Goal: Book appointment/travel/reservation

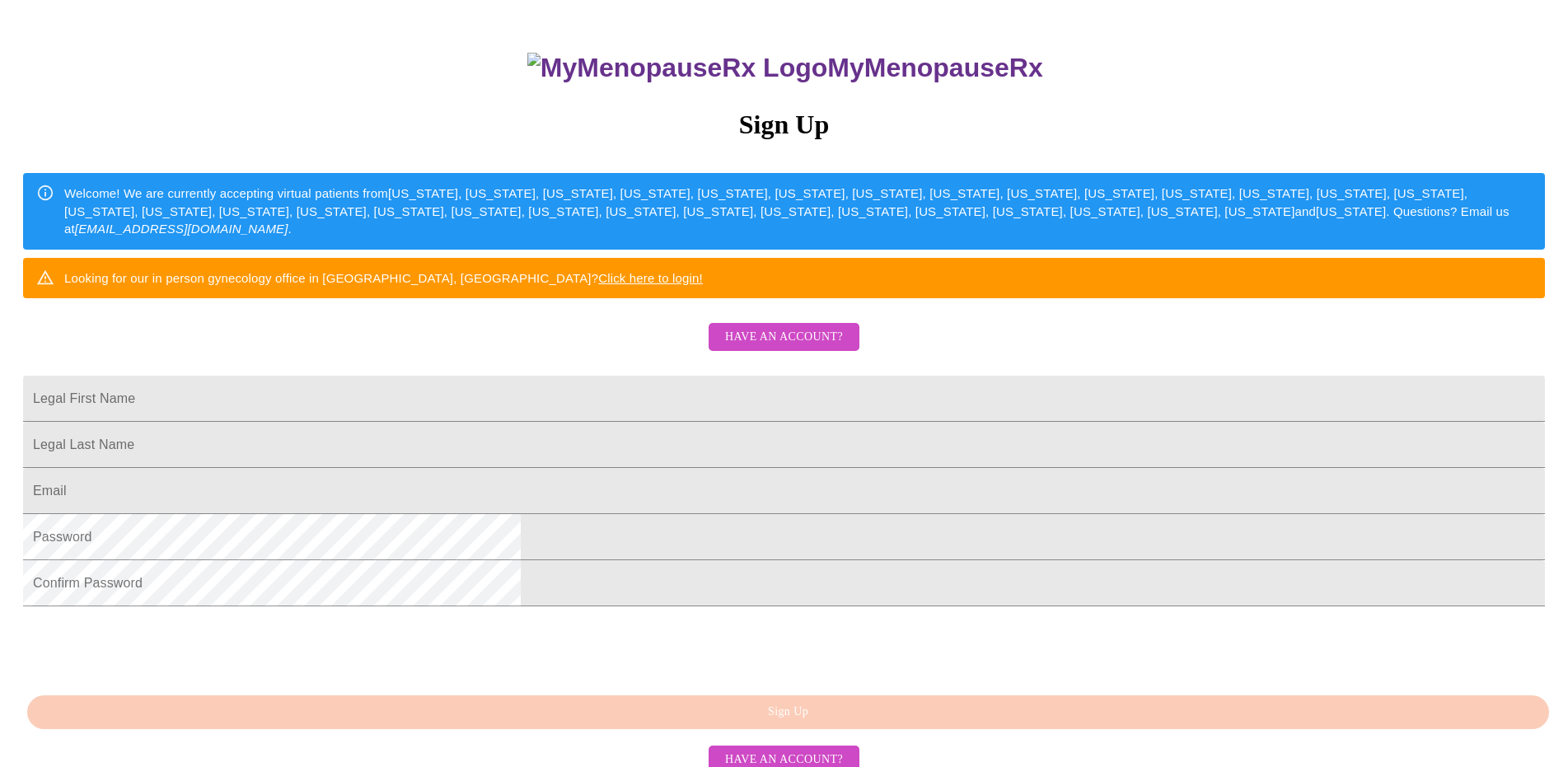
scroll to position [272, 0]
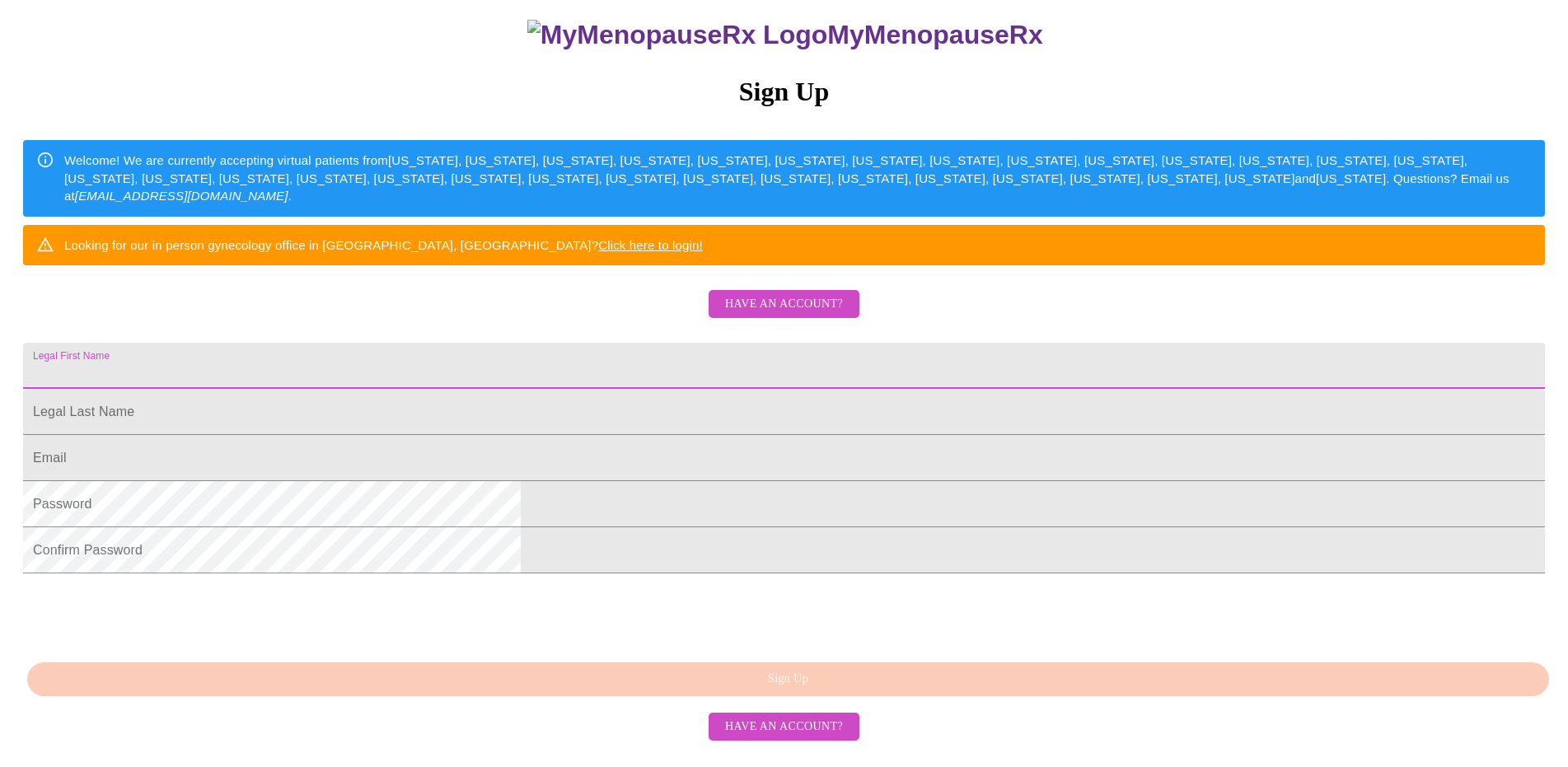
click at [651, 343] on input "Legal First Name" at bounding box center [784, 366] width 1523 height 46
type input "[PERSON_NAME]"
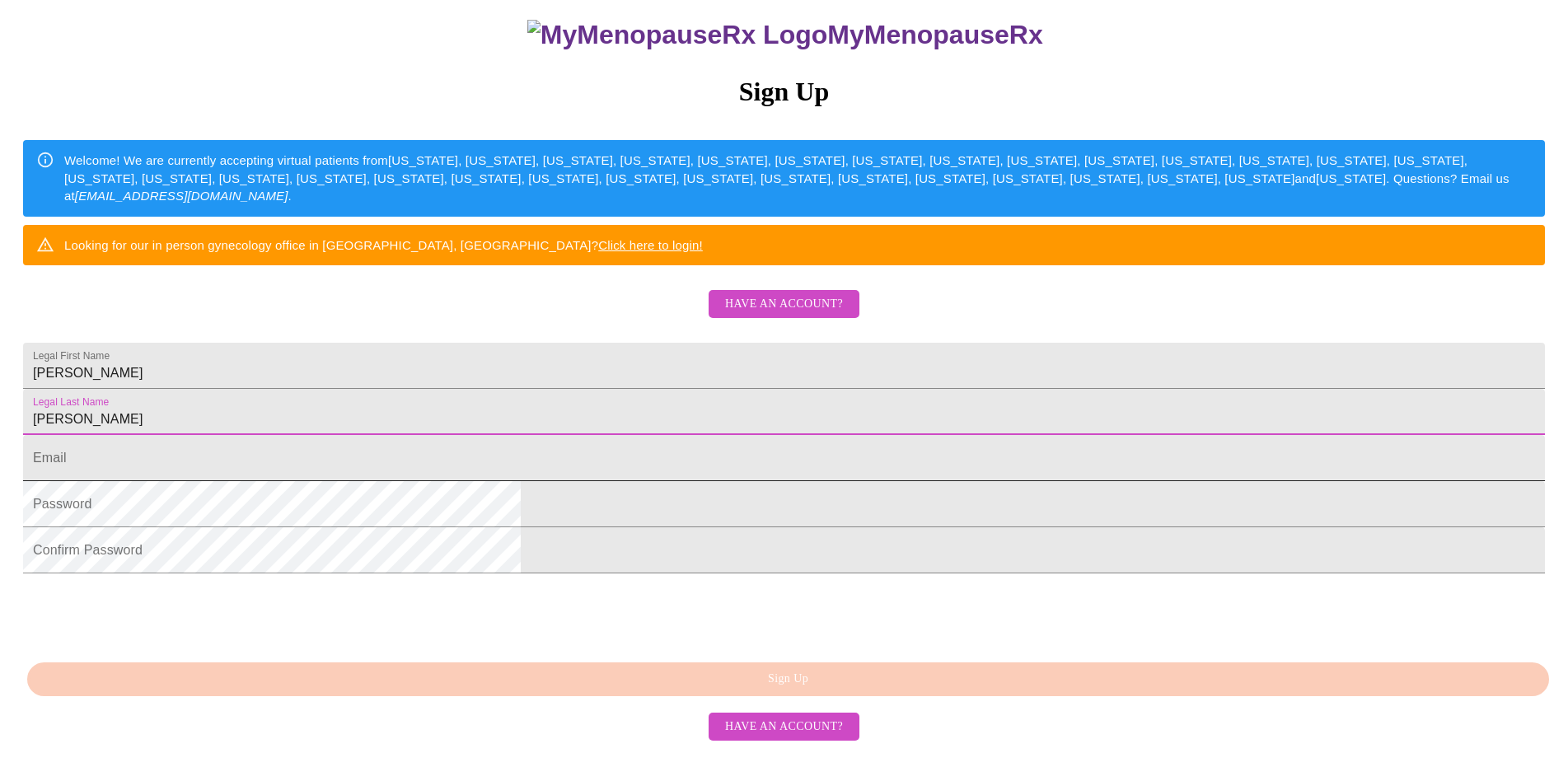
type input "[PERSON_NAME]"
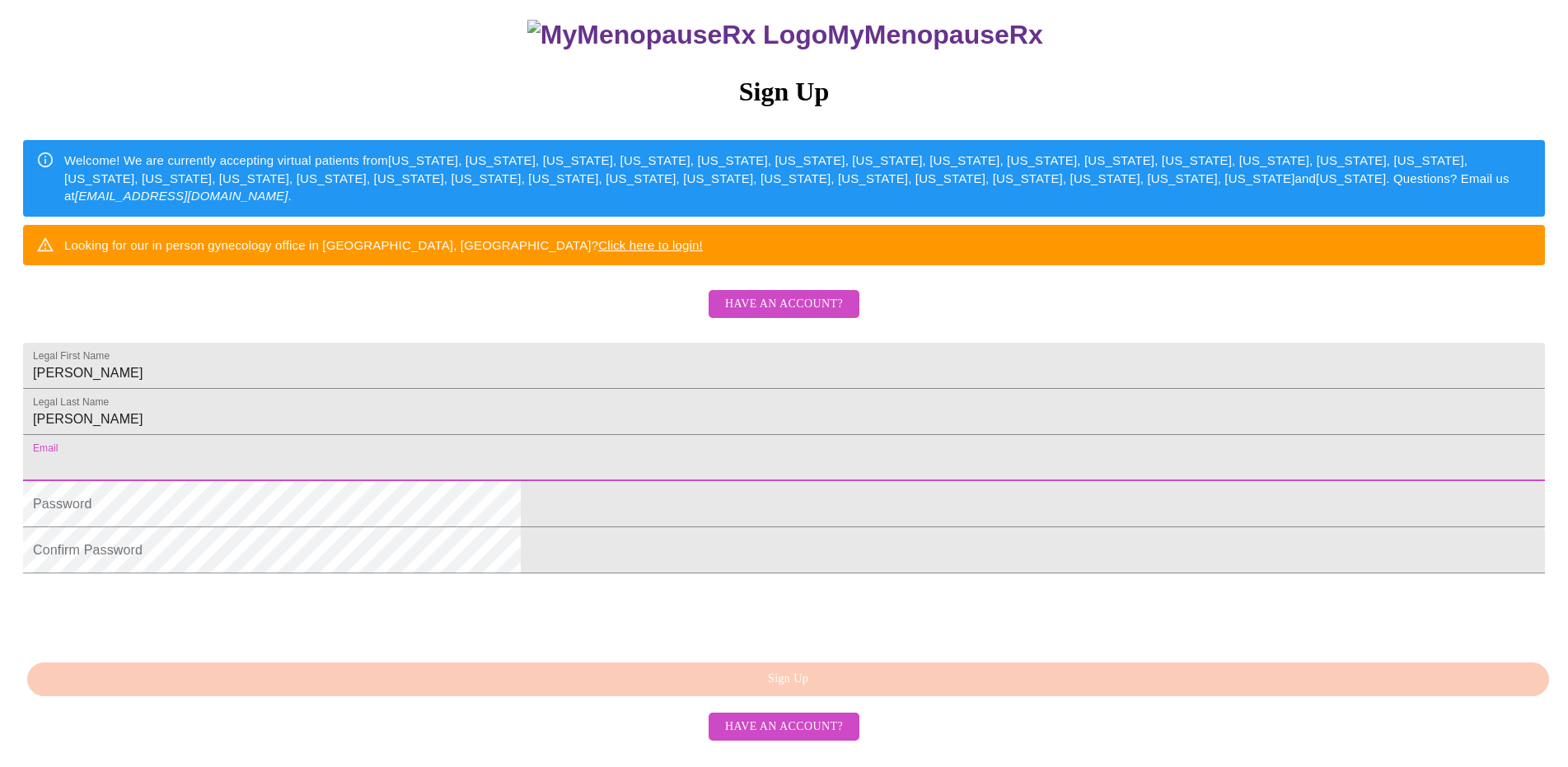
click at [568, 437] on input "Legal First Name" at bounding box center [784, 457] width 1523 height 46
type input "richardsbecky1971"
type input "richardsbecky1971@yahoo.com"
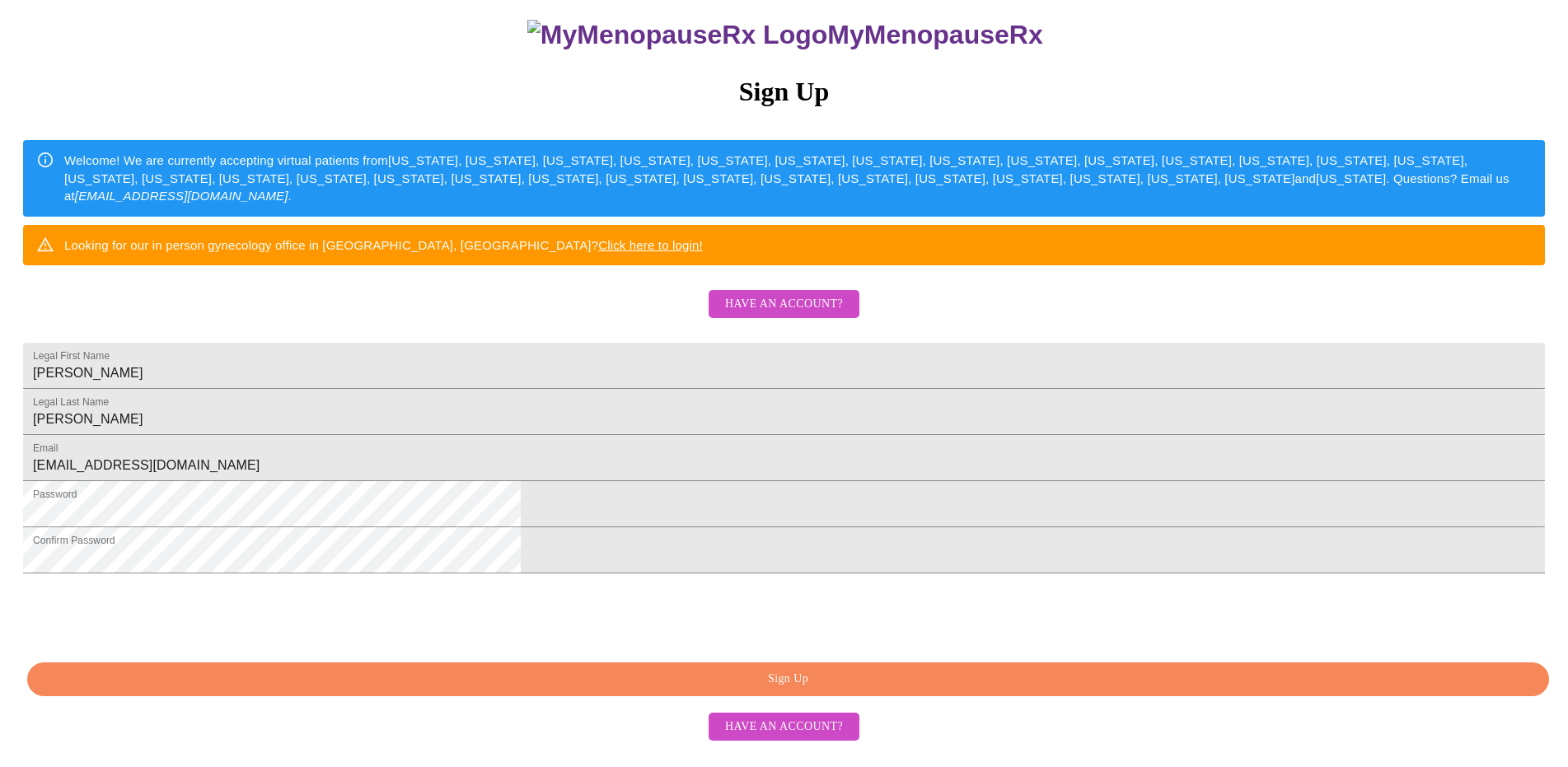
click at [781, 689] on span "Sign Up" at bounding box center [788, 679] width 1485 height 21
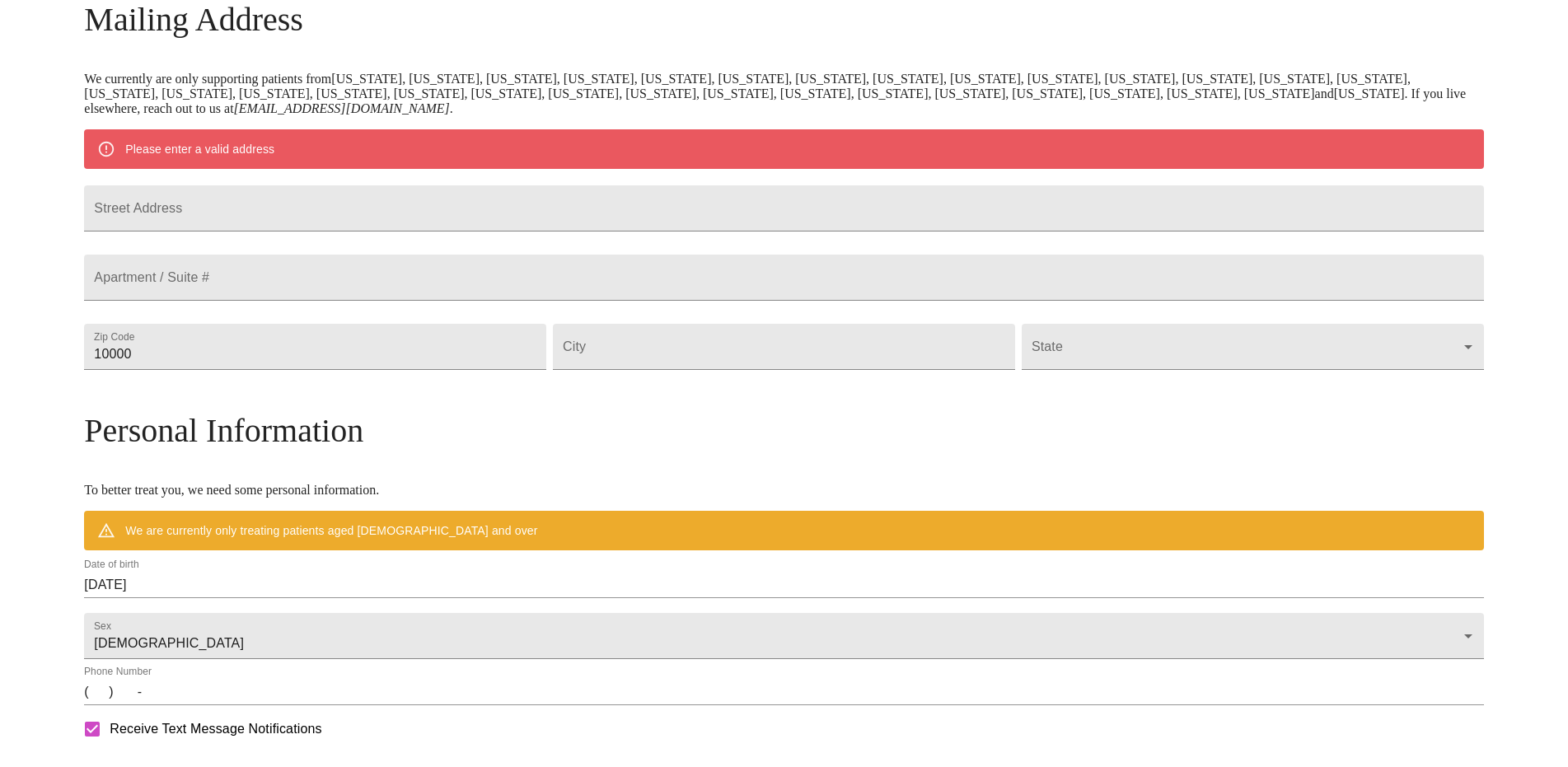
scroll to position [207, 0]
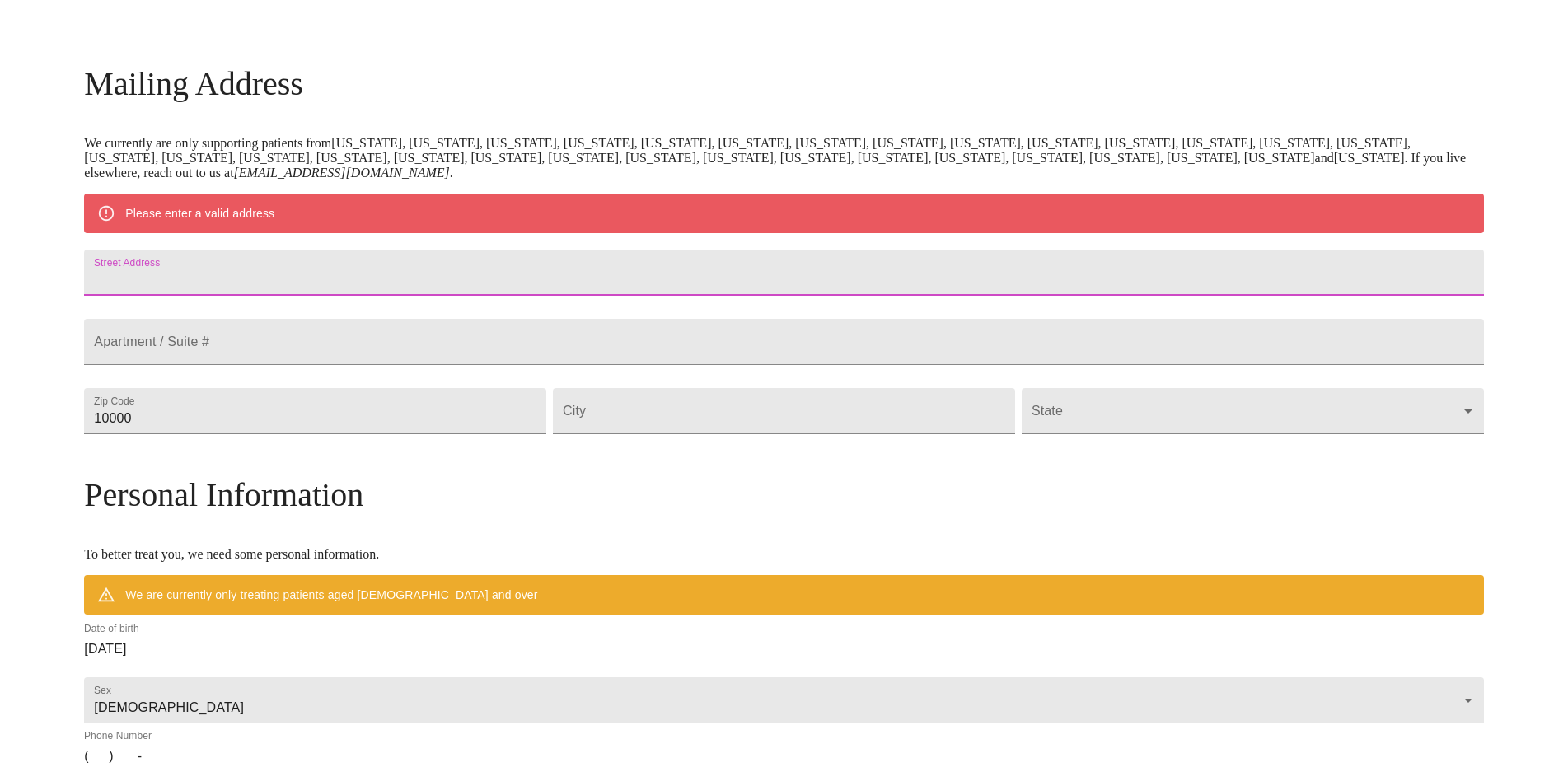
click at [442, 276] on input "Street Address" at bounding box center [784, 273] width 1399 height 46
type input "201"
type input "20170 , Alison Trail"
click at [412, 434] on input "10000" at bounding box center [315, 411] width 462 height 46
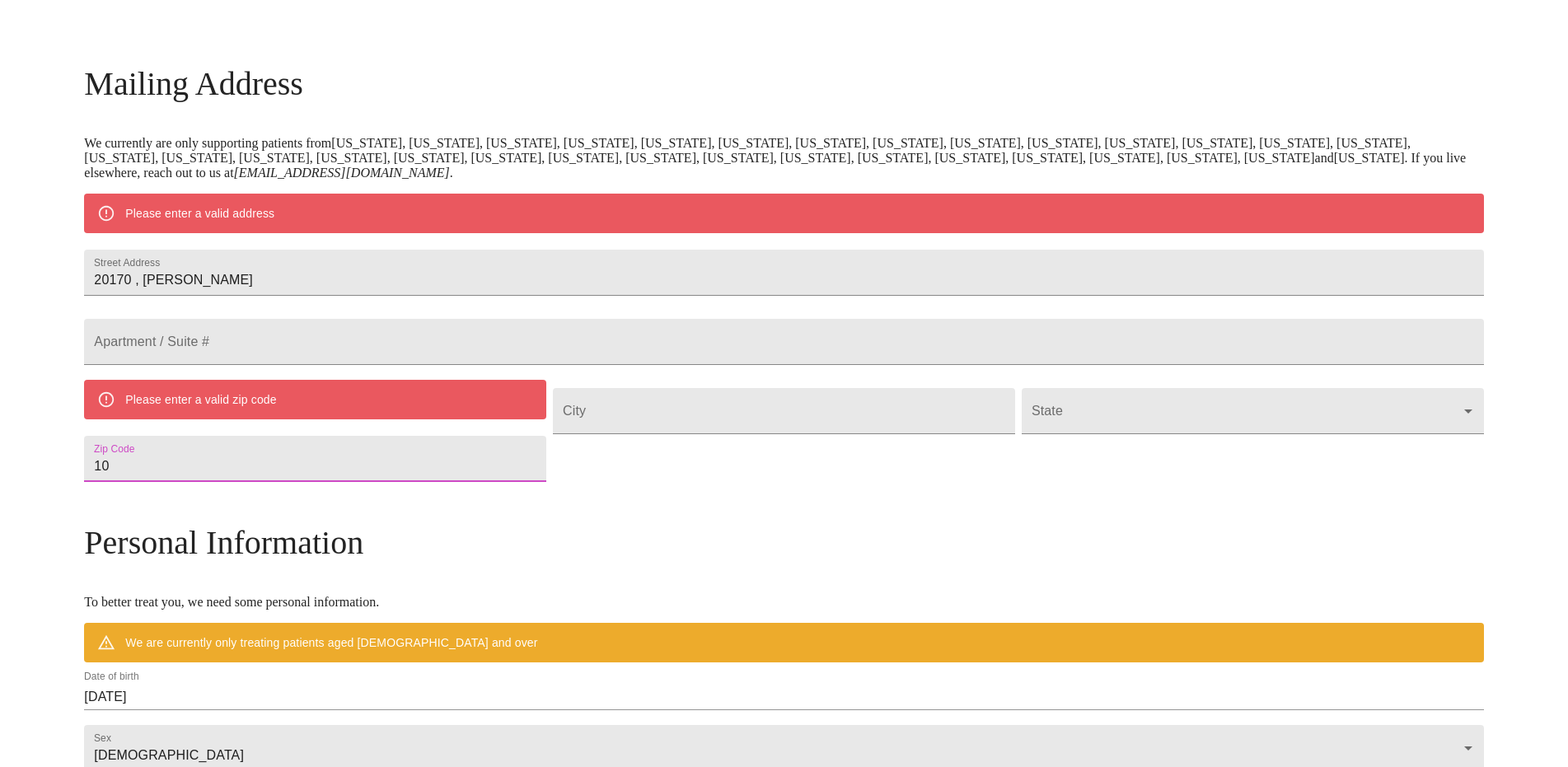
type input "1"
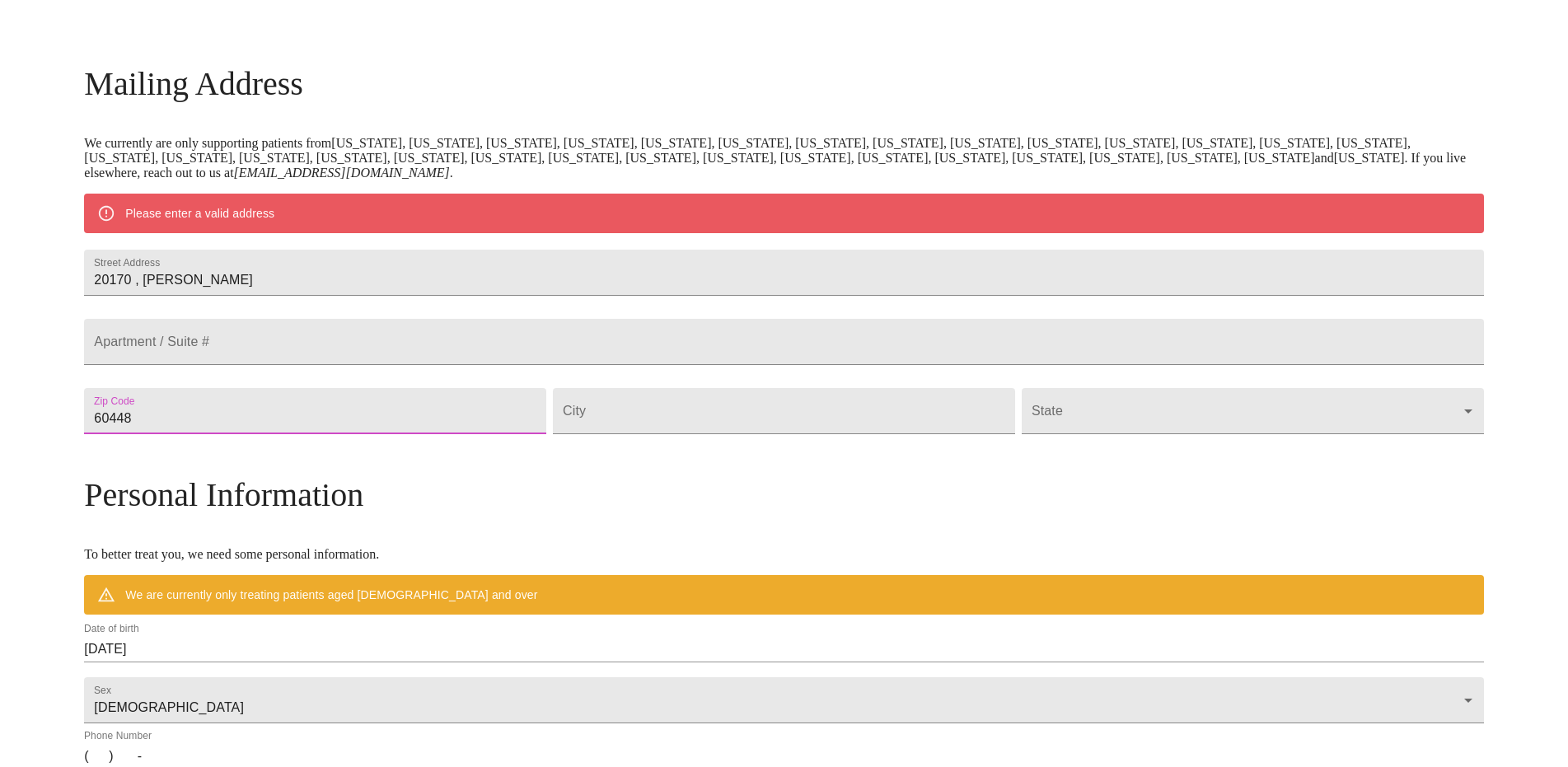
type input "60448"
type input "Mokena"
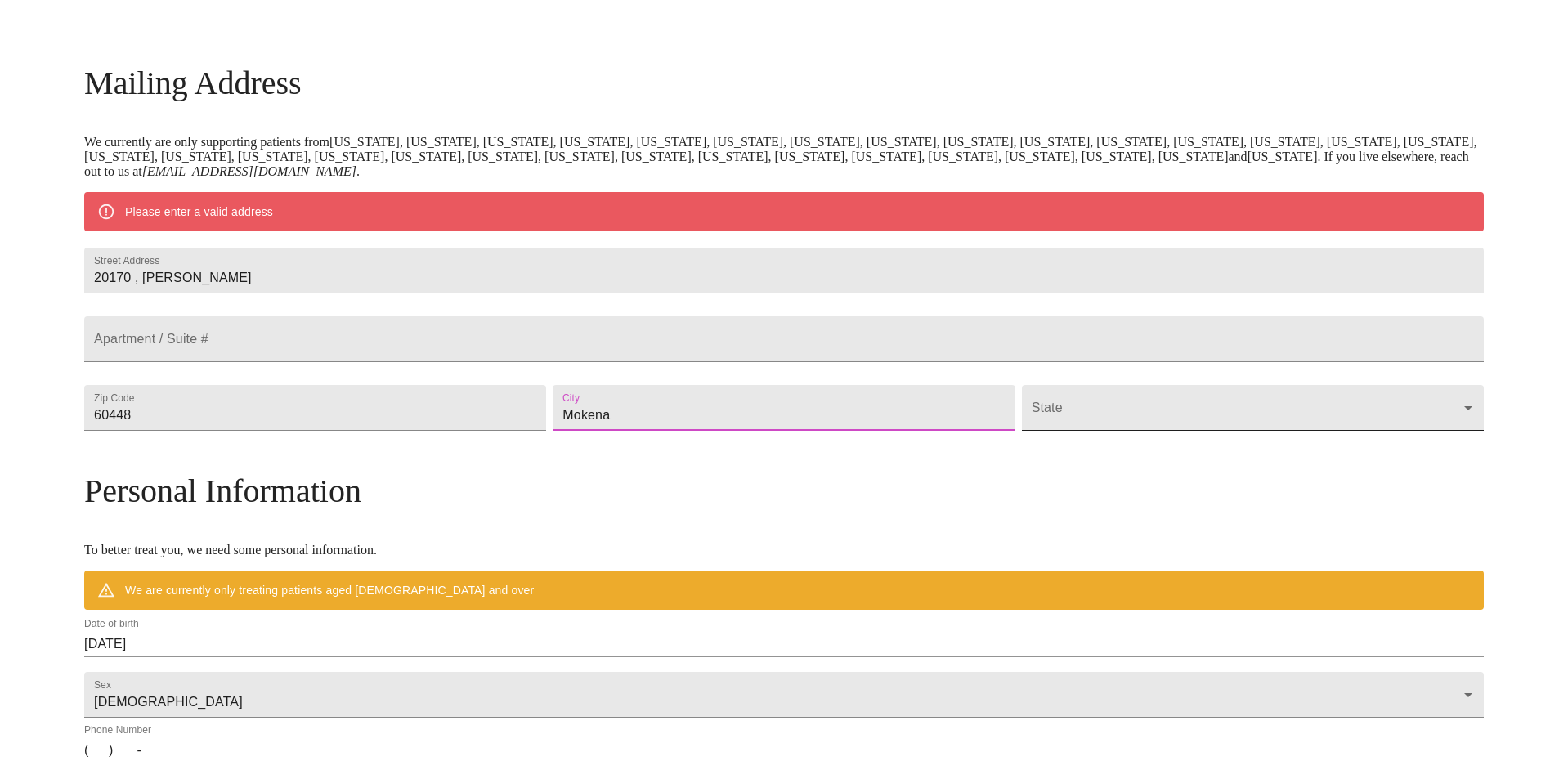
click at [1090, 446] on body "MyMenopauseRx Welcome to MyMenopauseRx Since it's your first time here, you'll …" at bounding box center [784, 438] width 1555 height 1274
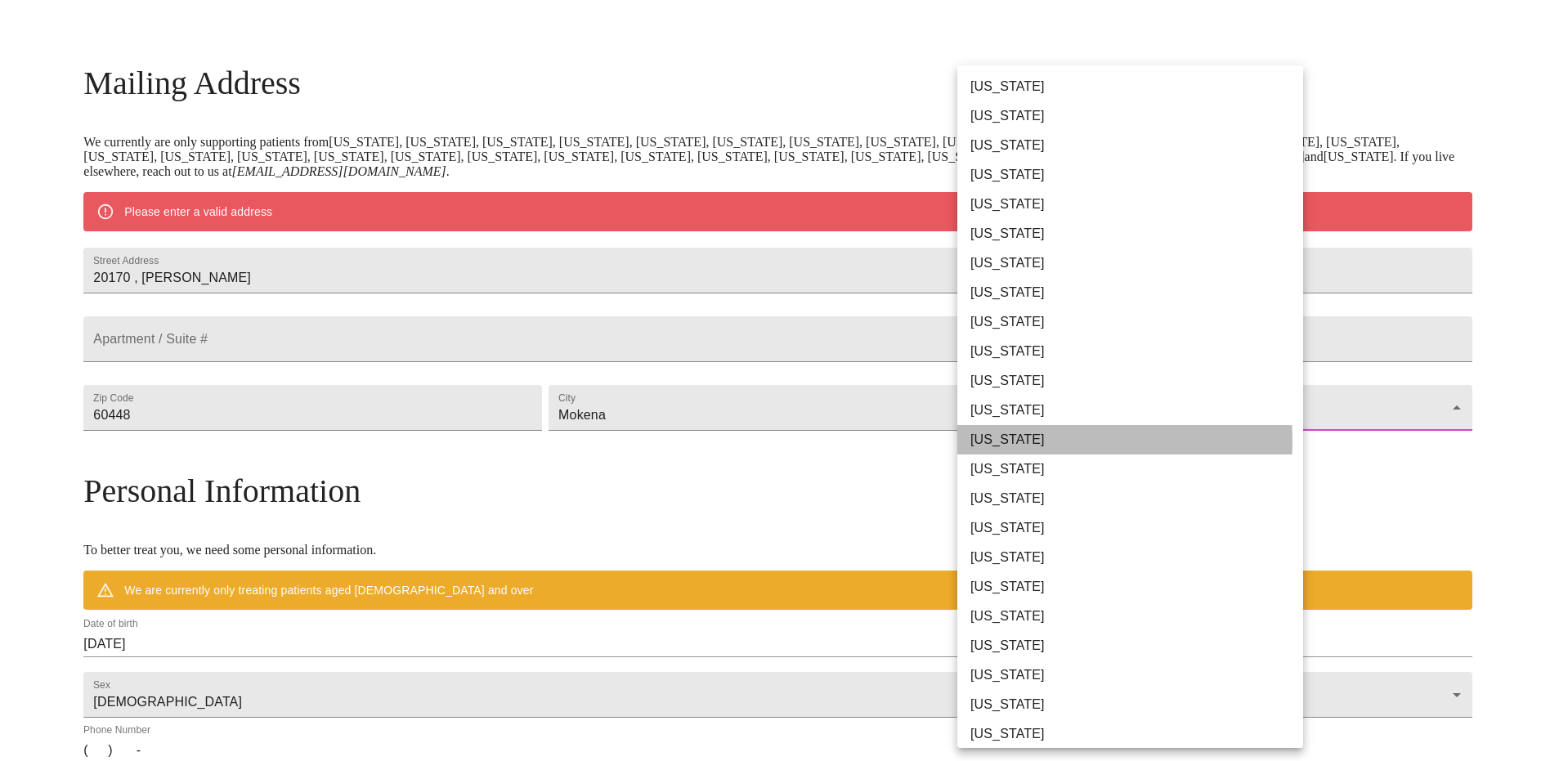
click at [1020, 442] on li "Illinois" at bounding box center [1137, 439] width 358 height 29
type input "Illinois"
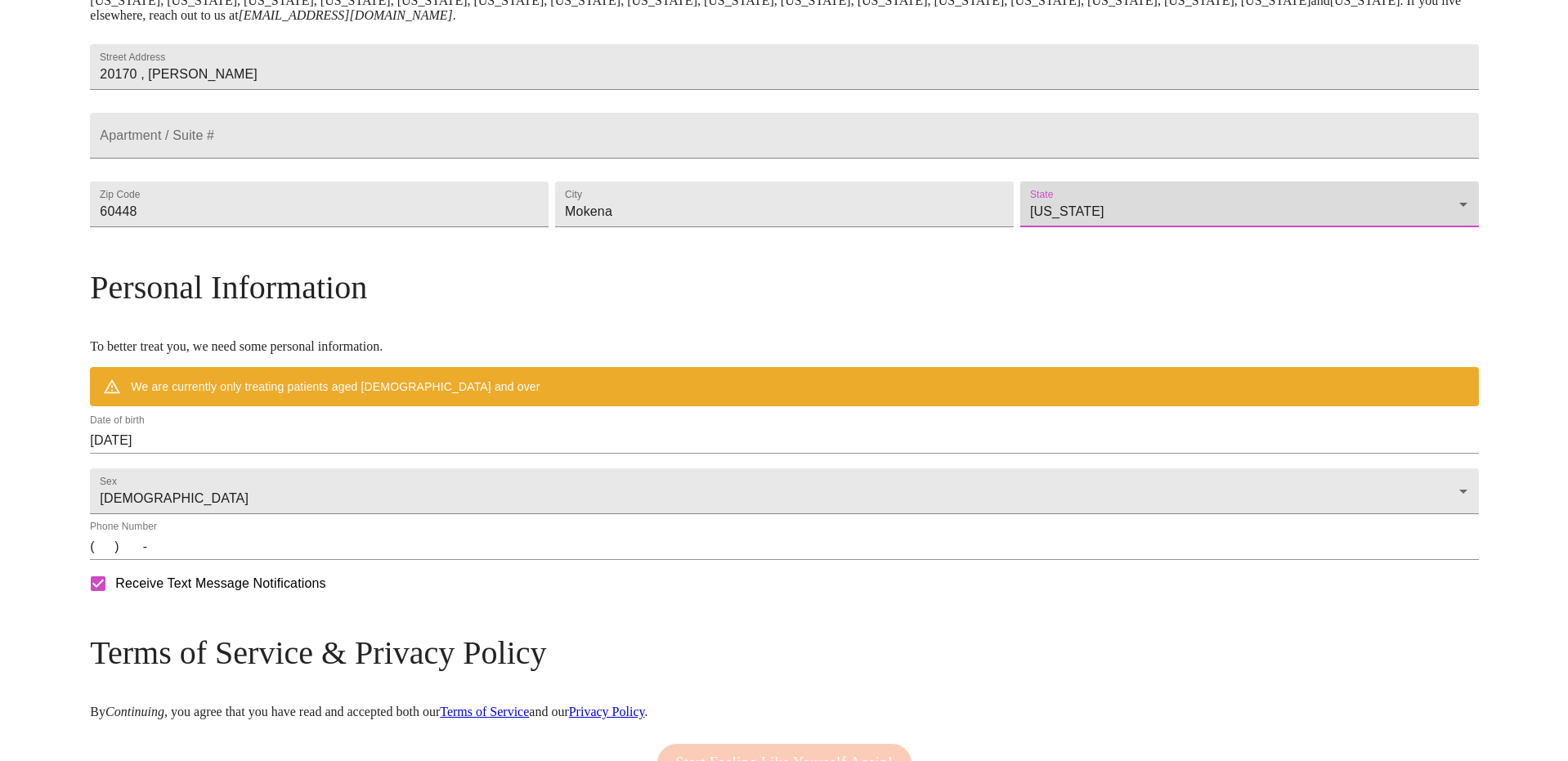
scroll to position [386, 0]
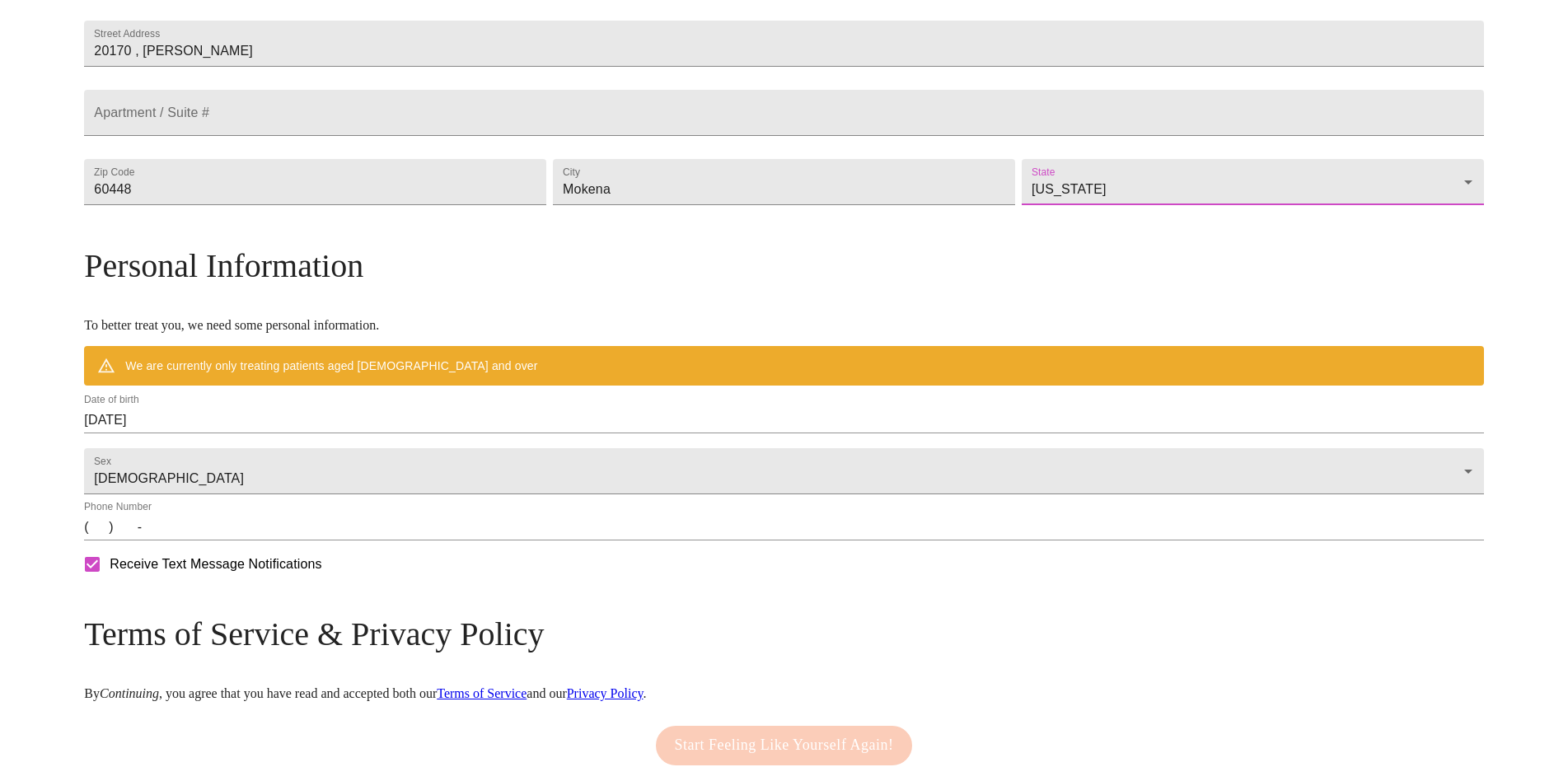
click at [348, 434] on input "08/18/2025" at bounding box center [784, 420] width 1399 height 27
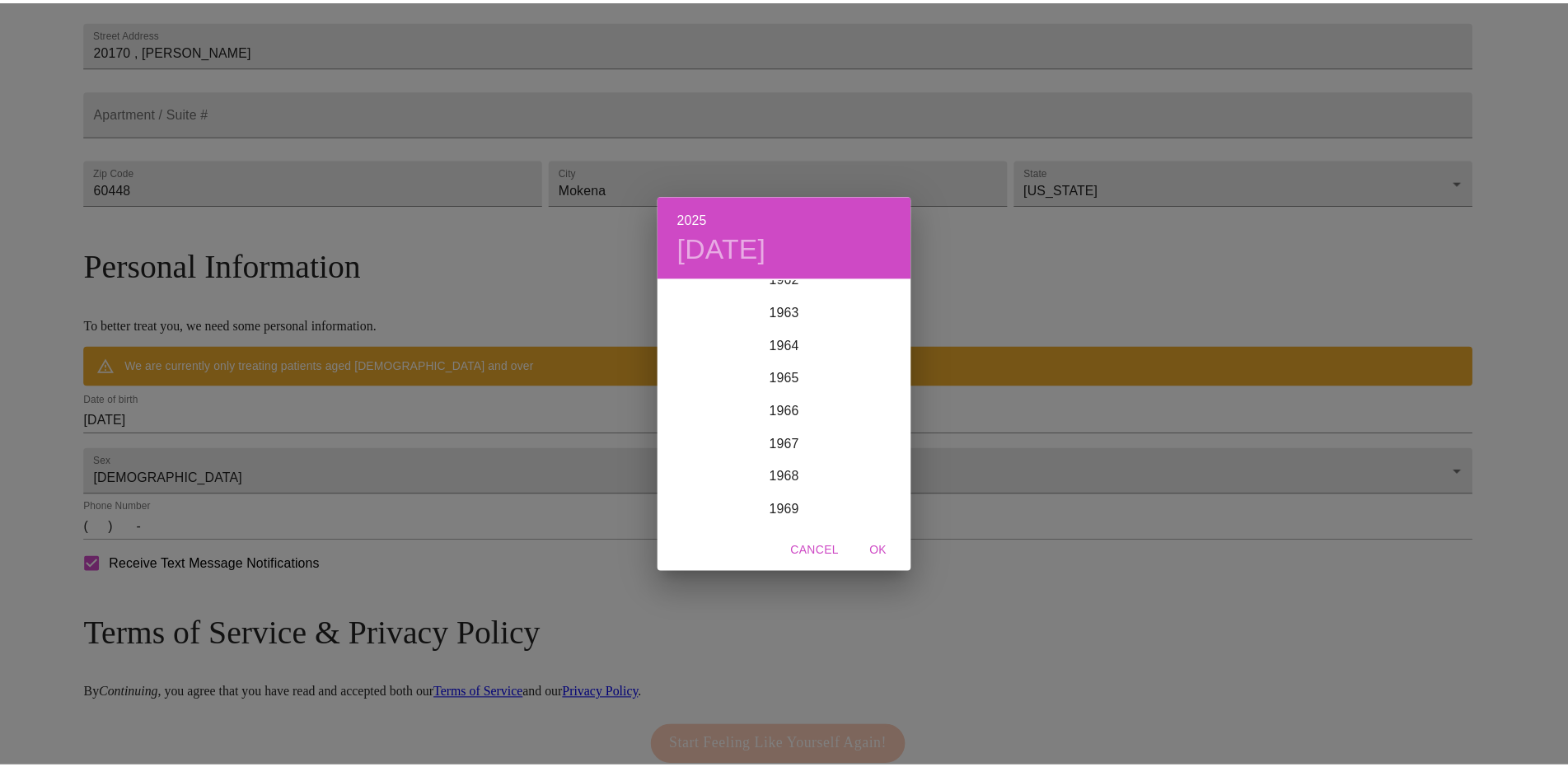
scroll to position [2231, 0]
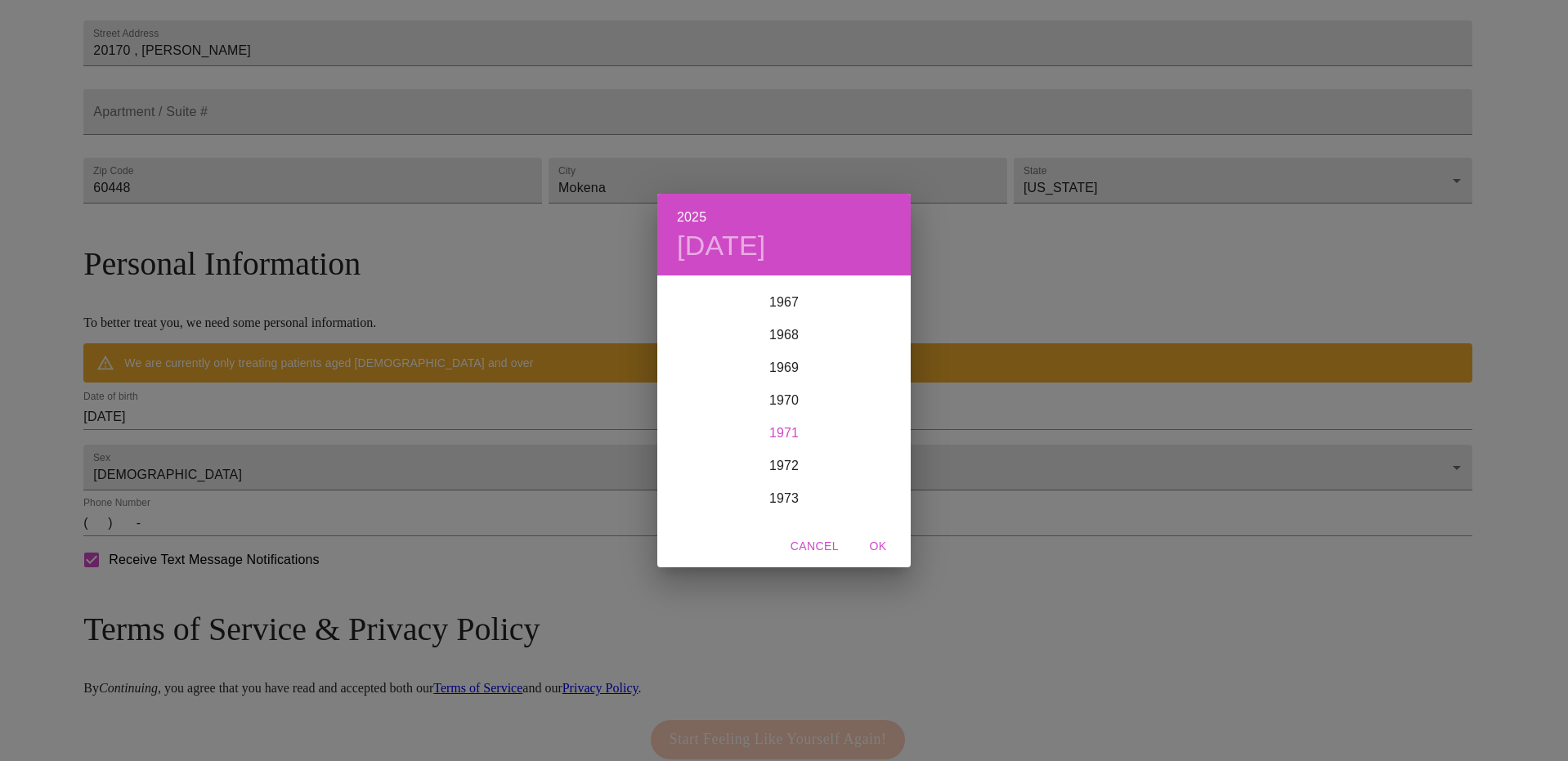
click at [785, 432] on div "1971" at bounding box center [784, 433] width 254 height 33
click at [790, 306] on div "Feb" at bounding box center [784, 307] width 85 height 61
click at [845, 418] on p "19" at bounding box center [850, 420] width 13 height 16
click at [878, 548] on span "OK" at bounding box center [878, 547] width 39 height 21
type input "02/19/1971"
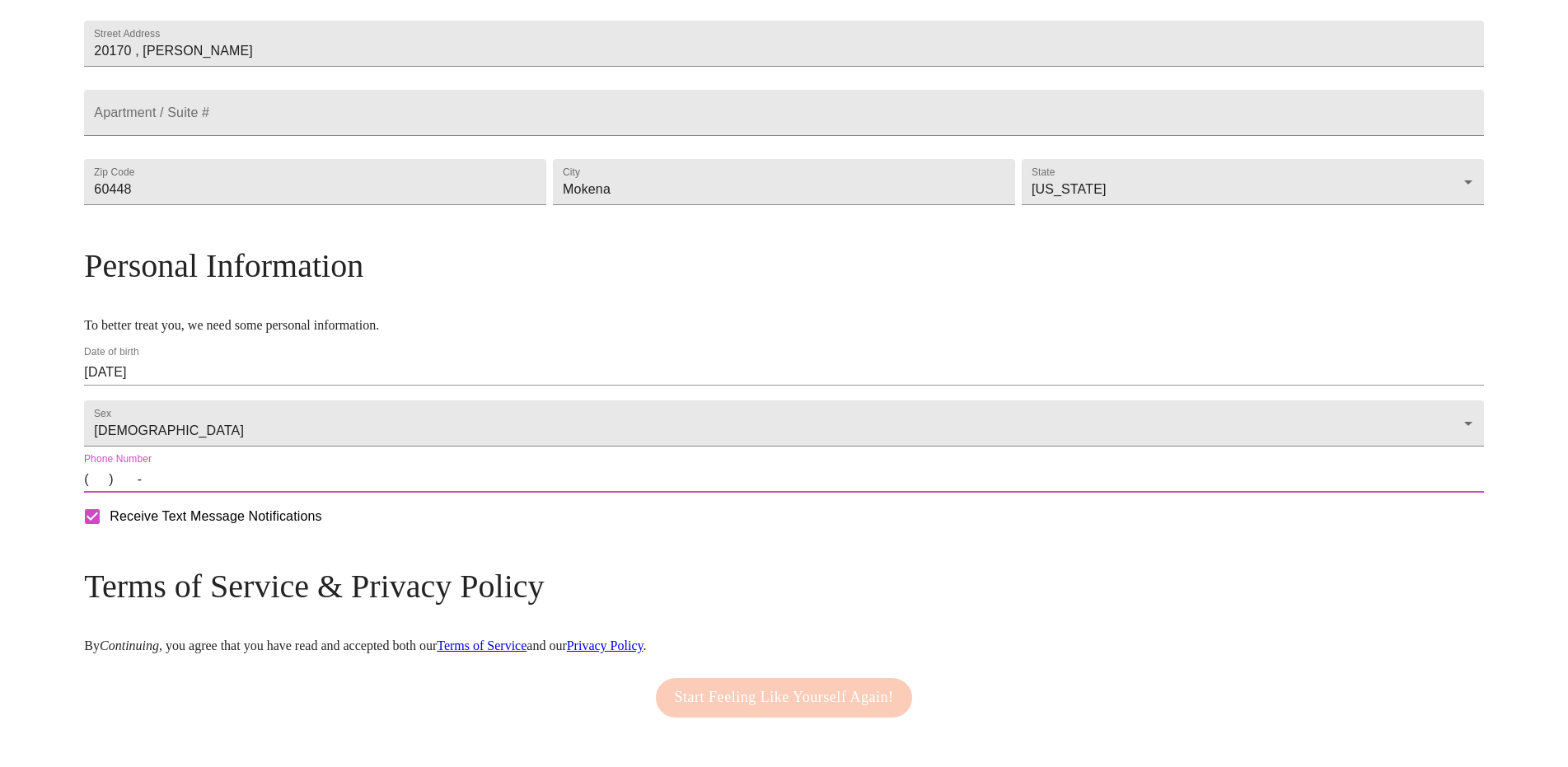
click at [320, 492] on input "(   )    -" at bounding box center [784, 479] width 1399 height 27
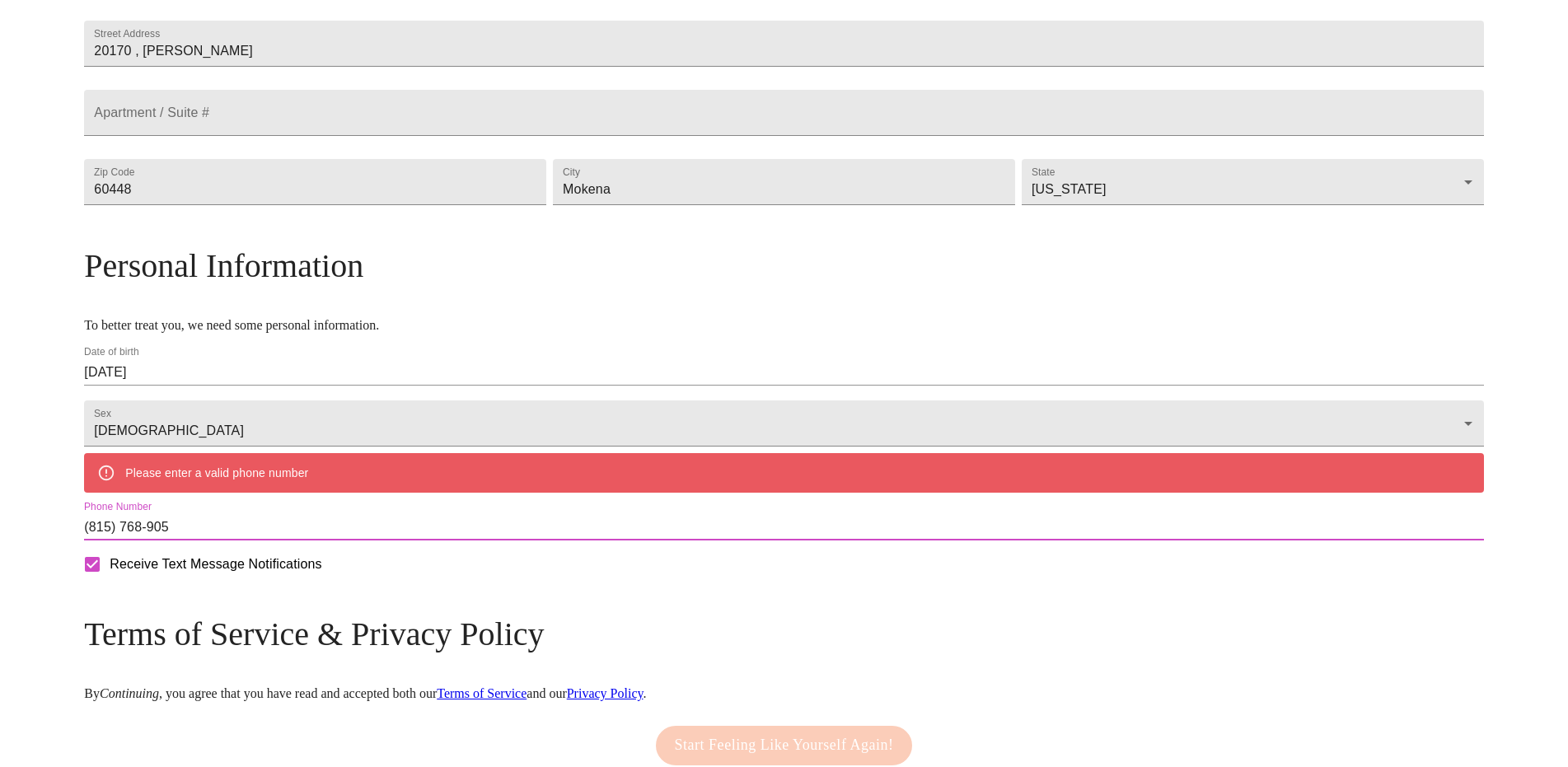
type input "(815) 768-9052"
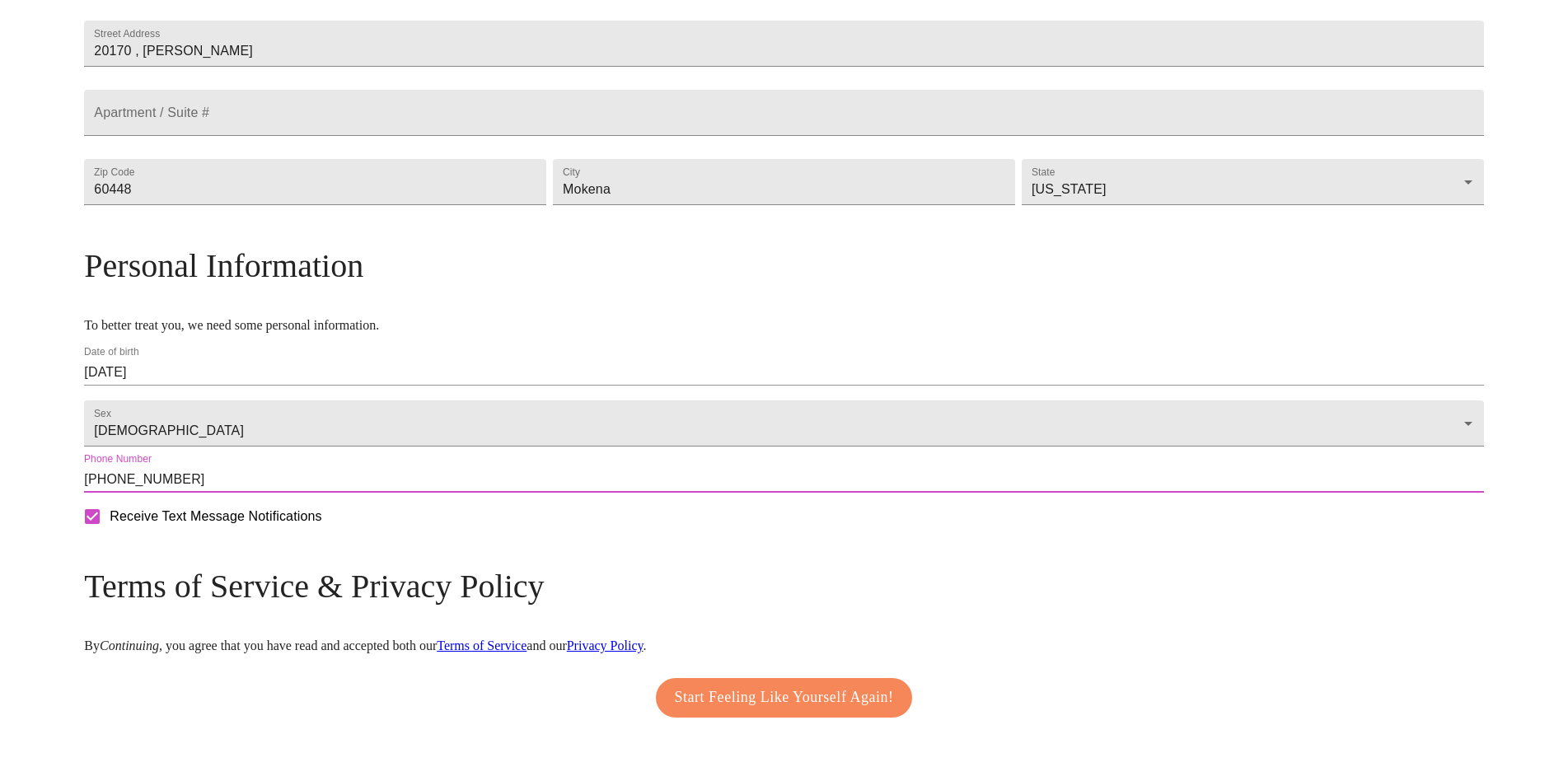
scroll to position [481, 0]
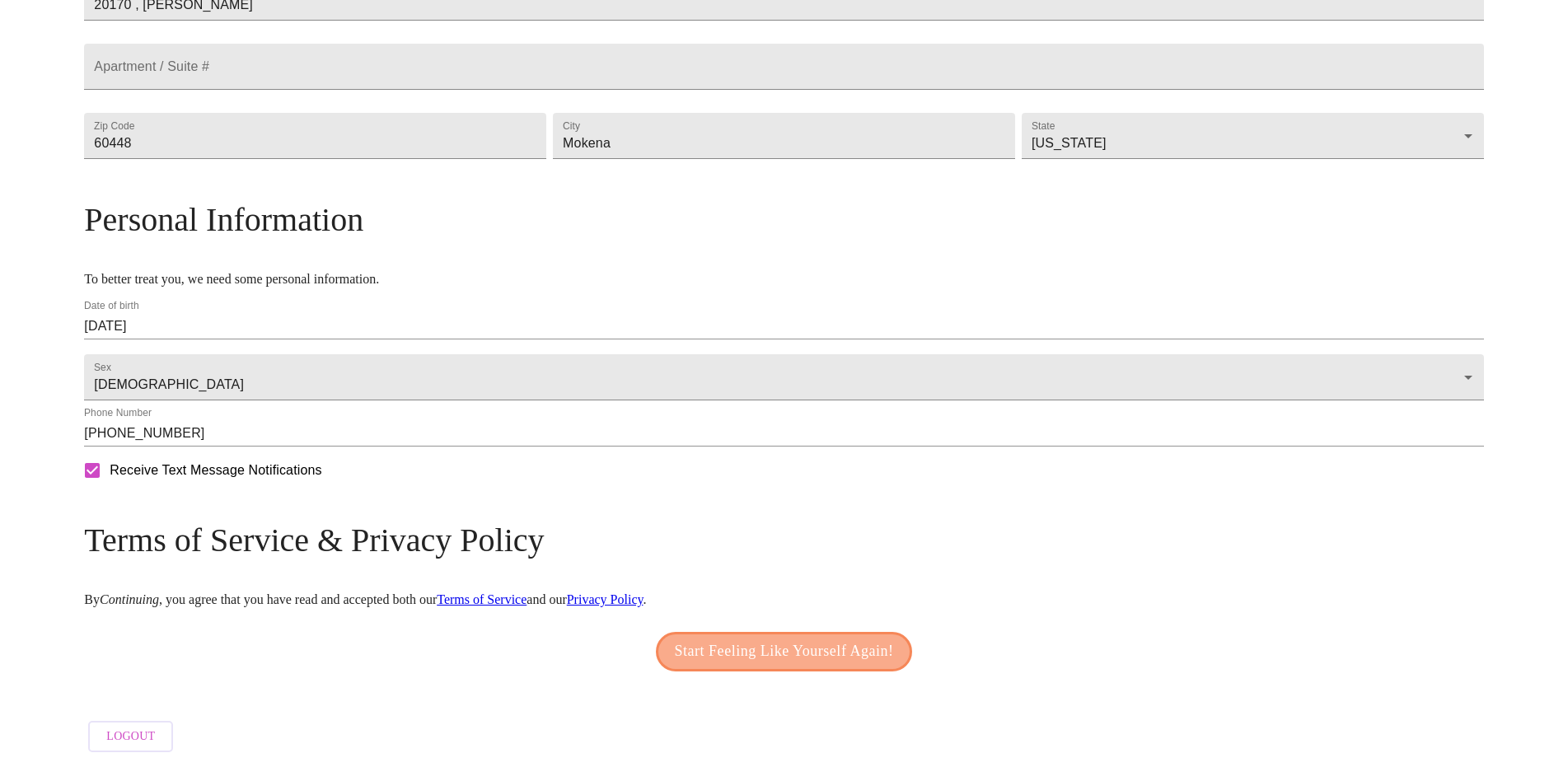
click at [803, 642] on span "Start Feeling Like Yourself Again!" at bounding box center [784, 651] width 219 height 27
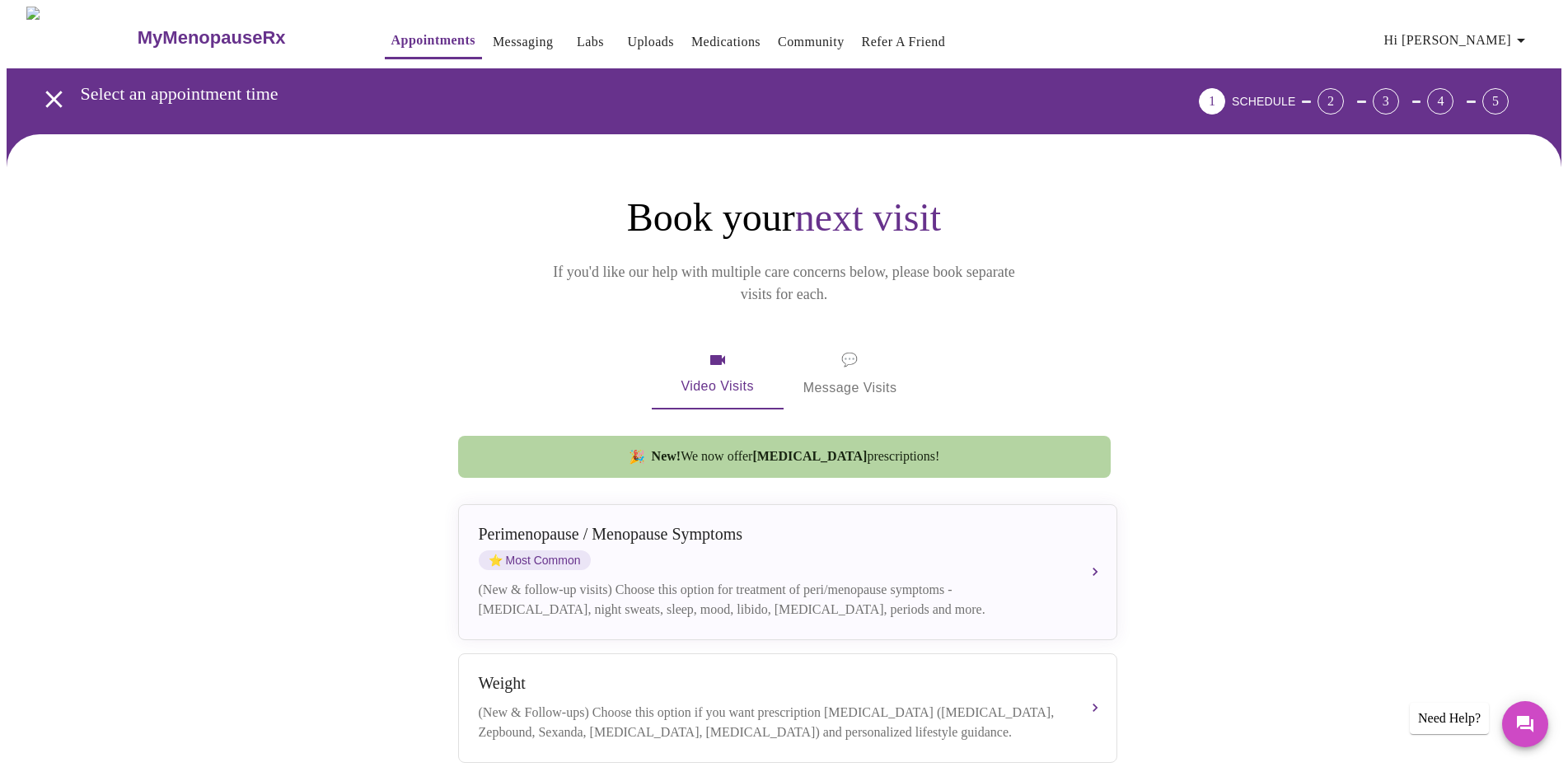
scroll to position [301, 0]
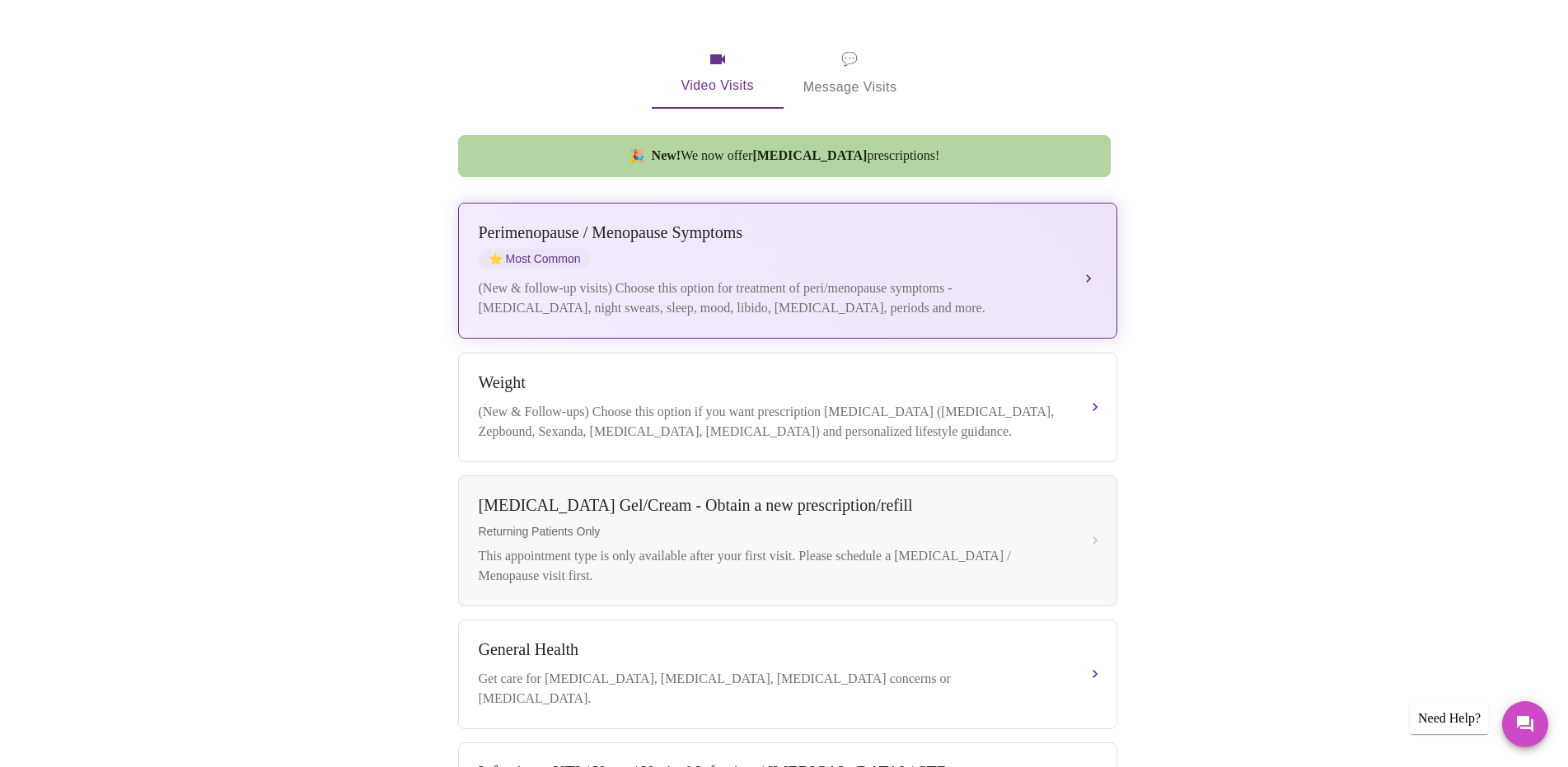
click at [939, 223] on div "Perimenopause / Menopause Symptoms ⭐ Most Common" at bounding box center [771, 246] width 586 height 45
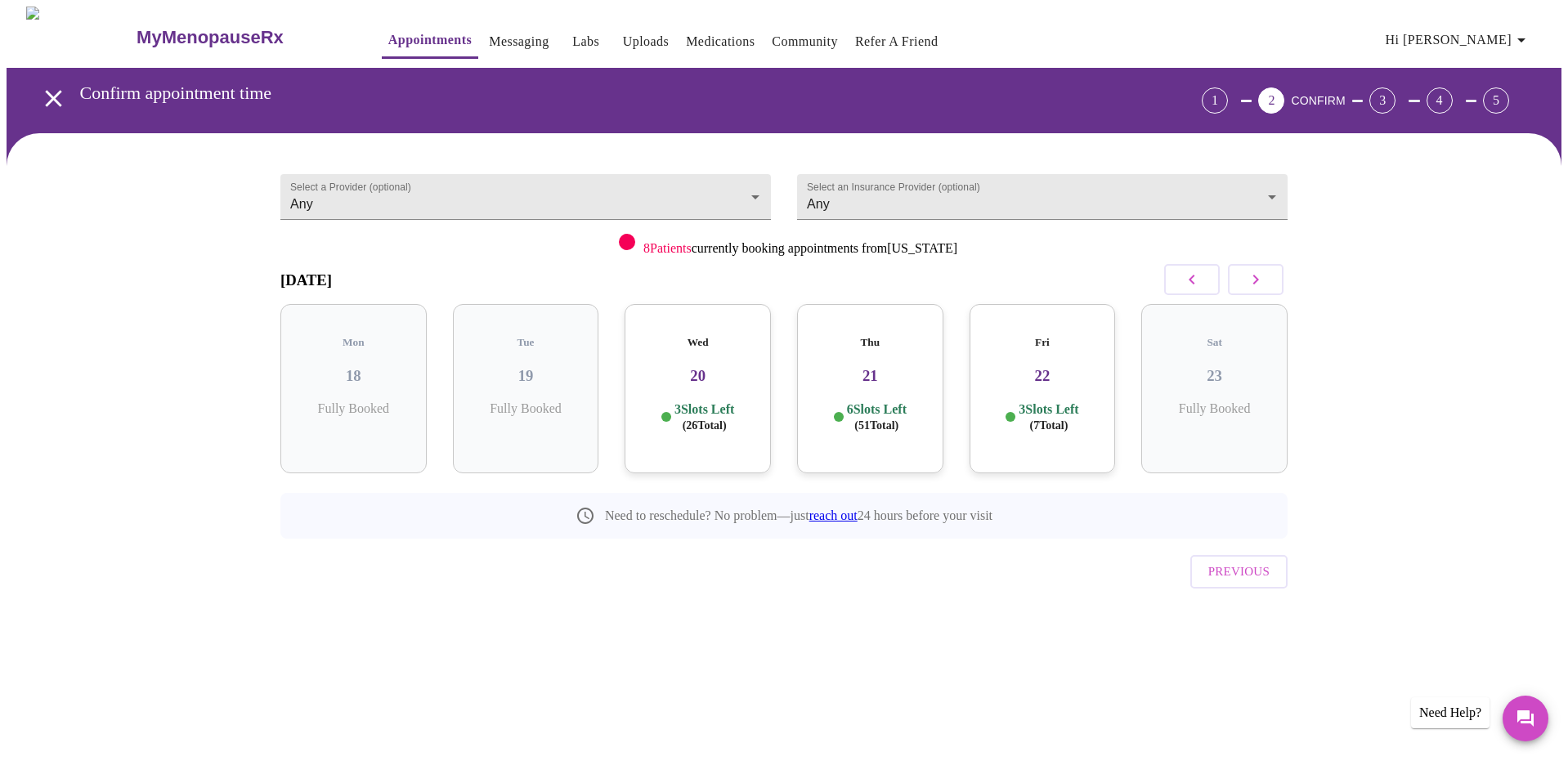
click at [738, 367] on h3 "20" at bounding box center [698, 376] width 120 height 18
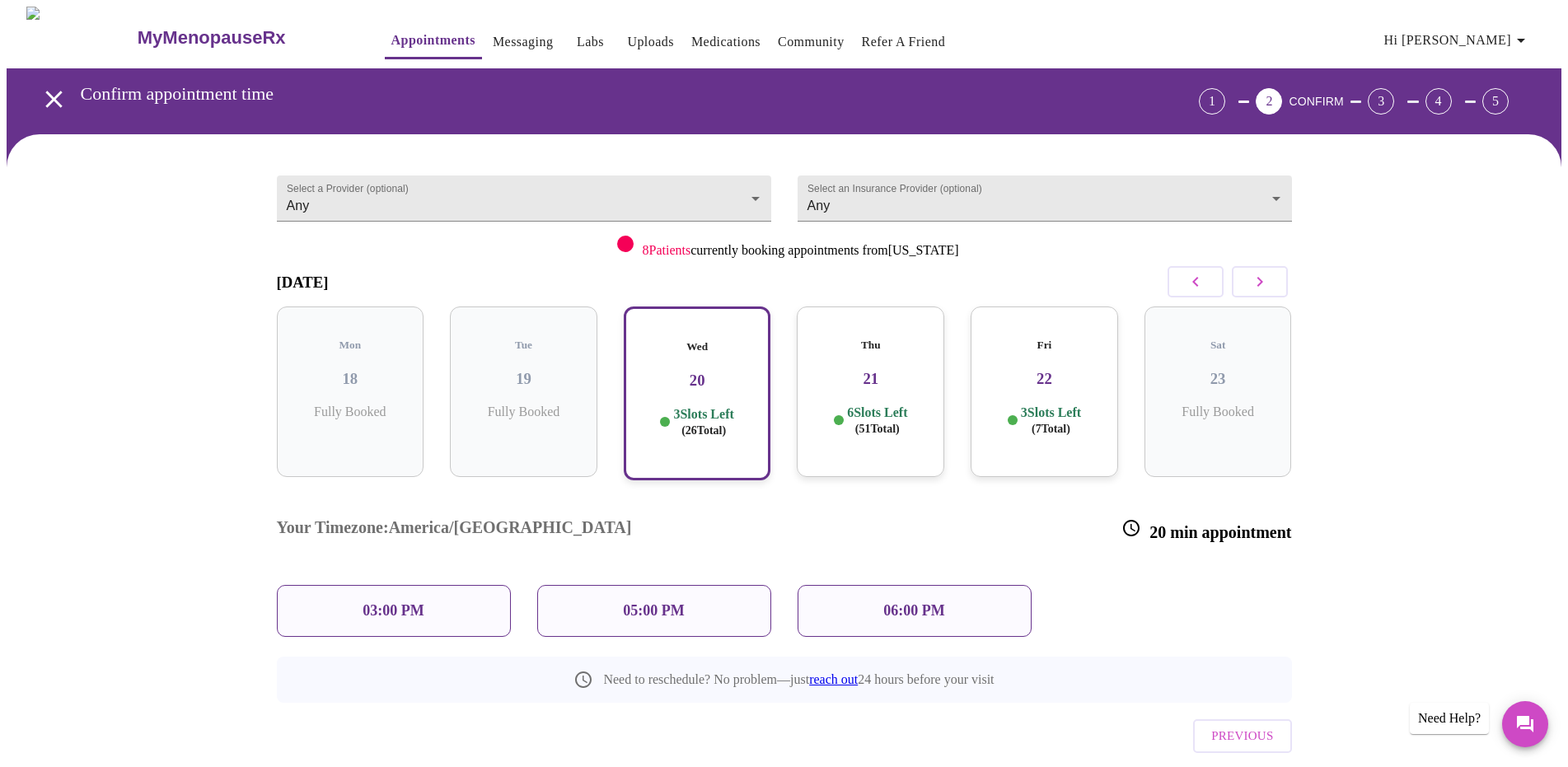
click at [903, 370] on h3 "21" at bounding box center [871, 379] width 121 height 18
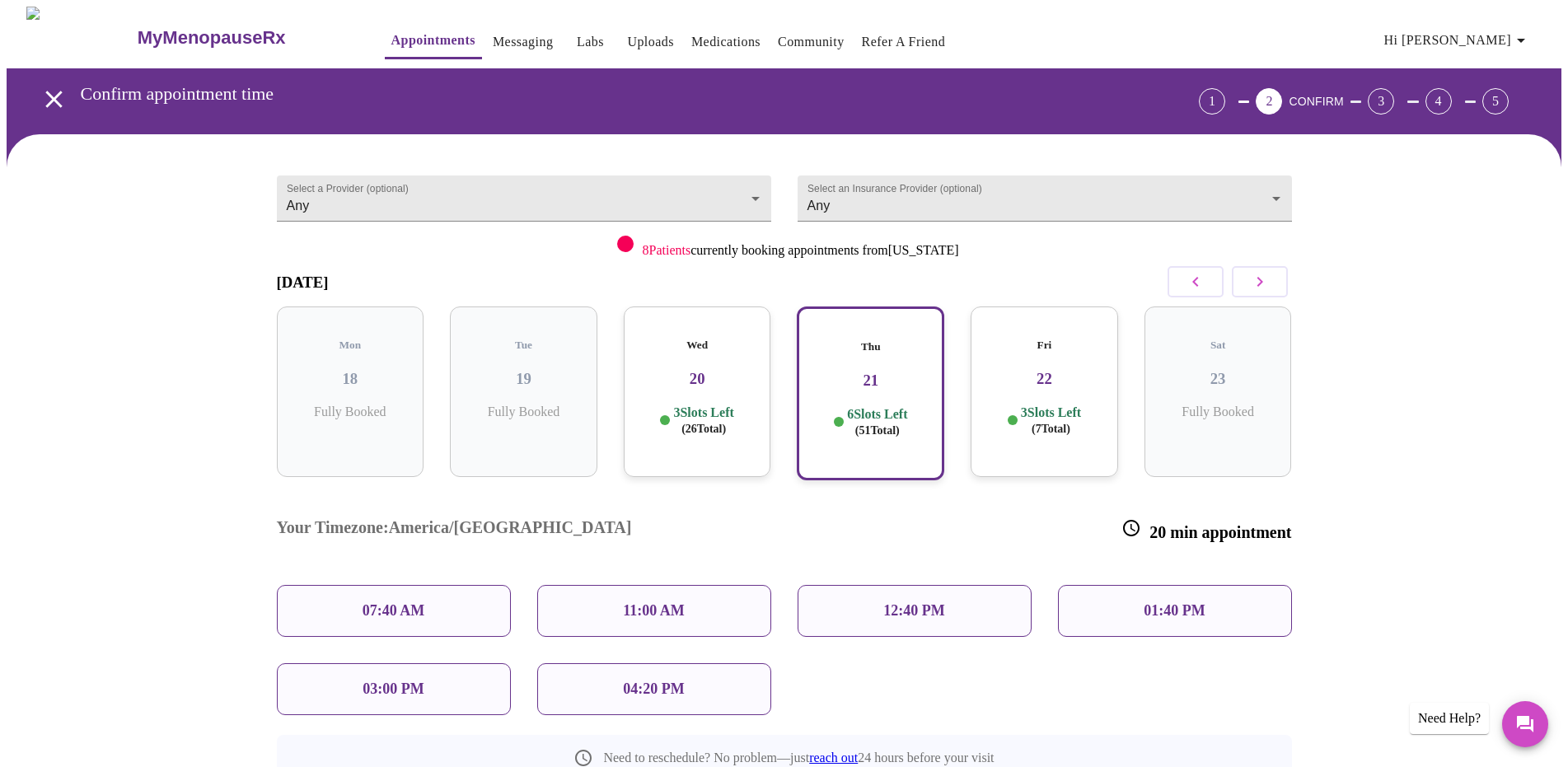
click at [677, 602] on p "11:00 AM" at bounding box center [654, 611] width 62 height 17
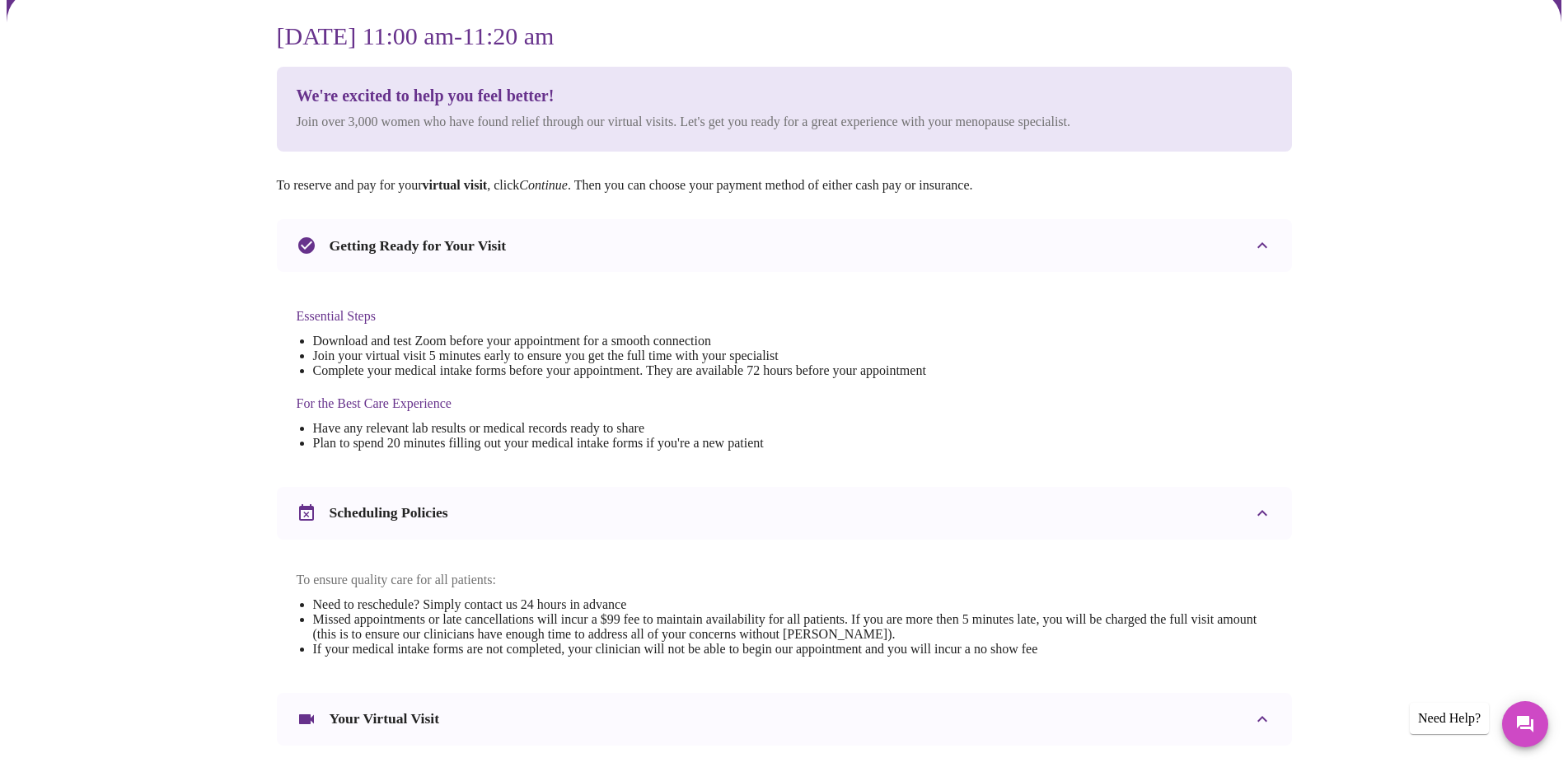
scroll to position [427, 0]
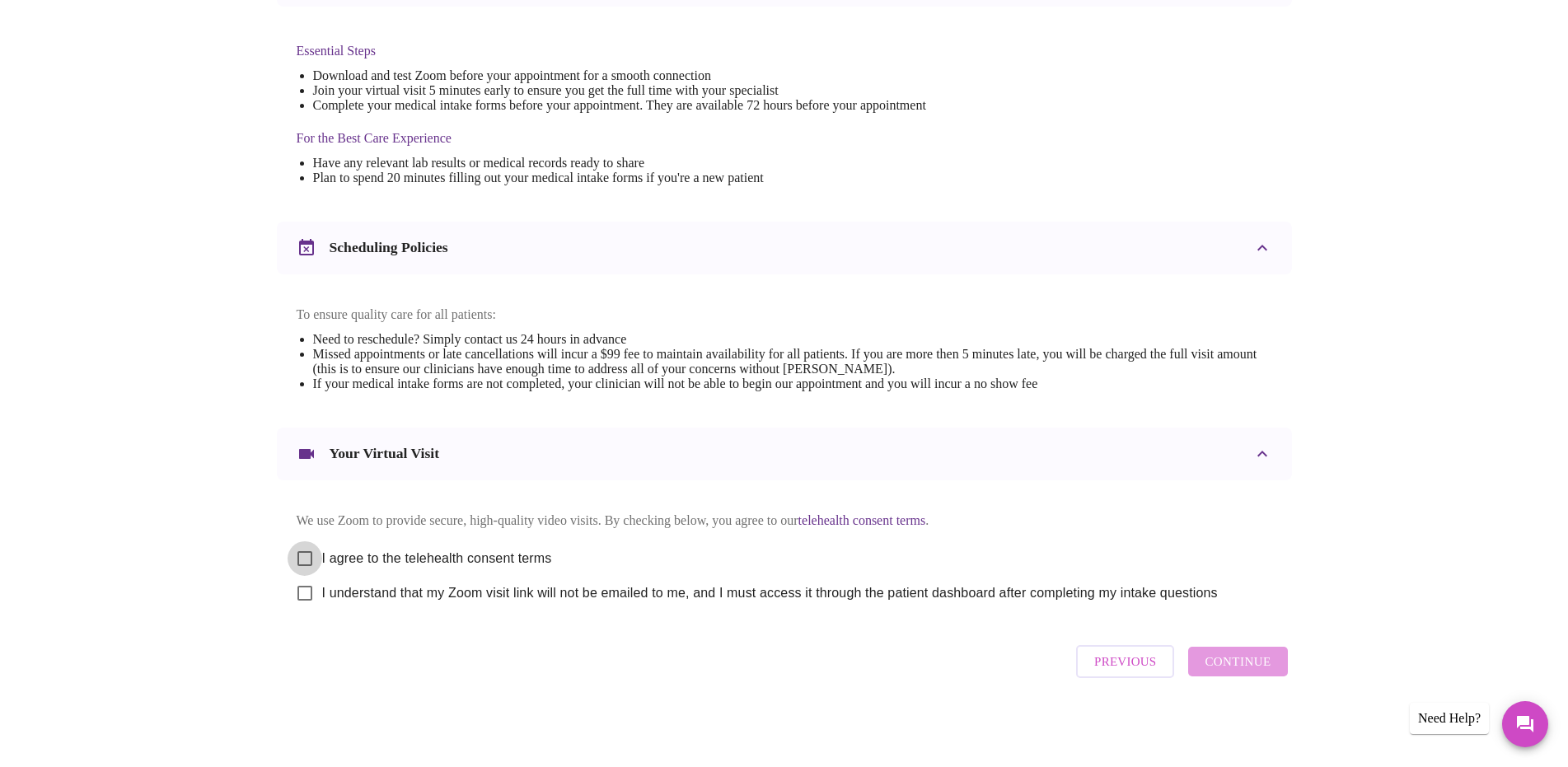
click at [313, 550] on input "I agree to the telehealth consent terms" at bounding box center [305, 559] width 35 height 35
checkbox input "true"
drag, startPoint x: 304, startPoint y: 589, endPoint x: 369, endPoint y: 590, distance: 65.0
click at [304, 590] on input "I understand that my Zoom visit link will not be emailed to me, and I must acce…" at bounding box center [305, 593] width 35 height 35
checkbox input "true"
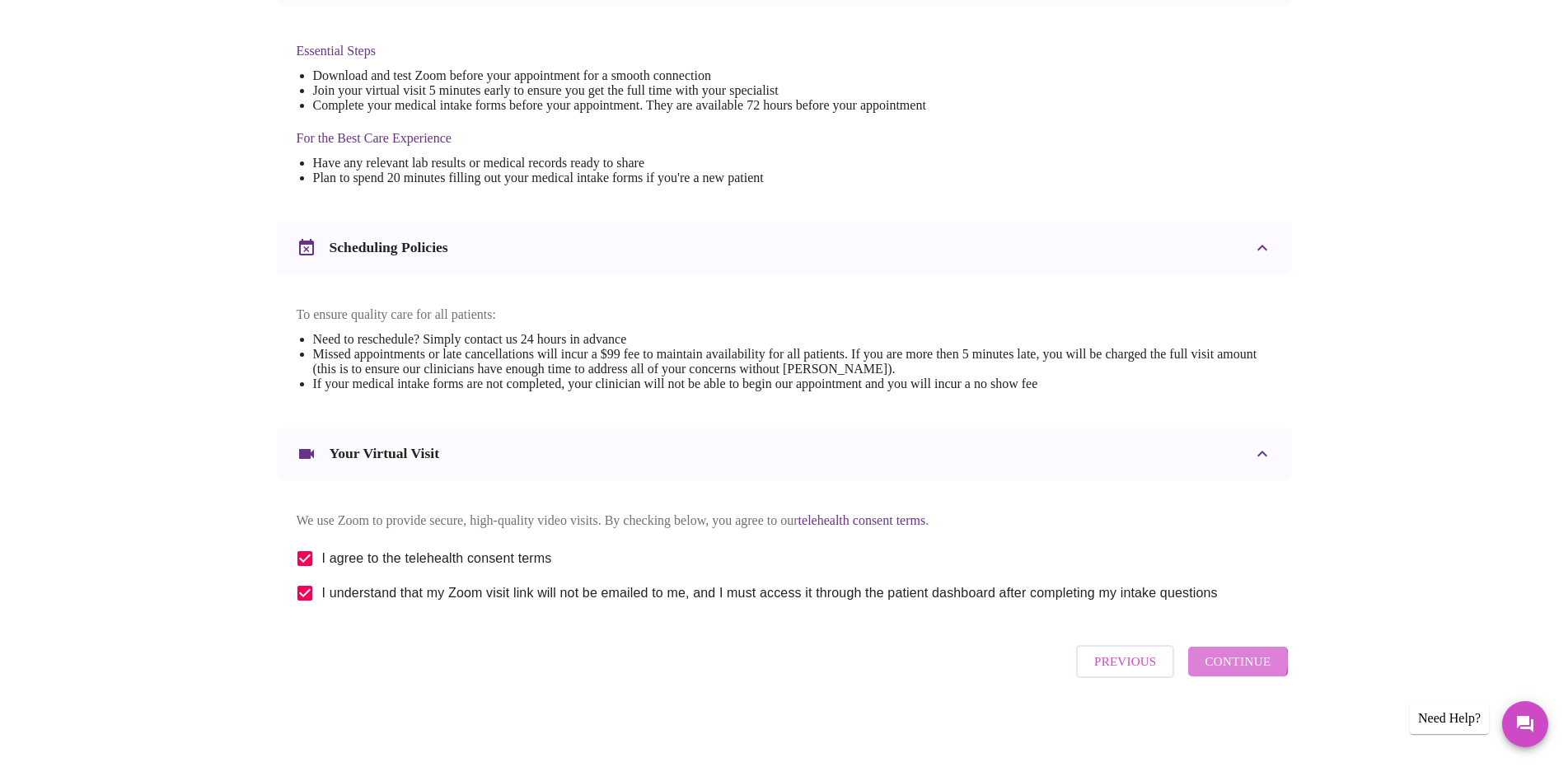
click at [1234, 667] on span "Continue" at bounding box center [1238, 661] width 66 height 22
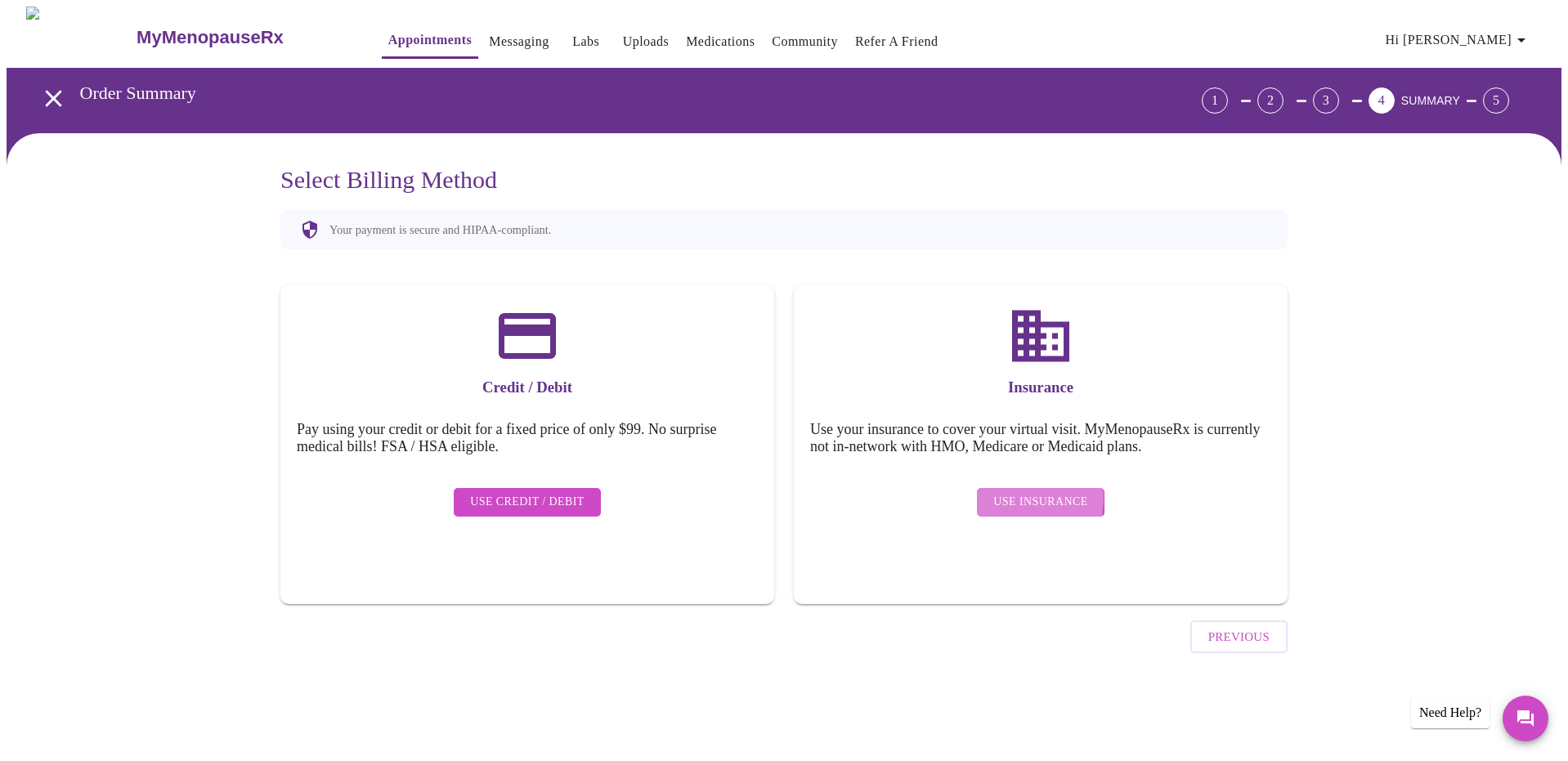
click at [1021, 492] on span "Use Insurance" at bounding box center [1041, 503] width 94 height 21
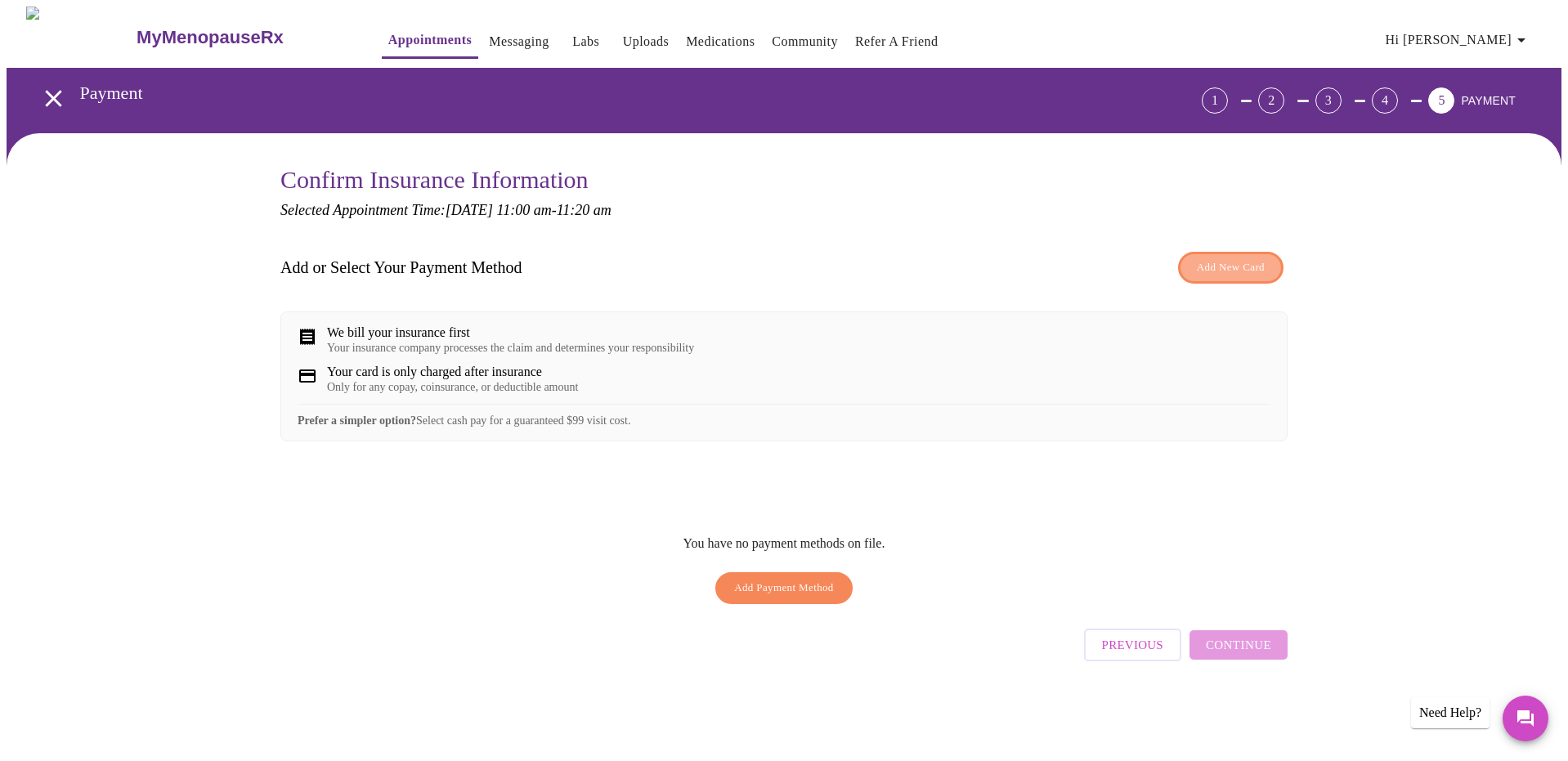
click at [1228, 270] on span "Add New Card" at bounding box center [1231, 268] width 68 height 19
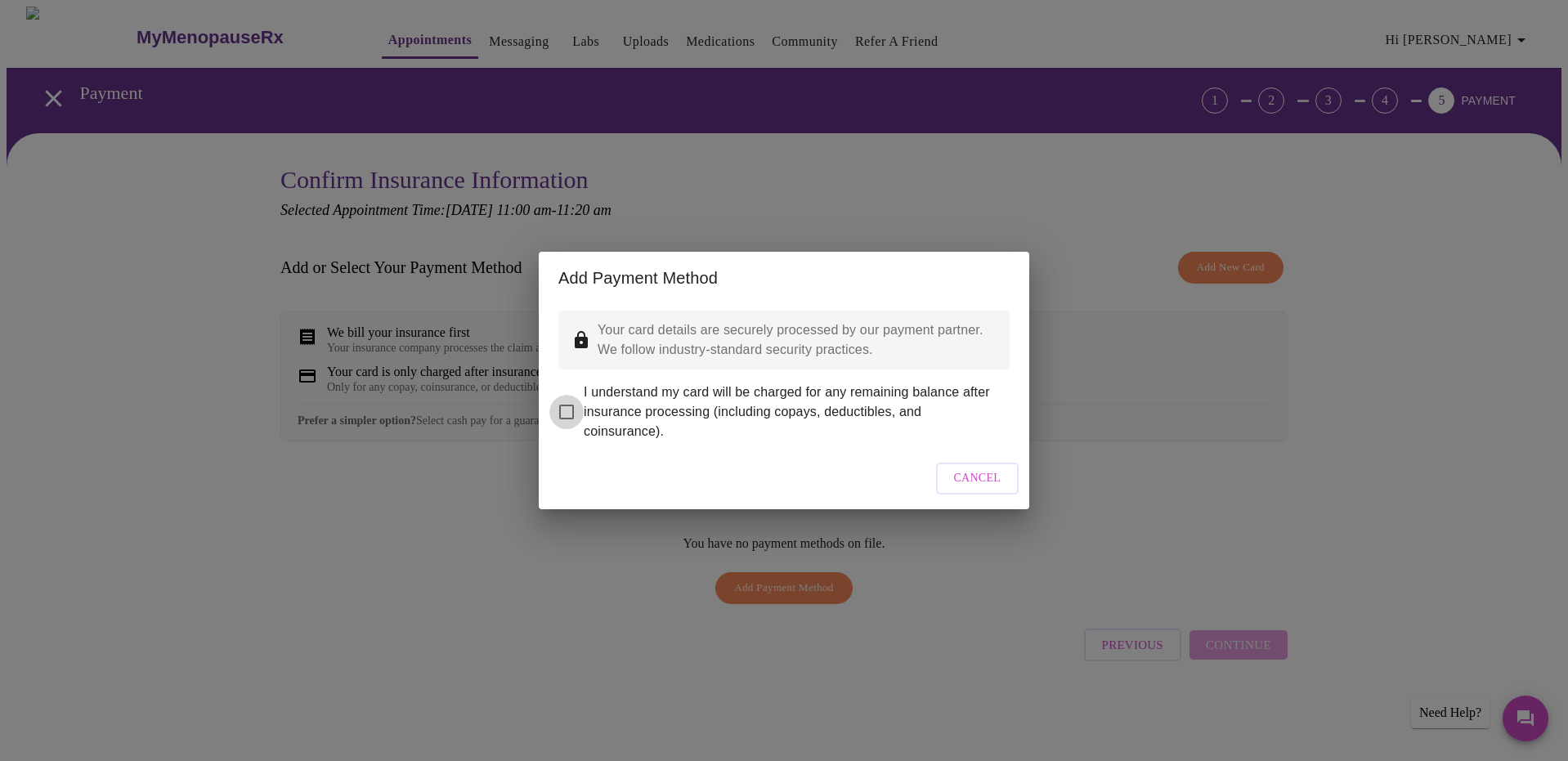
click at [563, 397] on input "I understand my card will be charged for any remaining balance after insurance …" at bounding box center [567, 412] width 35 height 35
checkbox input "true"
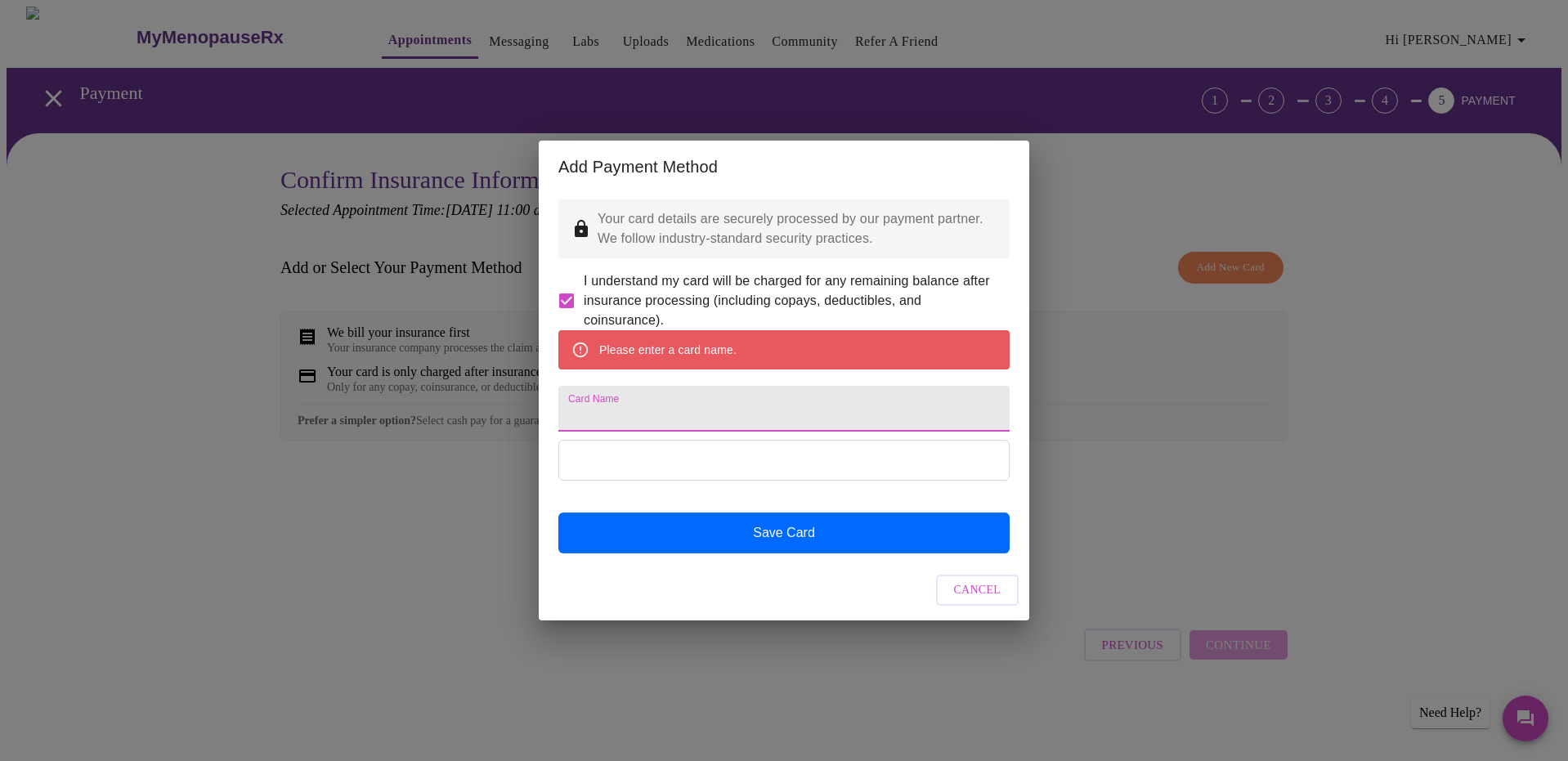
click at [604, 417] on input "Card Name" at bounding box center [784, 409] width 451 height 46
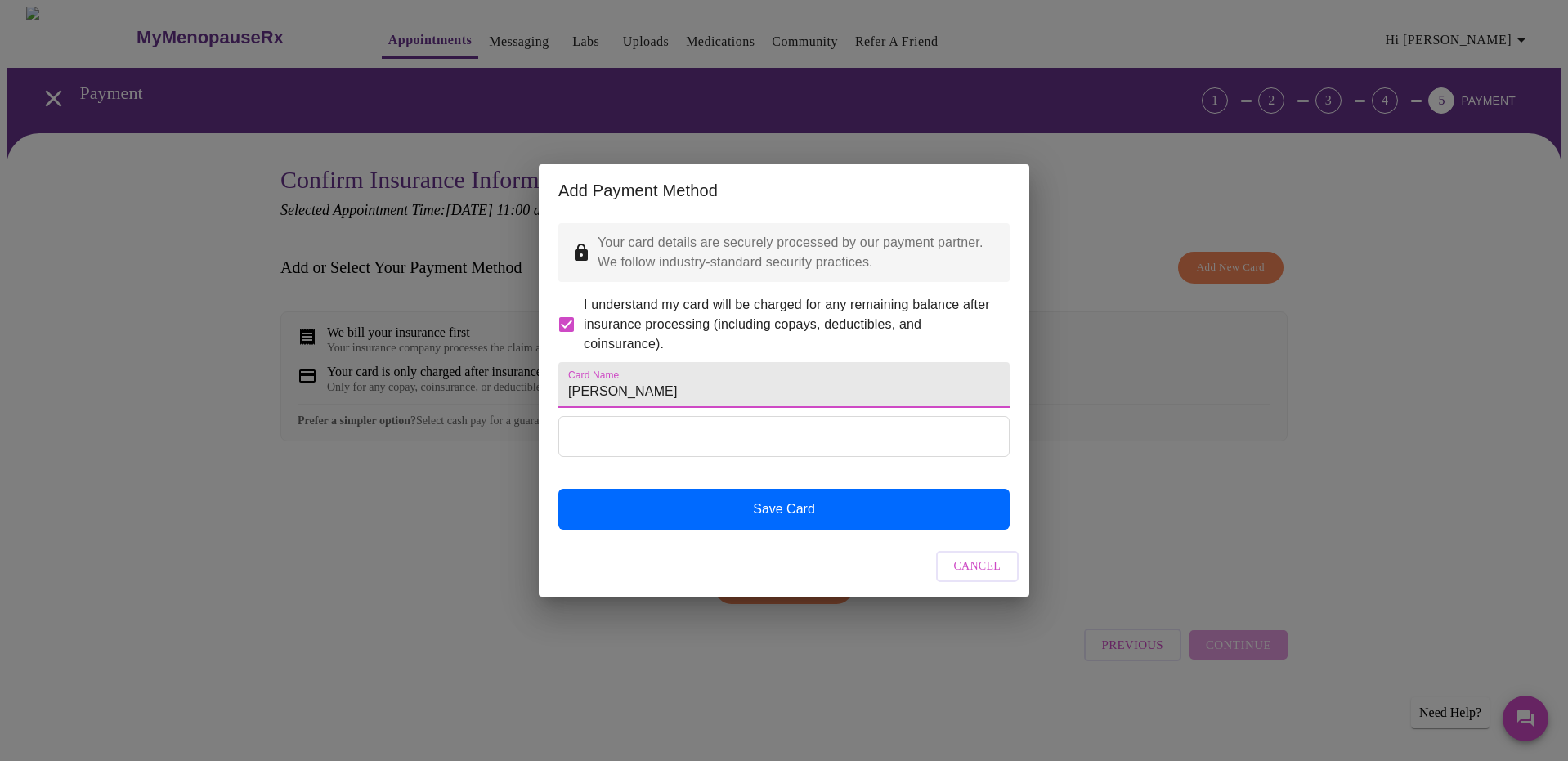
type input "Becky Richards"
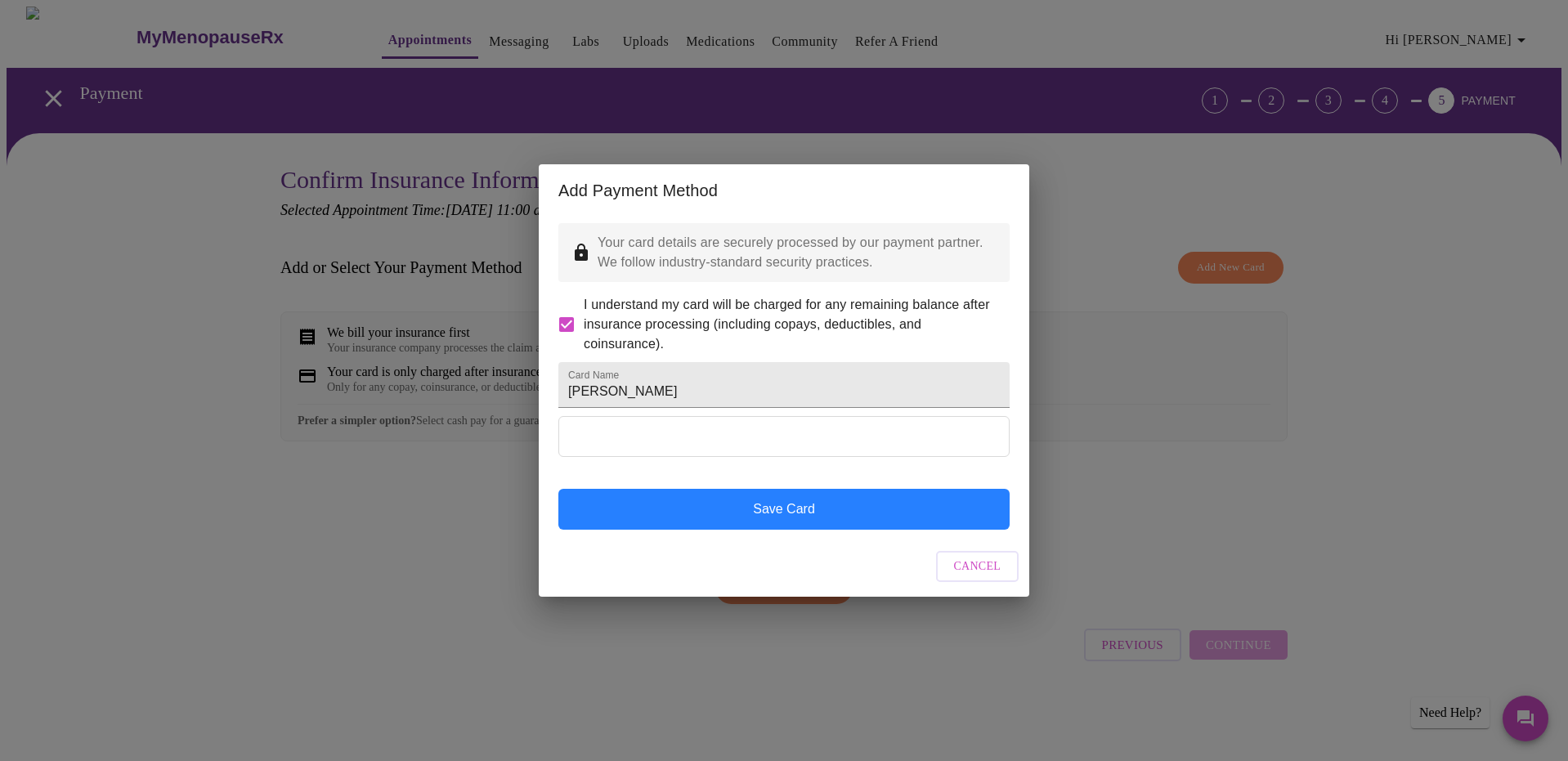
click at [686, 524] on button "Save Card" at bounding box center [784, 508] width 451 height 40
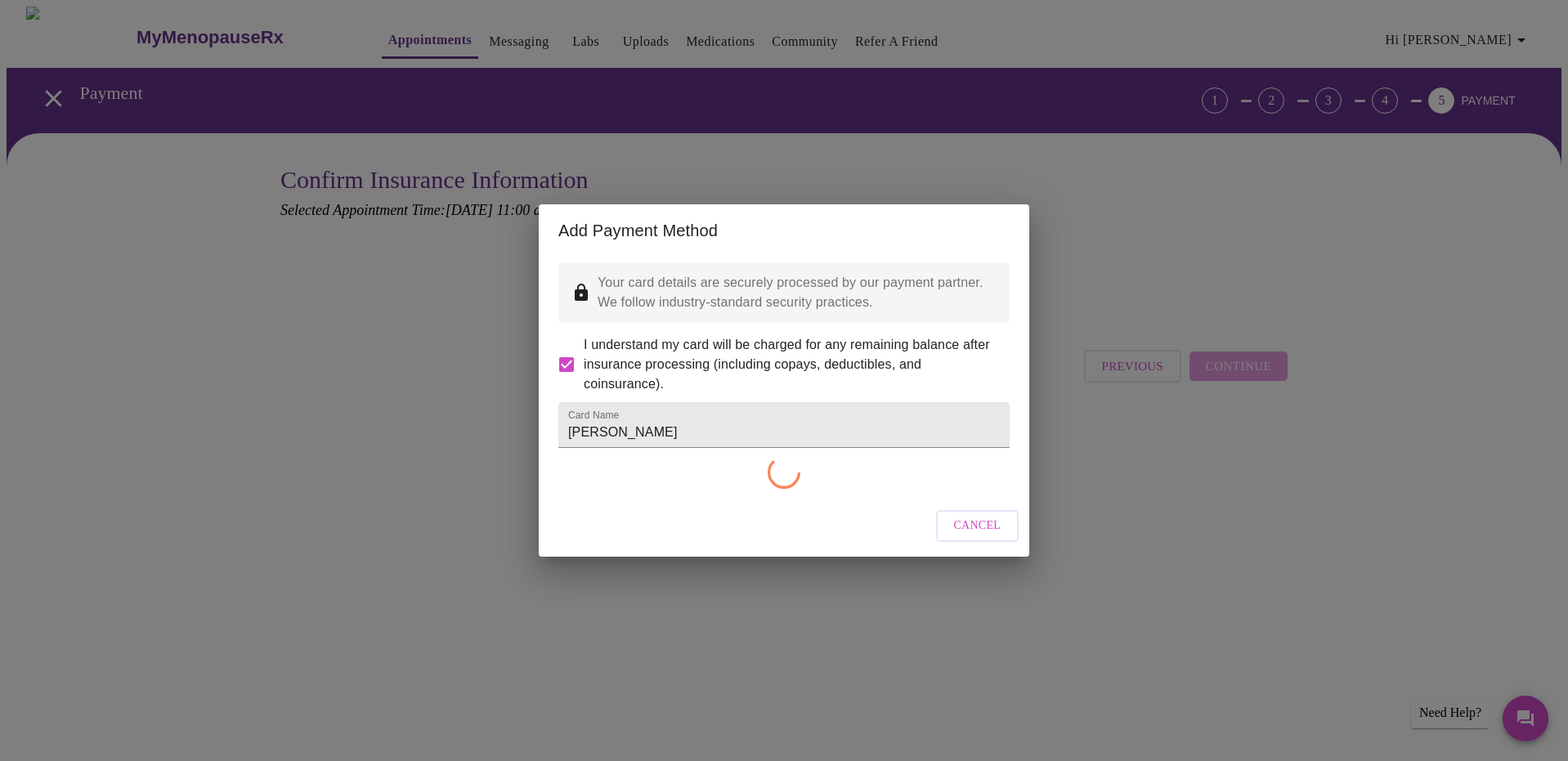
checkbox input "false"
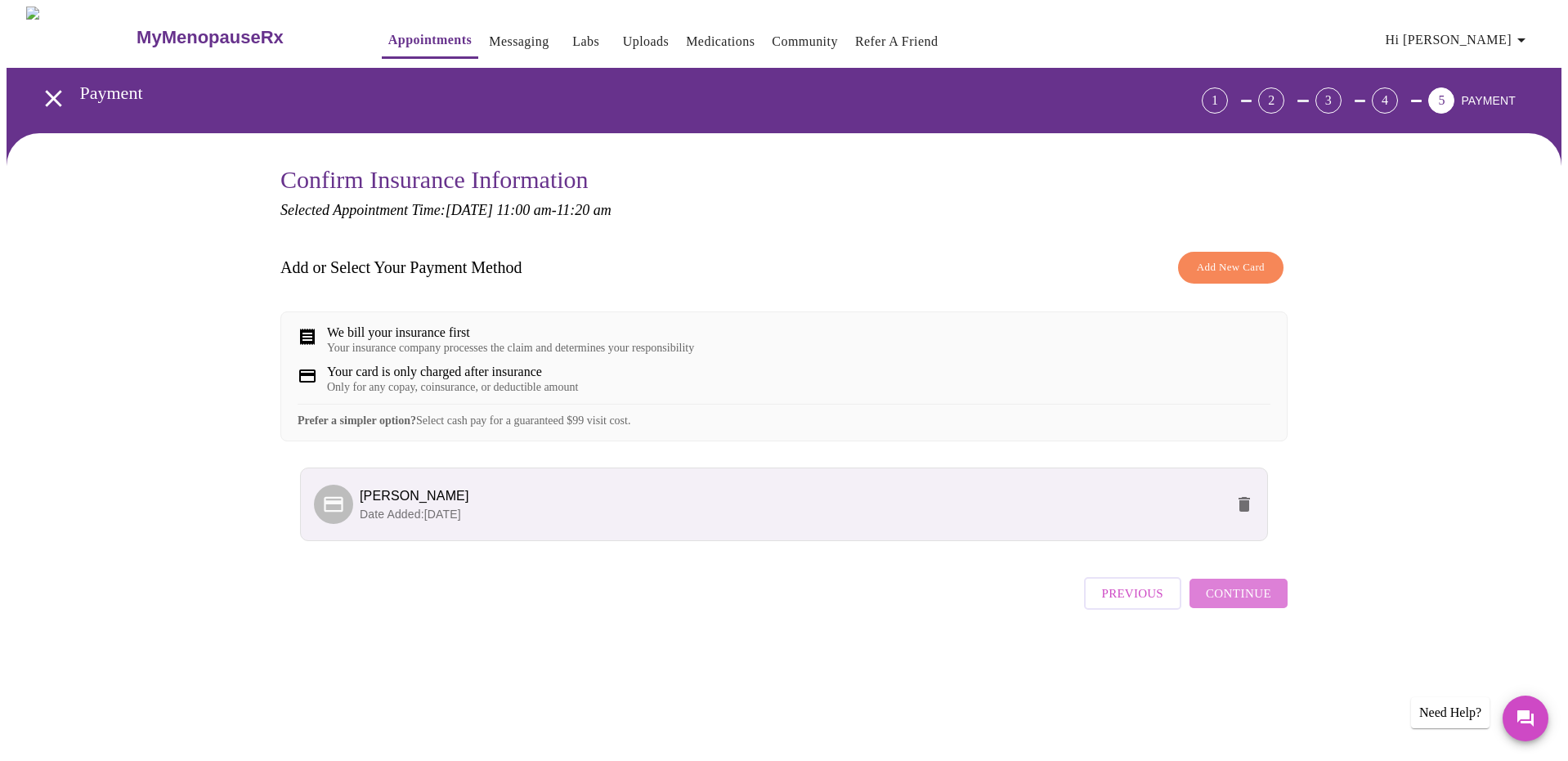
click at [1256, 604] on span "Continue" at bounding box center [1239, 593] width 66 height 22
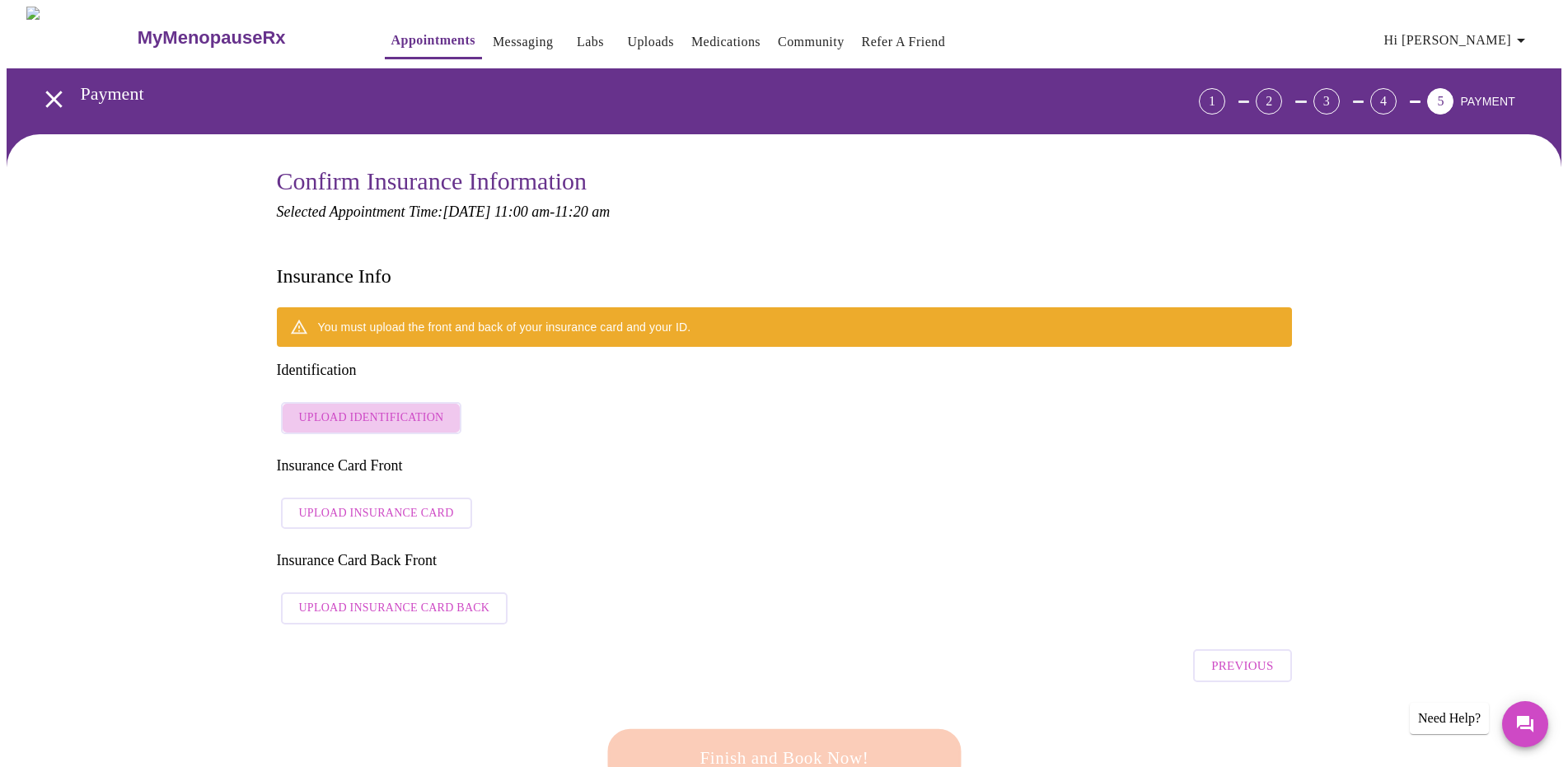
click at [420, 408] on span "Upload Identification" at bounding box center [371, 419] width 145 height 21
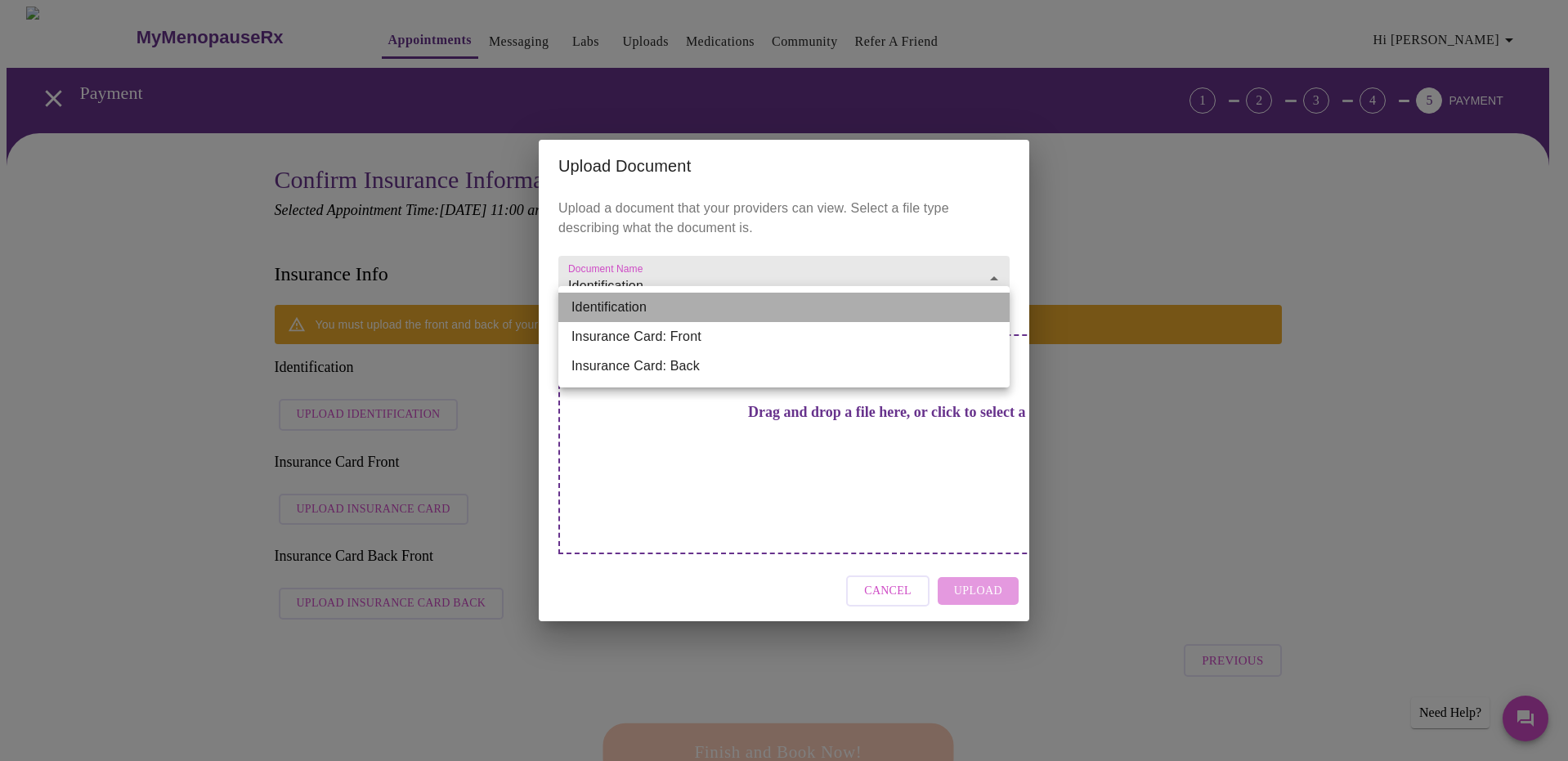
click at [815, 313] on li "Identification" at bounding box center [784, 306] width 451 height 29
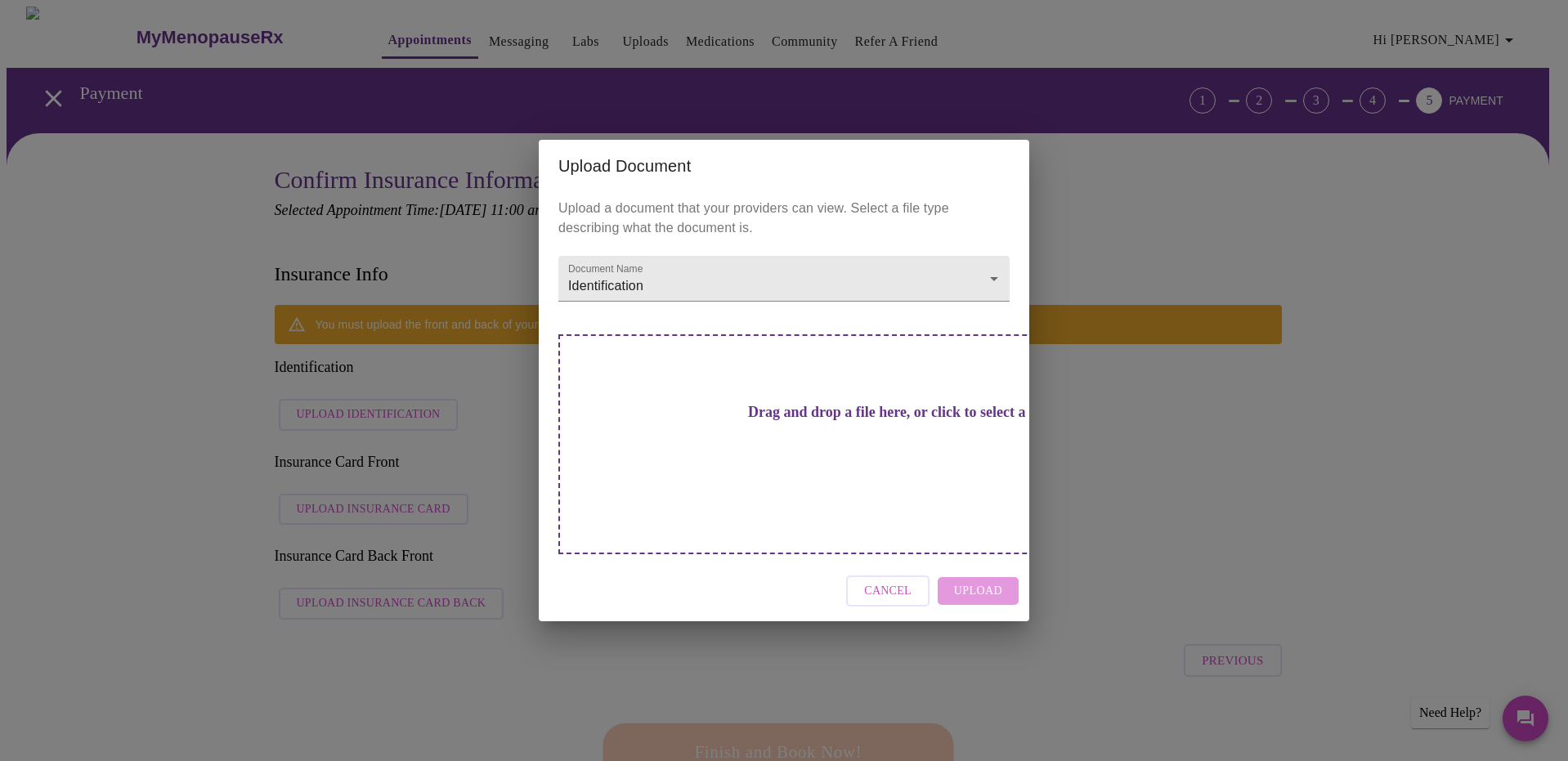
click at [471, 390] on div "Upload Document Upload a document that your providers can view. Select a file t…" at bounding box center [784, 380] width 1568 height 761
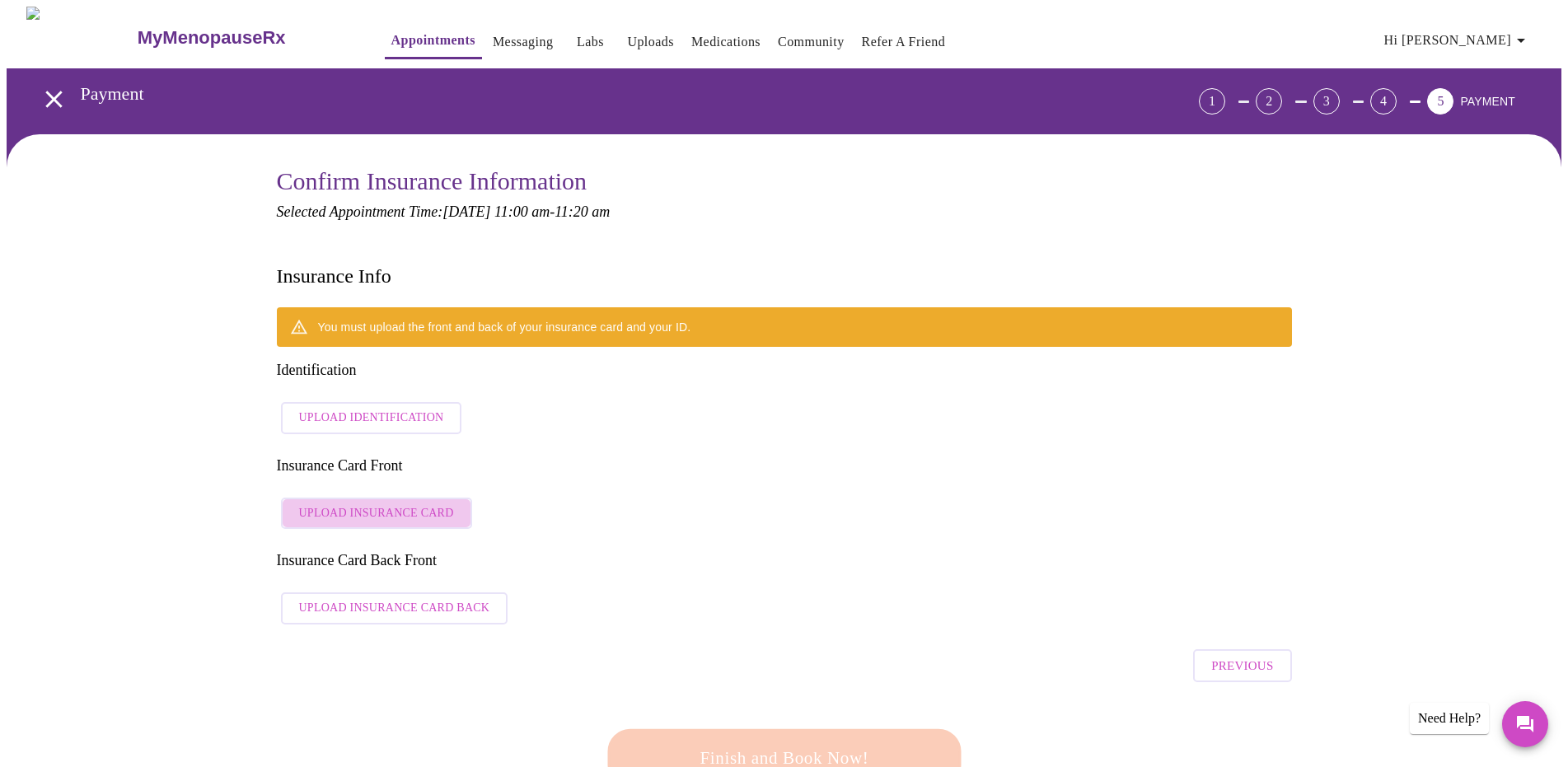
click at [403, 503] on span "Upload Insurance Card" at bounding box center [377, 513] width 155 height 21
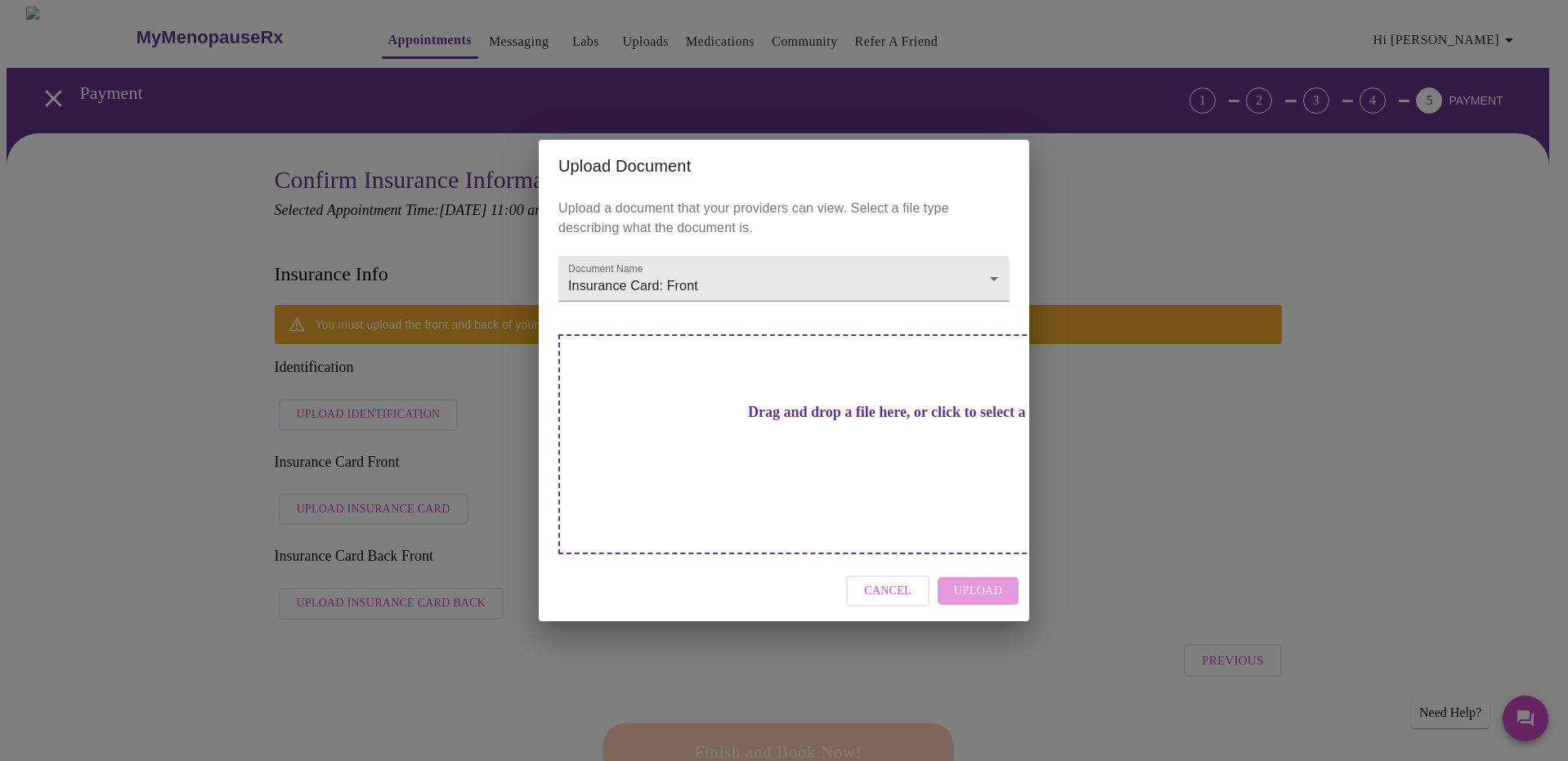
click at [891, 581] on span "Cancel" at bounding box center [887, 591] width 47 height 21
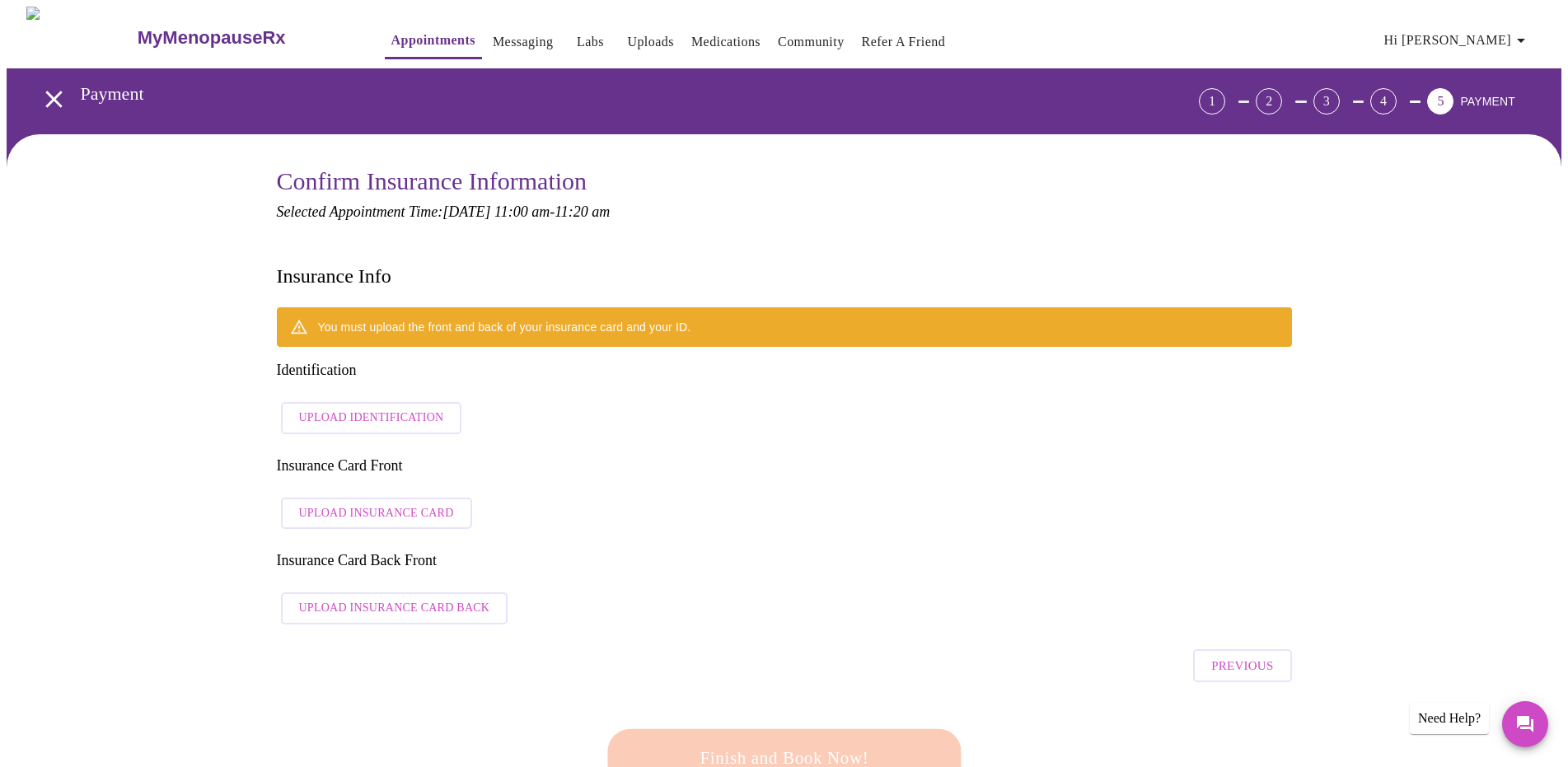
click at [415, 408] on span "Upload Identification" at bounding box center [371, 419] width 145 height 21
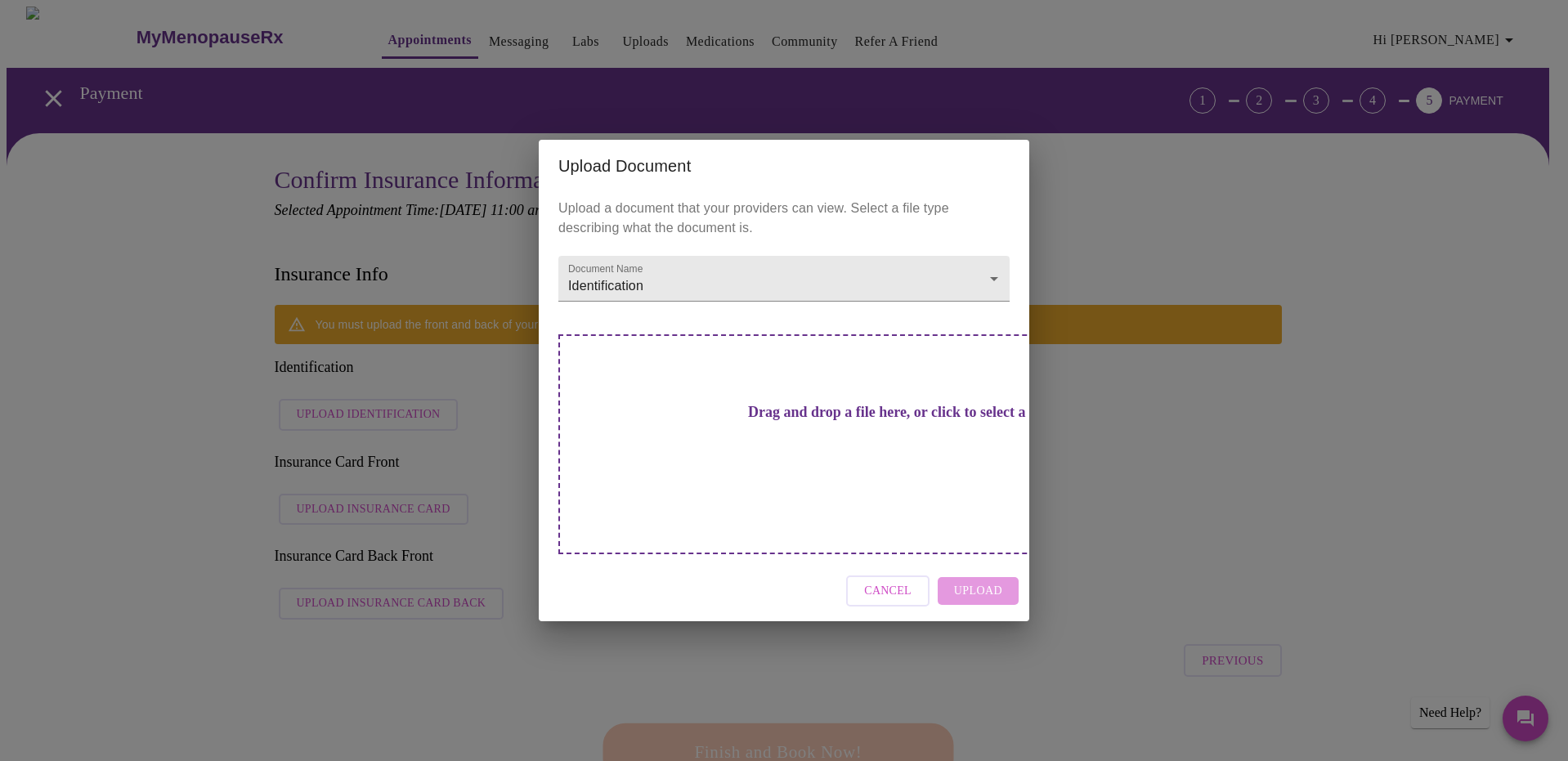
click at [791, 421] on h3 "Drag and drop a file here, or click to select a file" at bounding box center [899, 412] width 451 height 17
click at [800, 421] on h3 "Drag and drop a file here, or click to select a file" at bounding box center [899, 412] width 451 height 17
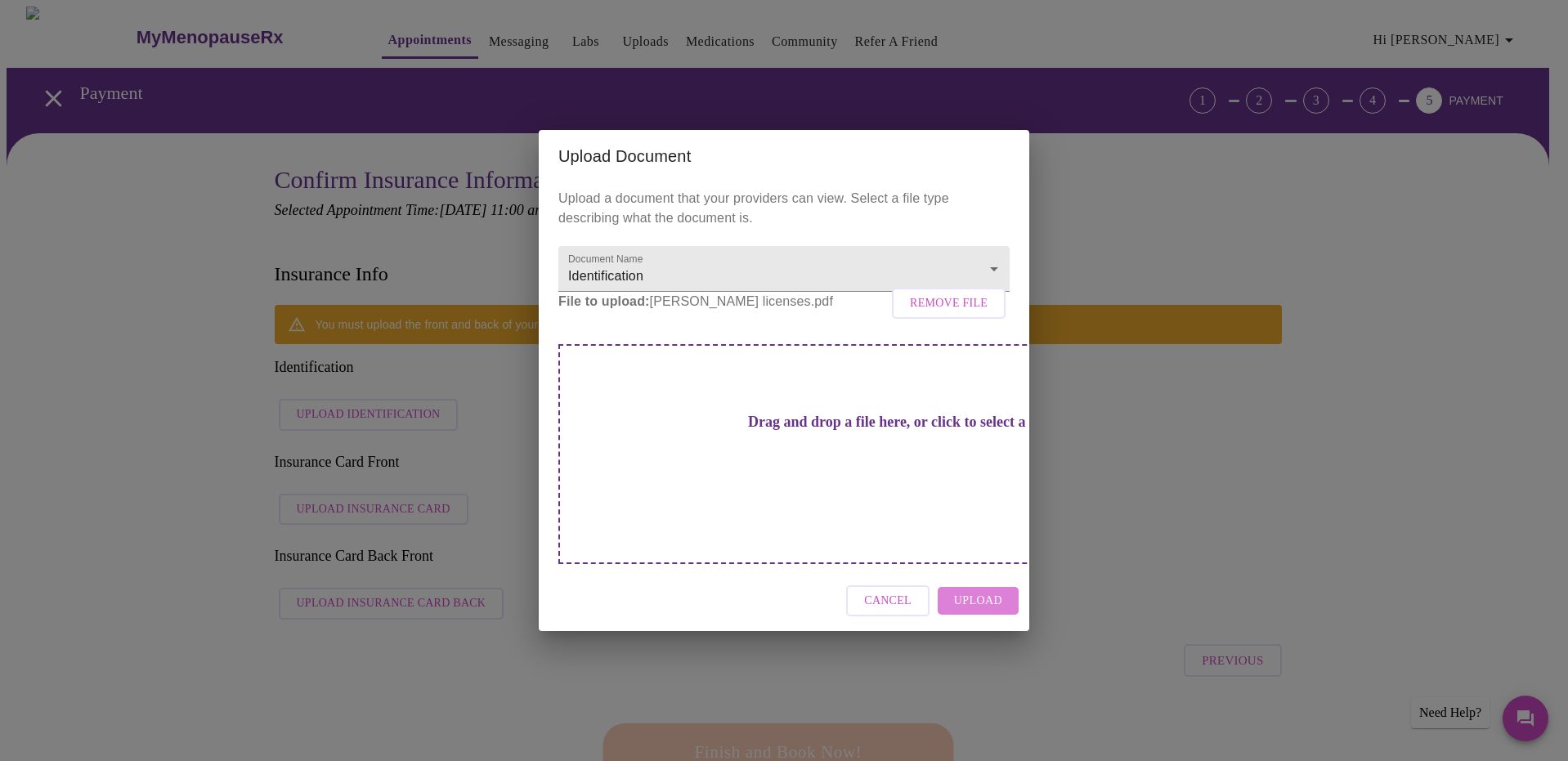
click at [989, 591] on span "Upload" at bounding box center [978, 601] width 48 height 21
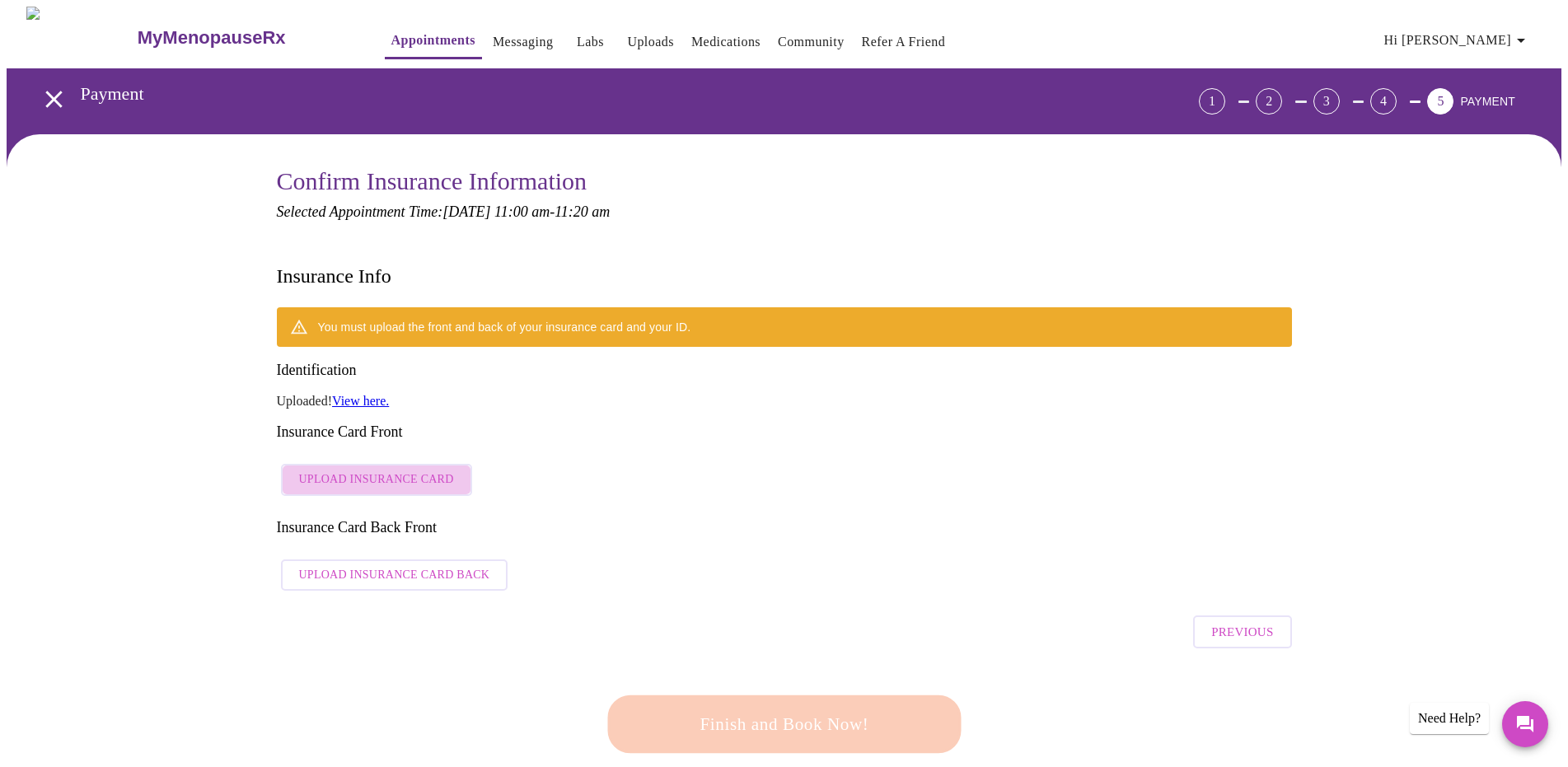
click at [445, 464] on button "Upload Insurance Card" at bounding box center [377, 480] width 191 height 32
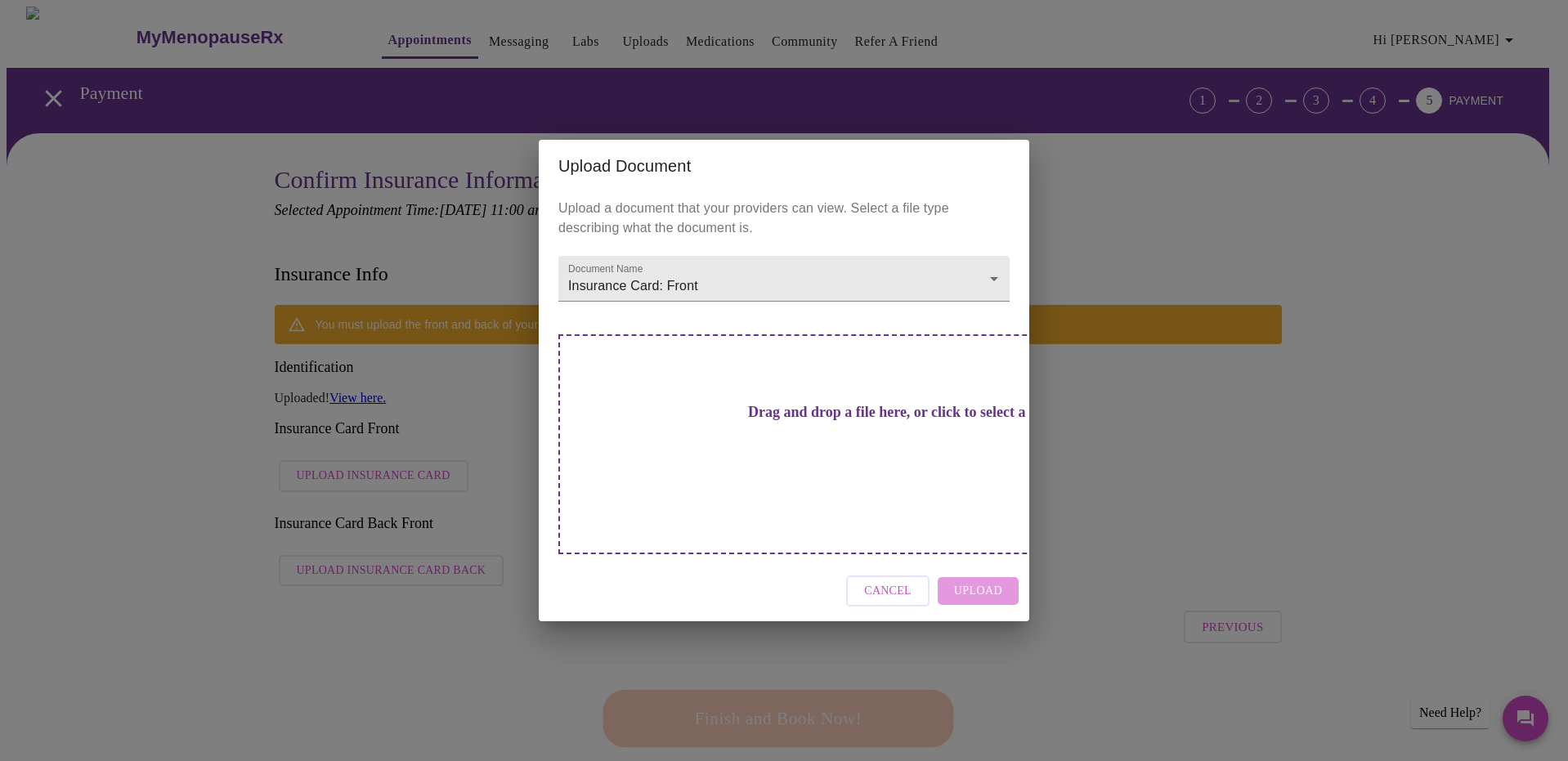
click at [873, 479] on div "Drag and drop a file here, or click to select a file" at bounding box center [899, 444] width 681 height 220
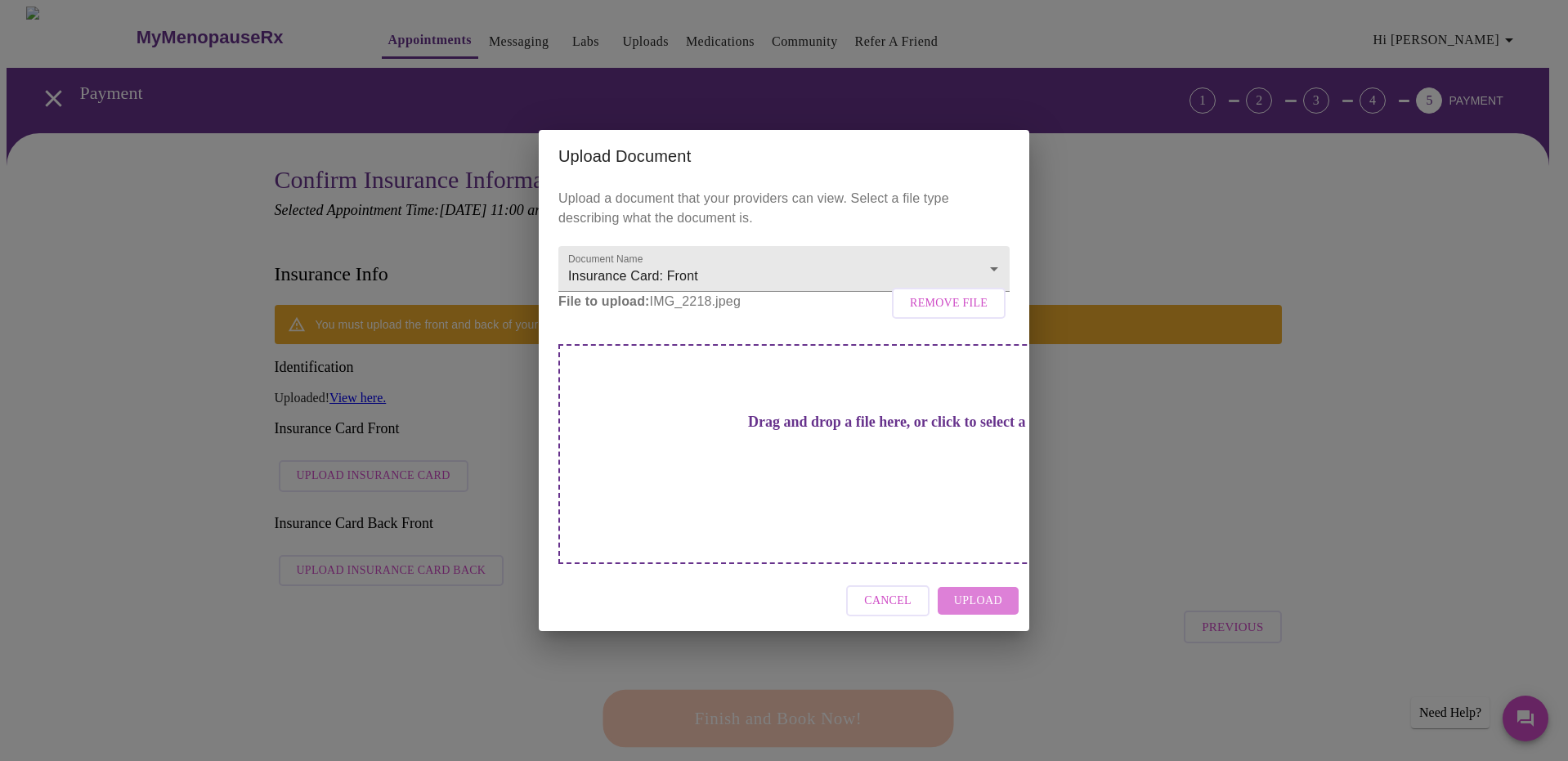
click at [981, 591] on span "Upload" at bounding box center [978, 601] width 48 height 21
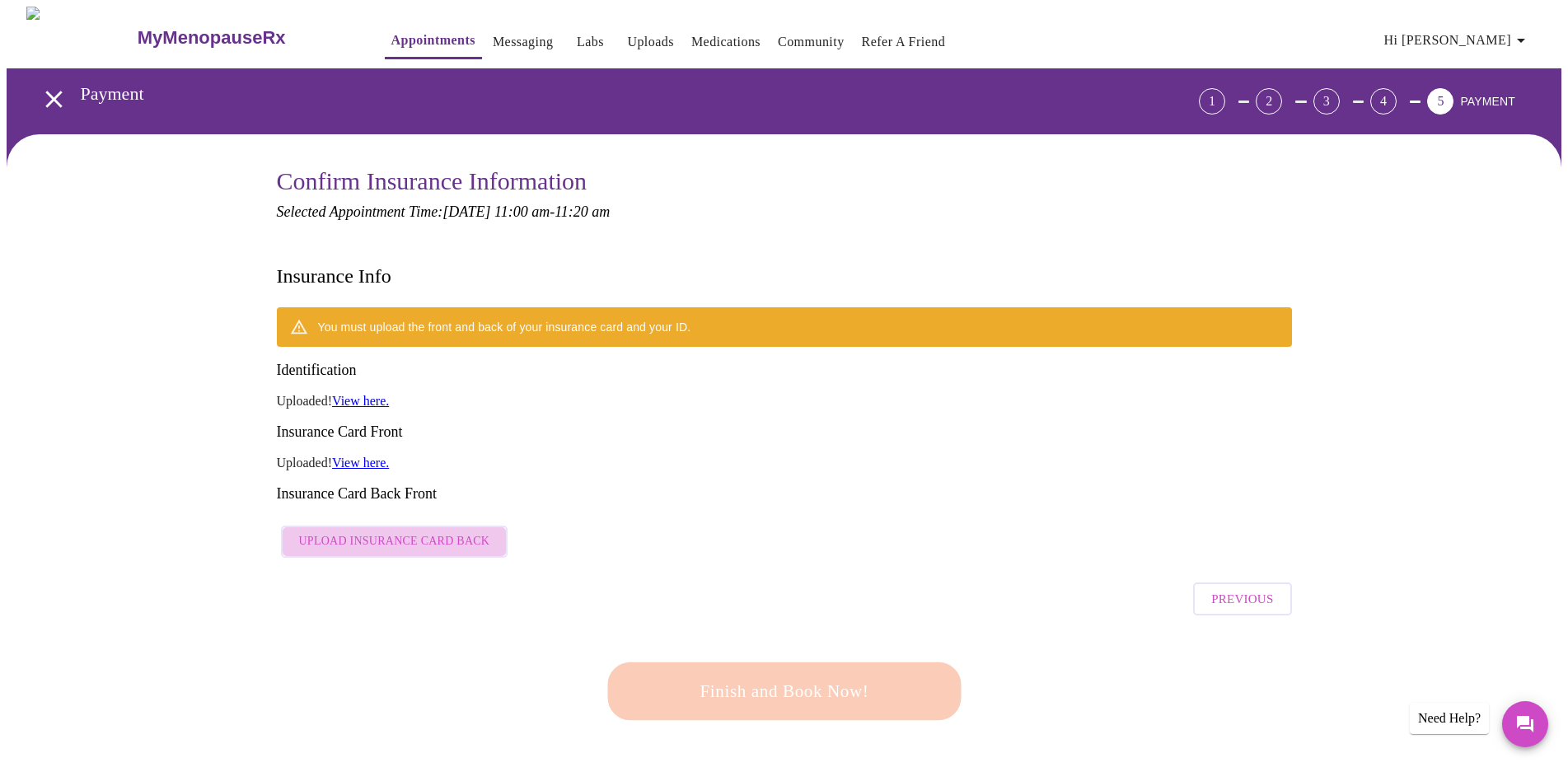
click at [454, 531] on span "Upload Insurance Card Back" at bounding box center [395, 542] width 191 height 21
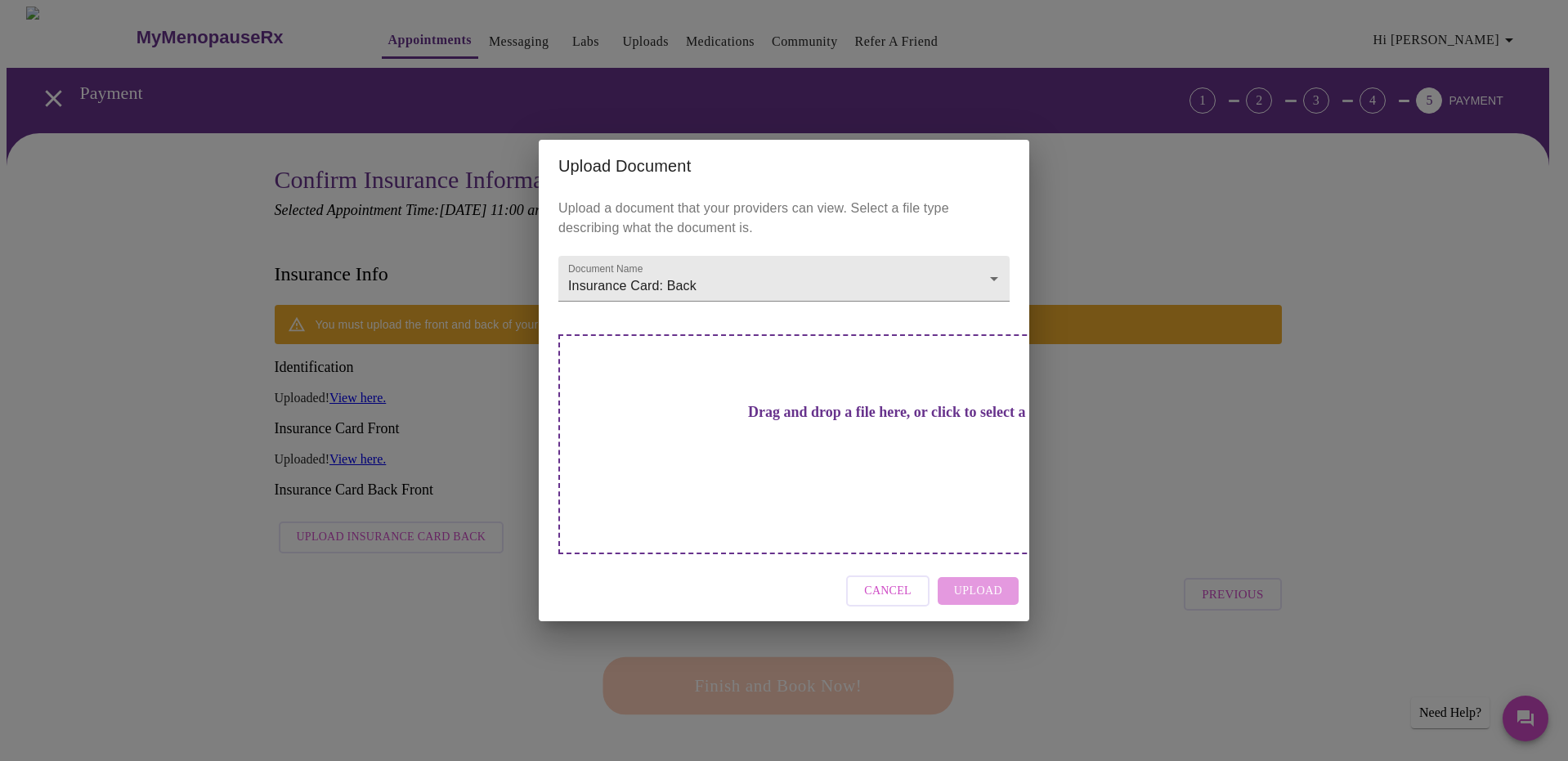
click at [862, 472] on div "Drag and drop a file here, or click to select a file" at bounding box center [899, 444] width 681 height 220
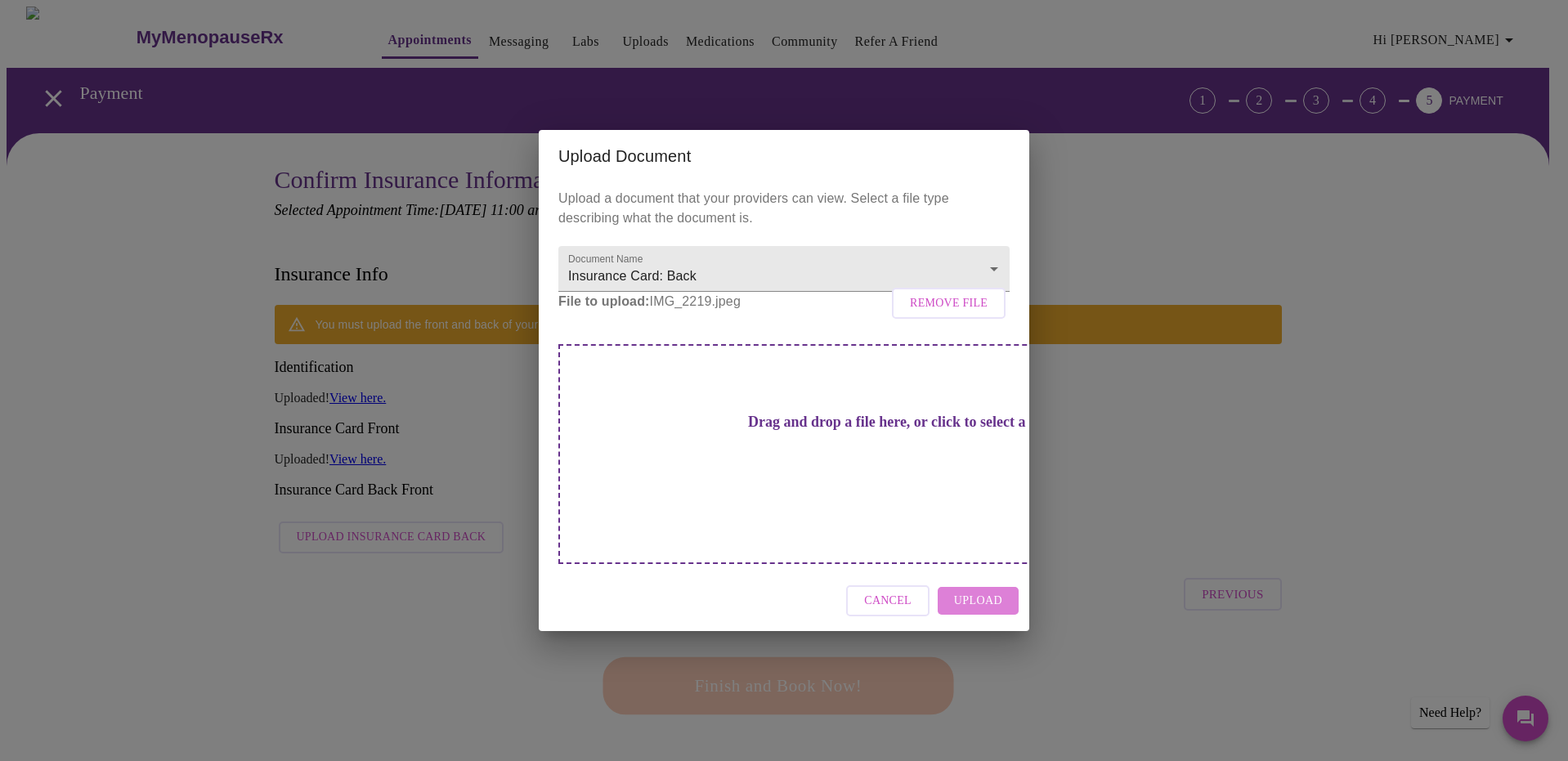
click at [994, 591] on span "Upload" at bounding box center [978, 601] width 48 height 21
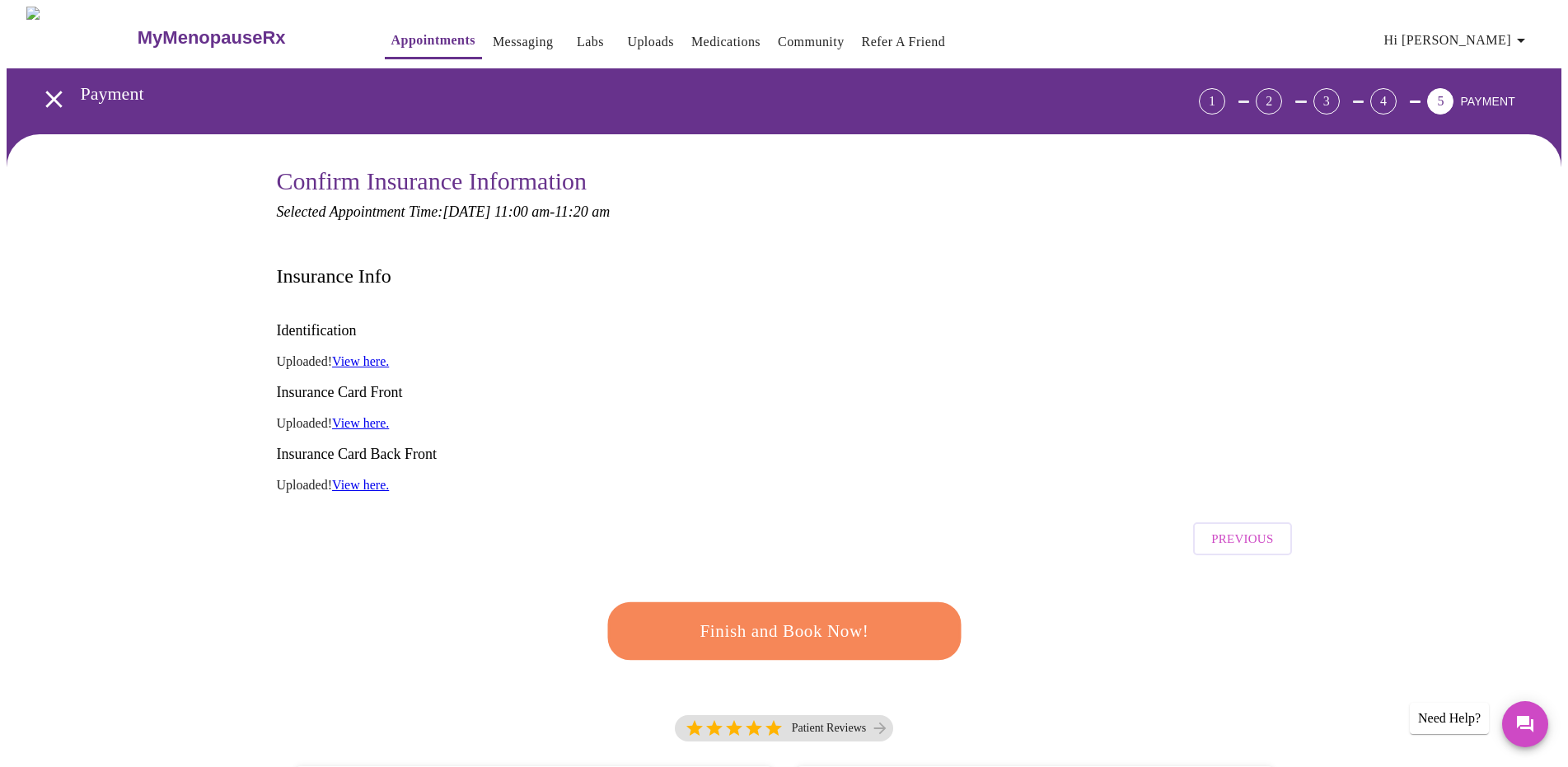
click at [359, 354] on link "View here." at bounding box center [361, 361] width 57 height 14
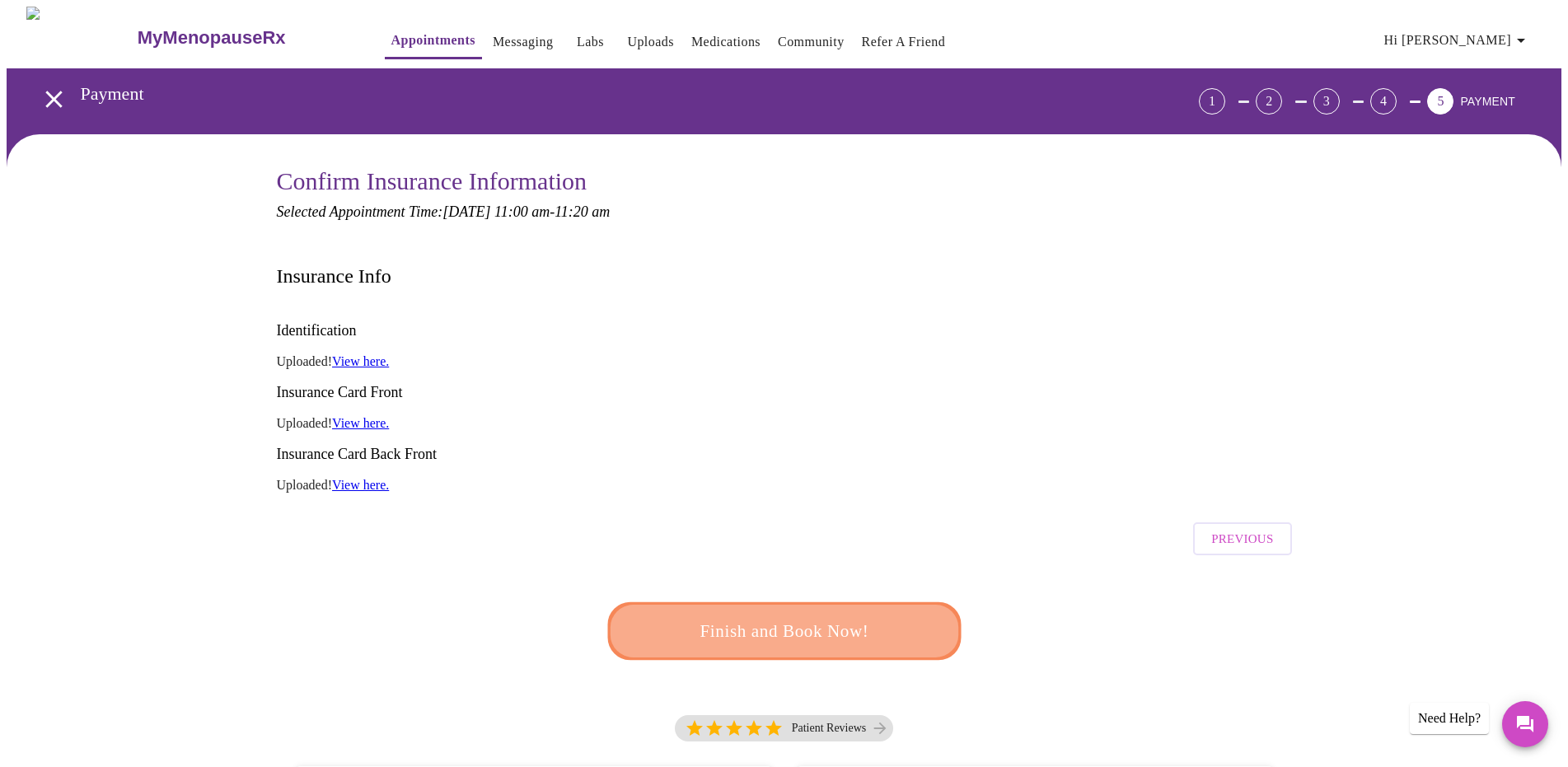
drag, startPoint x: 826, startPoint y: 568, endPoint x: 820, endPoint y: 558, distance: 11.7
click at [826, 616] on span "Finish and Book Now!" at bounding box center [784, 632] width 305 height 30
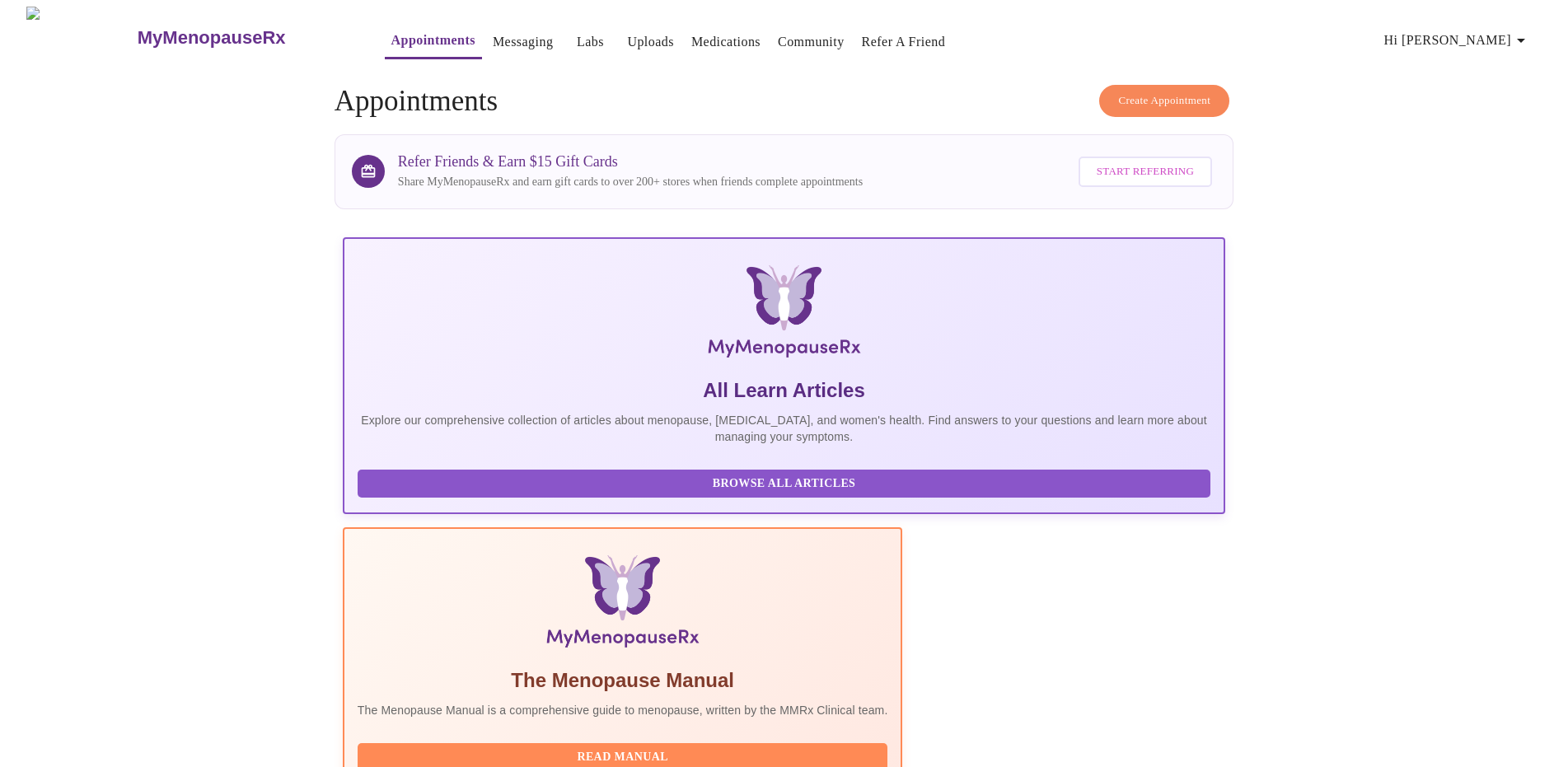
scroll to position [134, 0]
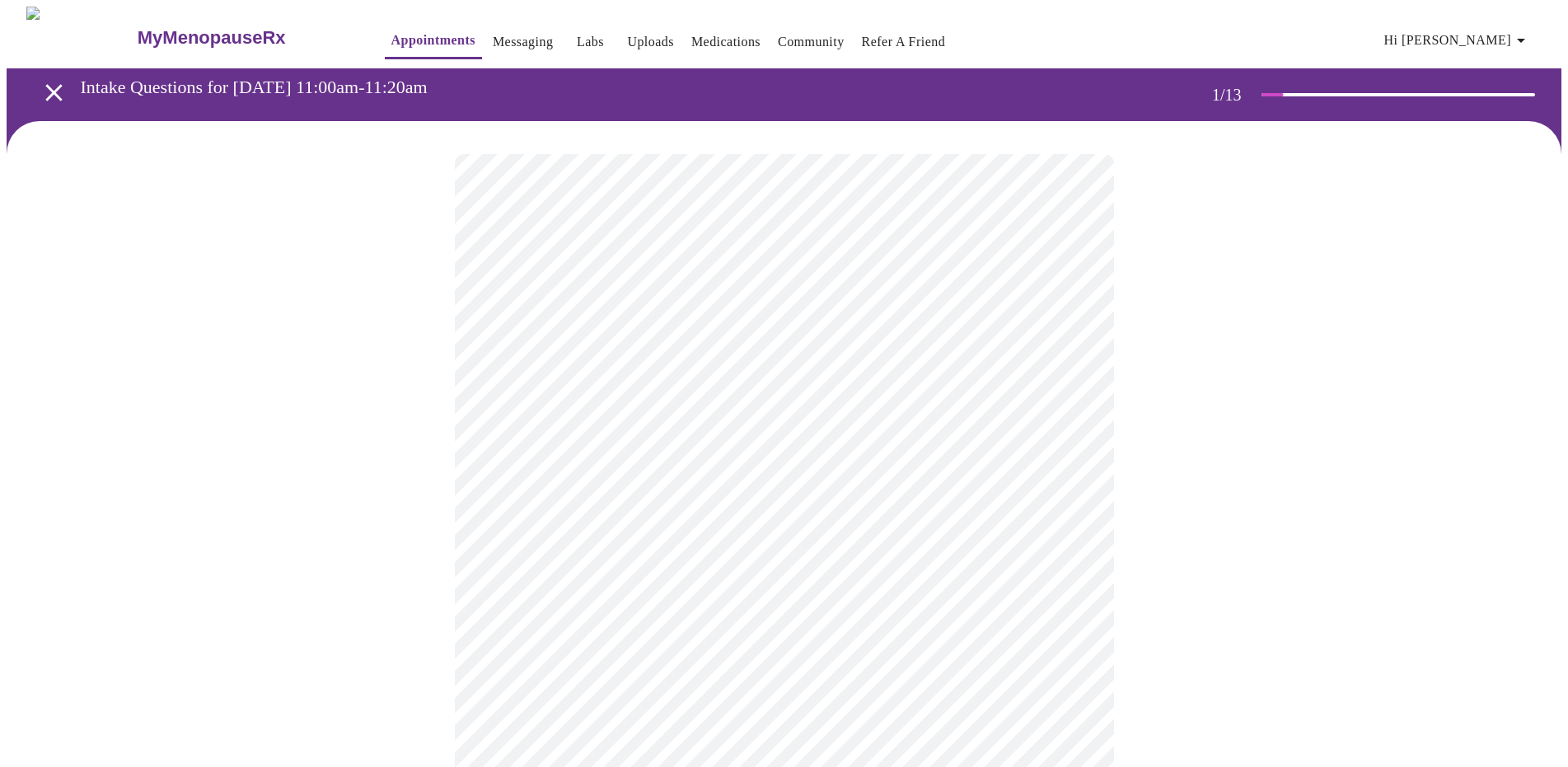
click at [839, 369] on body "MyMenopauseRx Appointments Messaging Labs Uploads Medications Community Refer a…" at bounding box center [784, 762] width 1555 height 1511
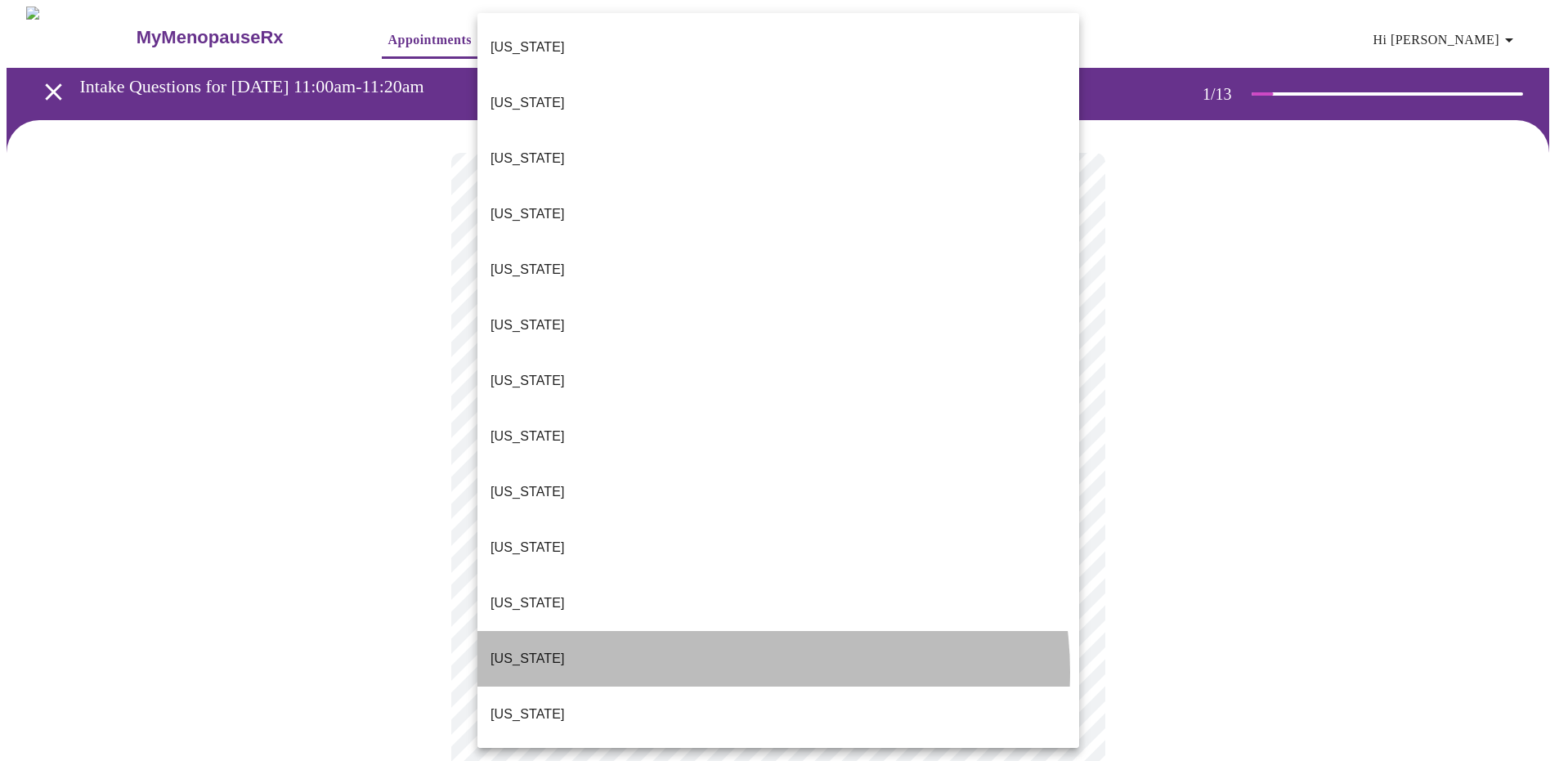
click at [720, 631] on li "Idaho" at bounding box center [778, 659] width 602 height 55
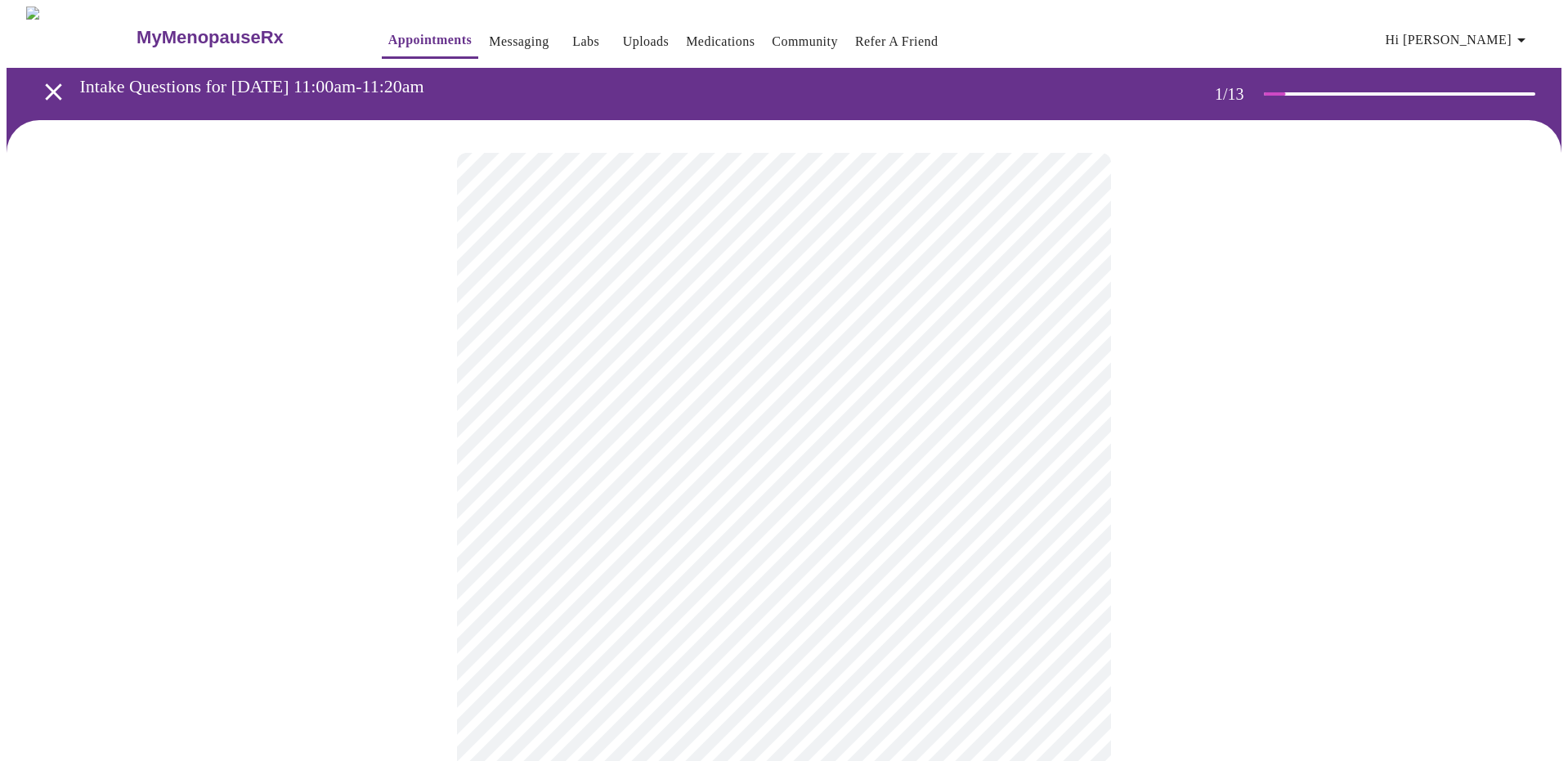
click at [741, 365] on body "MyMenopauseRx Appointments Messaging Labs Uploads Medications Community Refer a…" at bounding box center [784, 752] width 1555 height 1491
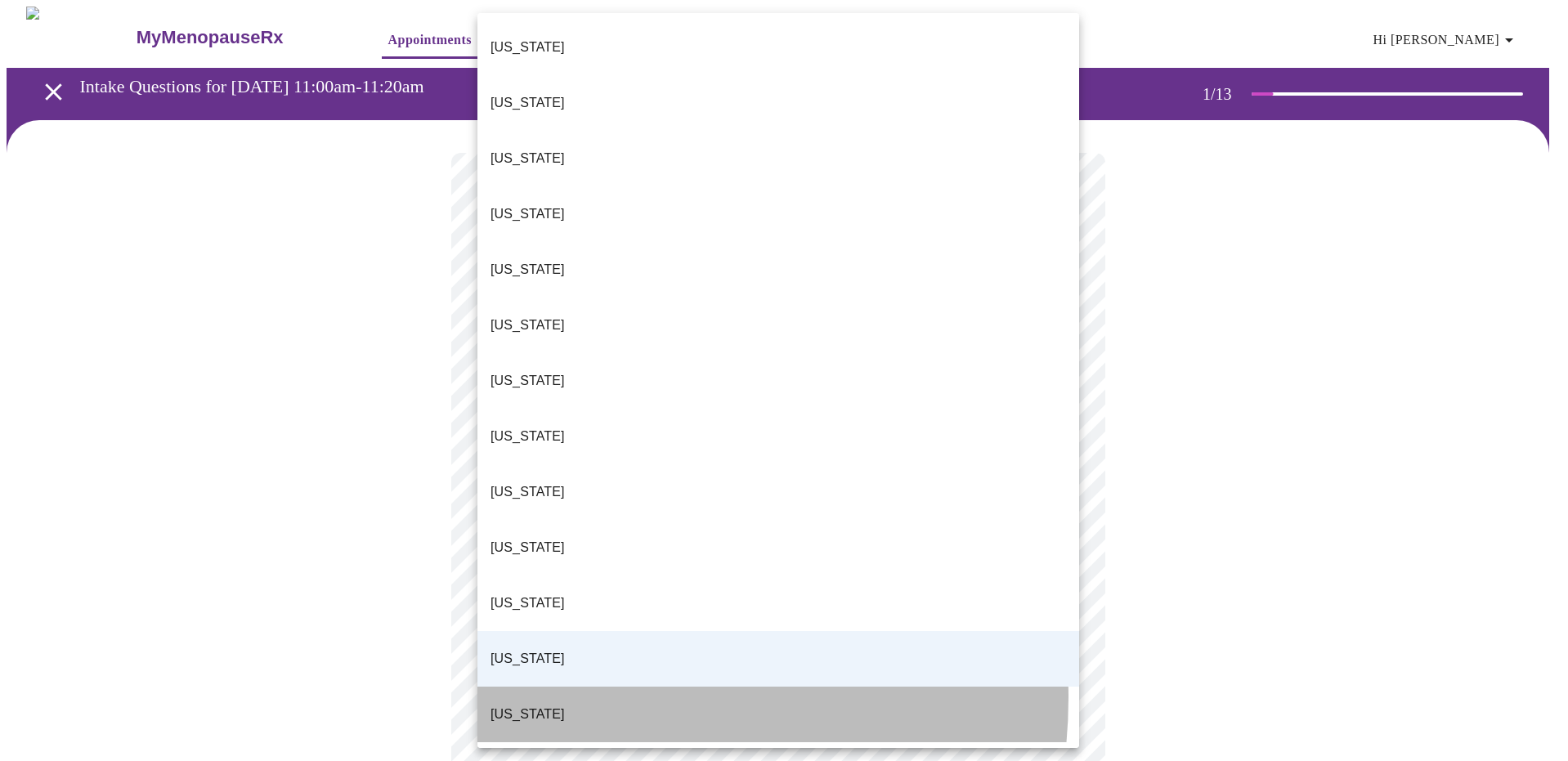
click at [569, 687] on li "Illinois" at bounding box center [778, 714] width 602 height 55
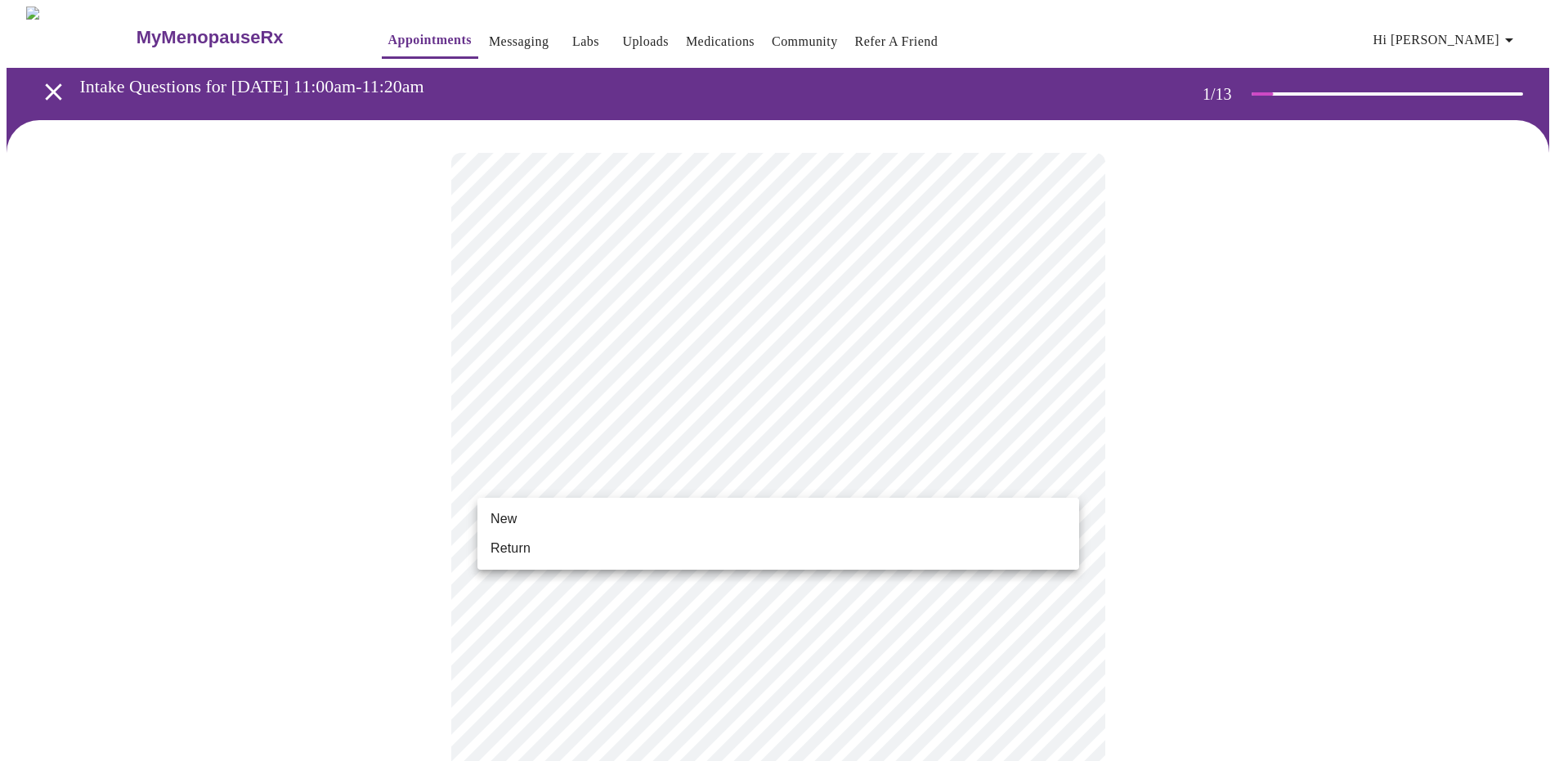
click at [628, 480] on body "MyMenopauseRx Appointments Messaging Labs Uploads Medications Community Refer a…" at bounding box center [784, 752] width 1555 height 1491
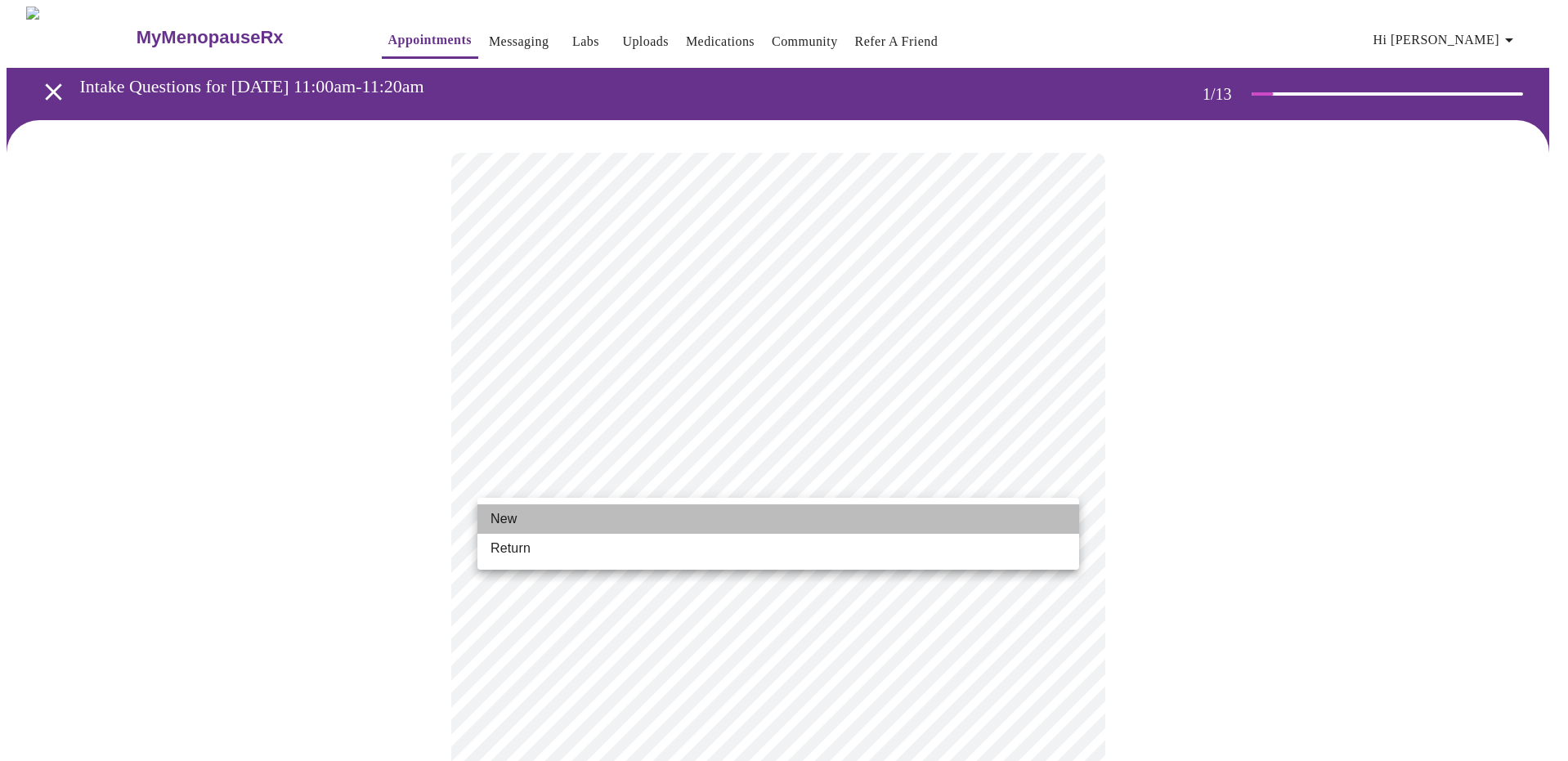
click at [550, 509] on li "New" at bounding box center [778, 519] width 602 height 29
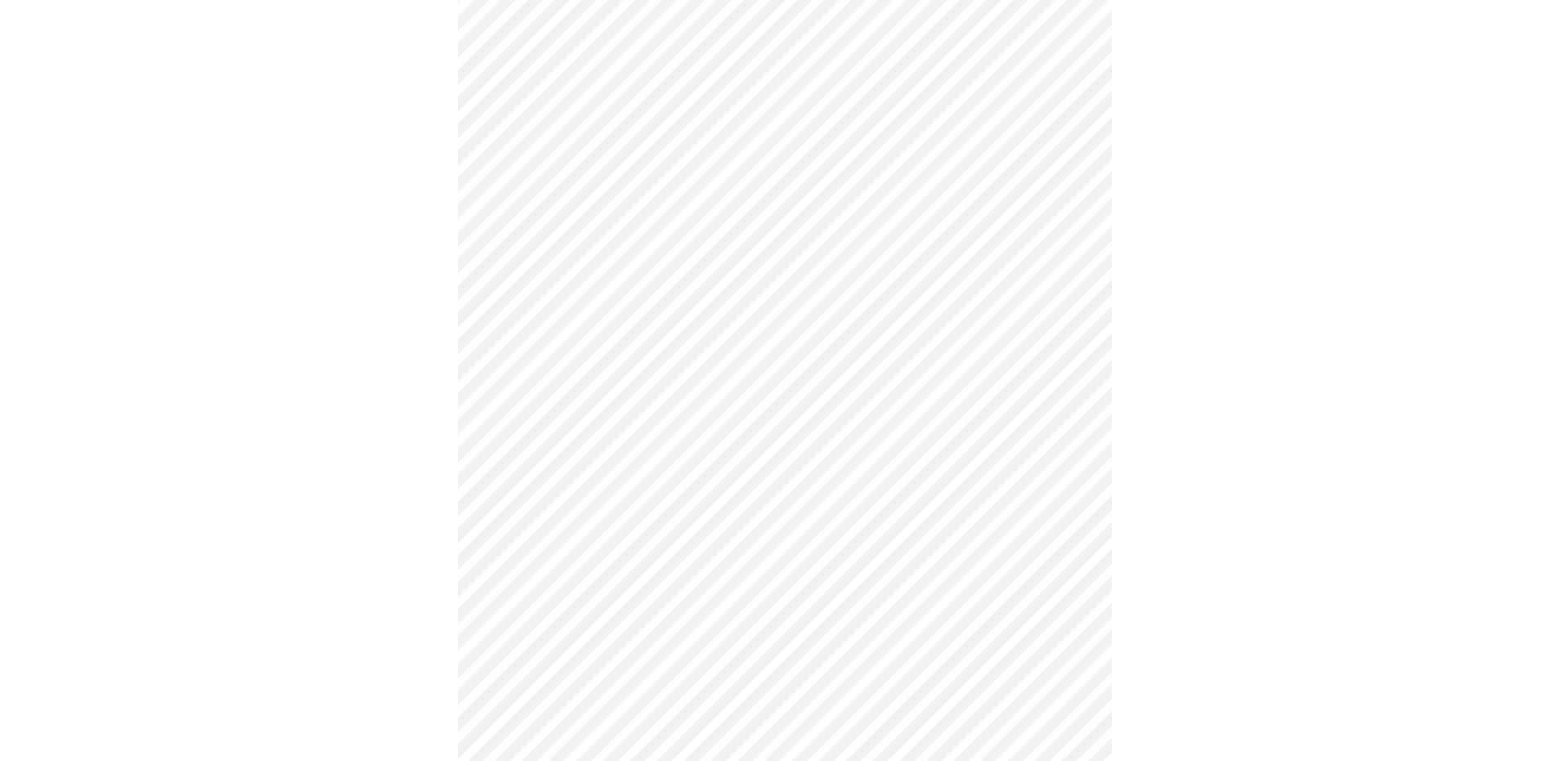
scroll to position [707, 0]
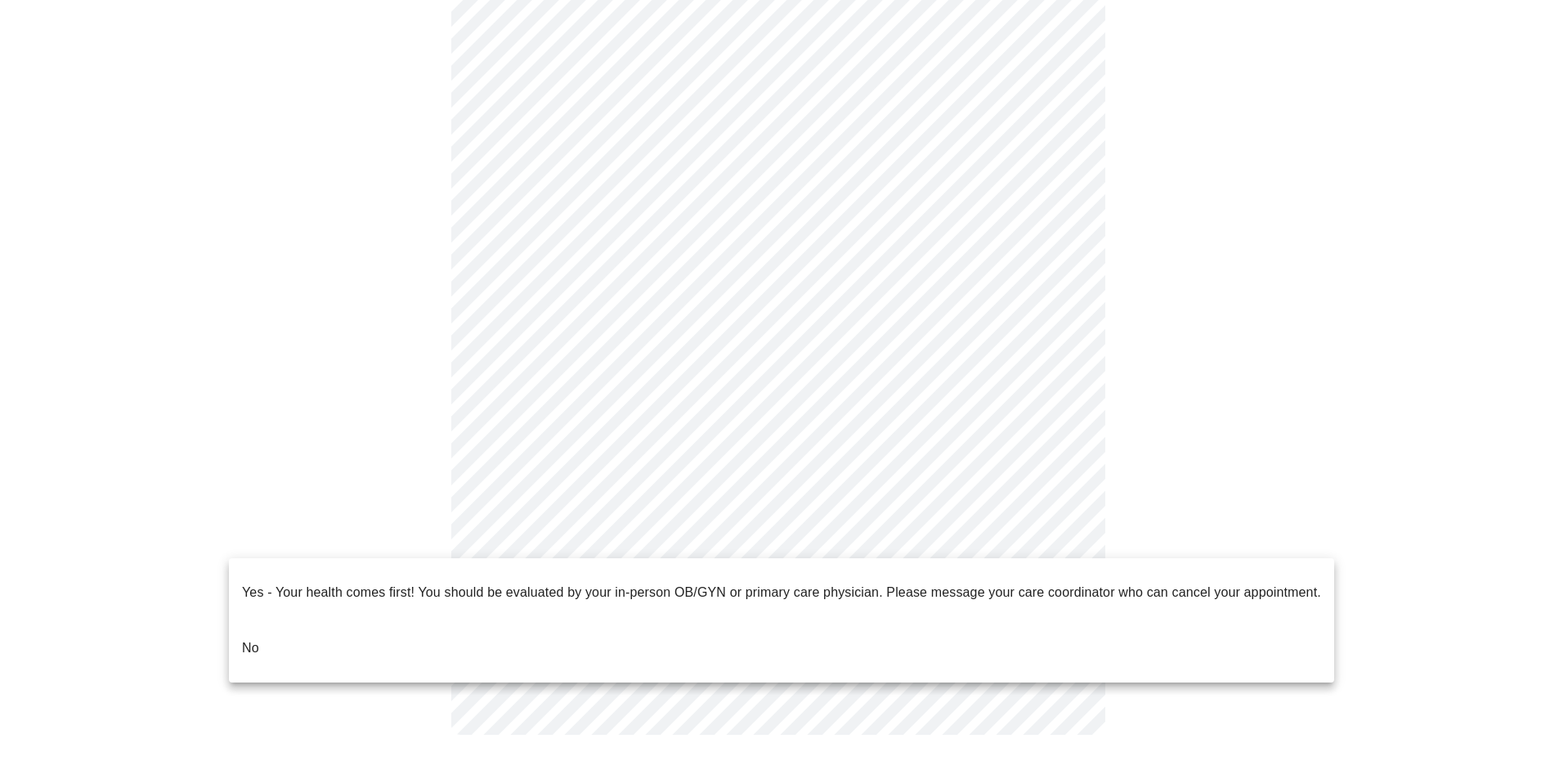
click at [920, 543] on body "MyMenopauseRx Appointments Messaging Labs Uploads Medications Community Refer a…" at bounding box center [784, 33] width 1555 height 1468
click at [1142, 454] on div at bounding box center [784, 380] width 1568 height 761
click at [702, 531] on body "MyMenopauseRx Appointments Messaging Labs Uploads Medications Community Refer a…" at bounding box center [784, 33] width 1555 height 1468
click at [255, 638] on p "No" at bounding box center [250, 647] width 17 height 20
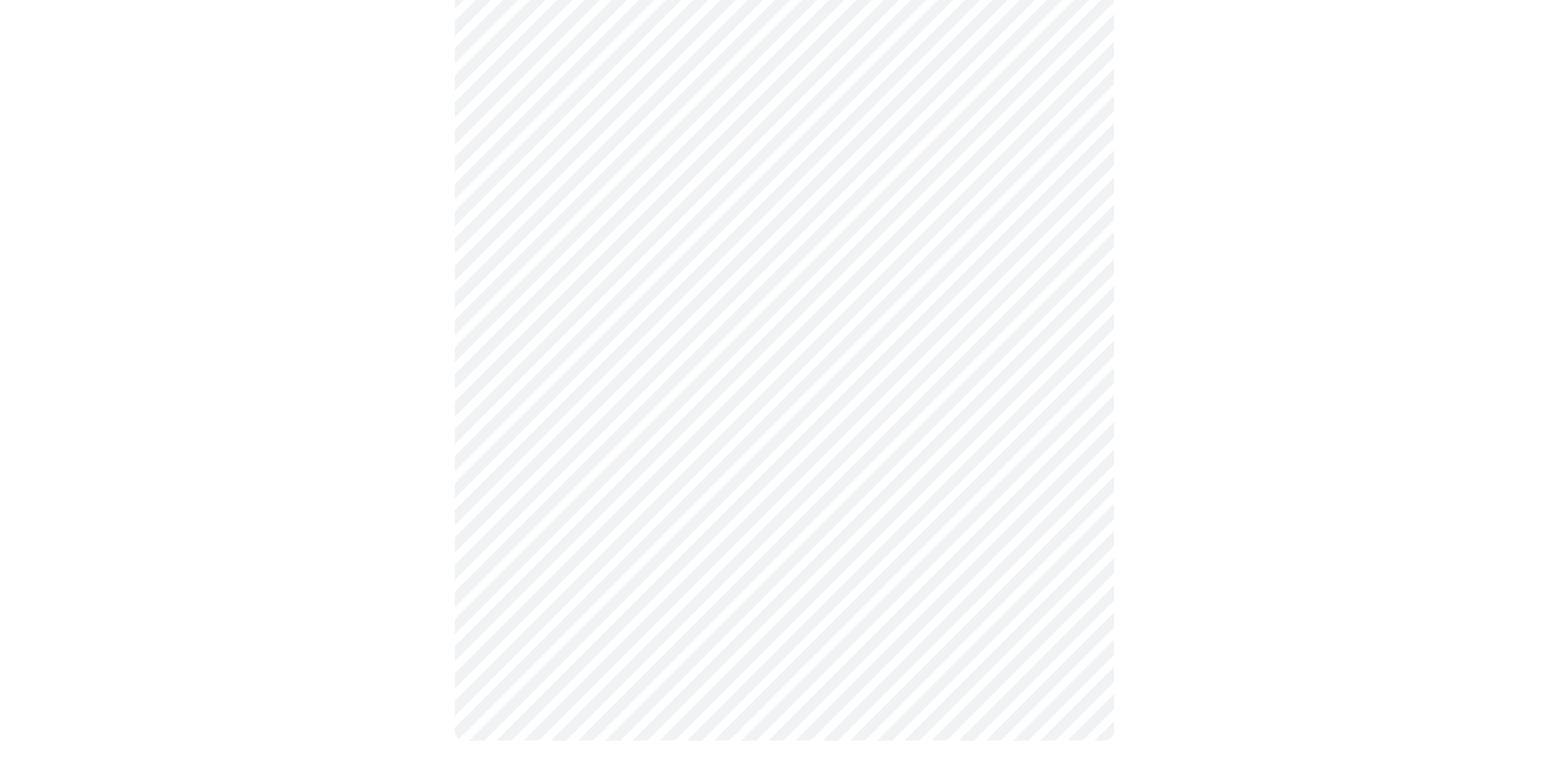
scroll to position [0, 0]
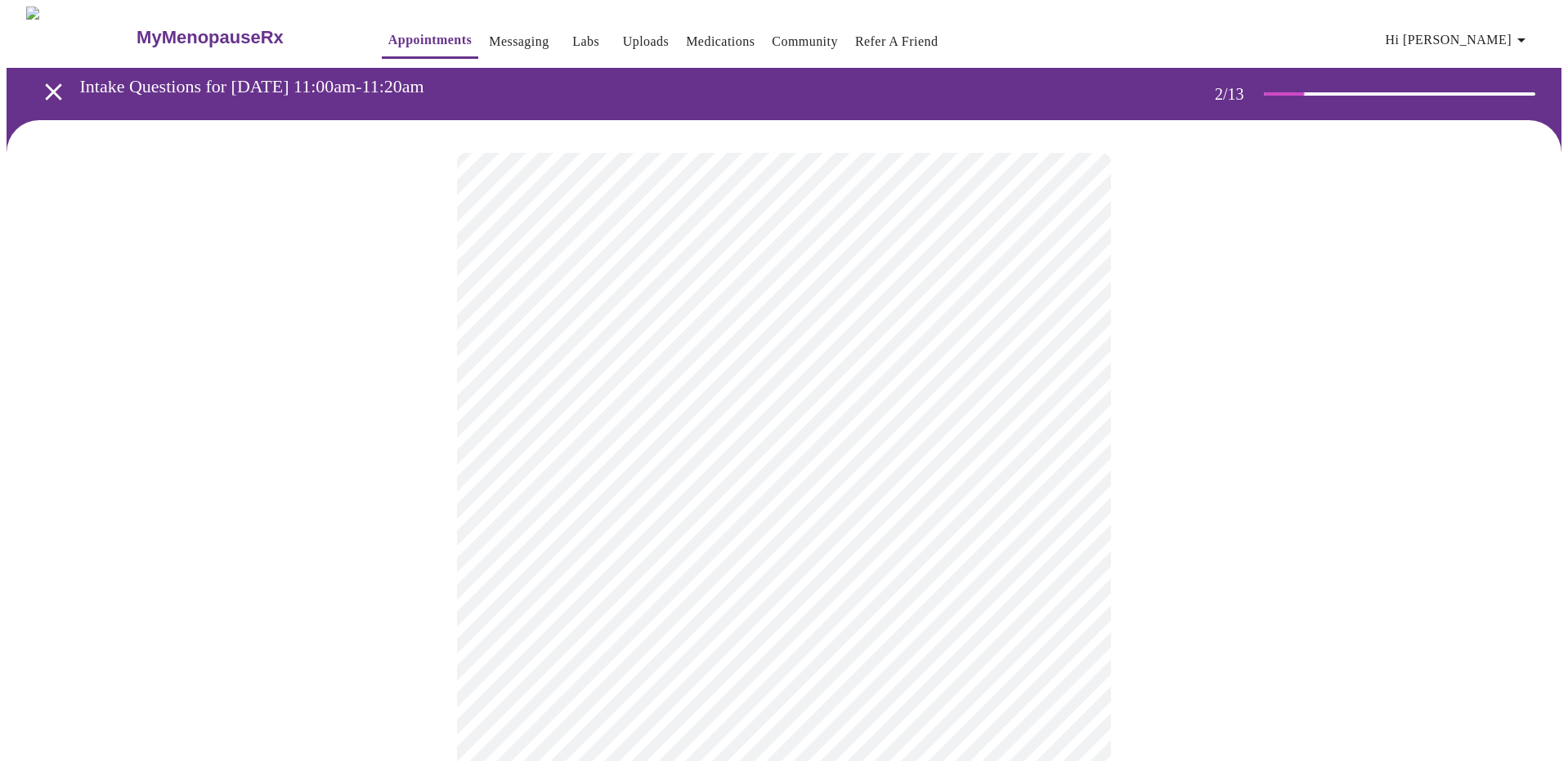
click at [825, 338] on body "MyMenopauseRx Appointments Messaging Labs Uploads Medications Community Refer a…" at bounding box center [784, 496] width 1555 height 980
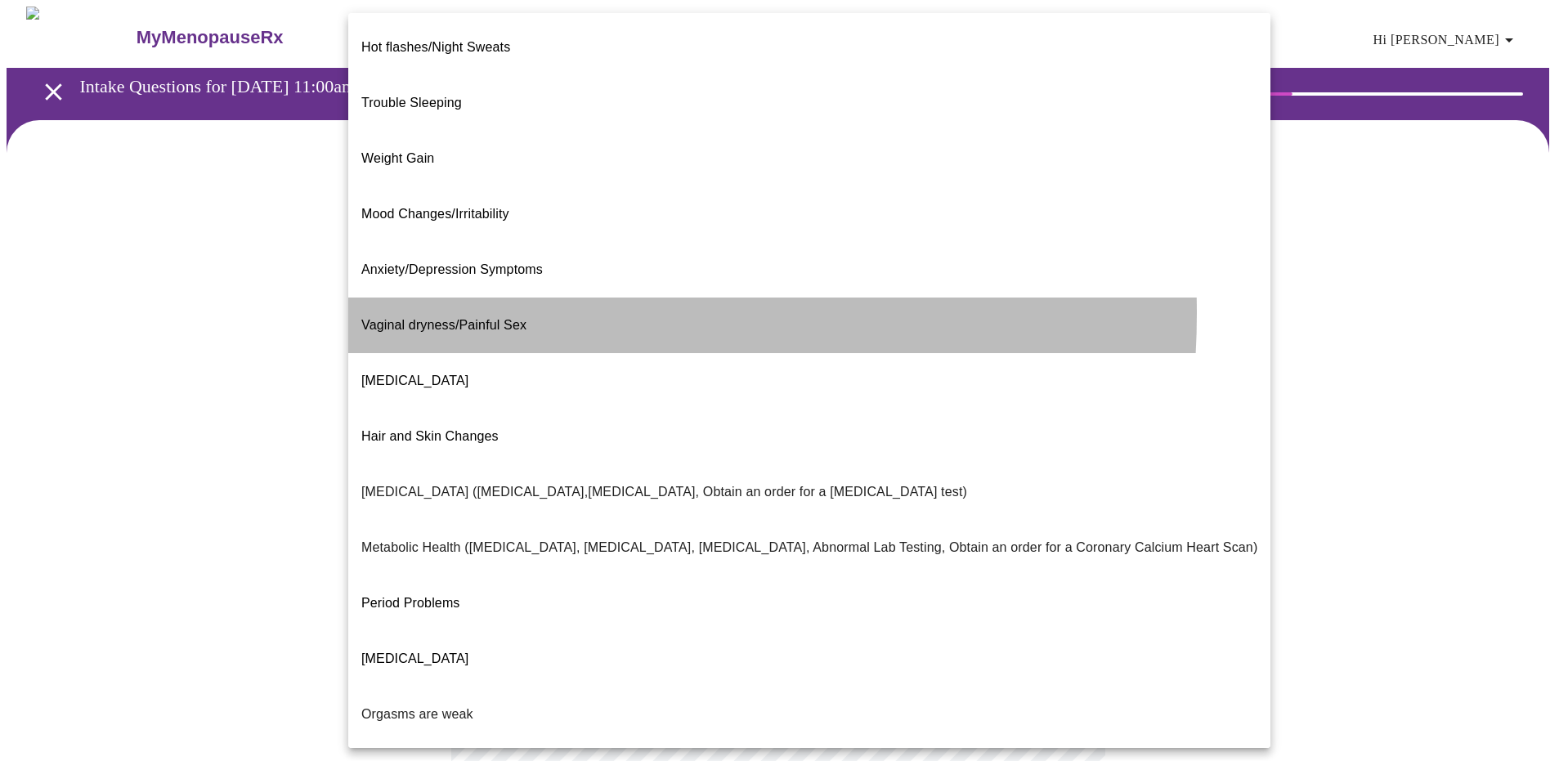
click at [486, 318] on span "Vaginal dryness/Painful Sex" at bounding box center [444, 324] width 165 height 14
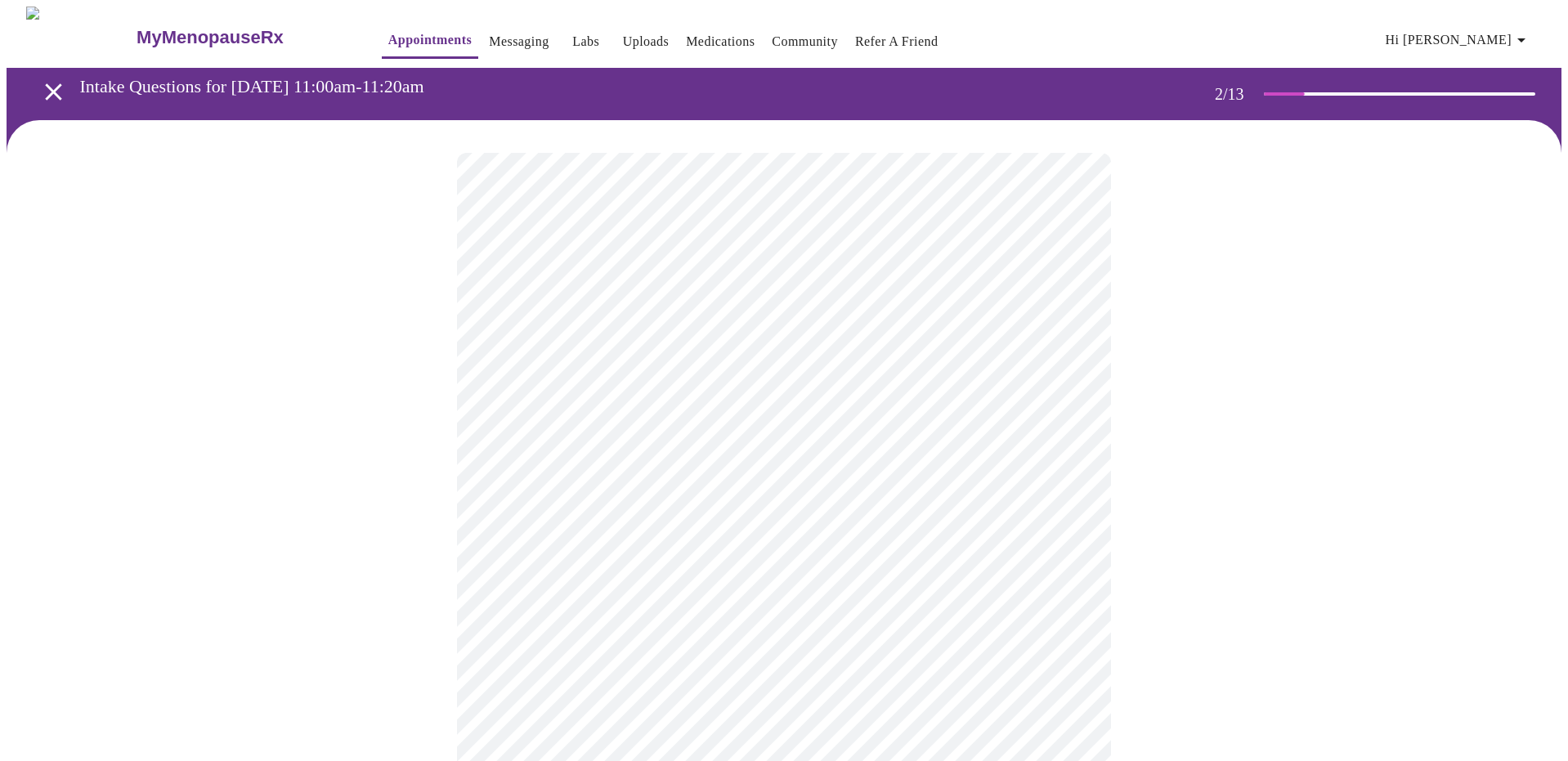
click at [598, 328] on body "MyMenopauseRx Appointments Messaging Labs Uploads Medications Community Refer a…" at bounding box center [784, 491] width 1555 height 971
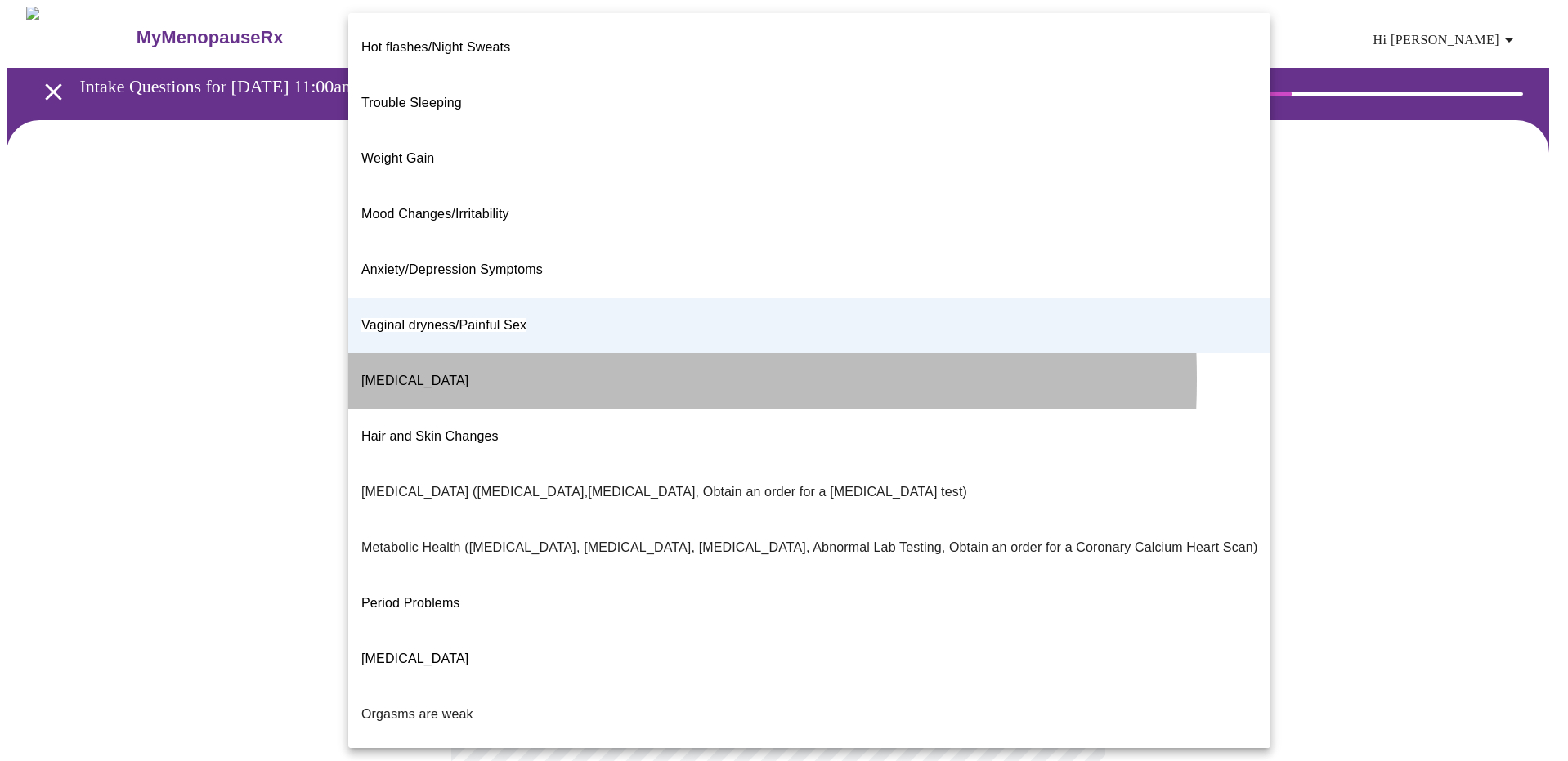
click at [465, 353] on li "Decreased libido" at bounding box center [809, 380] width 922 height 55
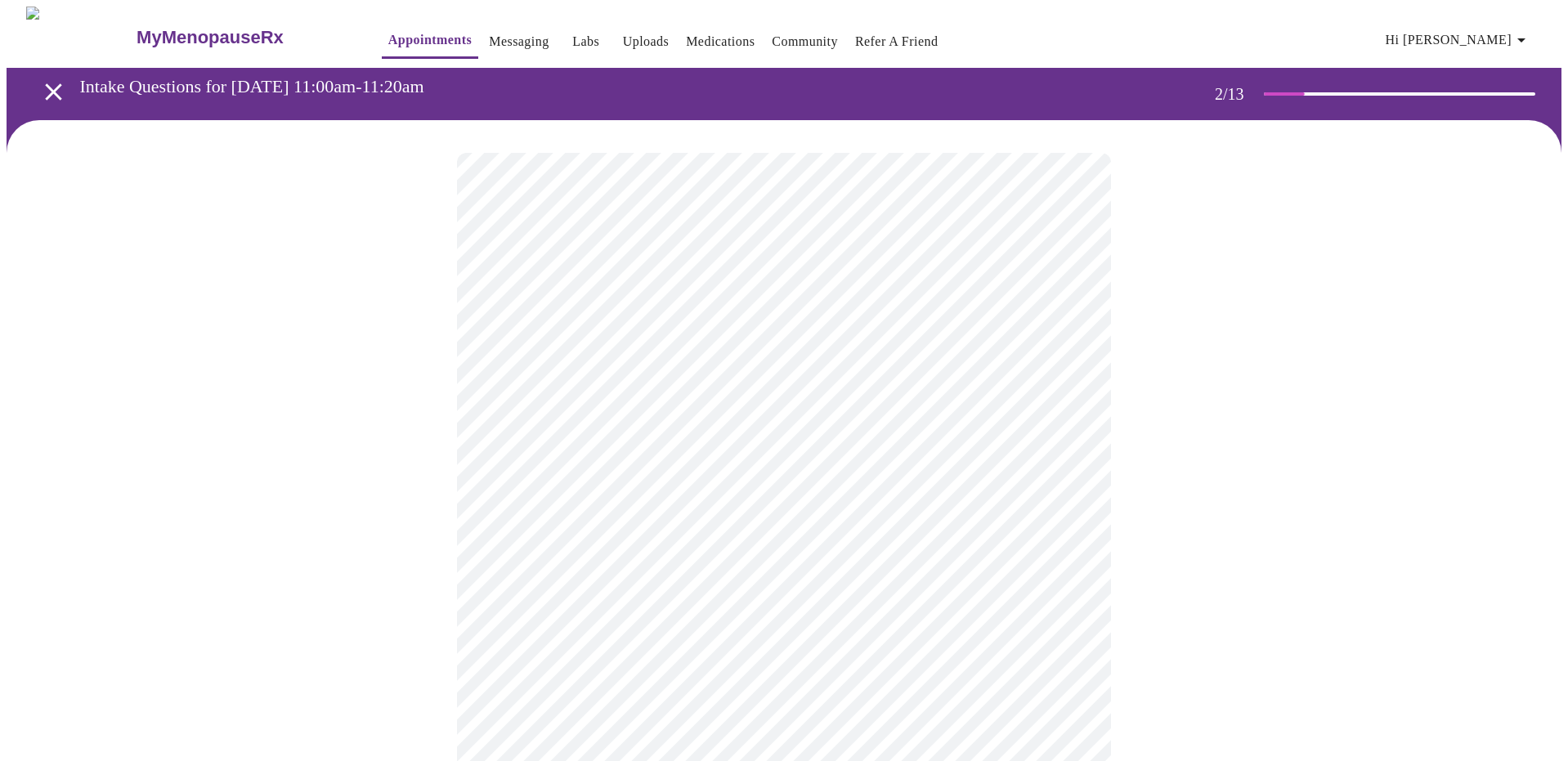
click at [619, 345] on body "MyMenopauseRx Appointments Messaging Labs Uploads Medications Community Refer a…" at bounding box center [784, 491] width 1555 height 971
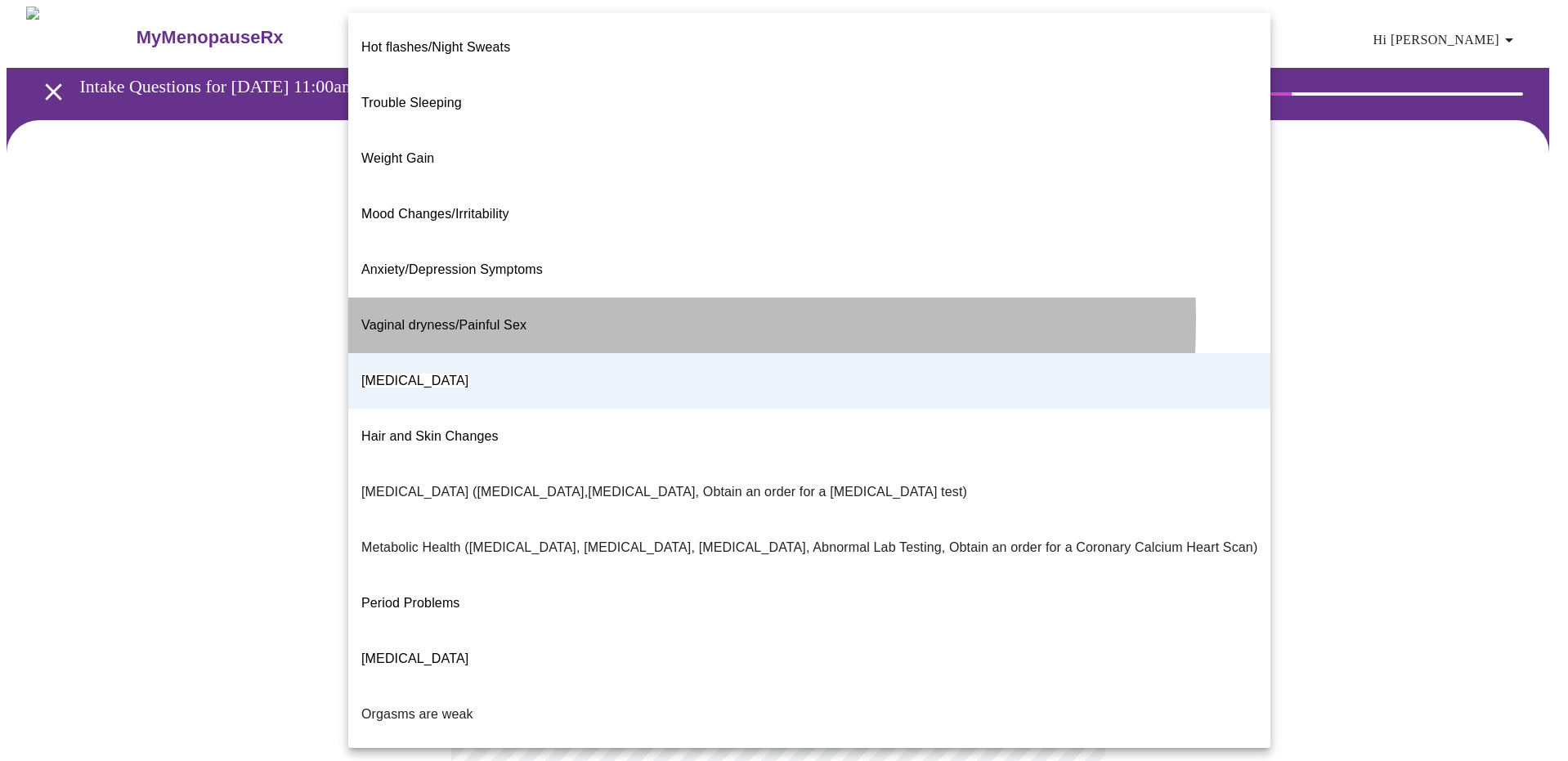
click at [498, 316] on p "Vaginal dryness/Painful Sex" at bounding box center [444, 325] width 165 height 20
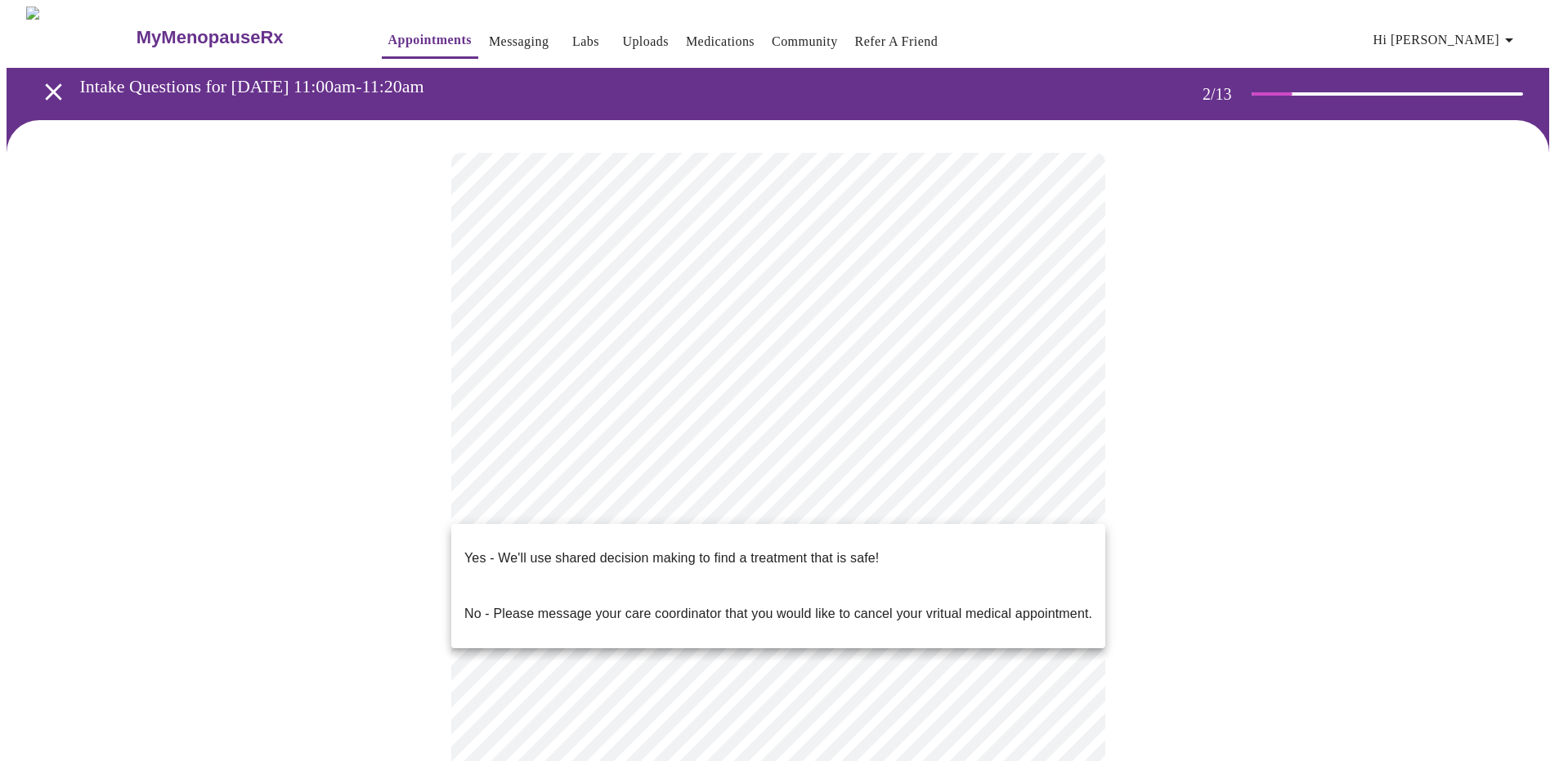
click at [823, 508] on body "MyMenopauseRx Appointments Messaging Labs Uploads Medications Community Refer a…" at bounding box center [784, 491] width 1555 height 971
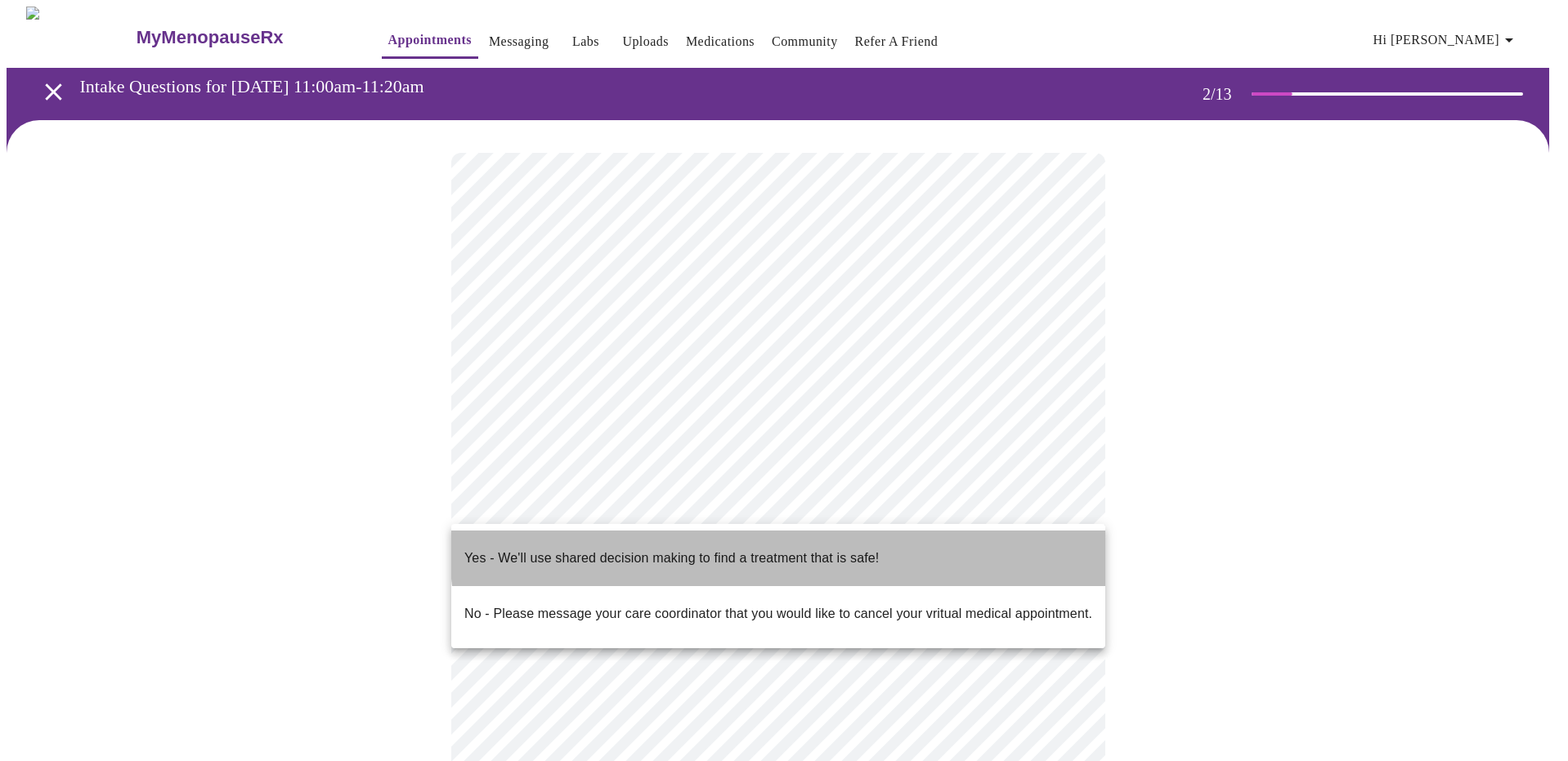
click at [829, 549] on p "Yes - We'll use shared decision making to find a treatment that is safe!" at bounding box center [671, 558] width 415 height 20
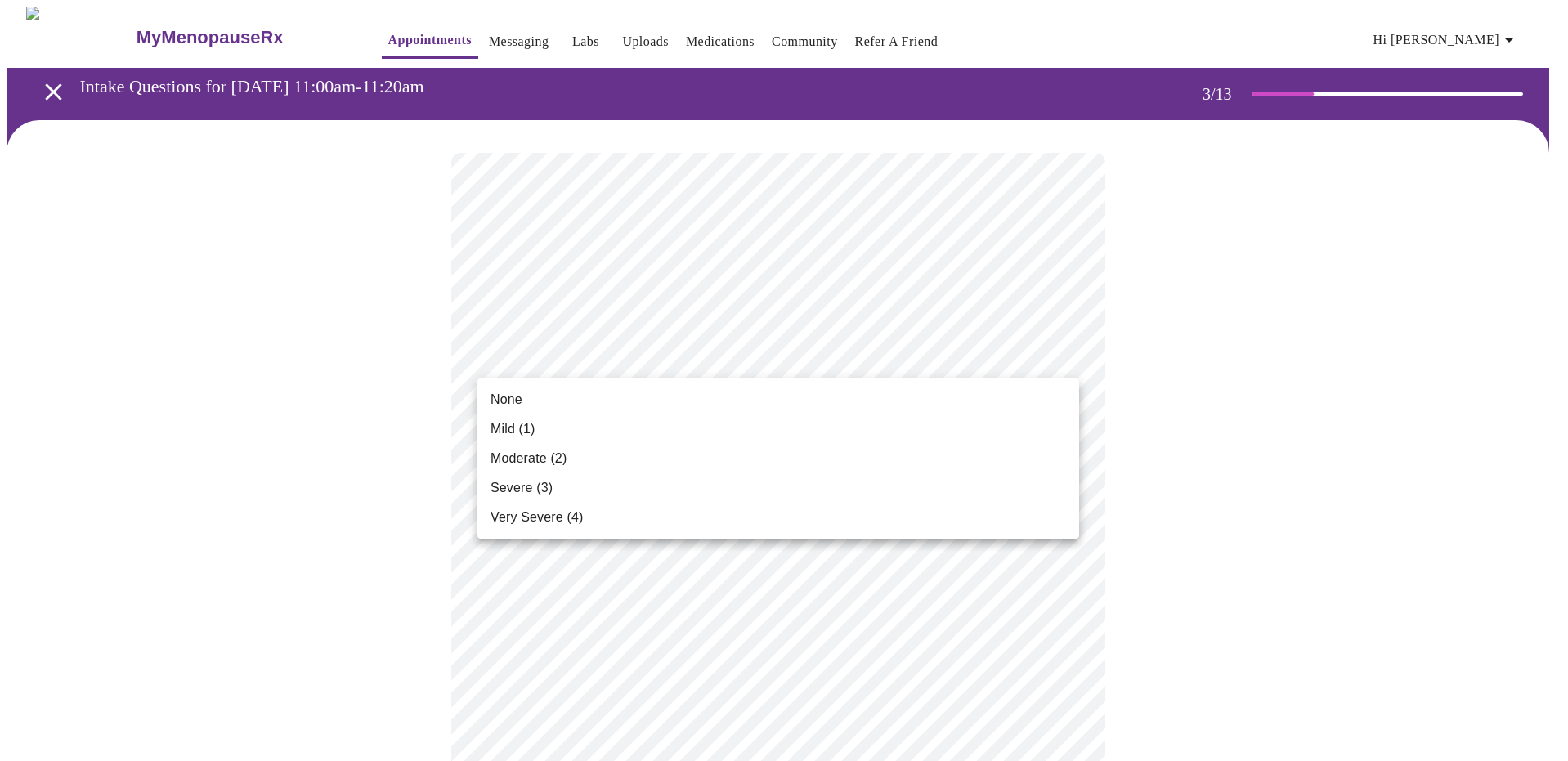
click at [556, 482] on li "Severe (3)" at bounding box center [778, 488] width 602 height 29
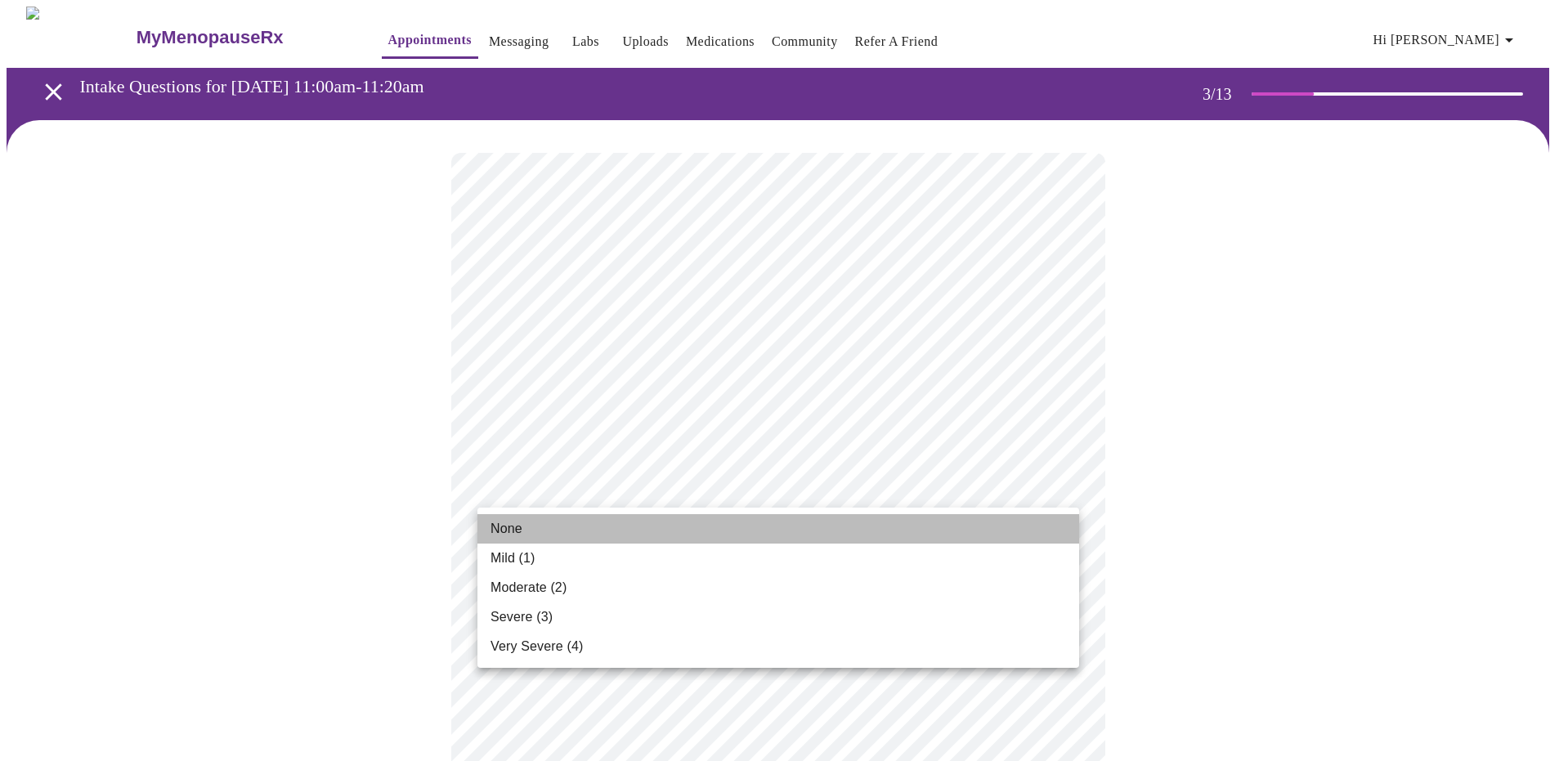
click at [699, 525] on li "None" at bounding box center [778, 528] width 602 height 29
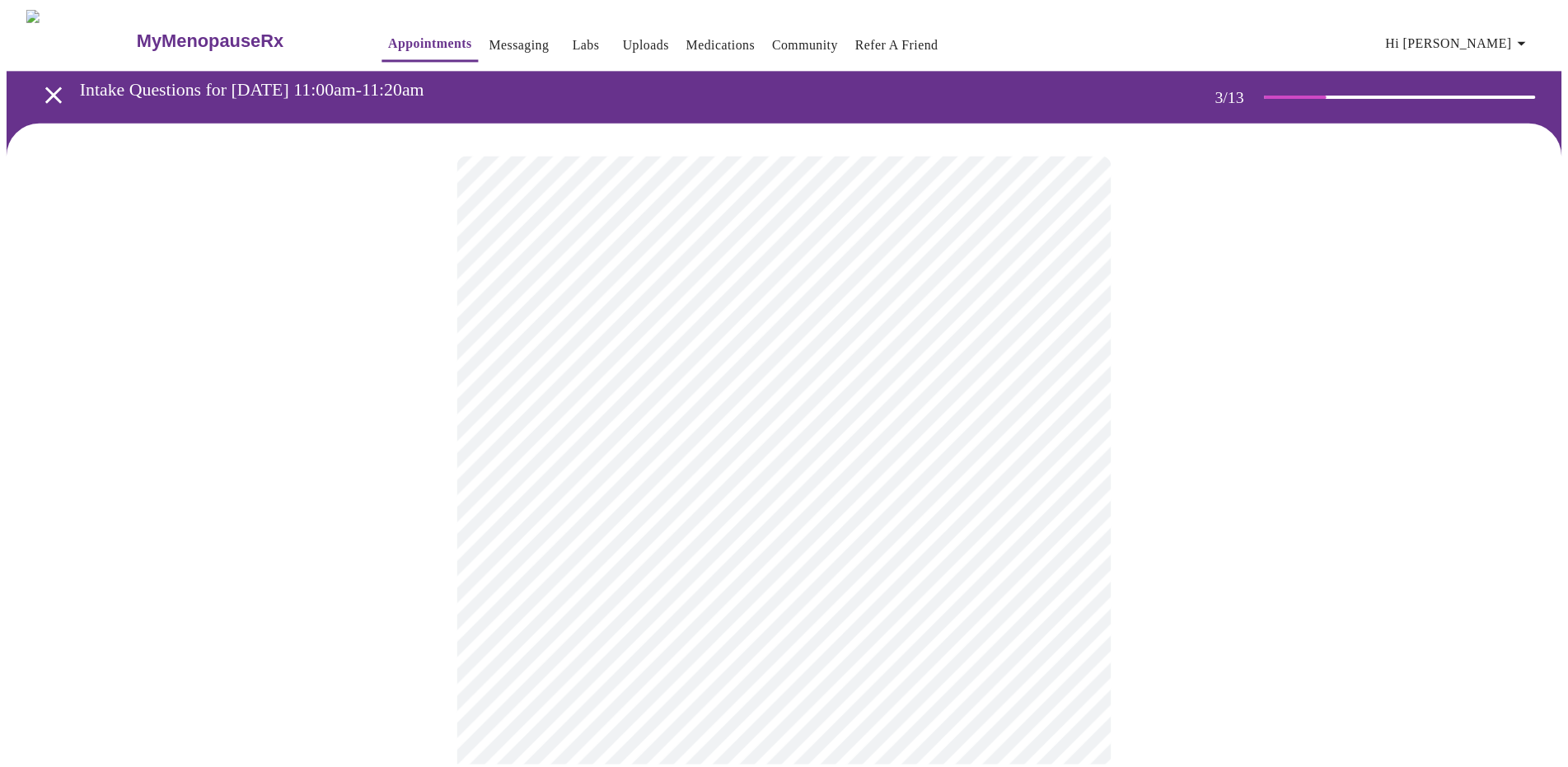
scroll to position [123, 0]
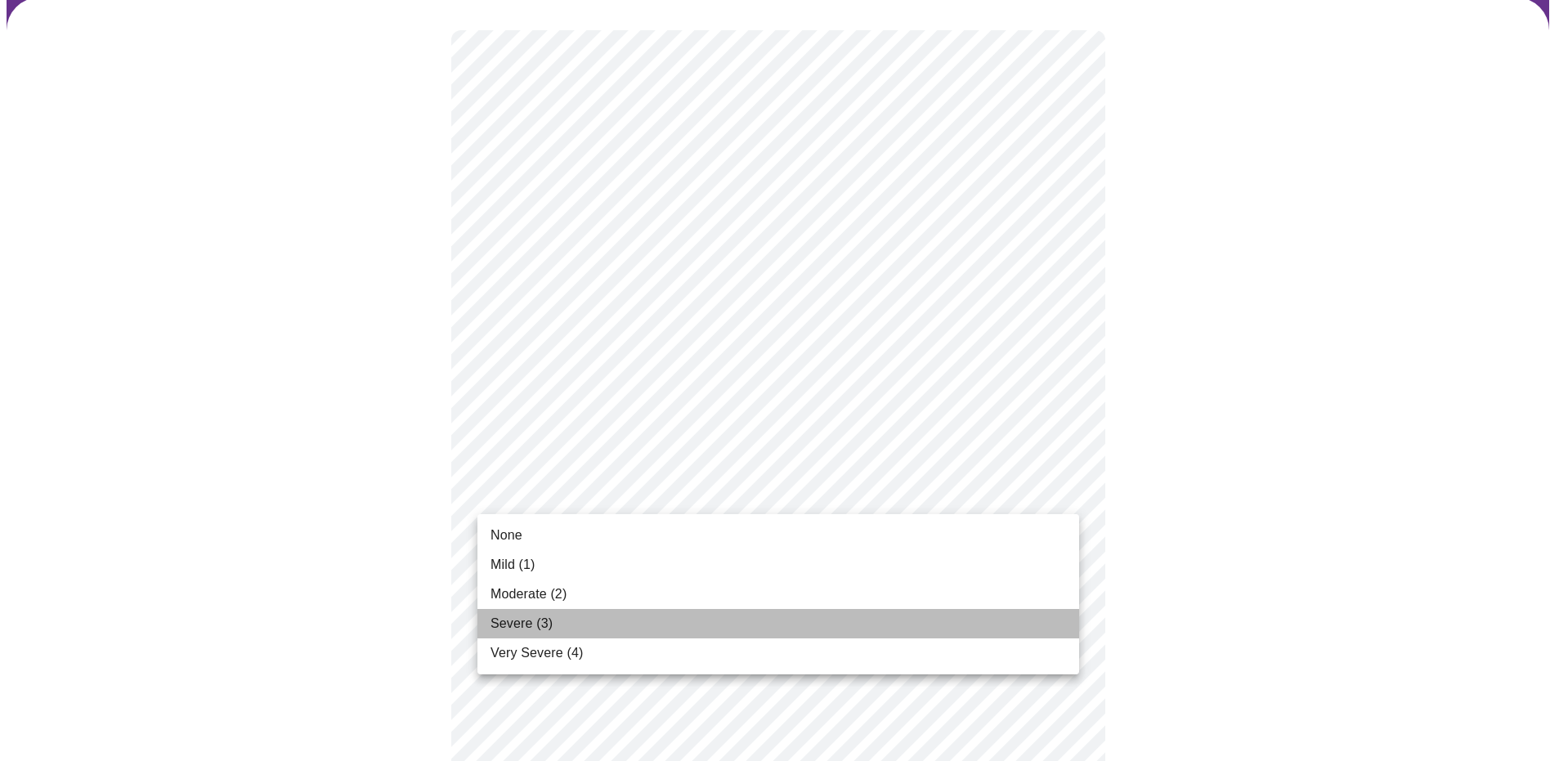
click at [543, 626] on span "Severe (3)" at bounding box center [522, 623] width 62 height 20
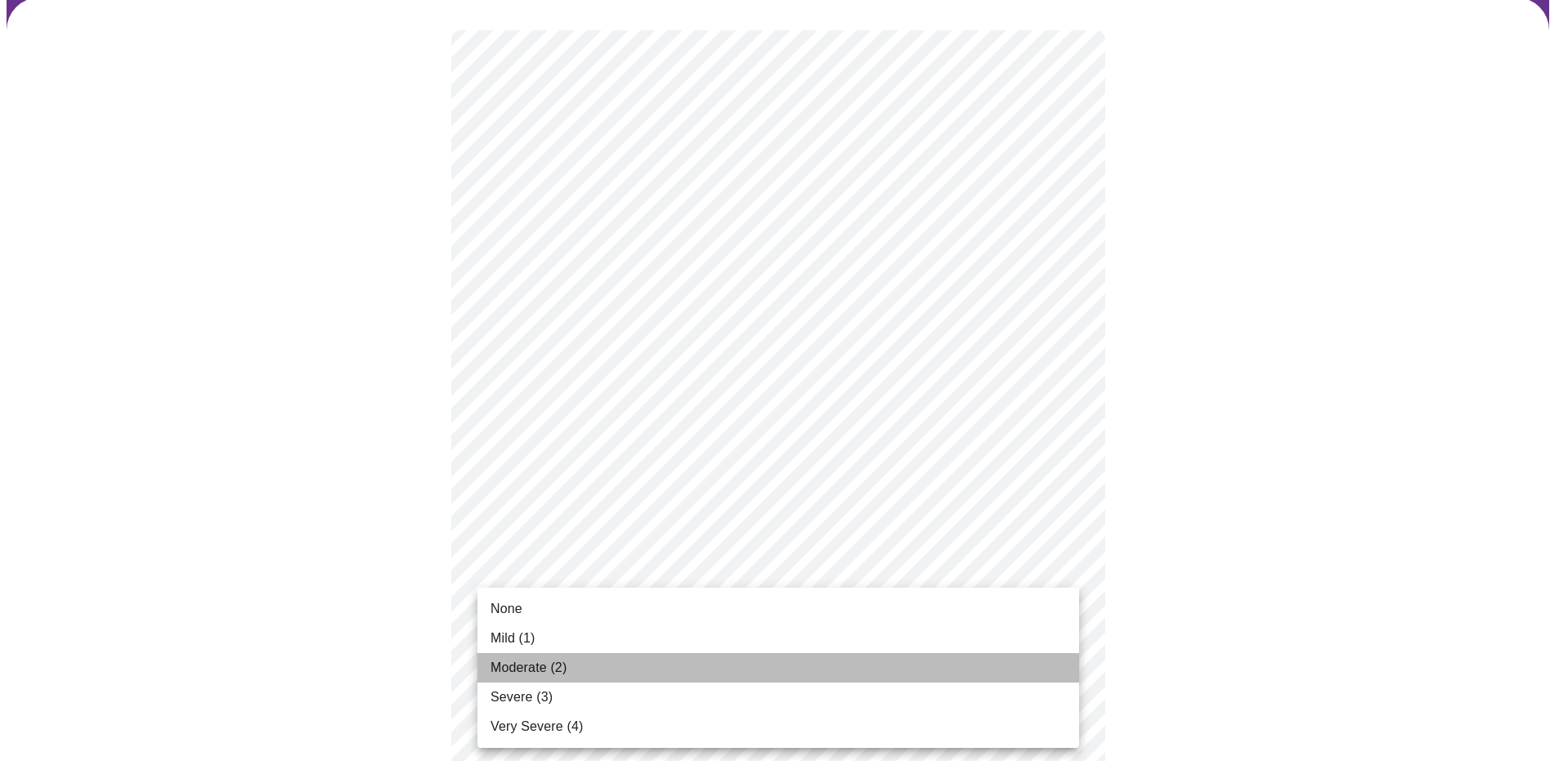
click at [919, 662] on li "Moderate (2)" at bounding box center [778, 667] width 602 height 29
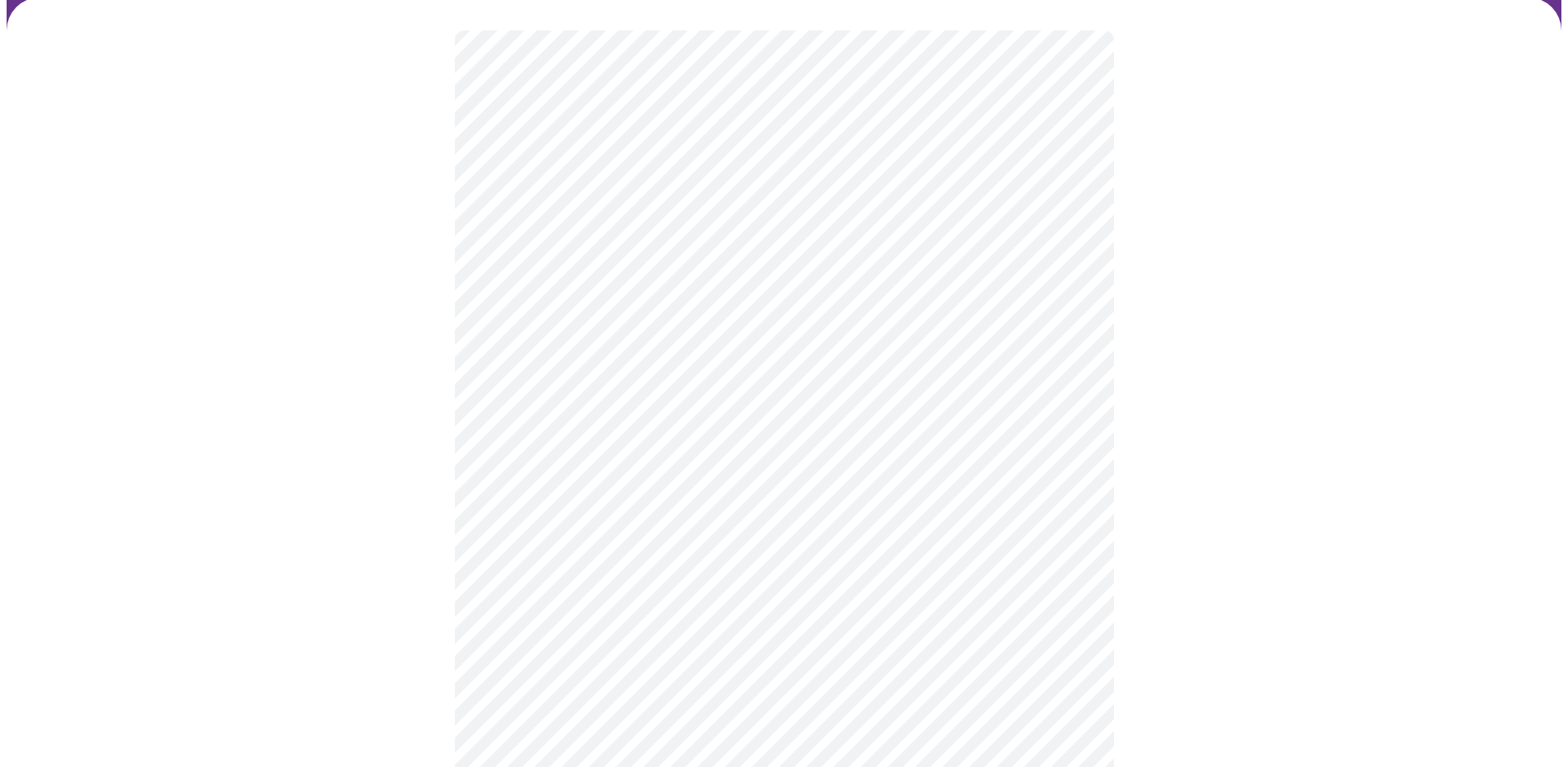
scroll to position [241, 0]
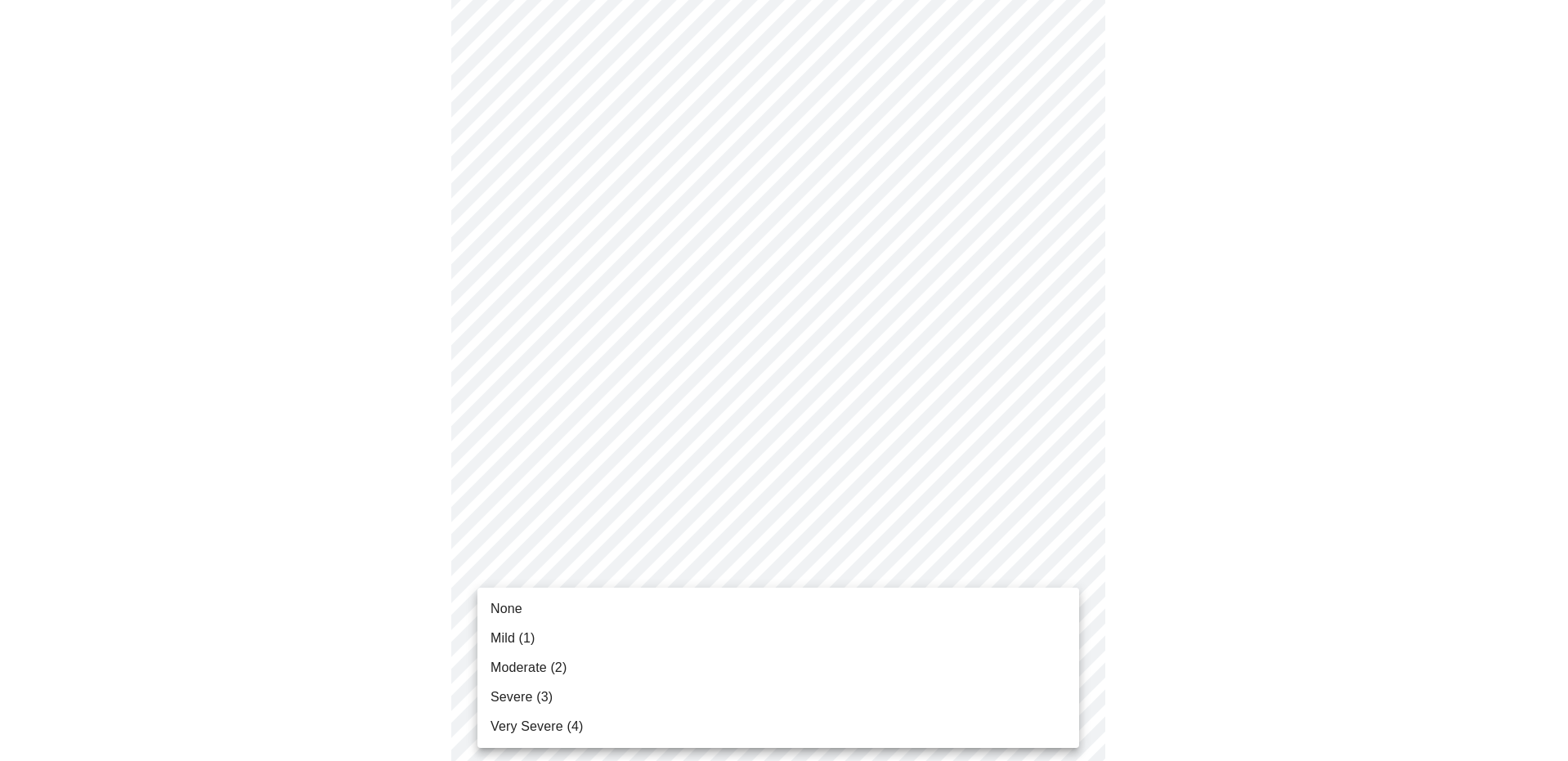
click at [953, 667] on li "Moderate (2)" at bounding box center [778, 667] width 602 height 29
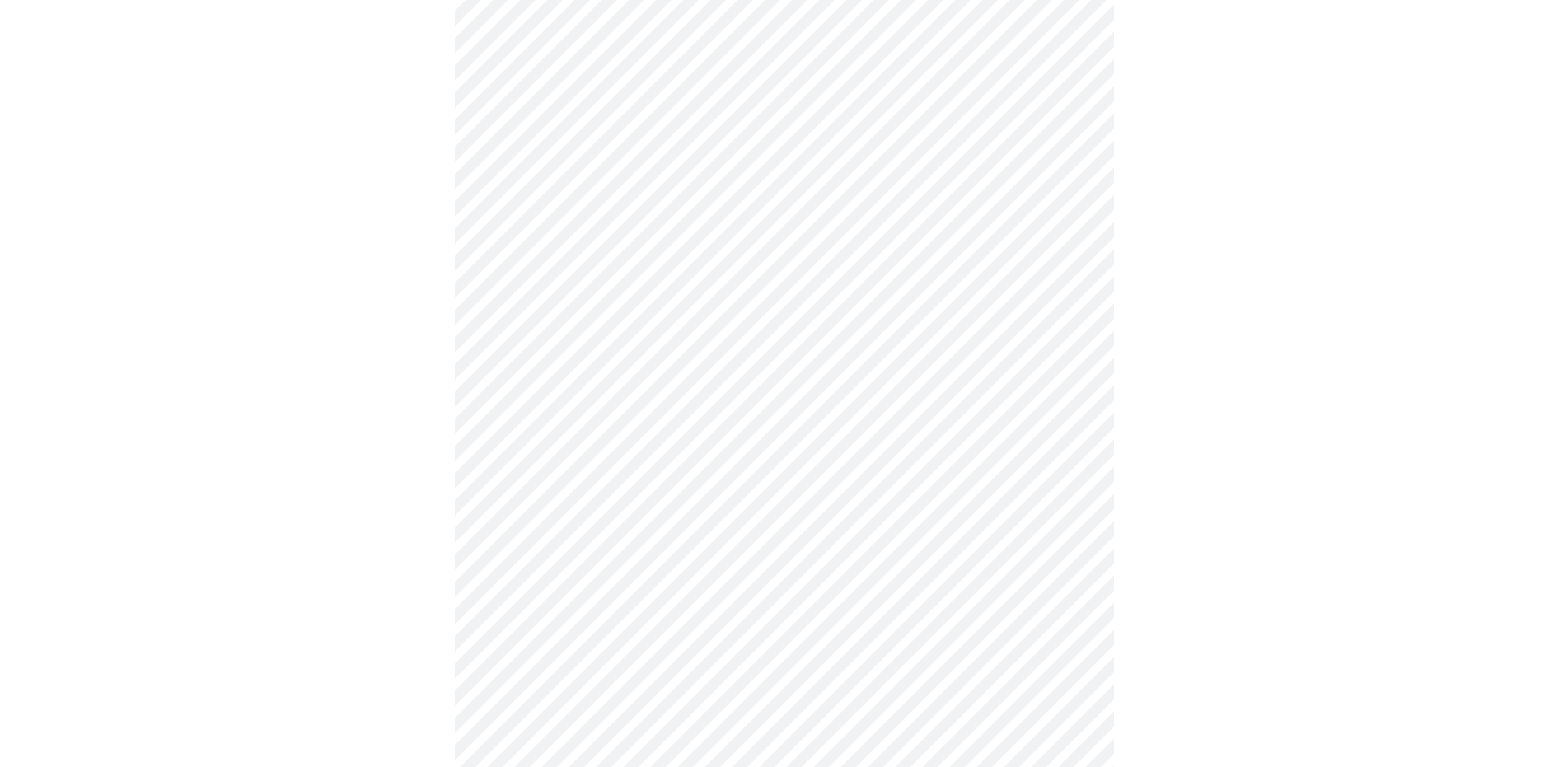
scroll to position [444, 0]
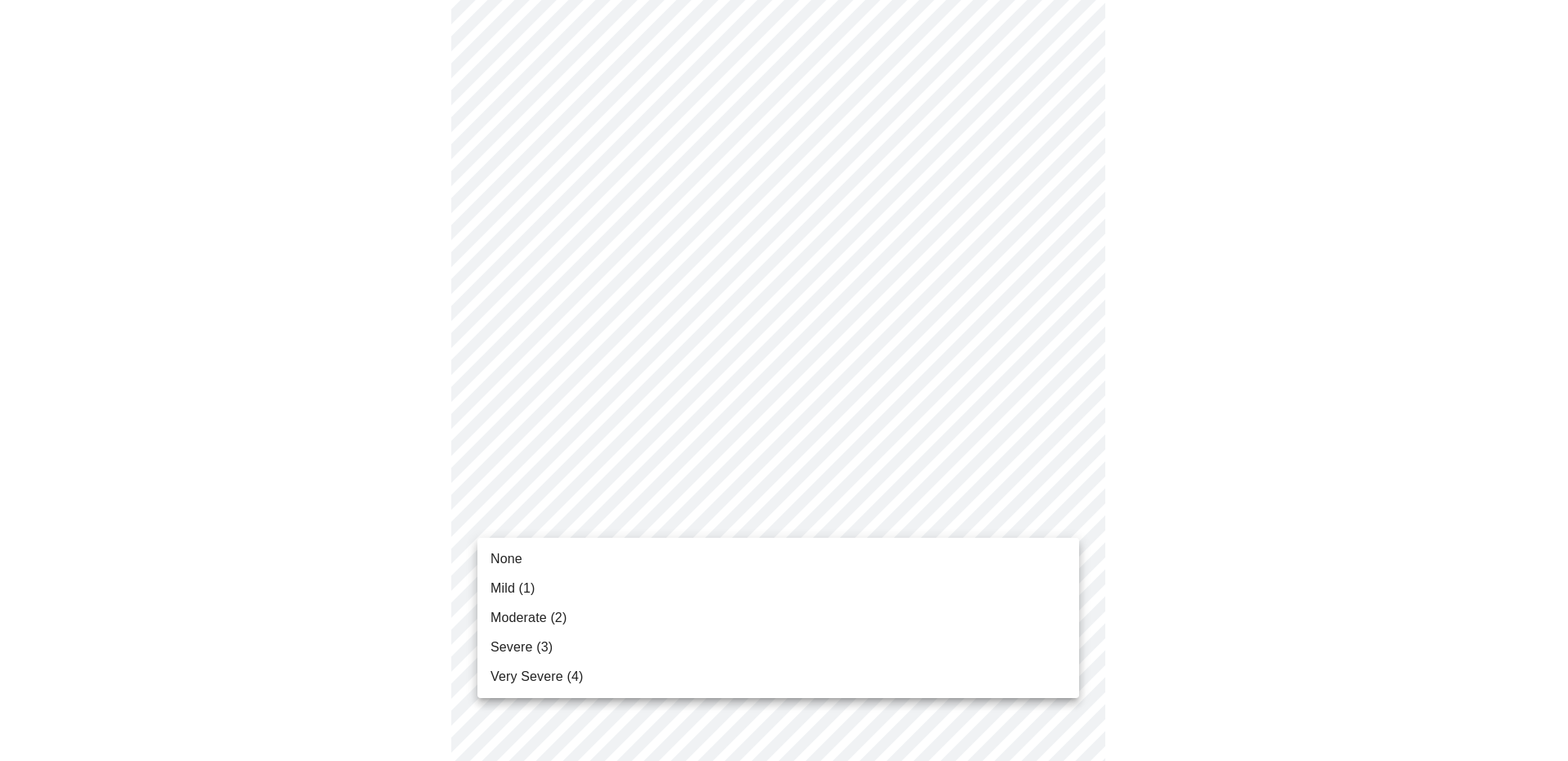
click at [969, 515] on body "MyMenopauseRx Appointments Messaging Labs Uploads Medications Community Refer a…" at bounding box center [784, 593] width 1555 height 2055
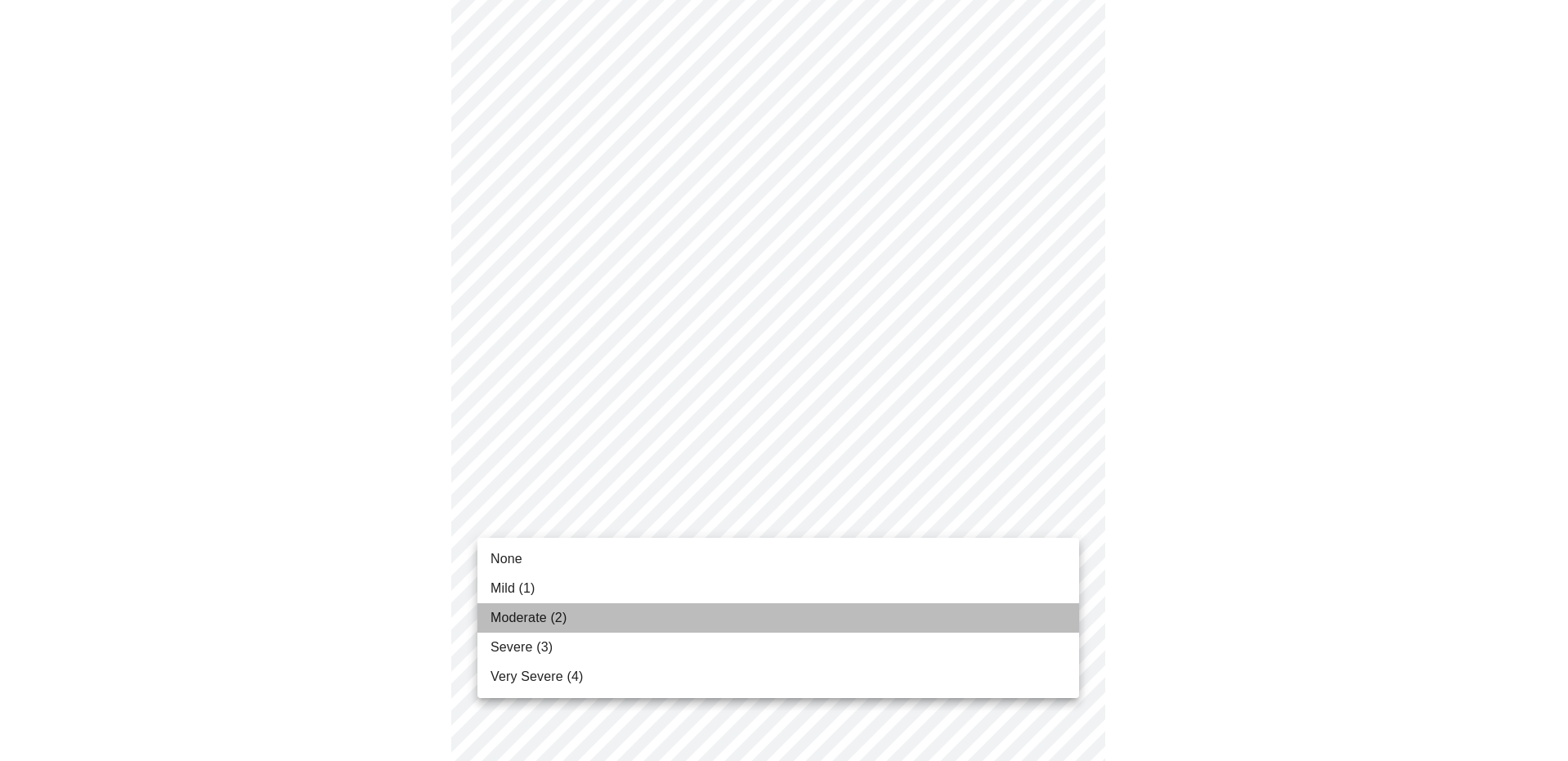
click at [901, 618] on li "Moderate (2)" at bounding box center [778, 617] width 602 height 29
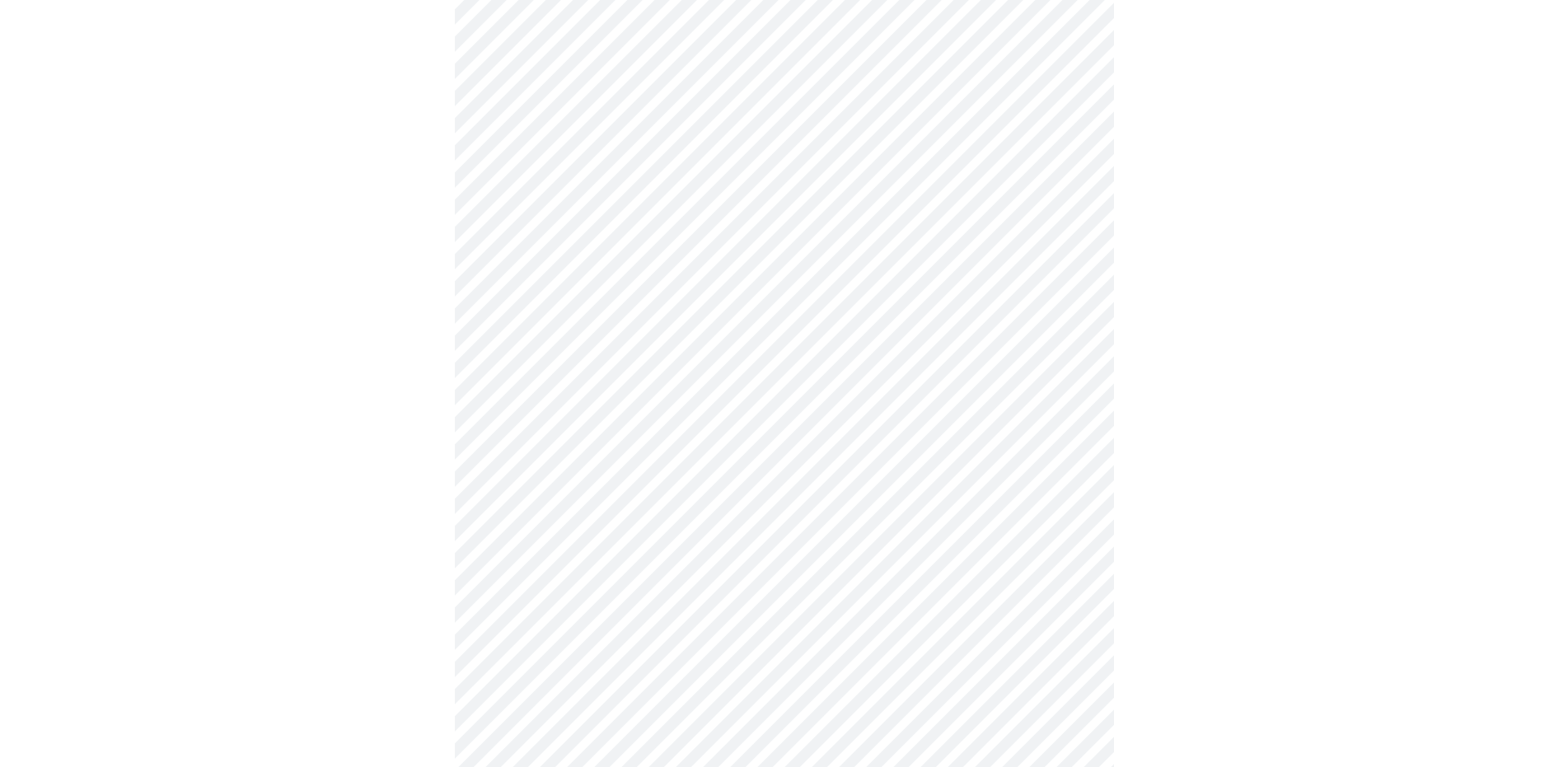
scroll to position [560, 0]
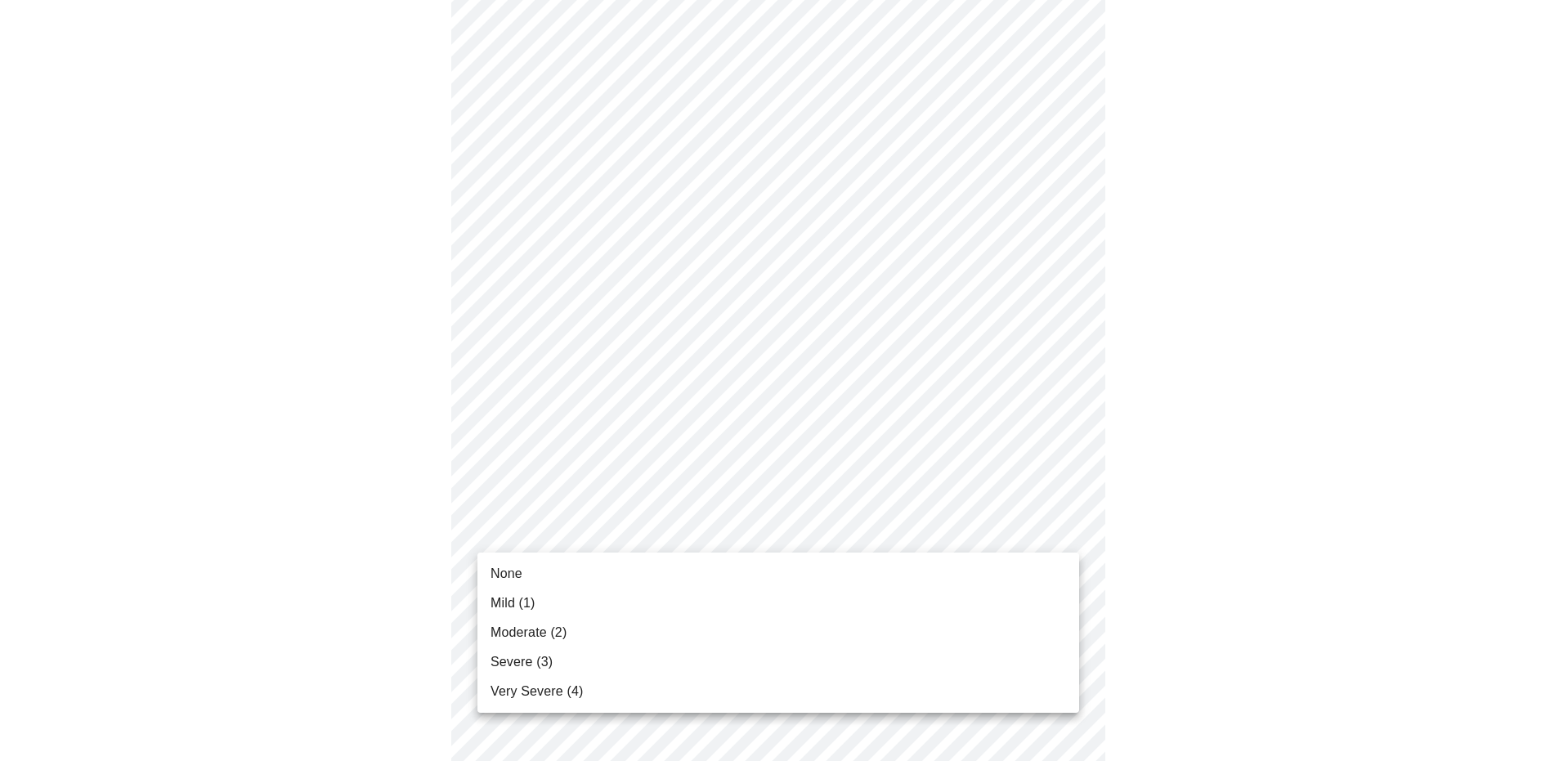
click at [944, 545] on body "MyMenopauseRx Appointments Messaging Labs Uploads Medications Community Refer a…" at bounding box center [784, 467] width 1555 height 2032
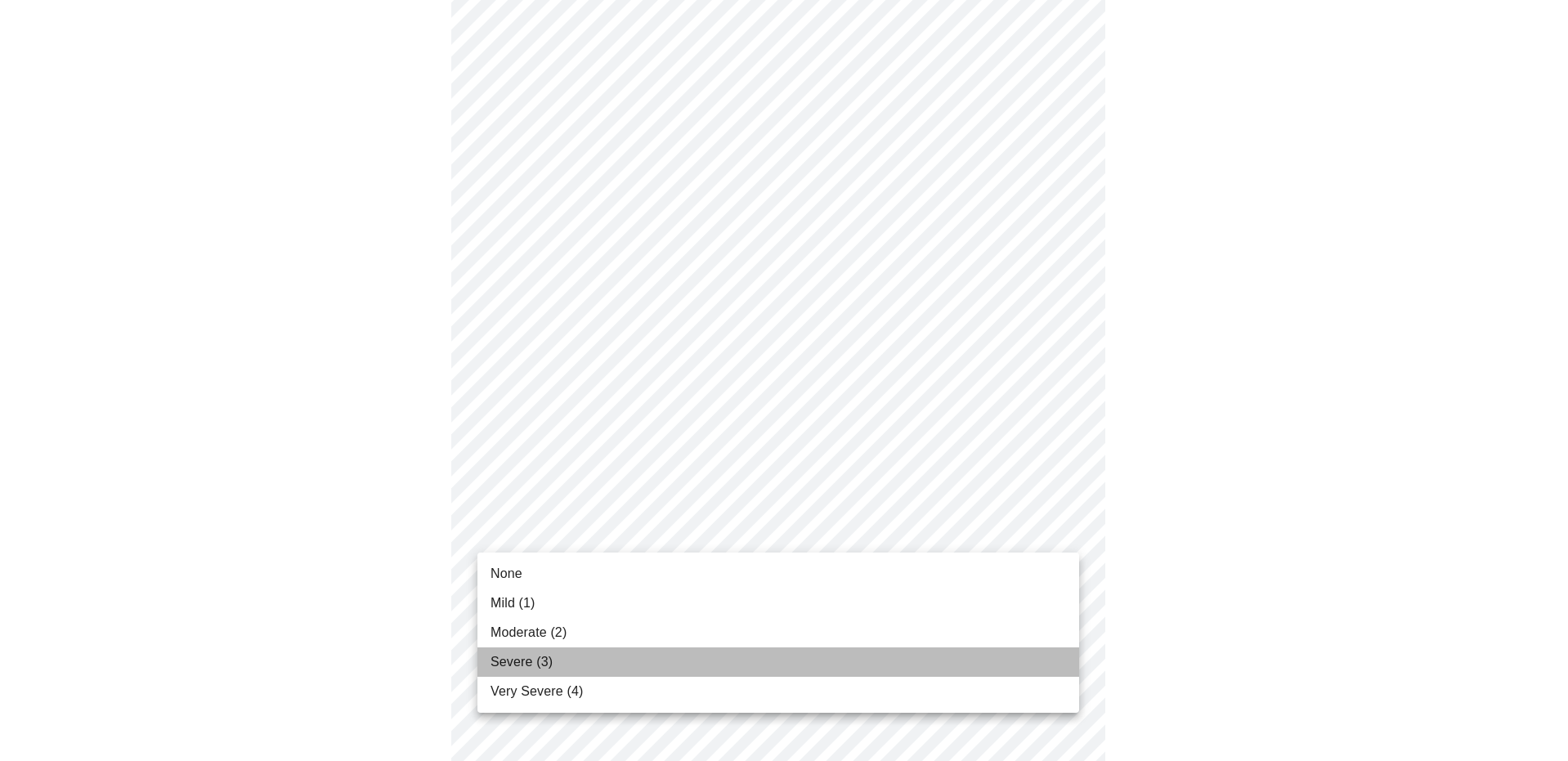
click at [773, 652] on li "Severe (3)" at bounding box center [778, 661] width 602 height 29
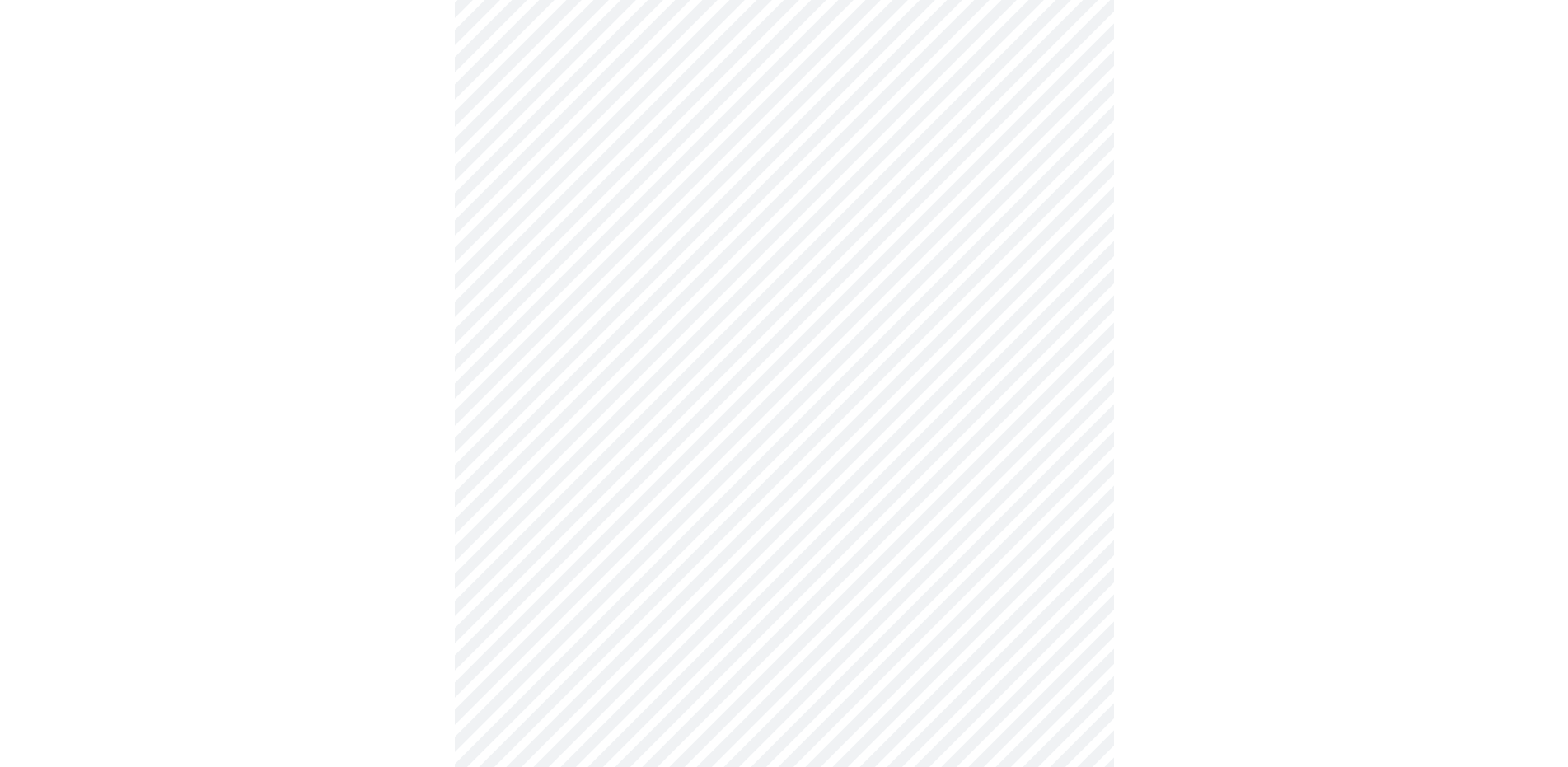
scroll to position [683, 0]
click at [955, 541] on body "MyMenopauseRx Appointments Messaging Labs Uploads Medications Community Refer a…" at bounding box center [790, 337] width 1567 height 2026
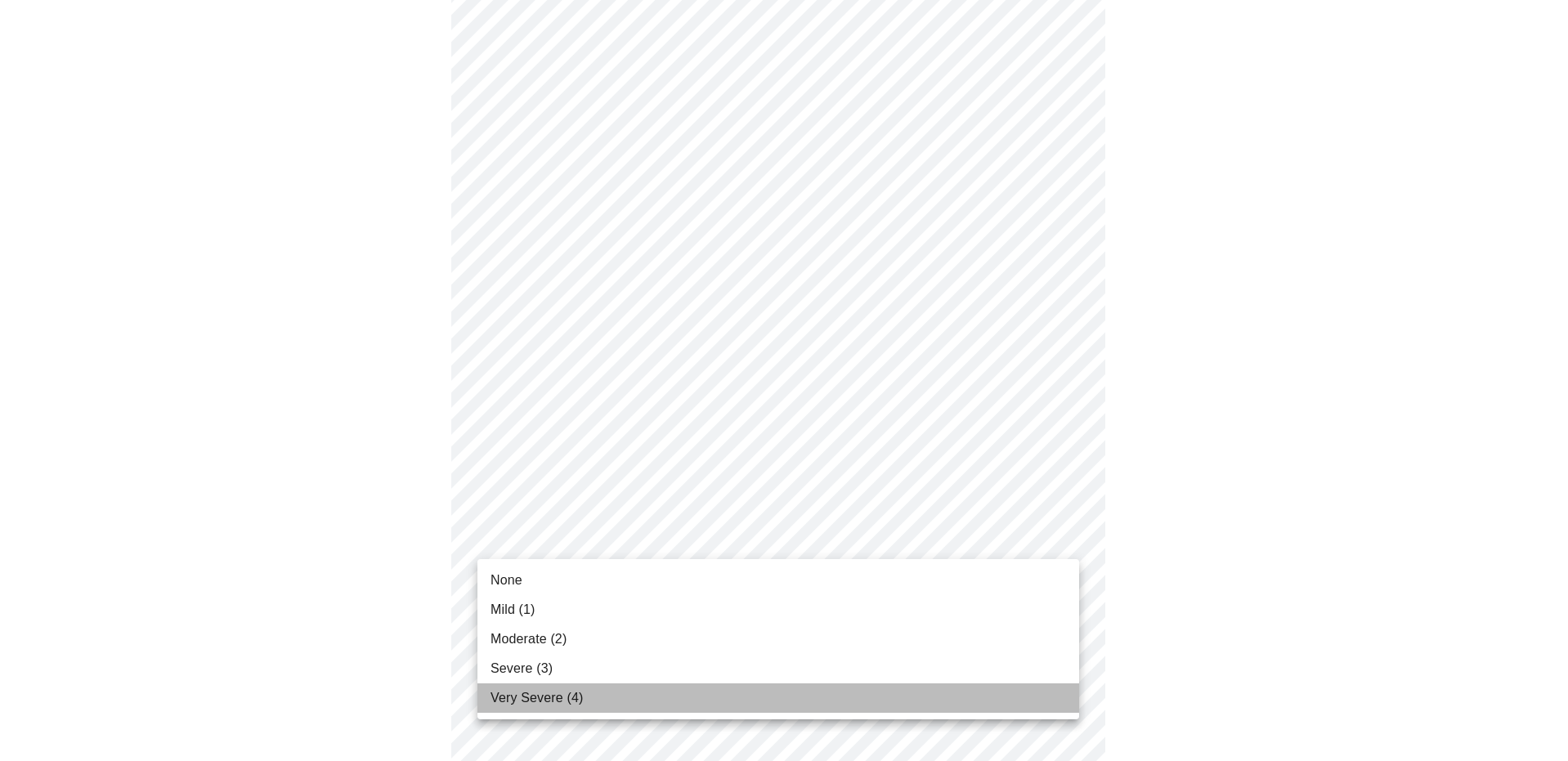
click at [745, 707] on li "Very Severe (4)" at bounding box center [778, 697] width 602 height 29
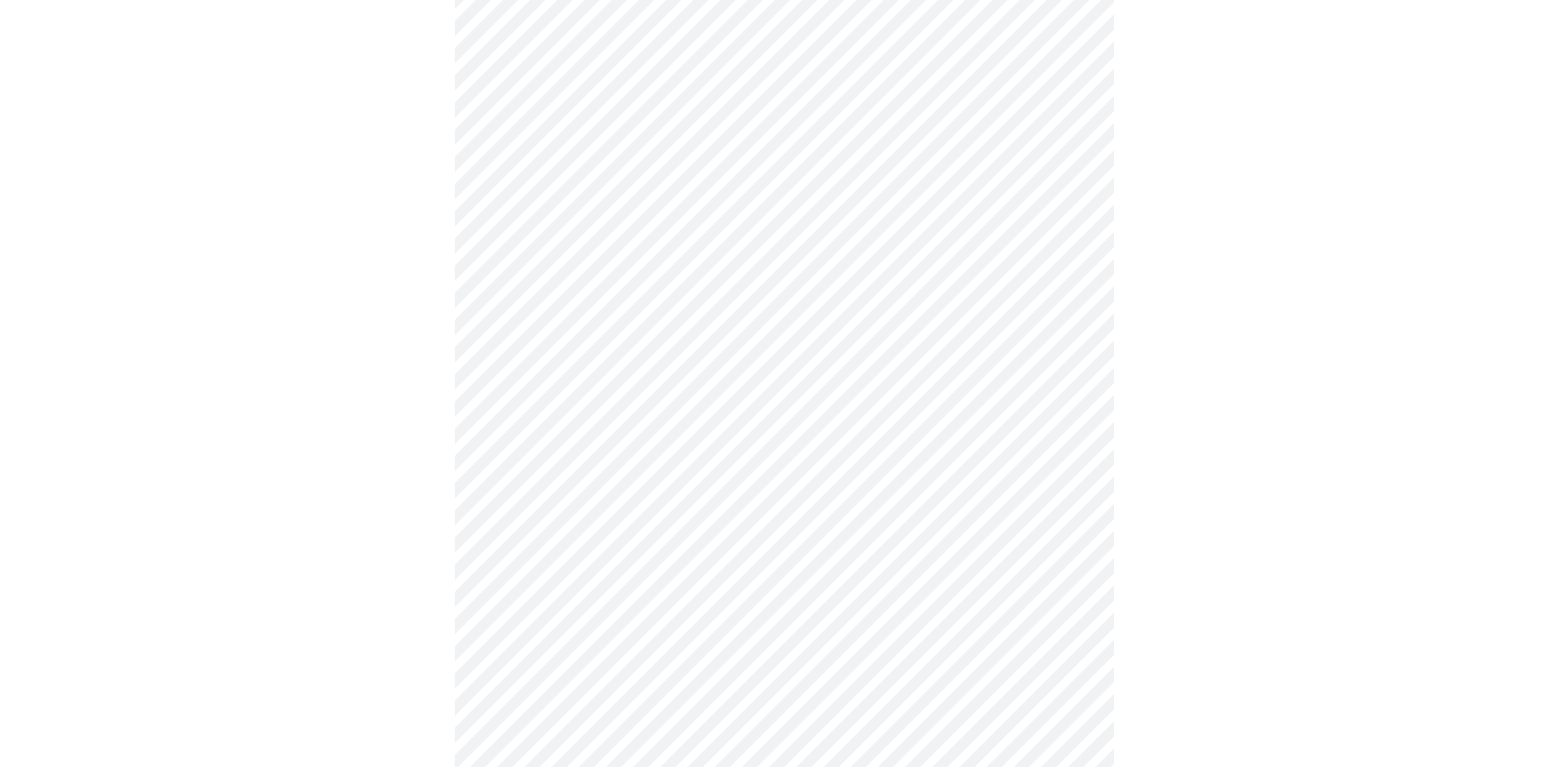
scroll to position [767, 0]
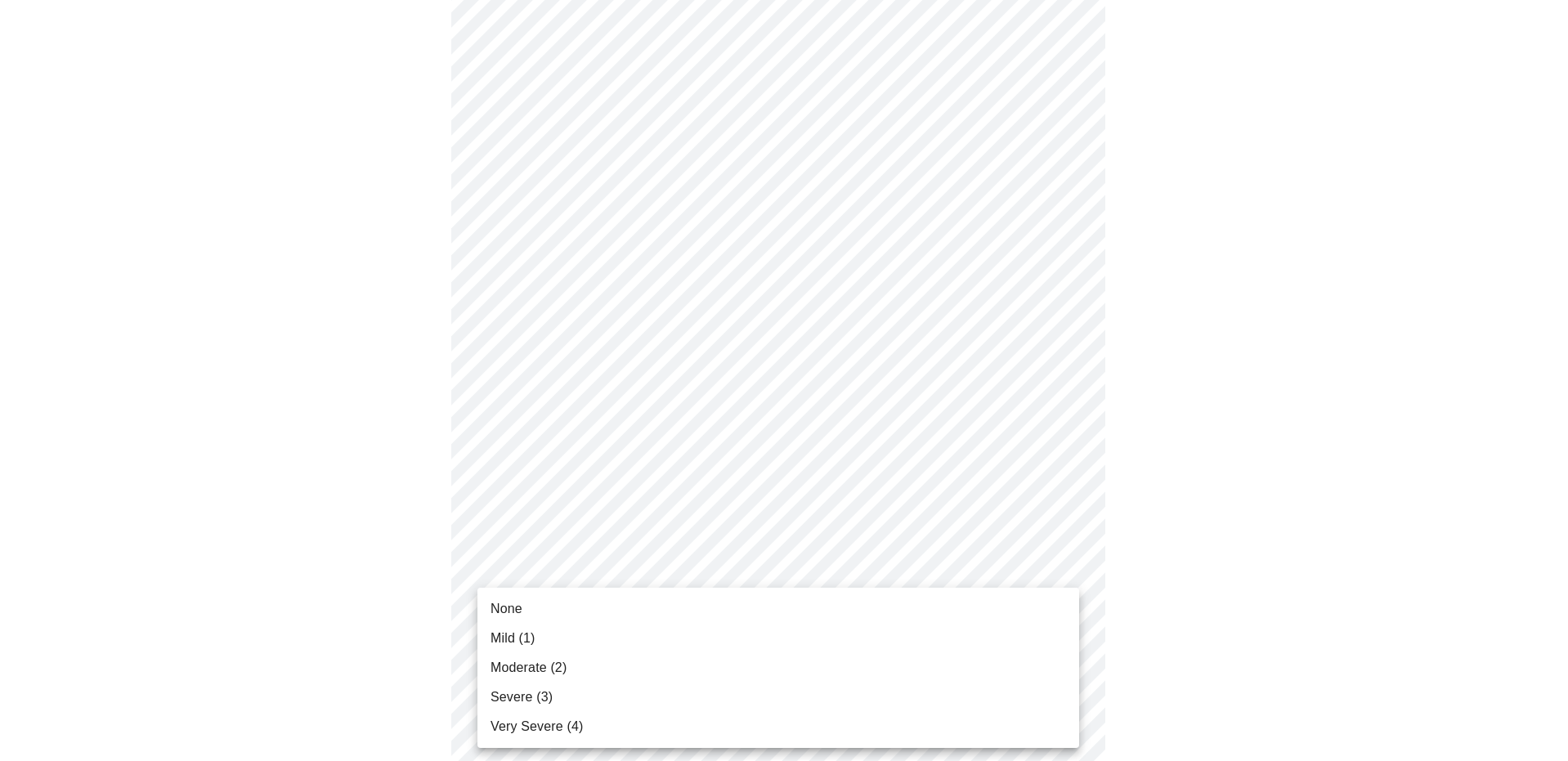
click at [1019, 577] on body "MyMenopauseRx Appointments Messaging Labs Uploads Medications Community Refer a…" at bounding box center [784, 240] width 1555 height 1988
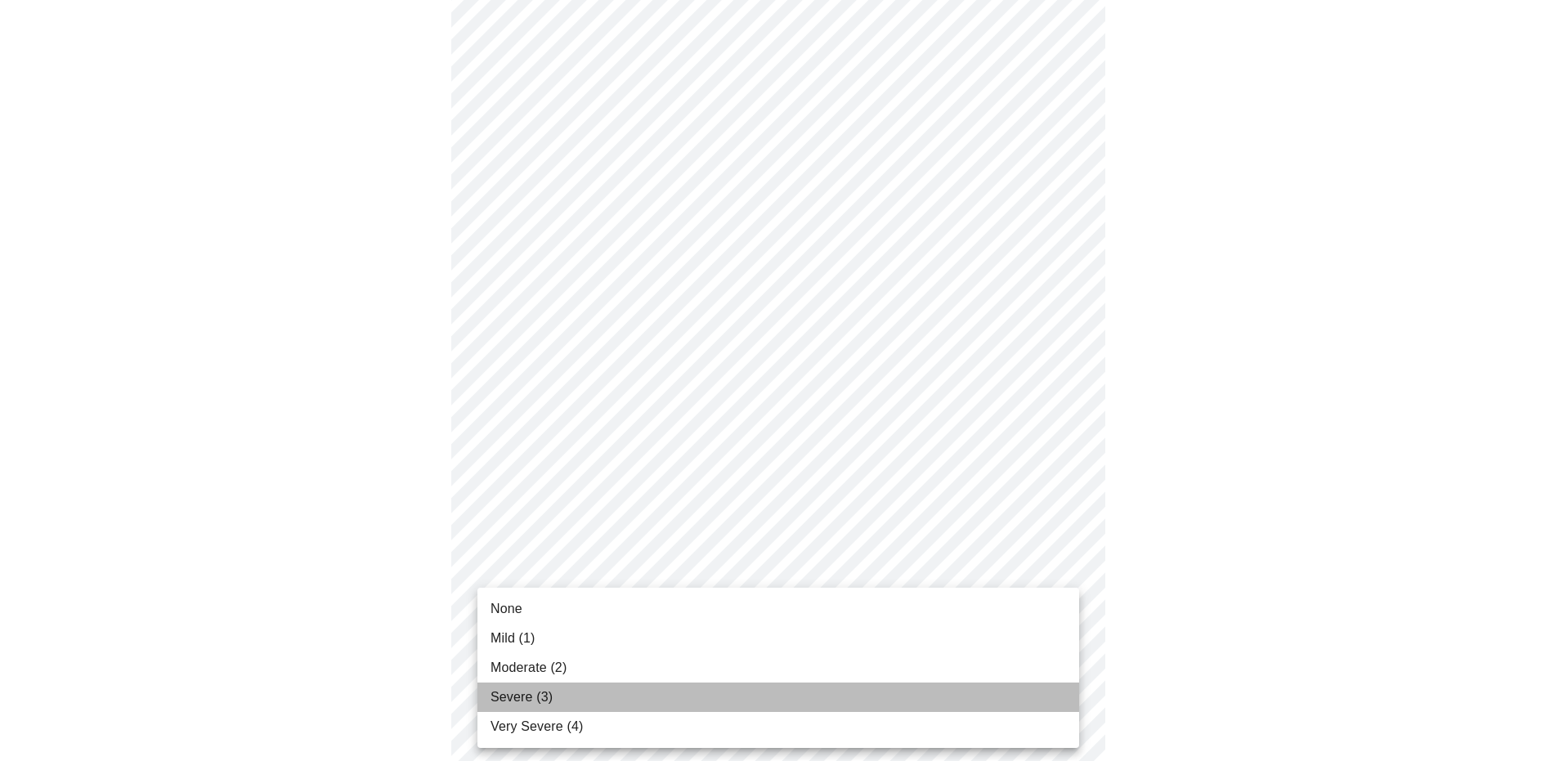
drag, startPoint x: 583, startPoint y: 695, endPoint x: 604, endPoint y: 687, distance: 22.5
click at [584, 694] on li "Severe (3)" at bounding box center [778, 696] width 602 height 29
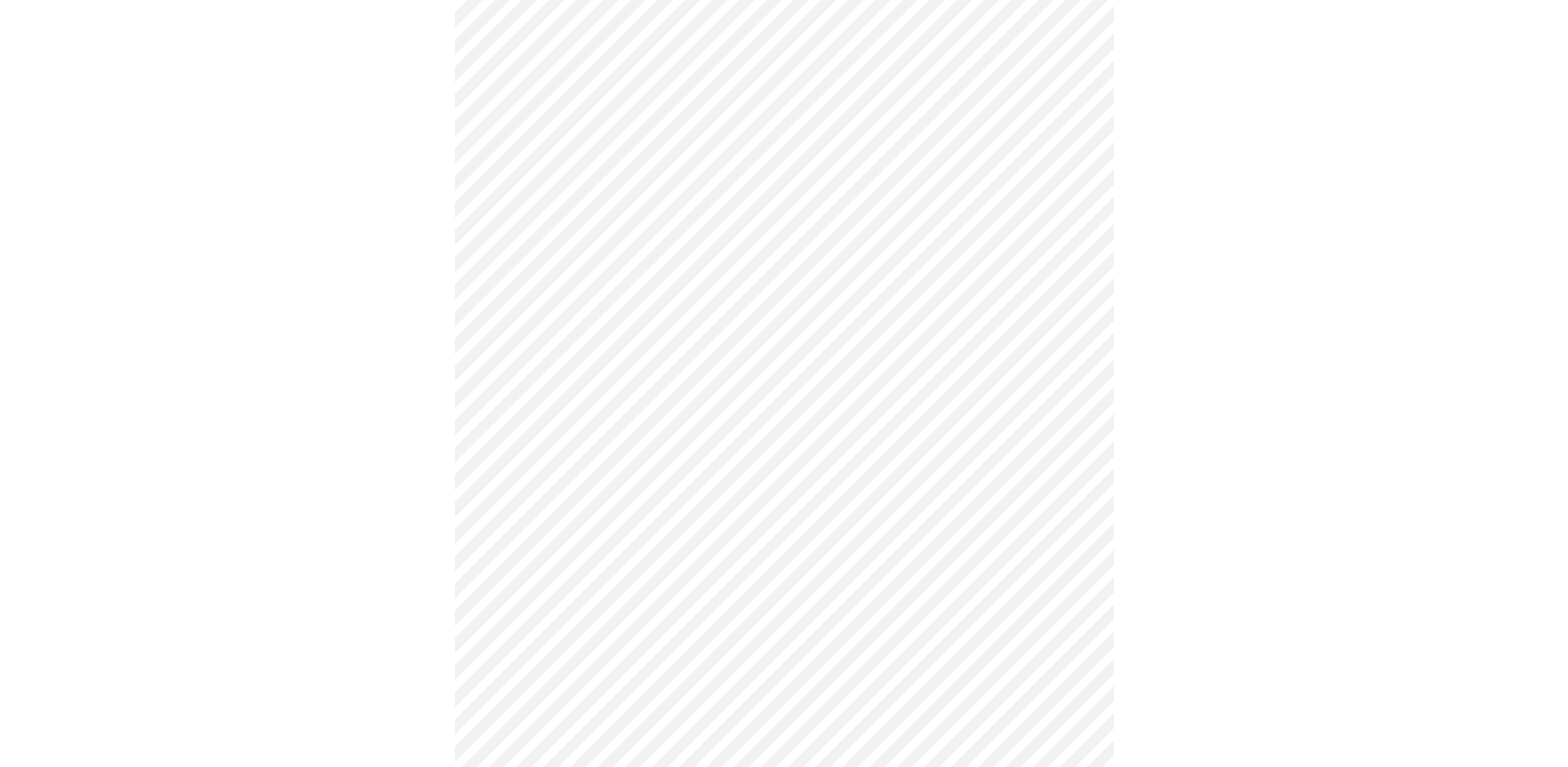
scroll to position [888, 0]
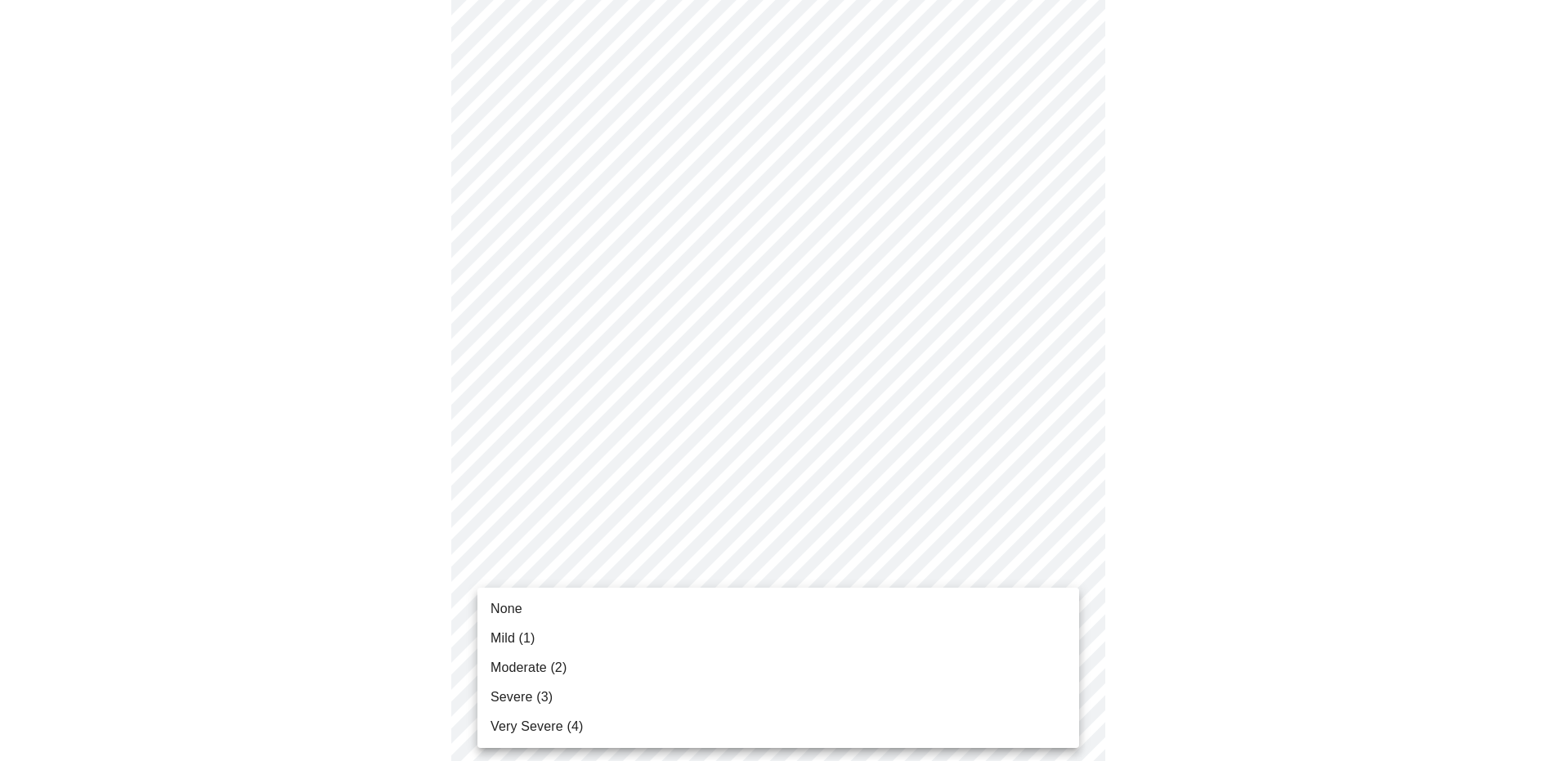
click at [954, 597] on body "MyMenopauseRx Appointments Messaging Labs Uploads Medications Community Refer a…" at bounding box center [784, 108] width 1555 height 1966
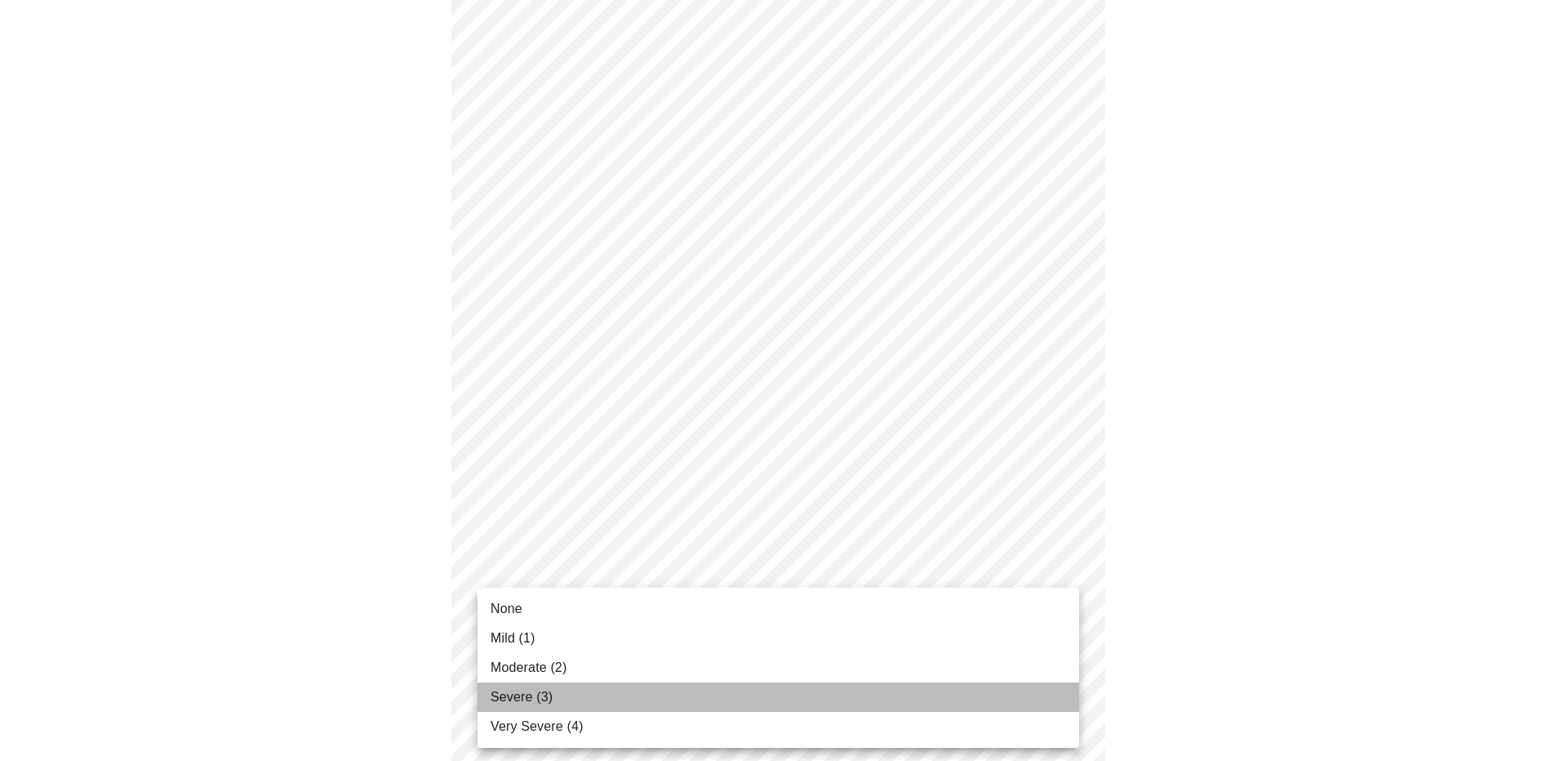
click at [750, 700] on li "Severe (3)" at bounding box center [778, 696] width 602 height 29
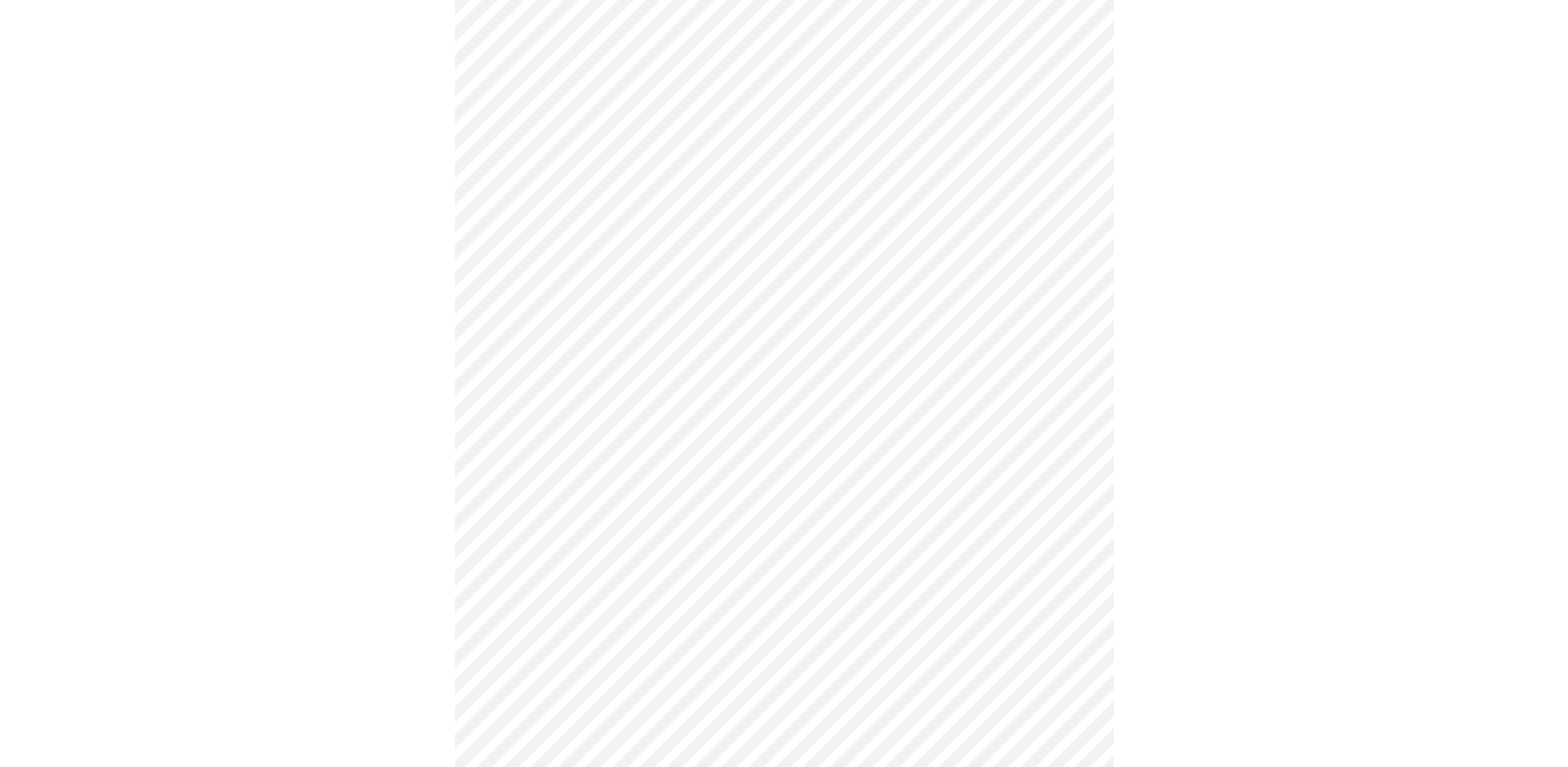
scroll to position [1094, 0]
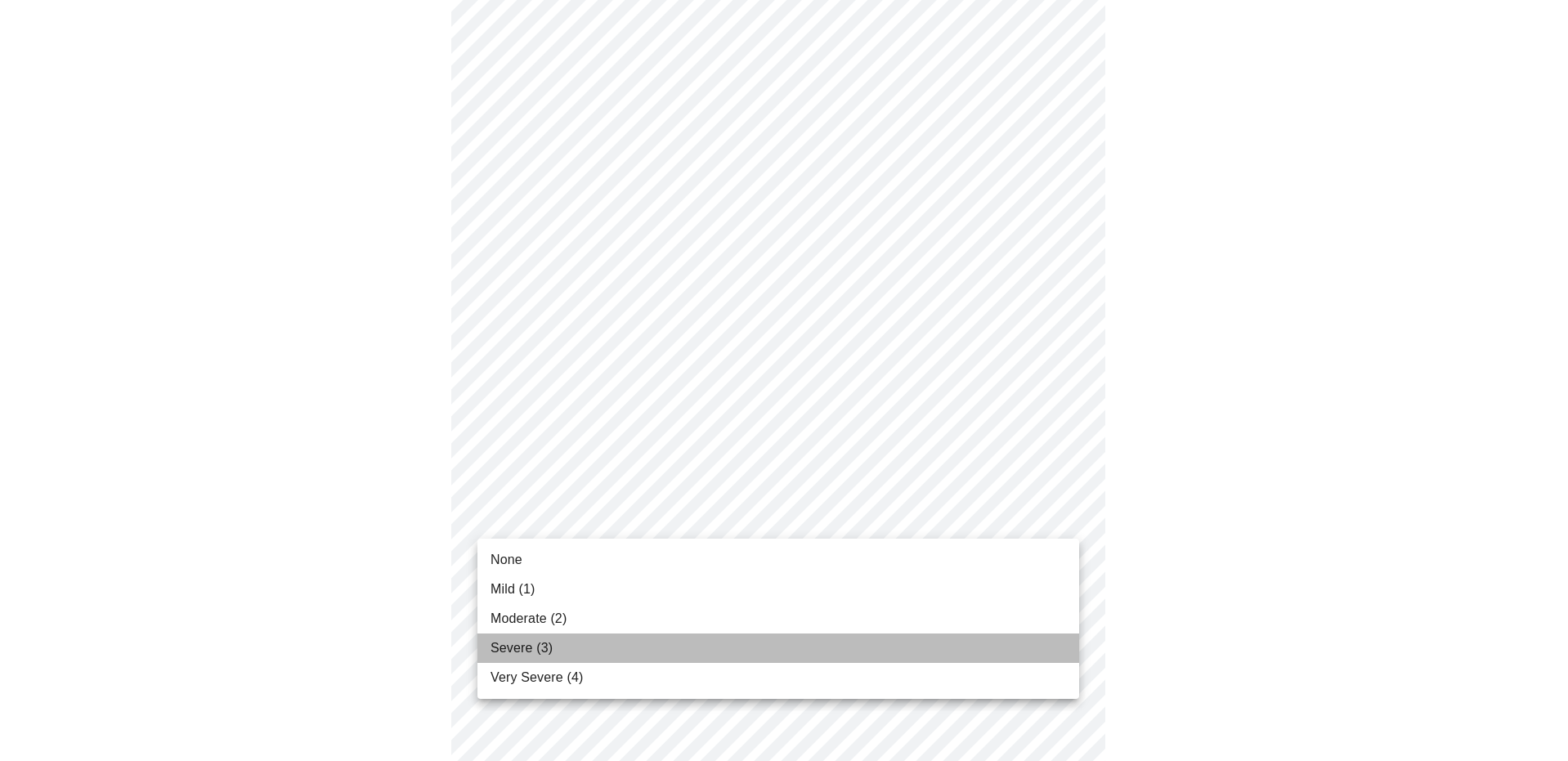
click at [859, 650] on li "Severe (3)" at bounding box center [778, 647] width 602 height 29
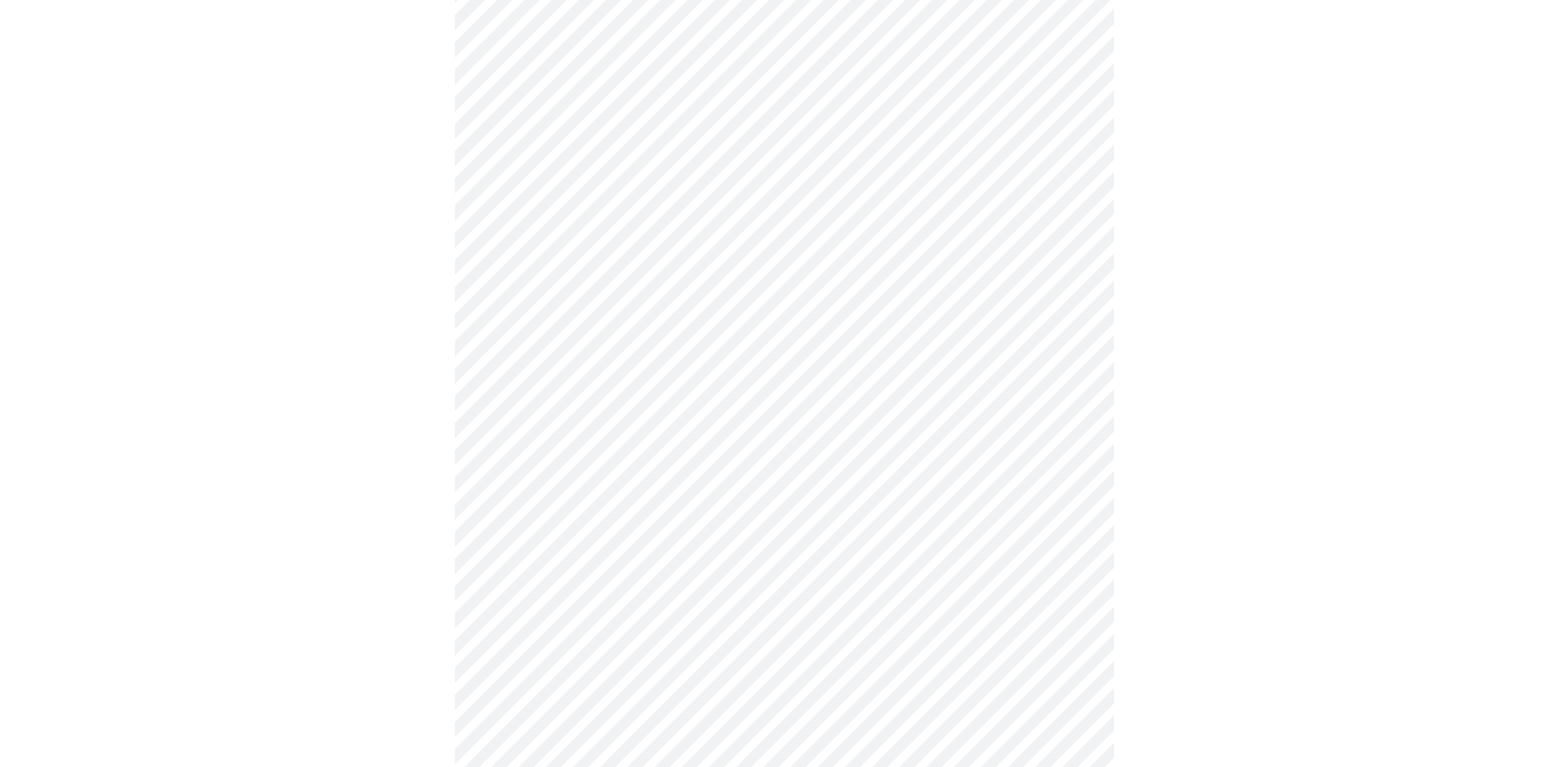
scroll to position [187, 0]
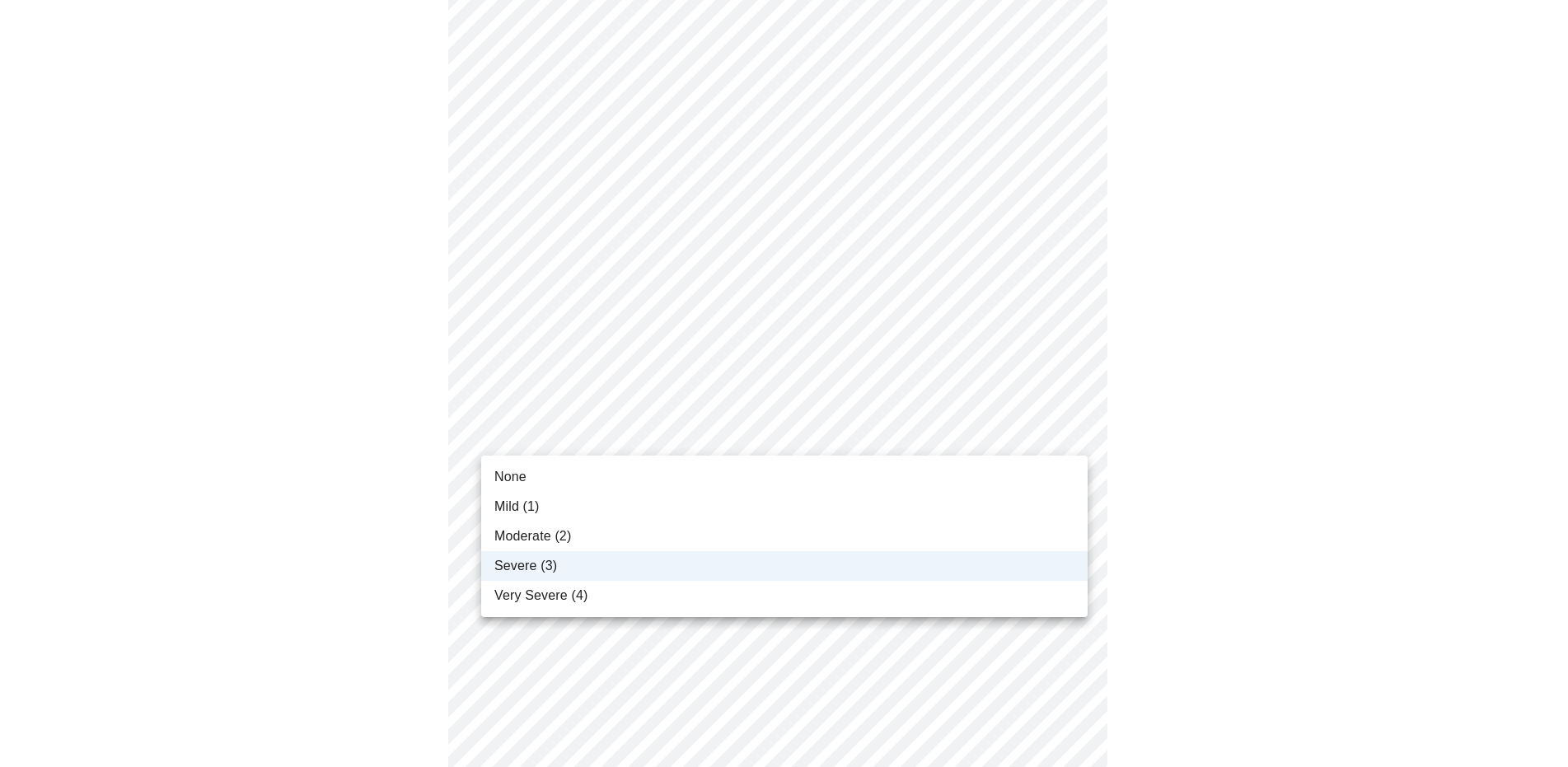
click at [640, 591] on li "Very Severe (4)" at bounding box center [784, 595] width 606 height 29
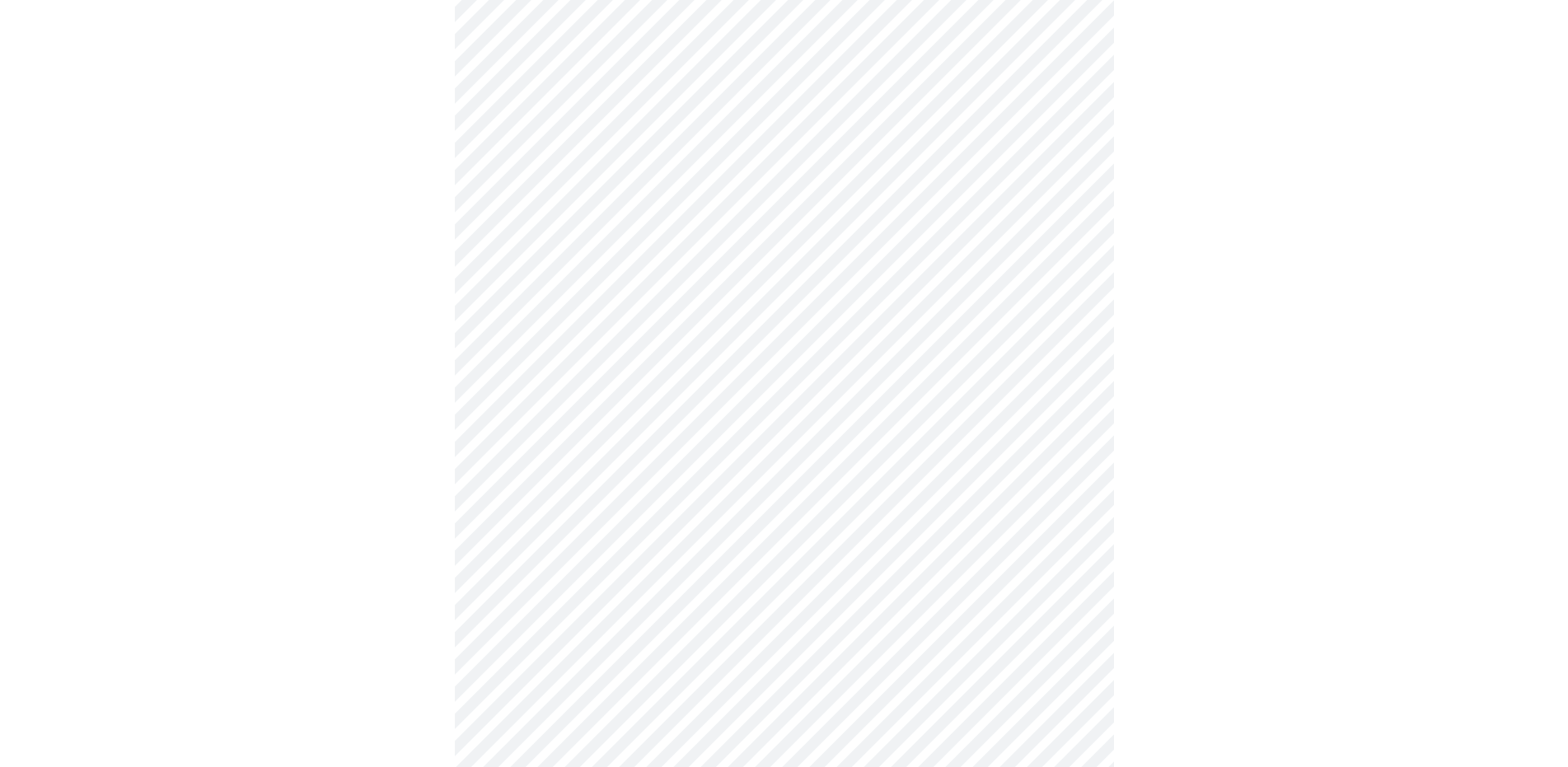
scroll to position [1170, 0]
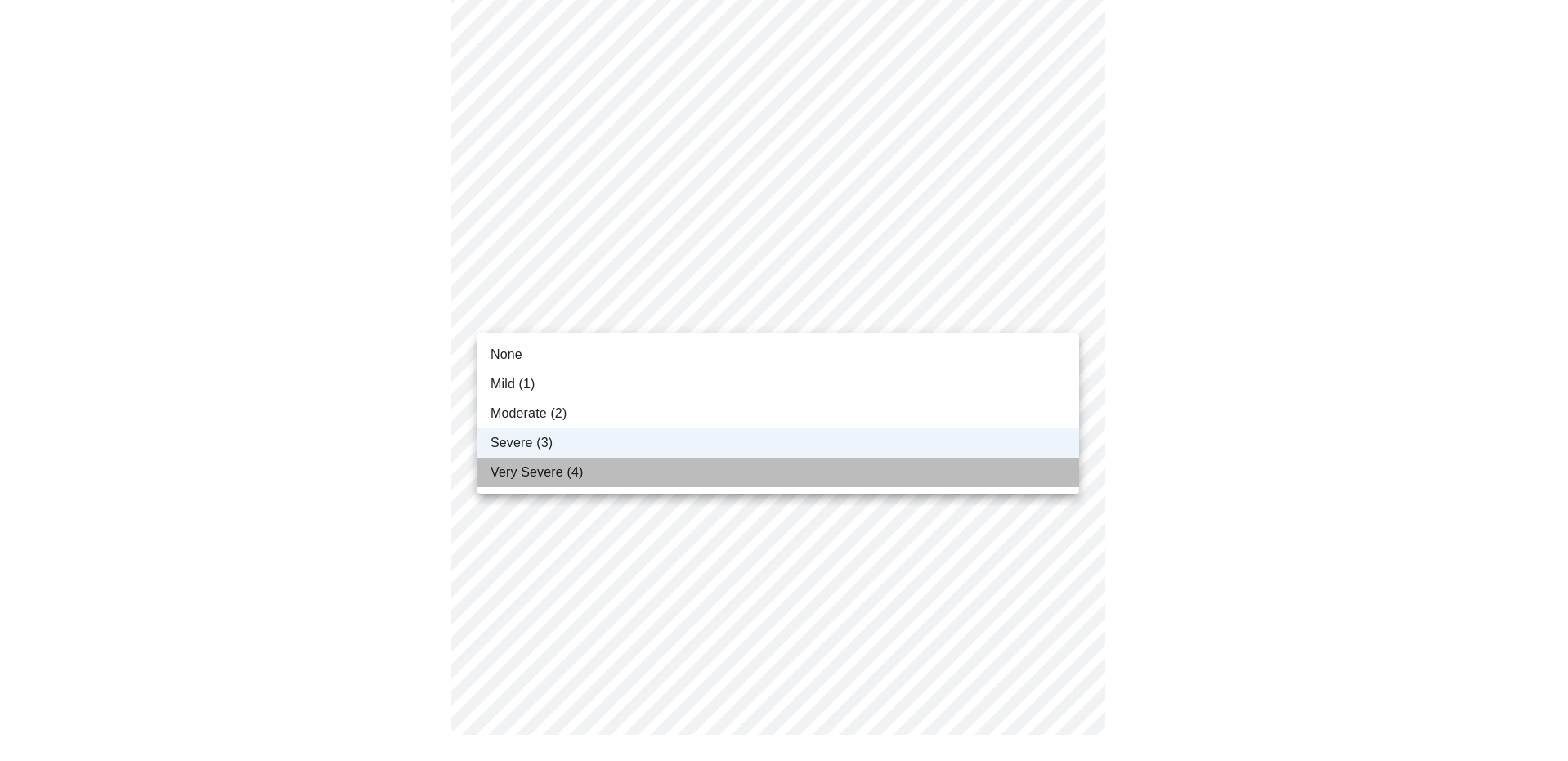
click at [834, 480] on li "Very Severe (4)" at bounding box center [778, 472] width 602 height 29
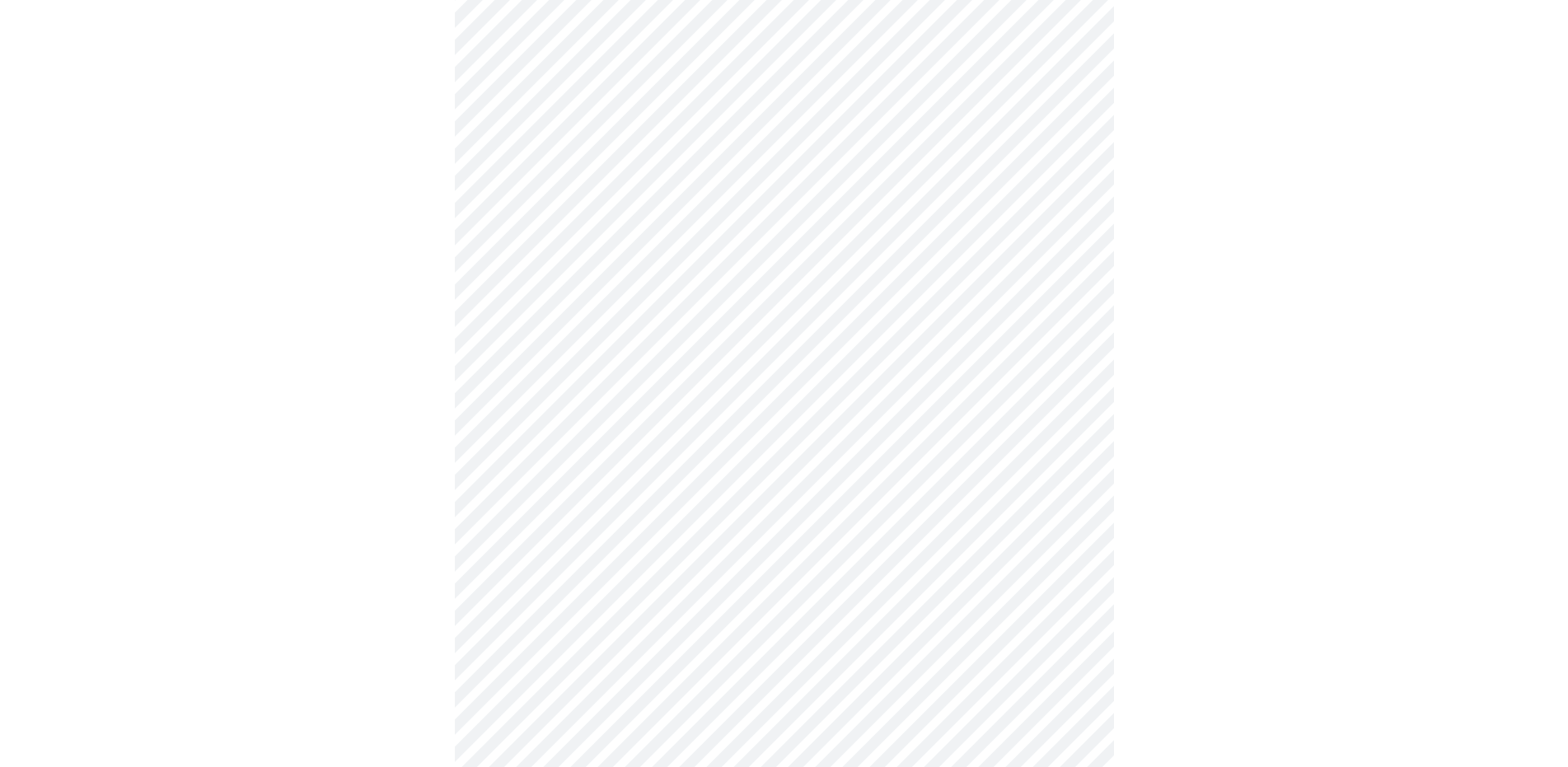
scroll to position [681, 0]
click at [935, 297] on body "MyMenopauseRx Appointments Messaging Labs Uploads Medications Community Refer a…" at bounding box center [790, 121] width 1567 height 1591
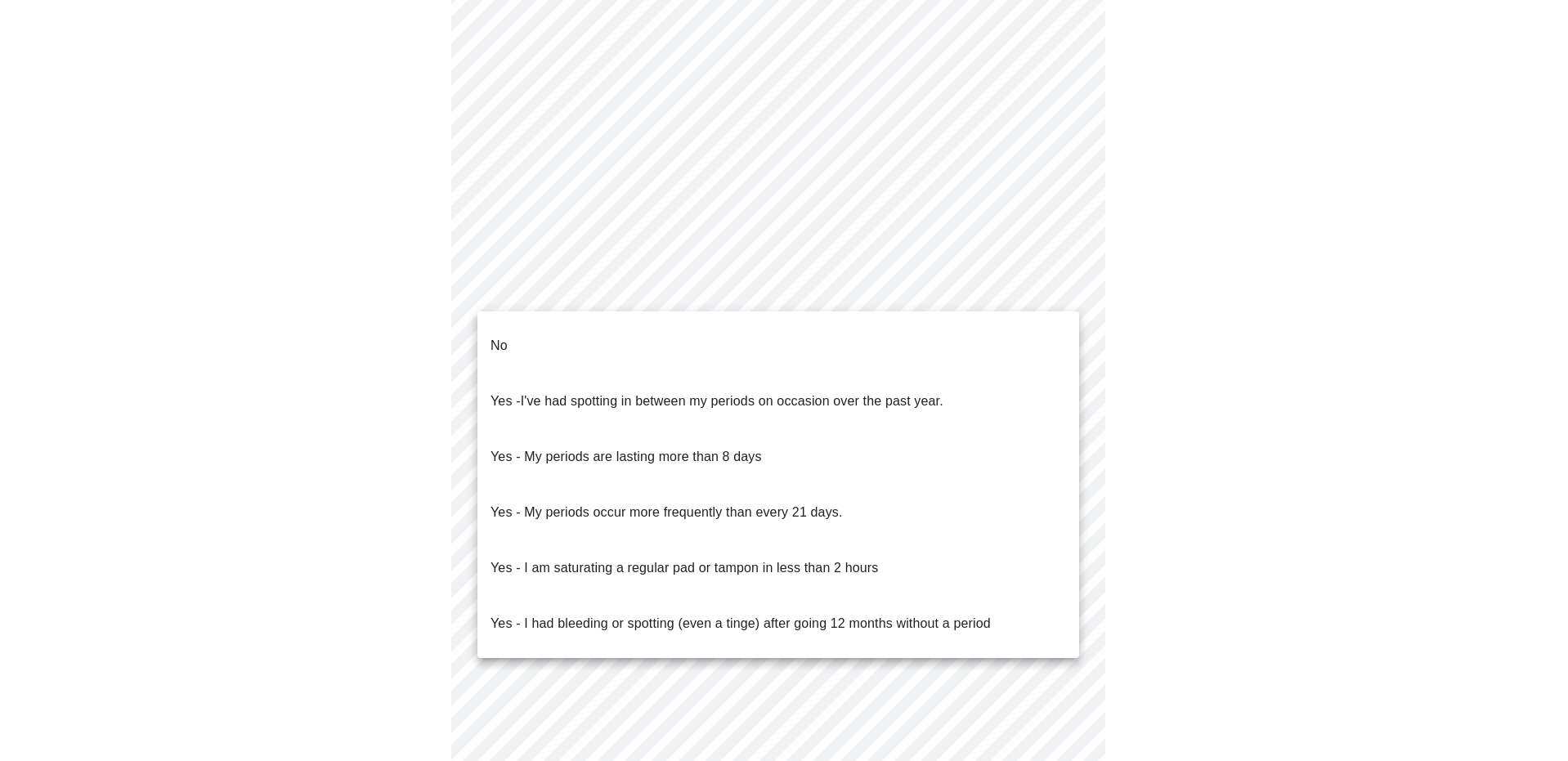
click at [927, 316] on ul "No Yes - I've had spotting in between my periods on occasion over the past year…" at bounding box center [778, 484] width 602 height 347
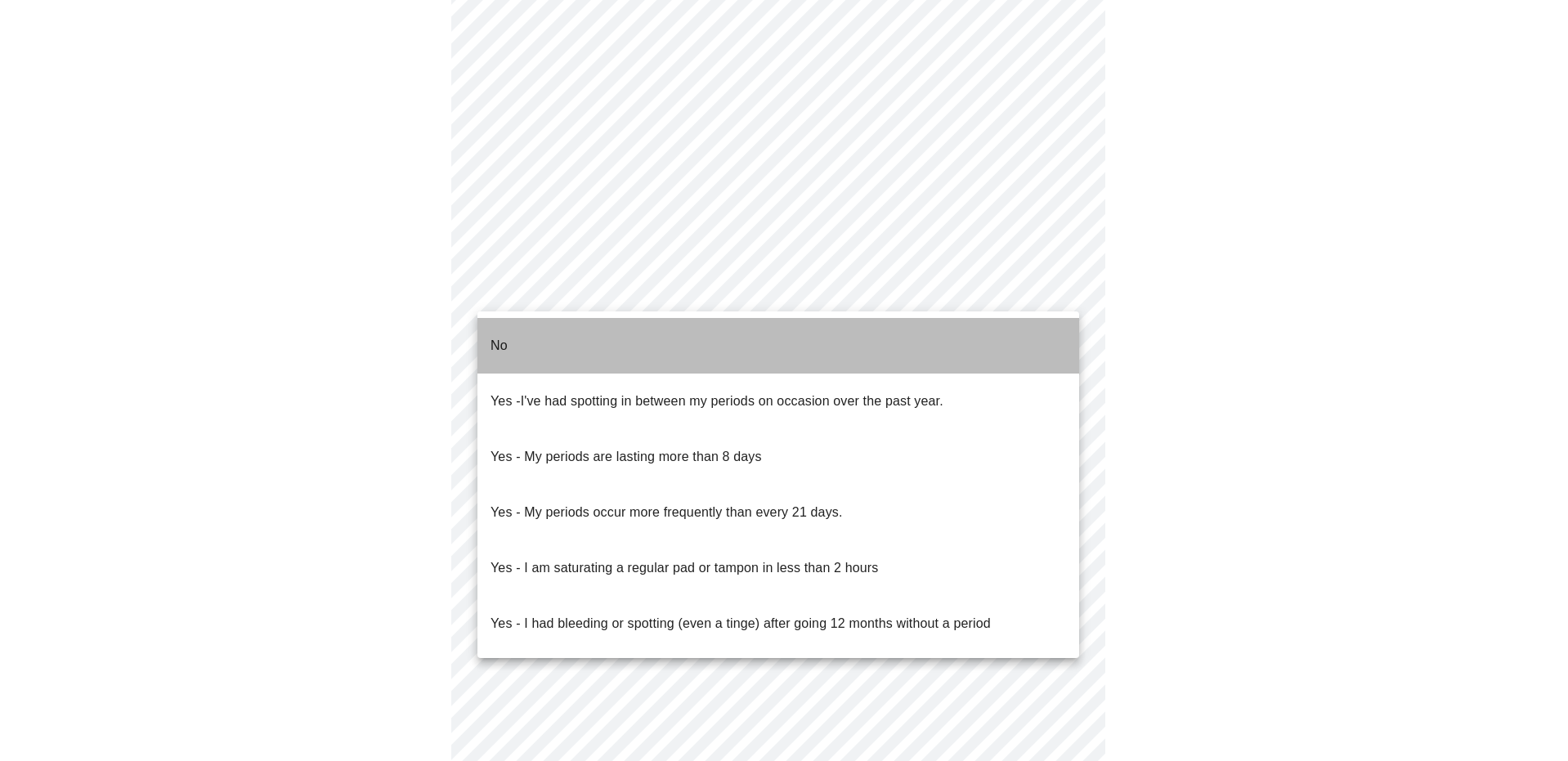
click at [531, 336] on li "No" at bounding box center [778, 345] width 602 height 55
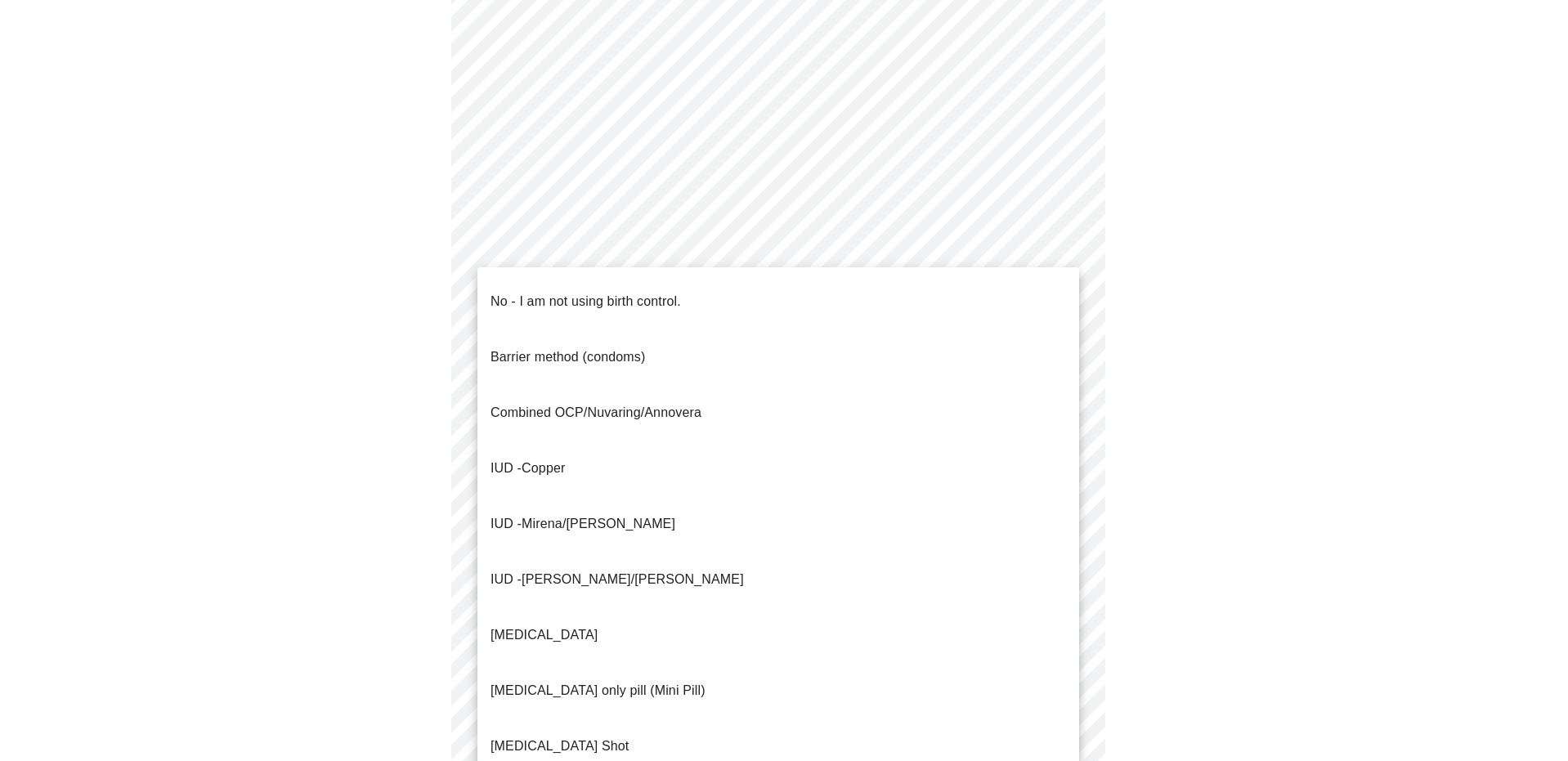
click at [918, 415] on body "MyMenopauseRx Appointments Messaging Labs Uploads Medications Community Refer a…" at bounding box center [784, 116] width 1555 height 1569
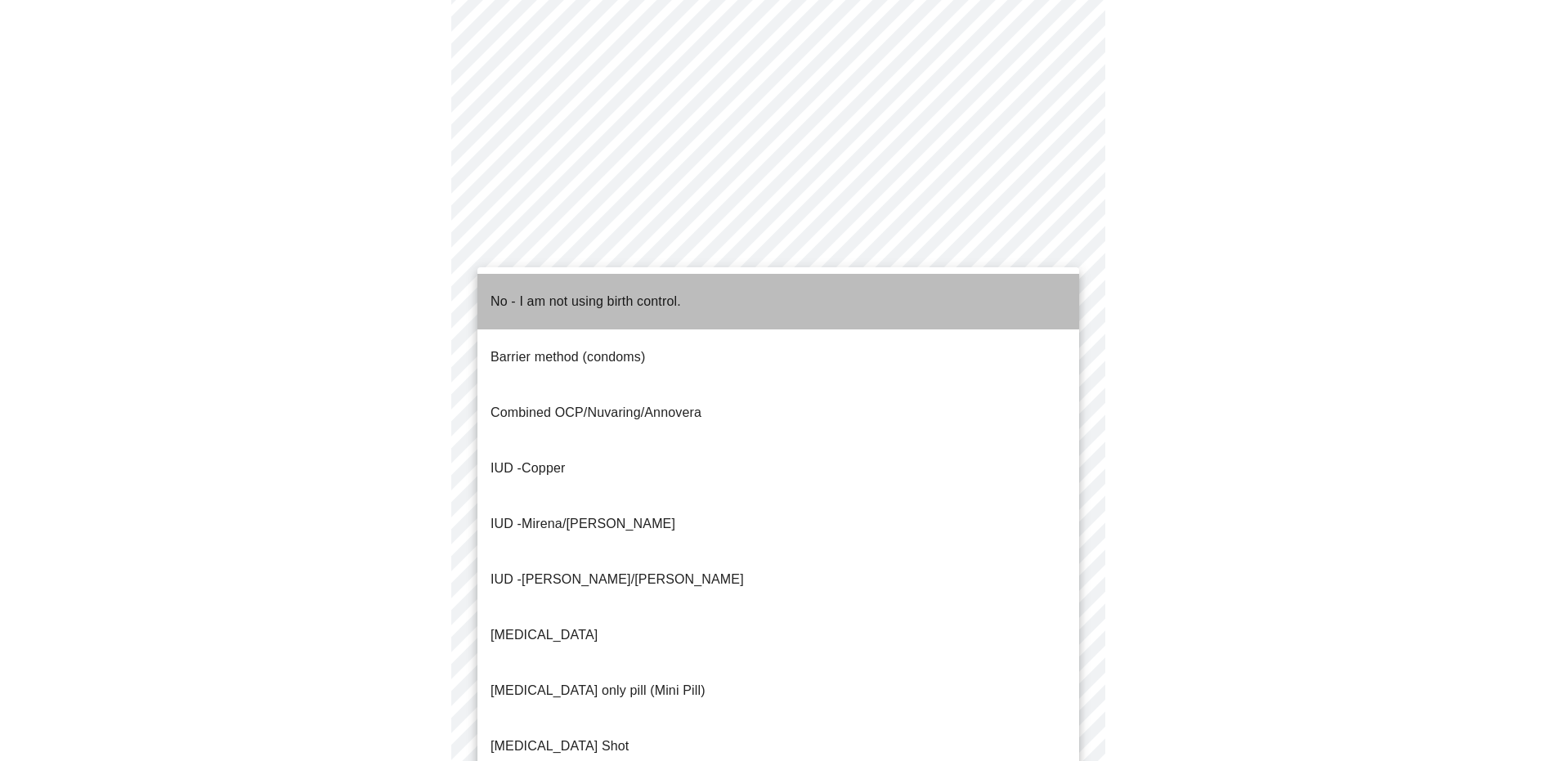
click at [657, 292] on p "No - I am not using birth control." at bounding box center [586, 302] width 191 height 20
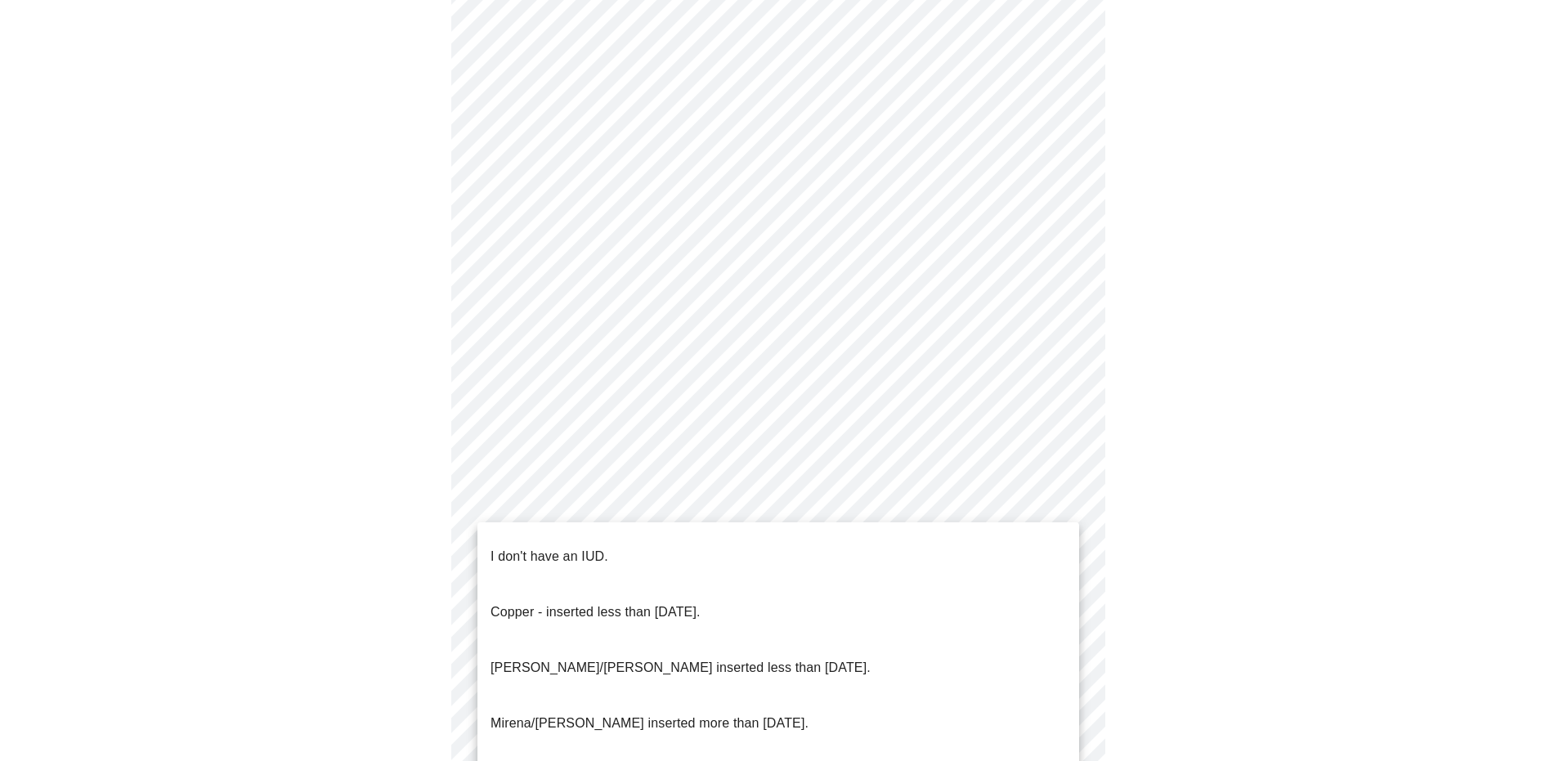
click at [804, 535] on body "MyMenopauseRx Appointments Messaging Labs Uploads Medications Community Refer a…" at bounding box center [784, 111] width 1555 height 1561
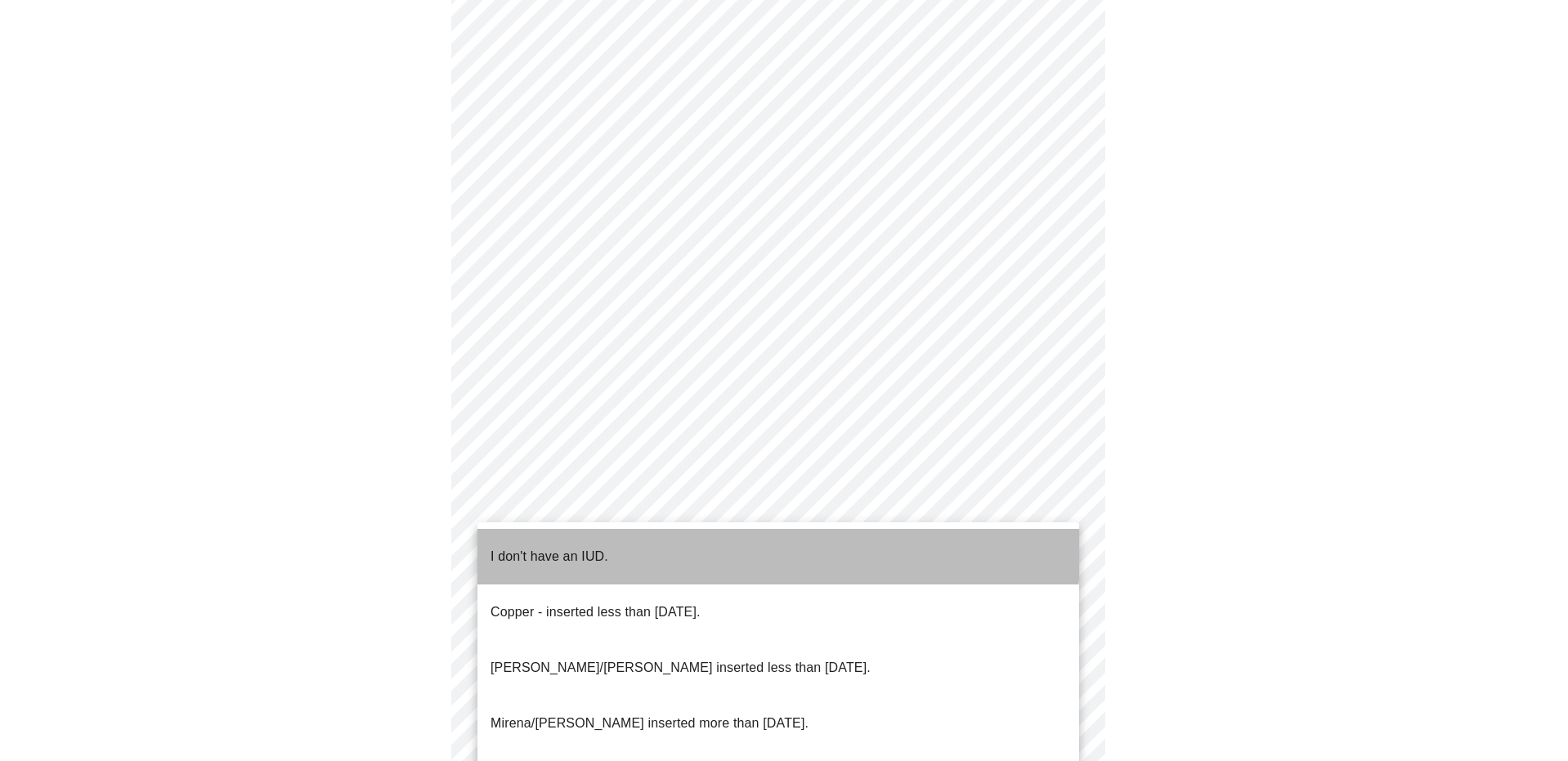
click at [712, 537] on li "I don't have an IUD." at bounding box center [778, 556] width 602 height 55
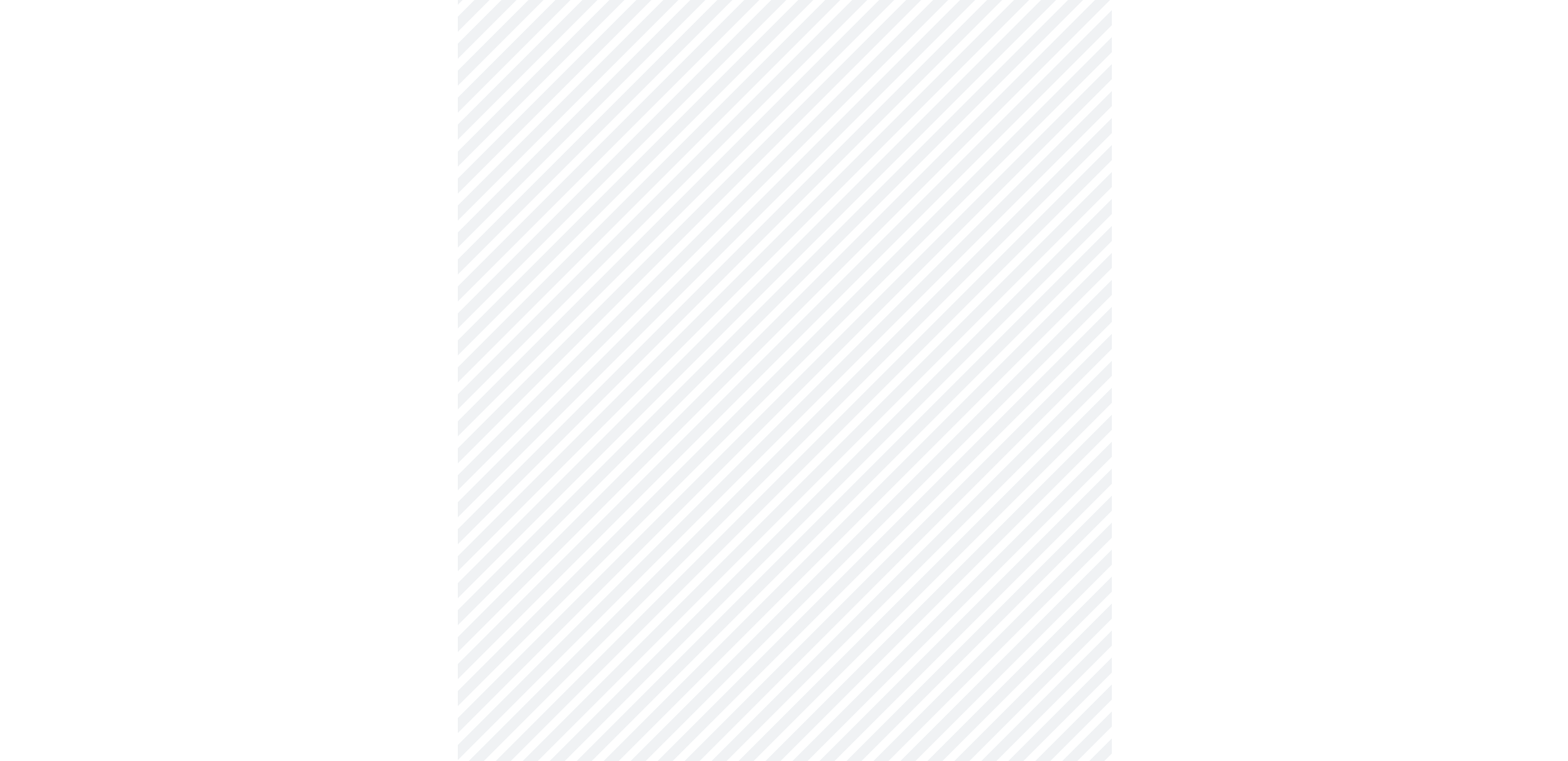
scroll to position [790, 0]
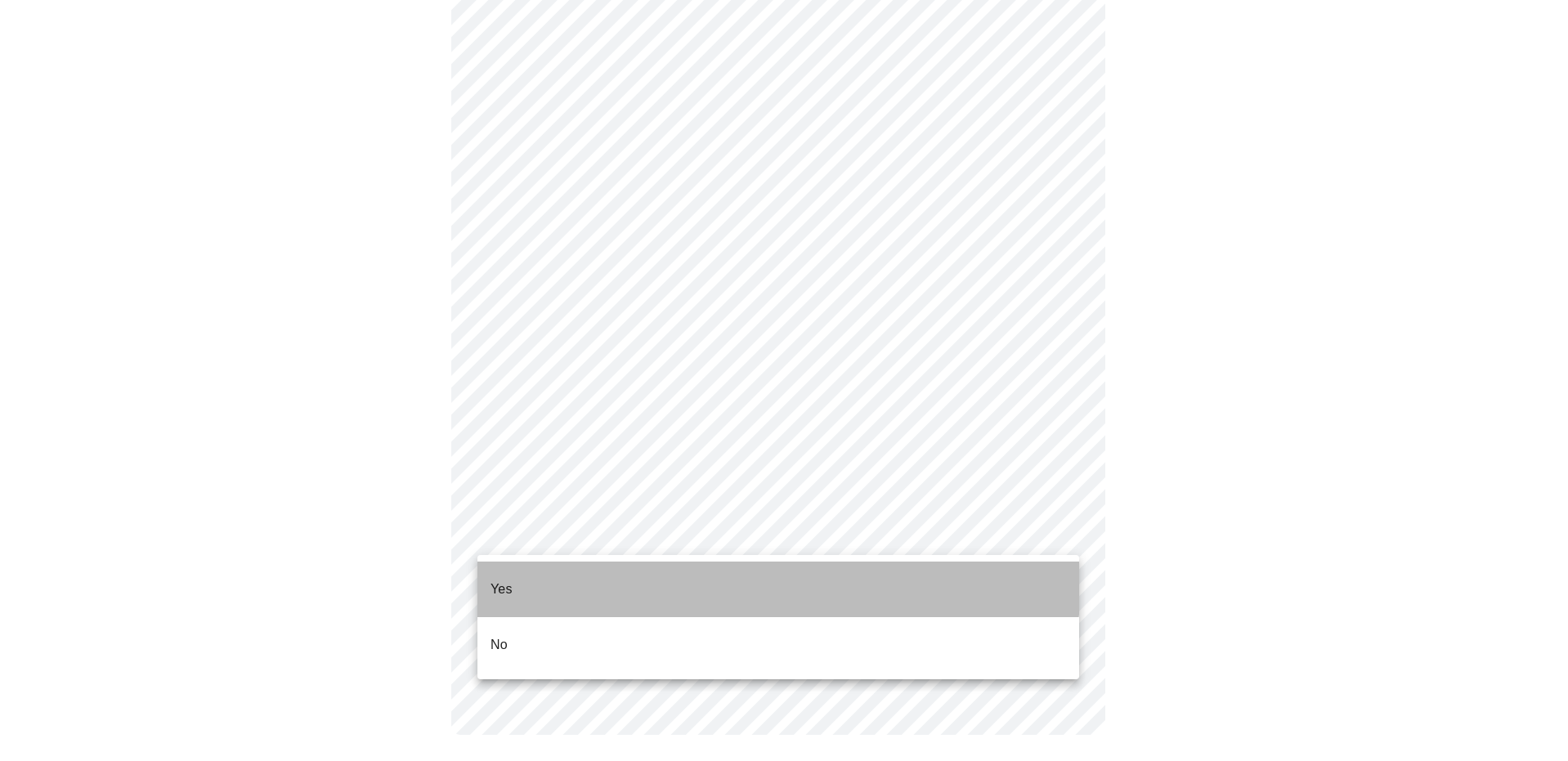
click at [545, 563] on li "Yes" at bounding box center [778, 589] width 602 height 55
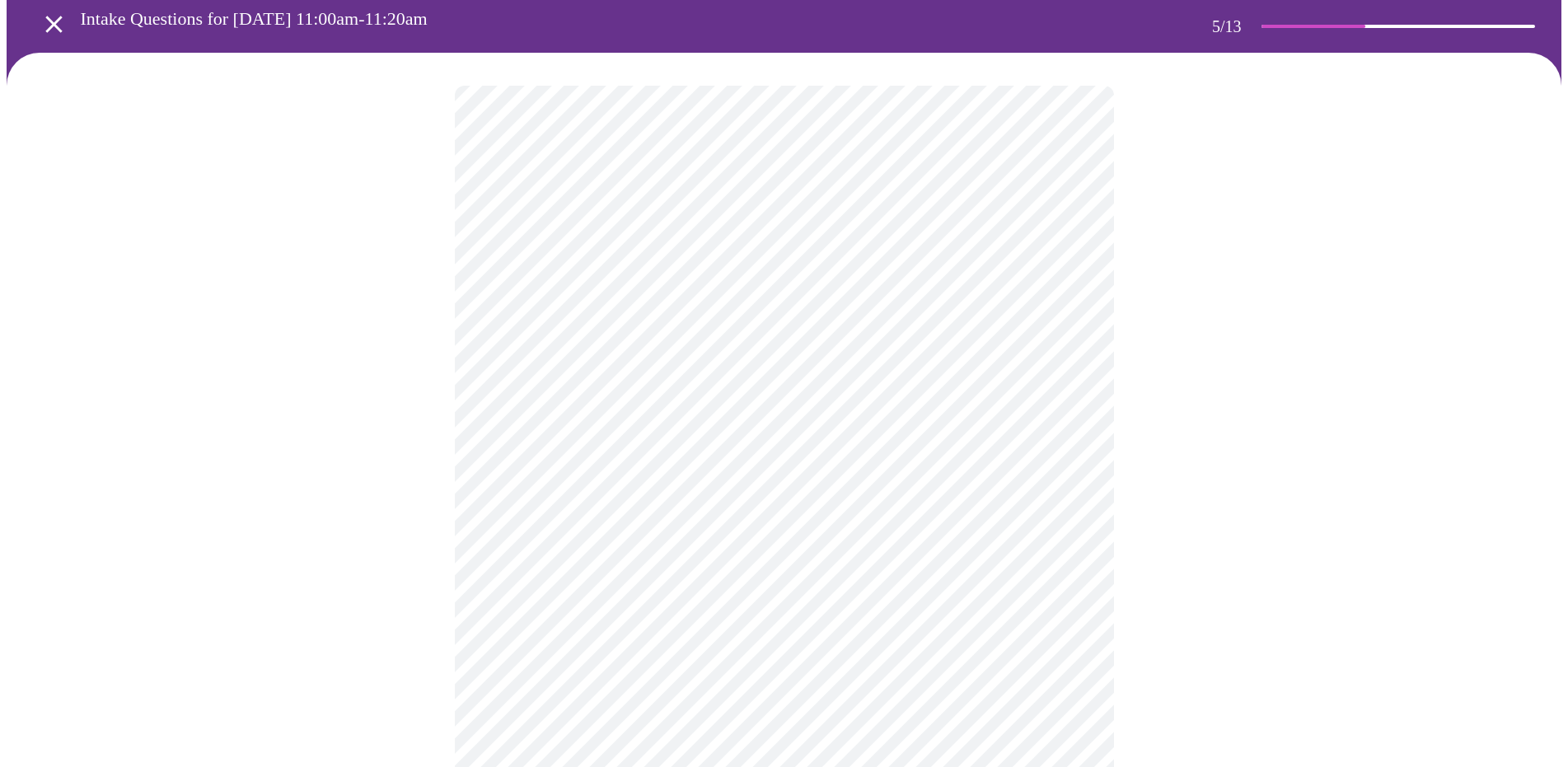
scroll to position [42, 0]
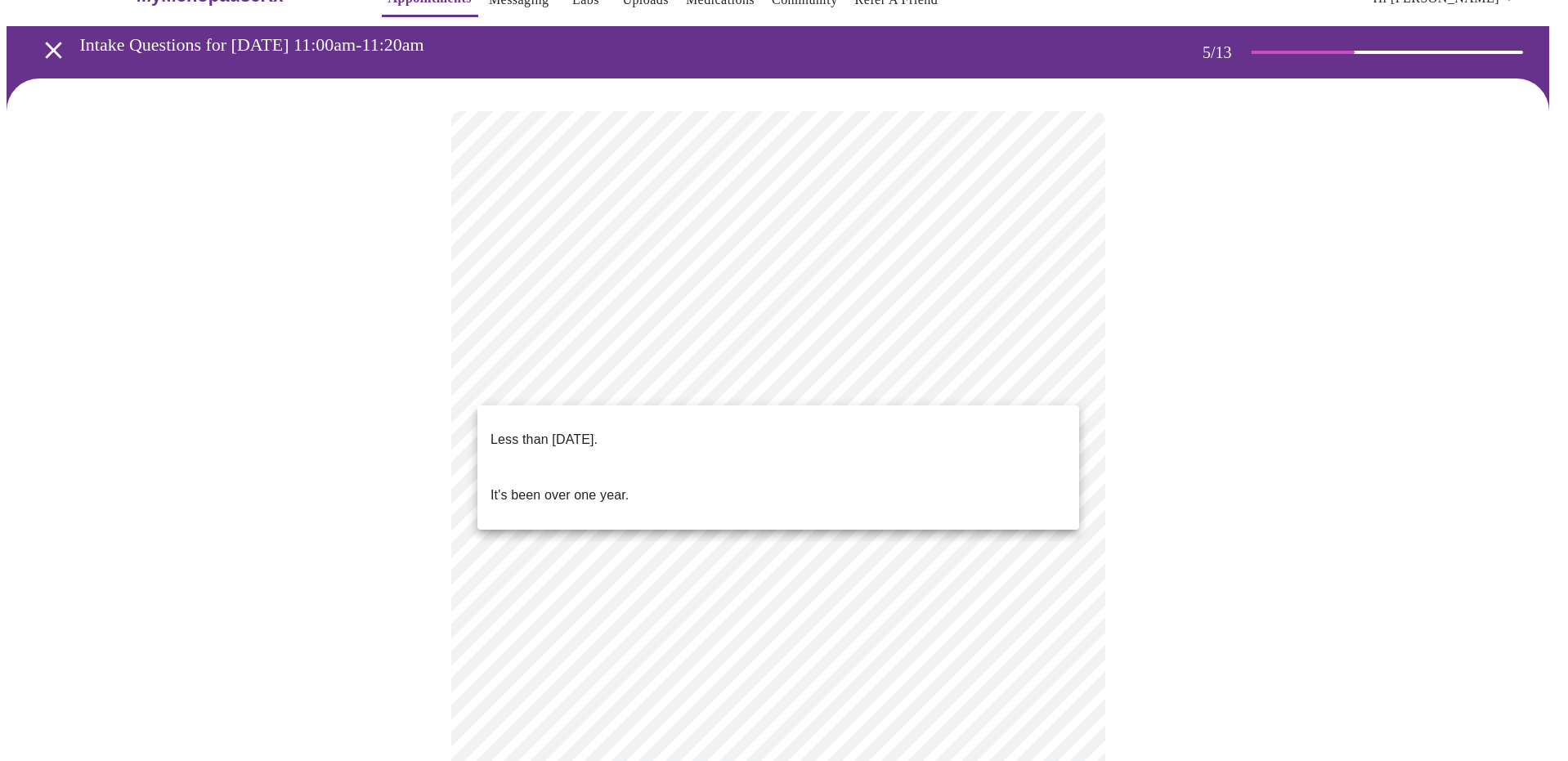
click at [745, 388] on body "MyMenopauseRx Appointments Messaging Labs Uploads Medications Community Refer a…" at bounding box center [784, 551] width 1555 height 1171
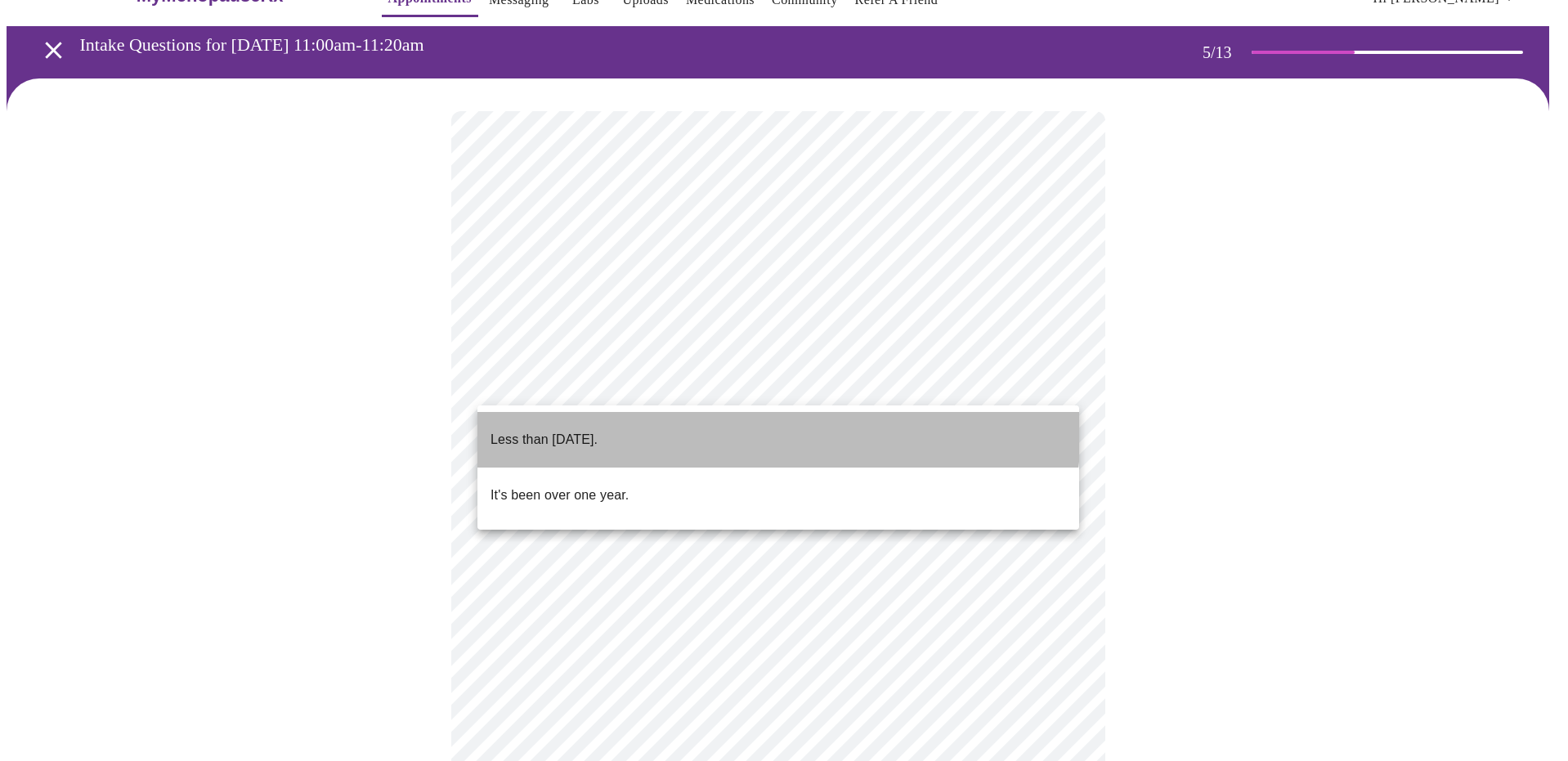
click at [718, 427] on li "Less than one year ago." at bounding box center [778, 439] width 602 height 55
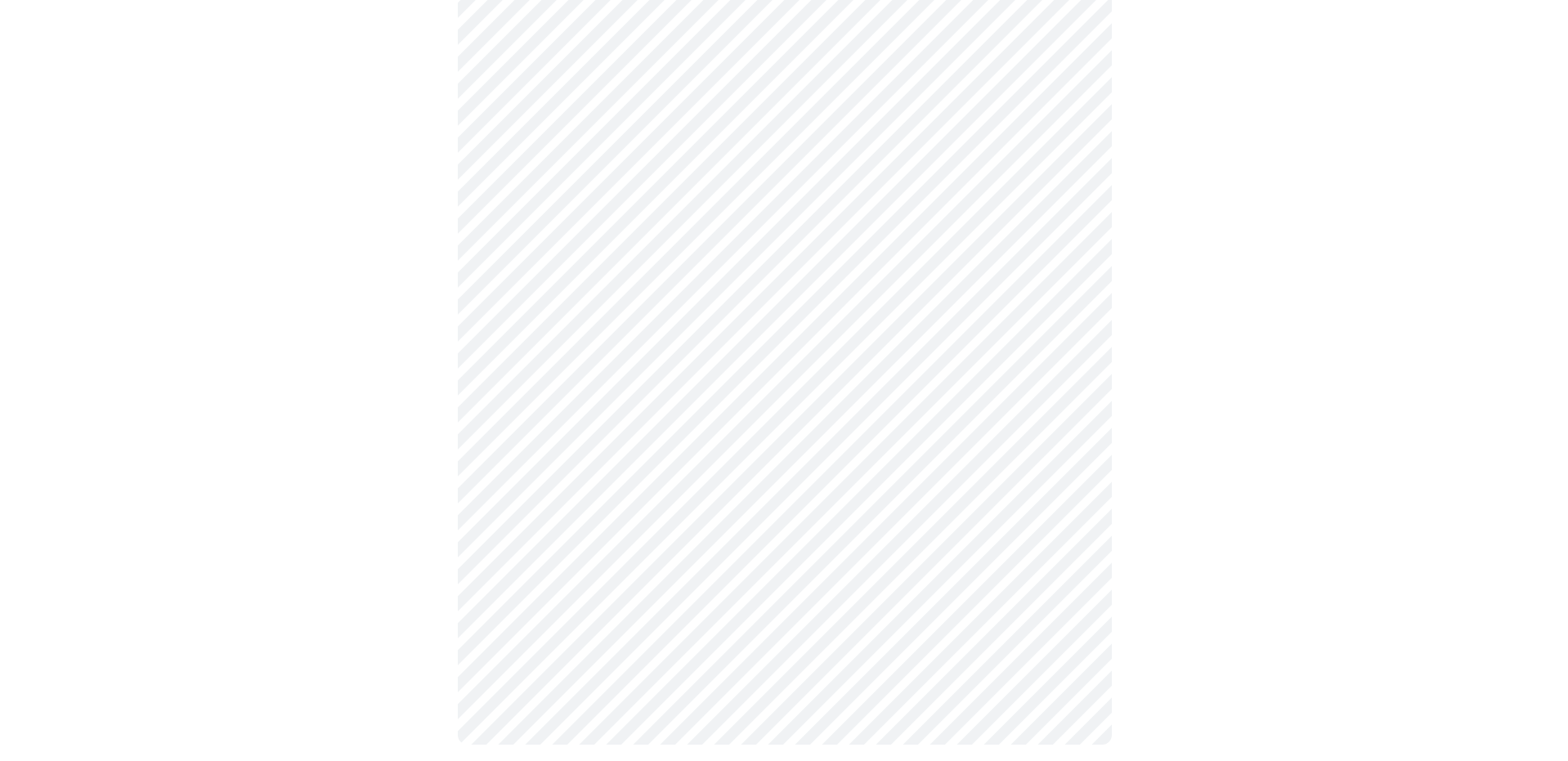
scroll to position [0, 0]
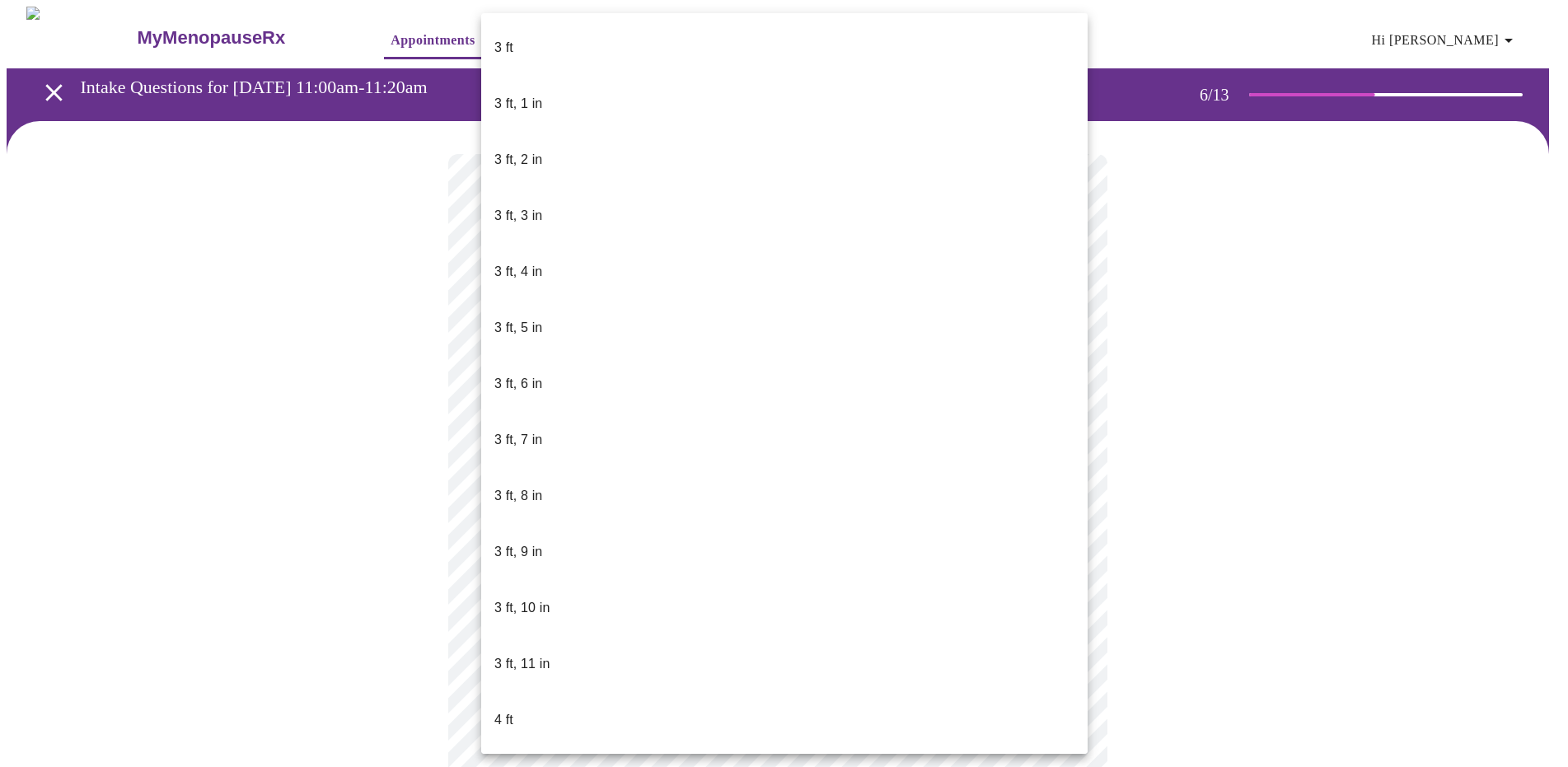
click at [725, 474] on body "MyMenopauseRx Appointments Messaging Labs Uploads Medications Community Refer a…" at bounding box center [784, 445] width 1555 height 878
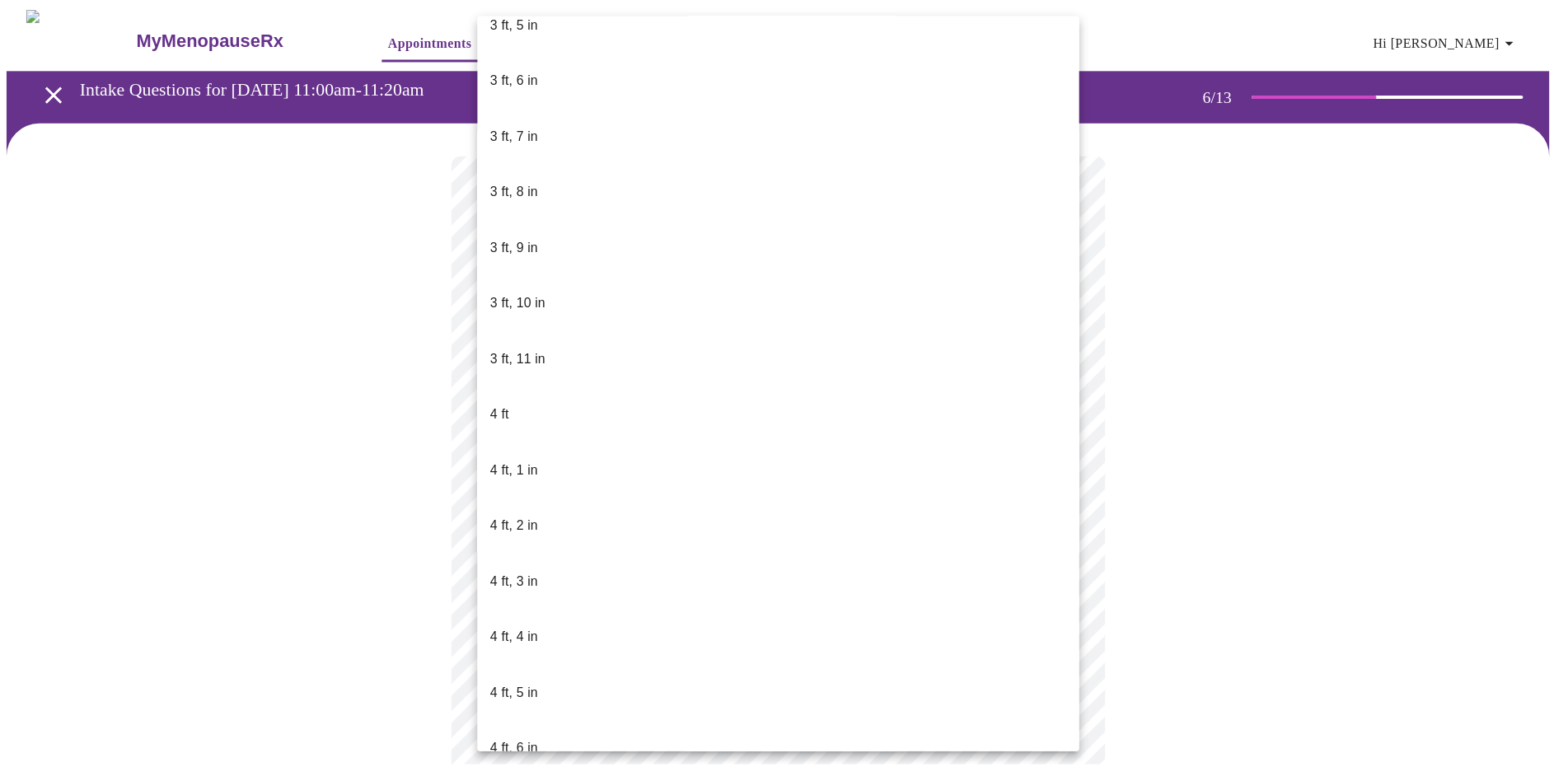
scroll to position [641, 0]
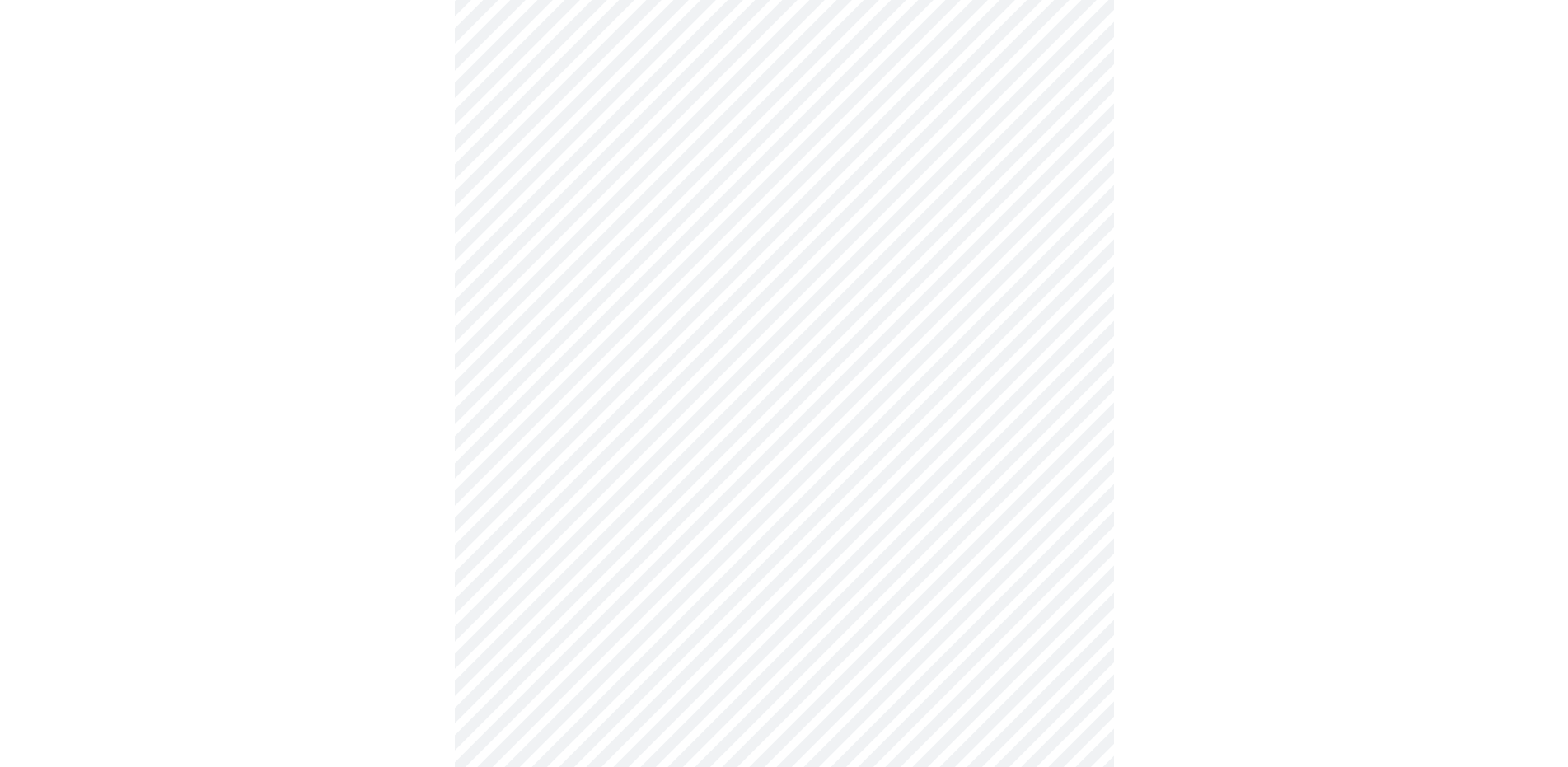
scroll to position [4116, 0]
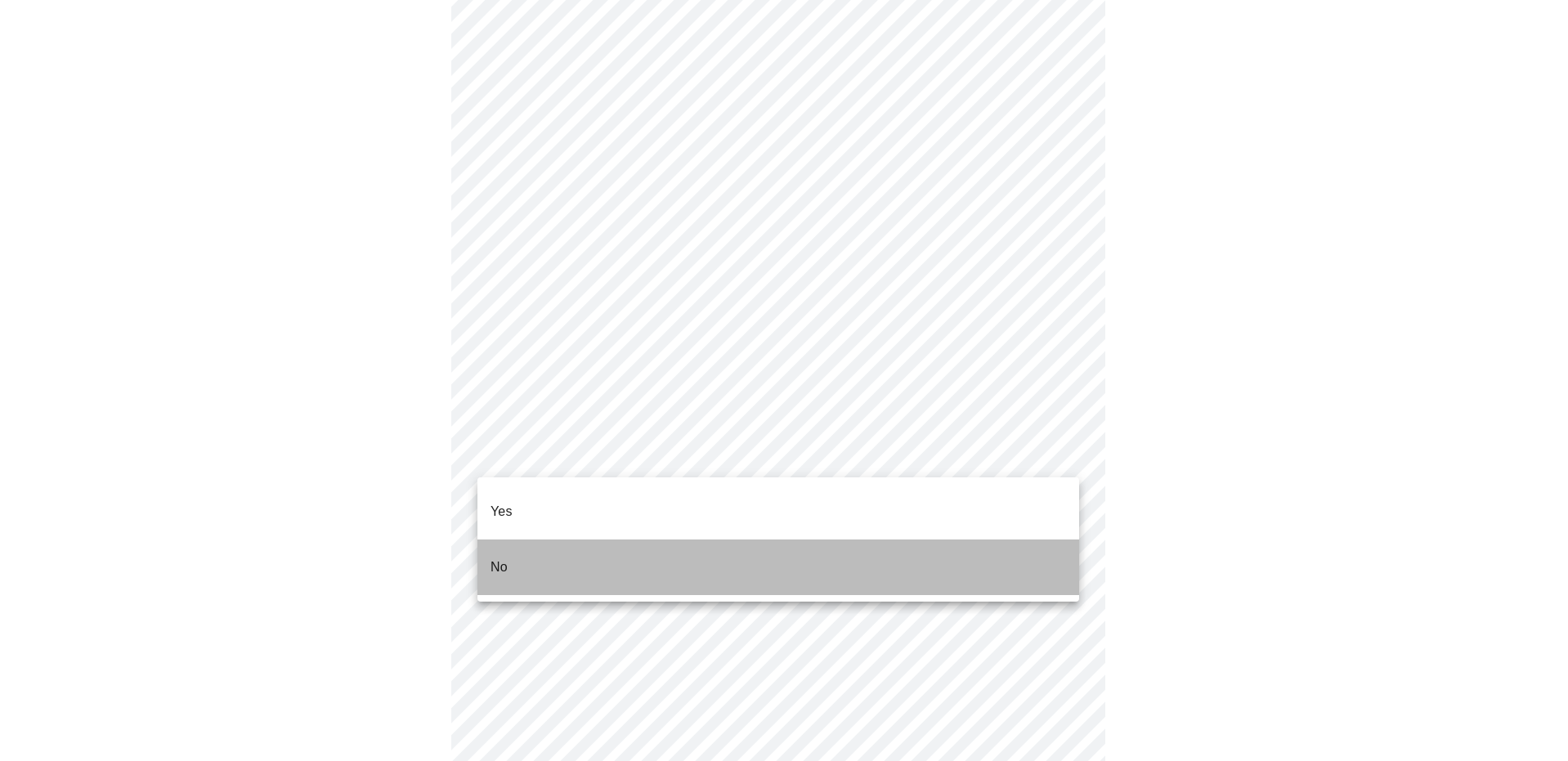
drag, startPoint x: 521, startPoint y: 540, endPoint x: 594, endPoint y: 538, distance: 73.0
click at [523, 539] on li "No" at bounding box center [778, 567] width 602 height 55
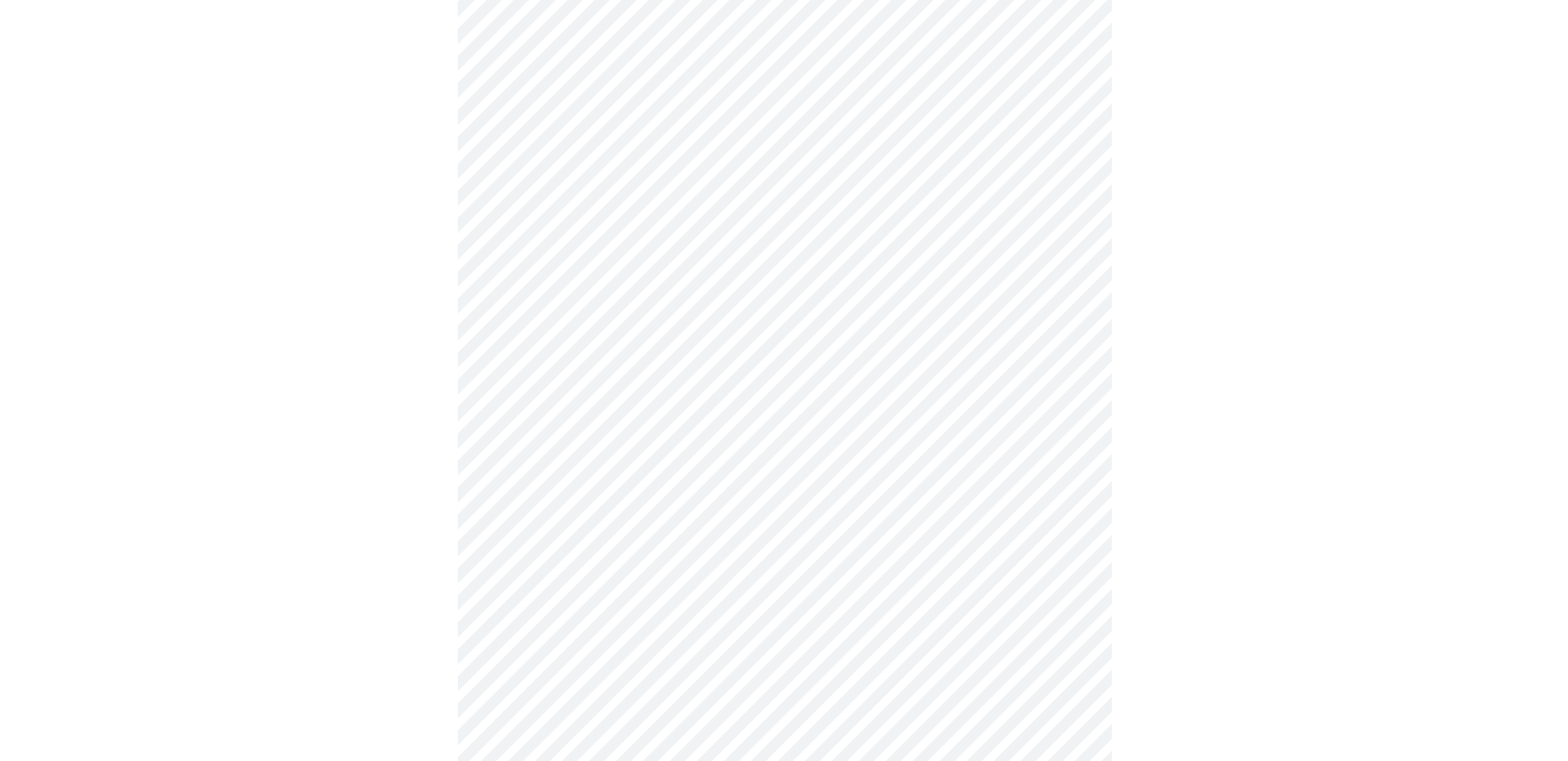
scroll to position [833, 0]
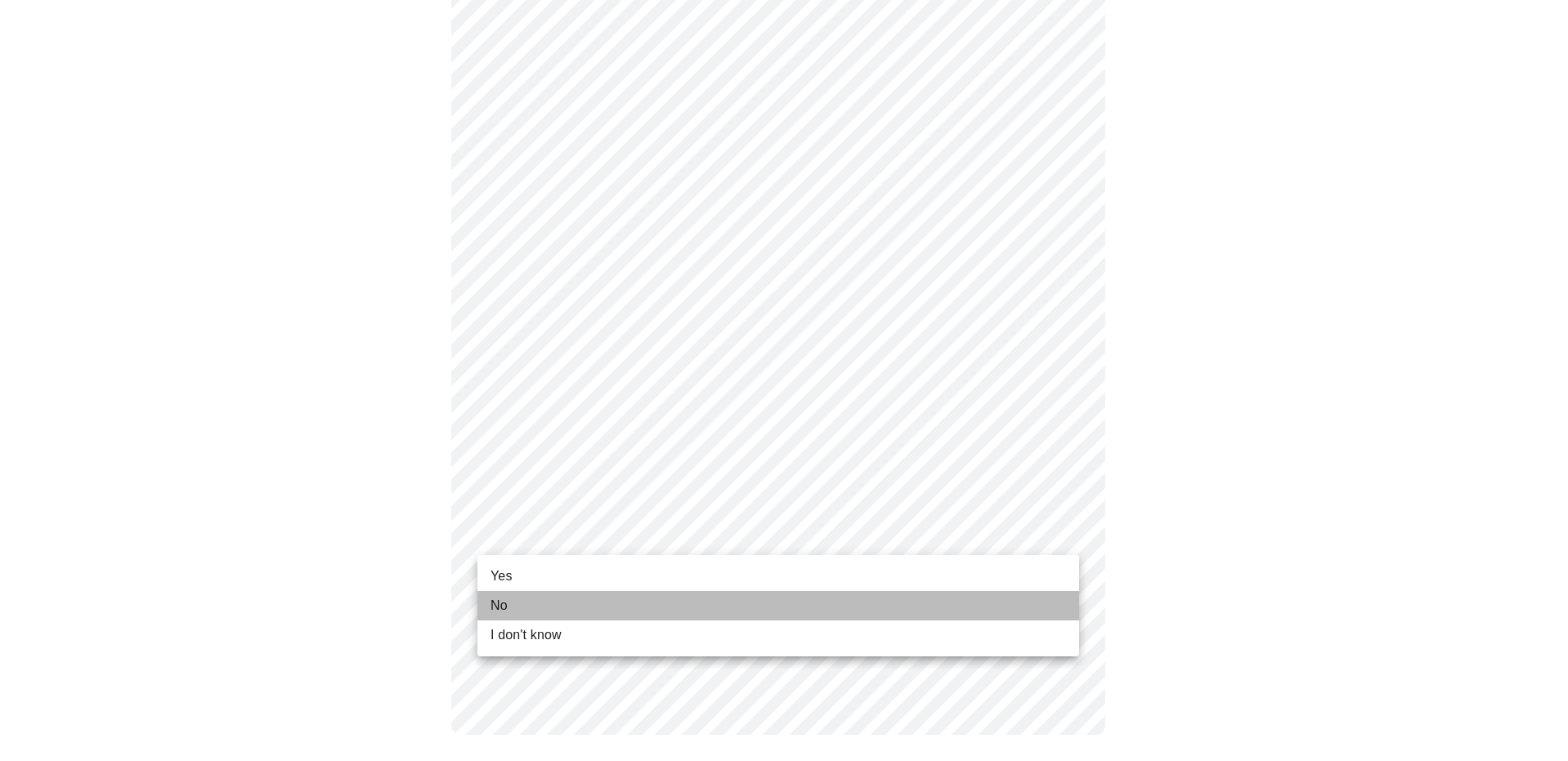
click at [516, 606] on li "No" at bounding box center [778, 605] width 602 height 29
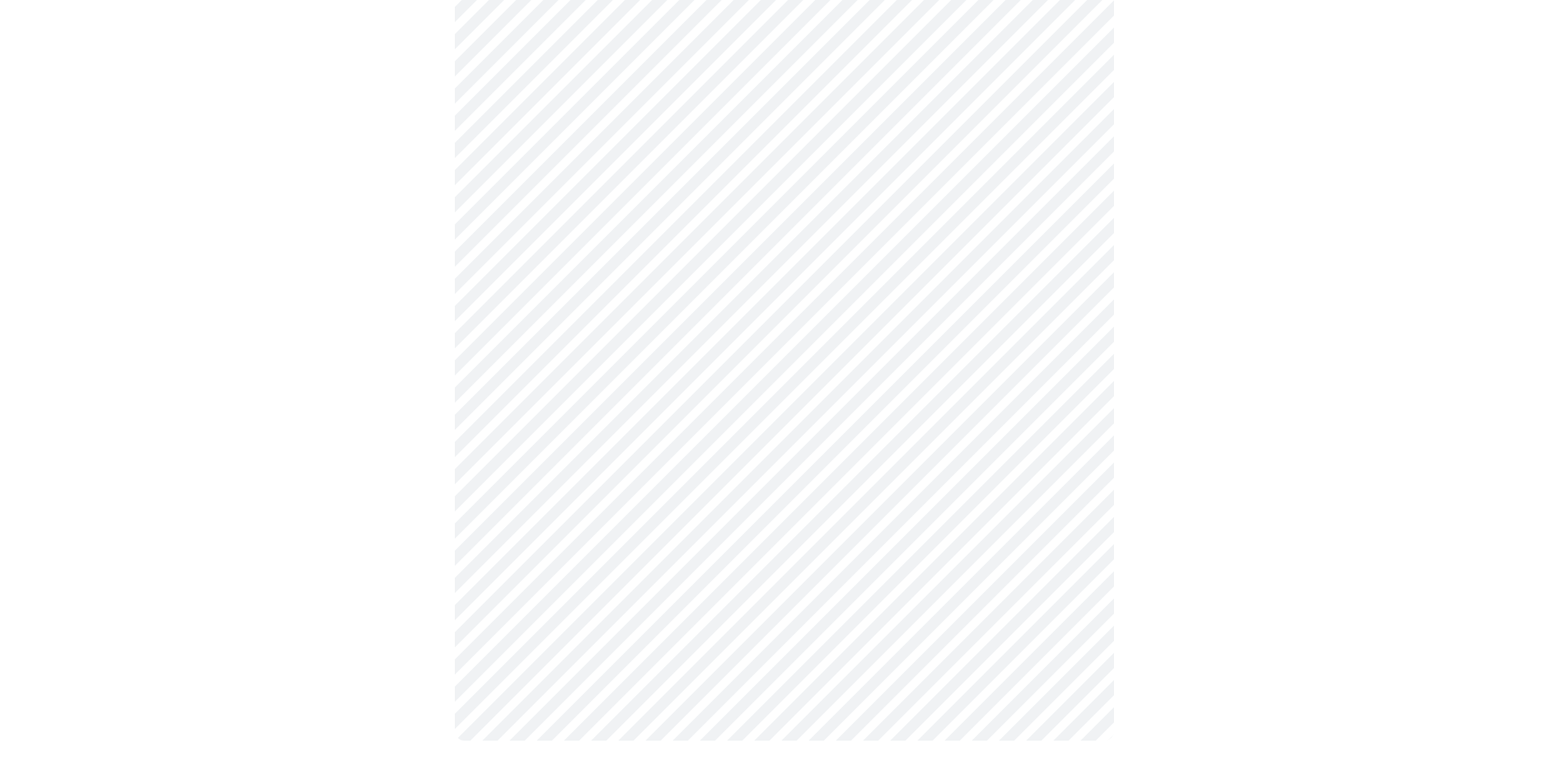
scroll to position [0, 0]
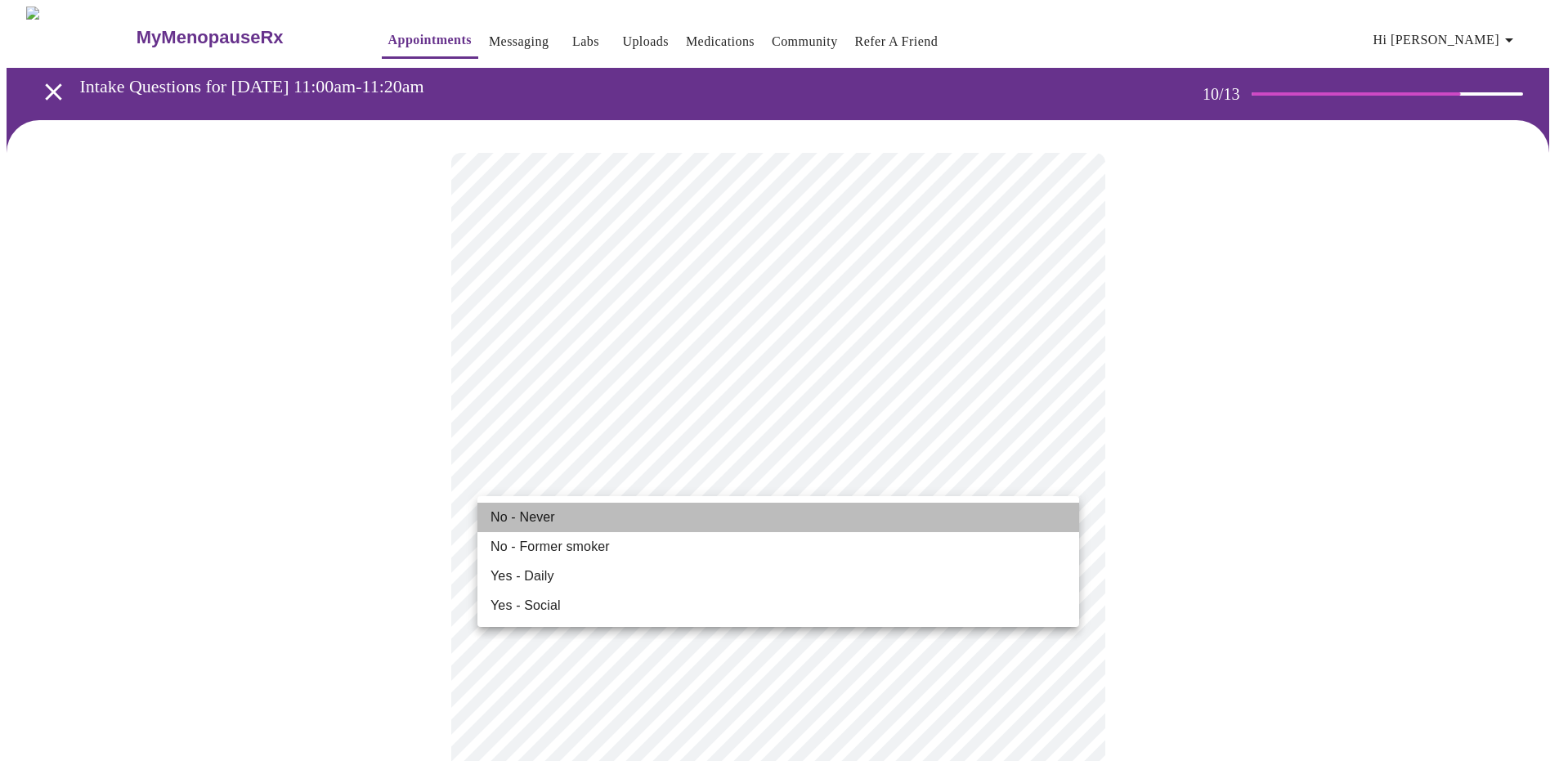
click at [583, 511] on li "No - Never" at bounding box center [778, 517] width 602 height 29
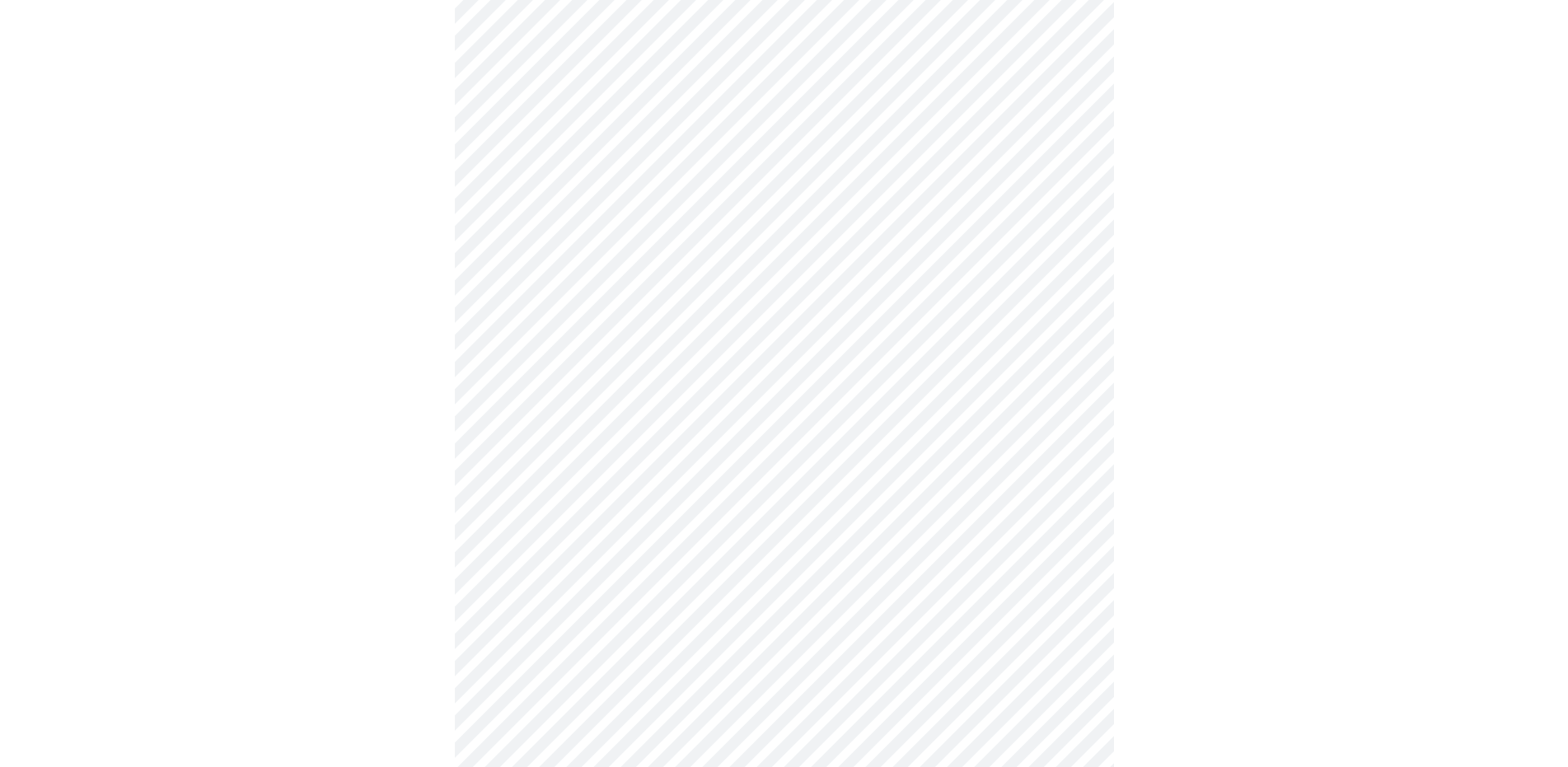
scroll to position [1186, 0]
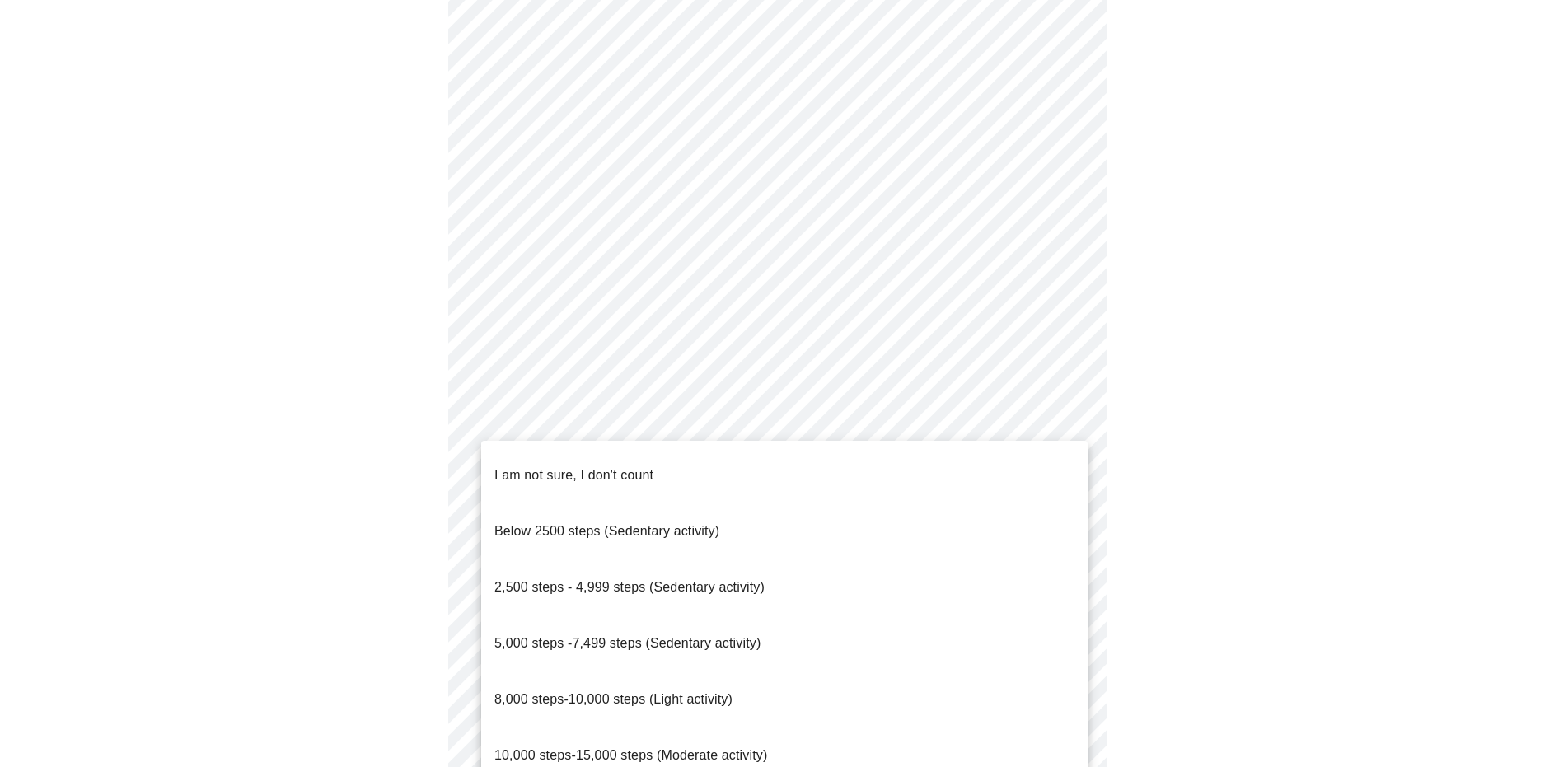
click at [807, 454] on li "I am not sure, I don't count" at bounding box center [784, 474] width 606 height 56
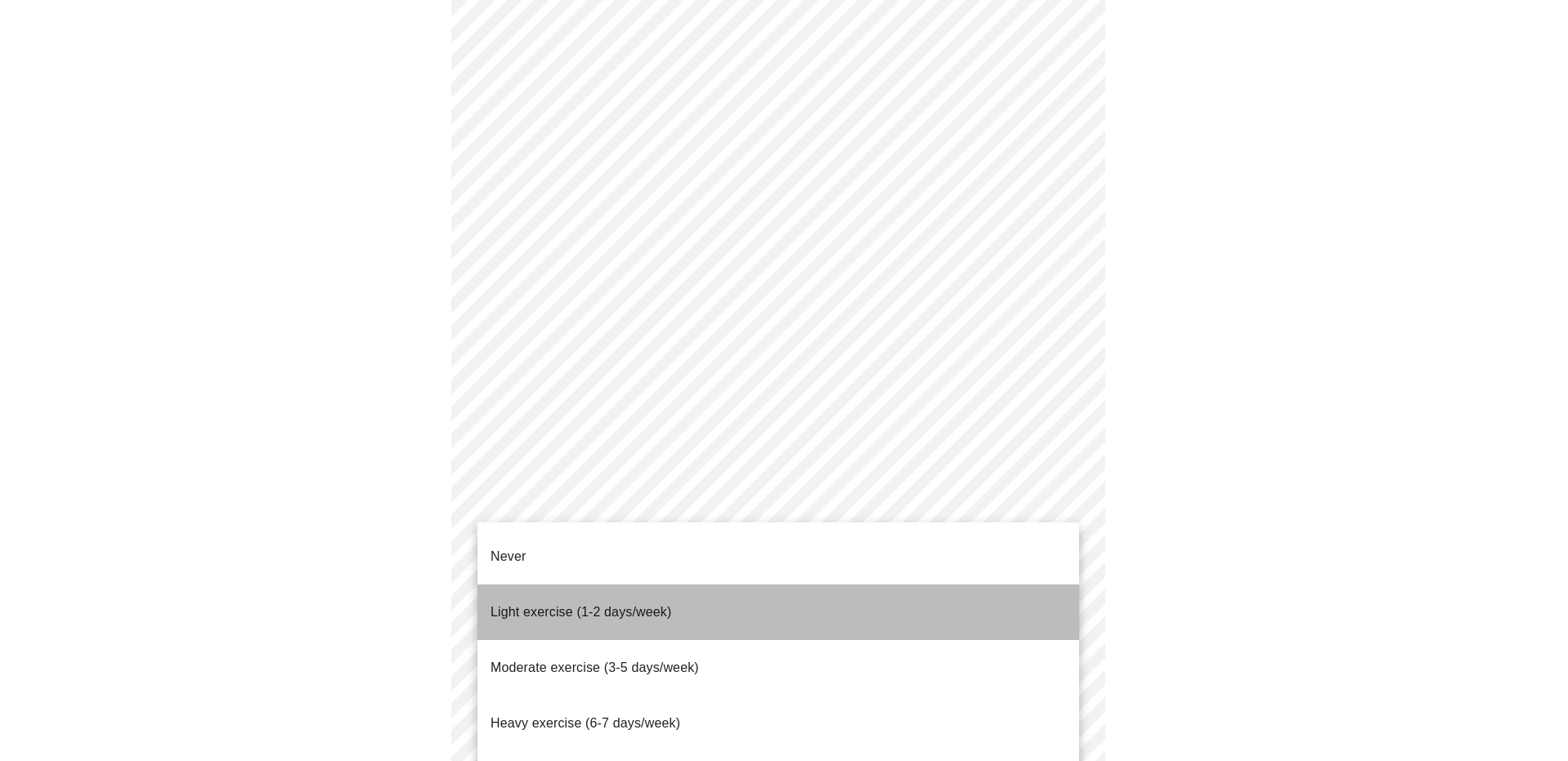
click at [691, 591] on li "Light exercise (1-2 days/week)" at bounding box center [778, 612] width 602 height 55
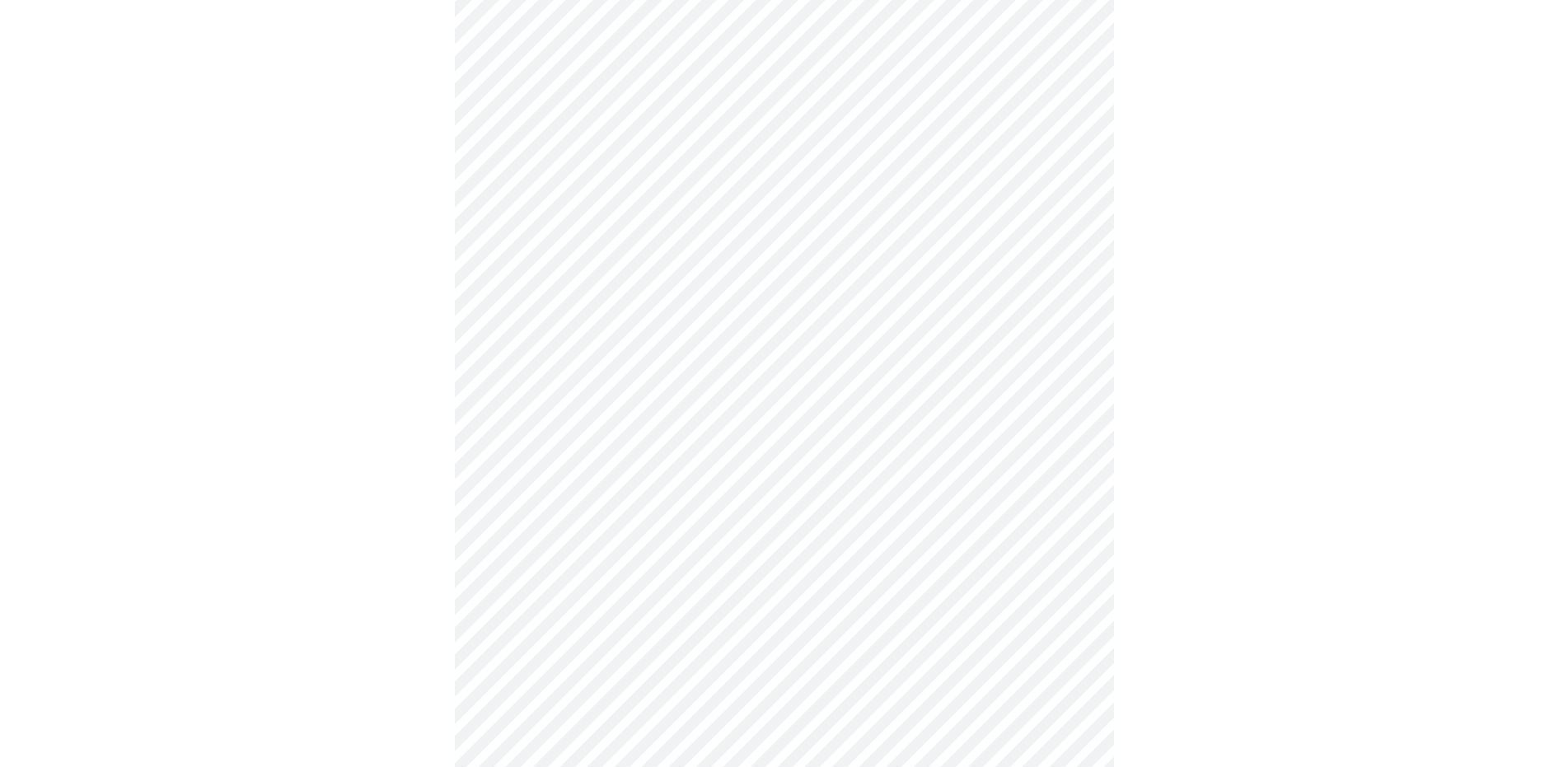
scroll to position [1277, 0]
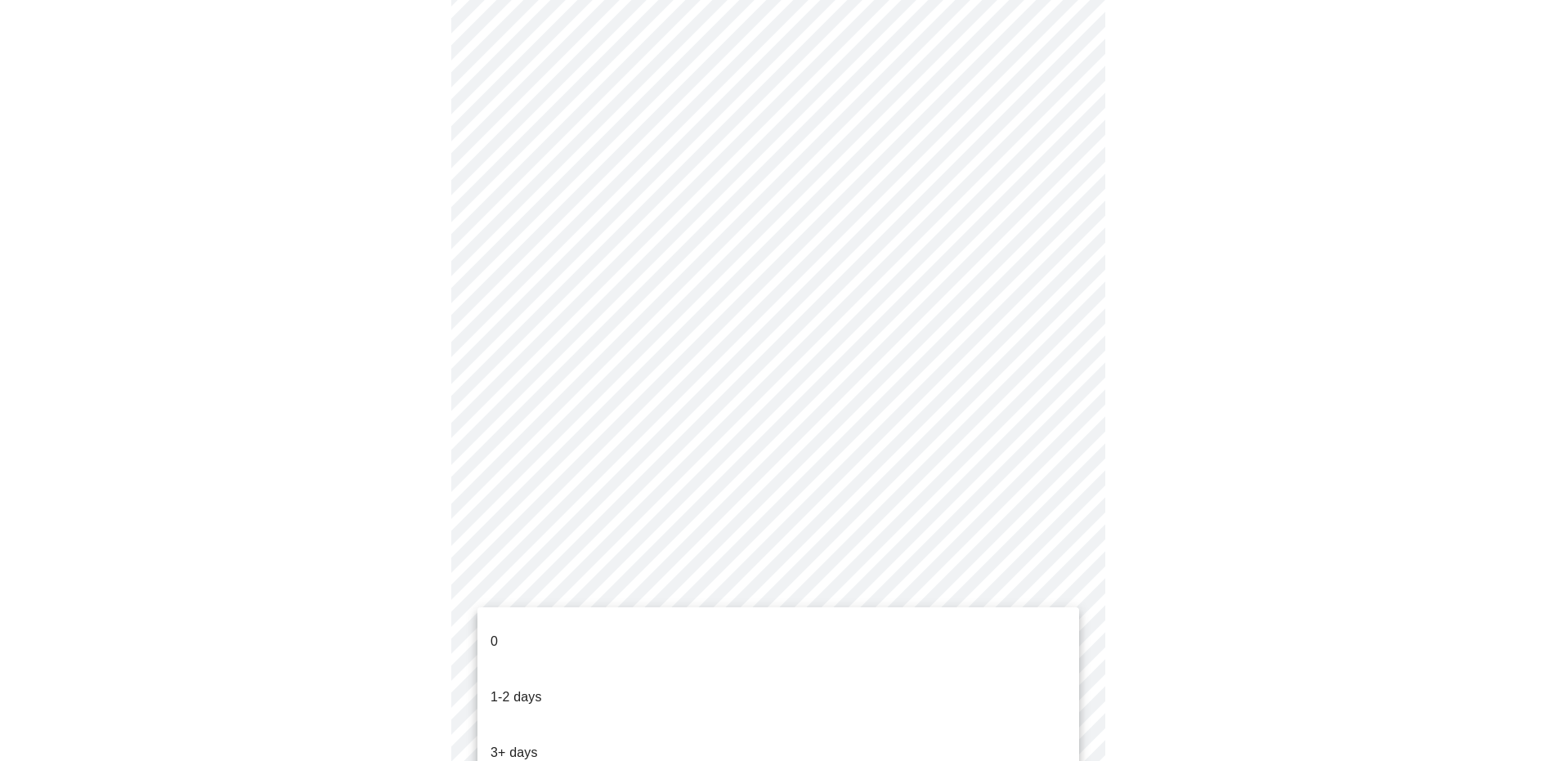
click at [876, 653] on li "0" at bounding box center [778, 641] width 602 height 55
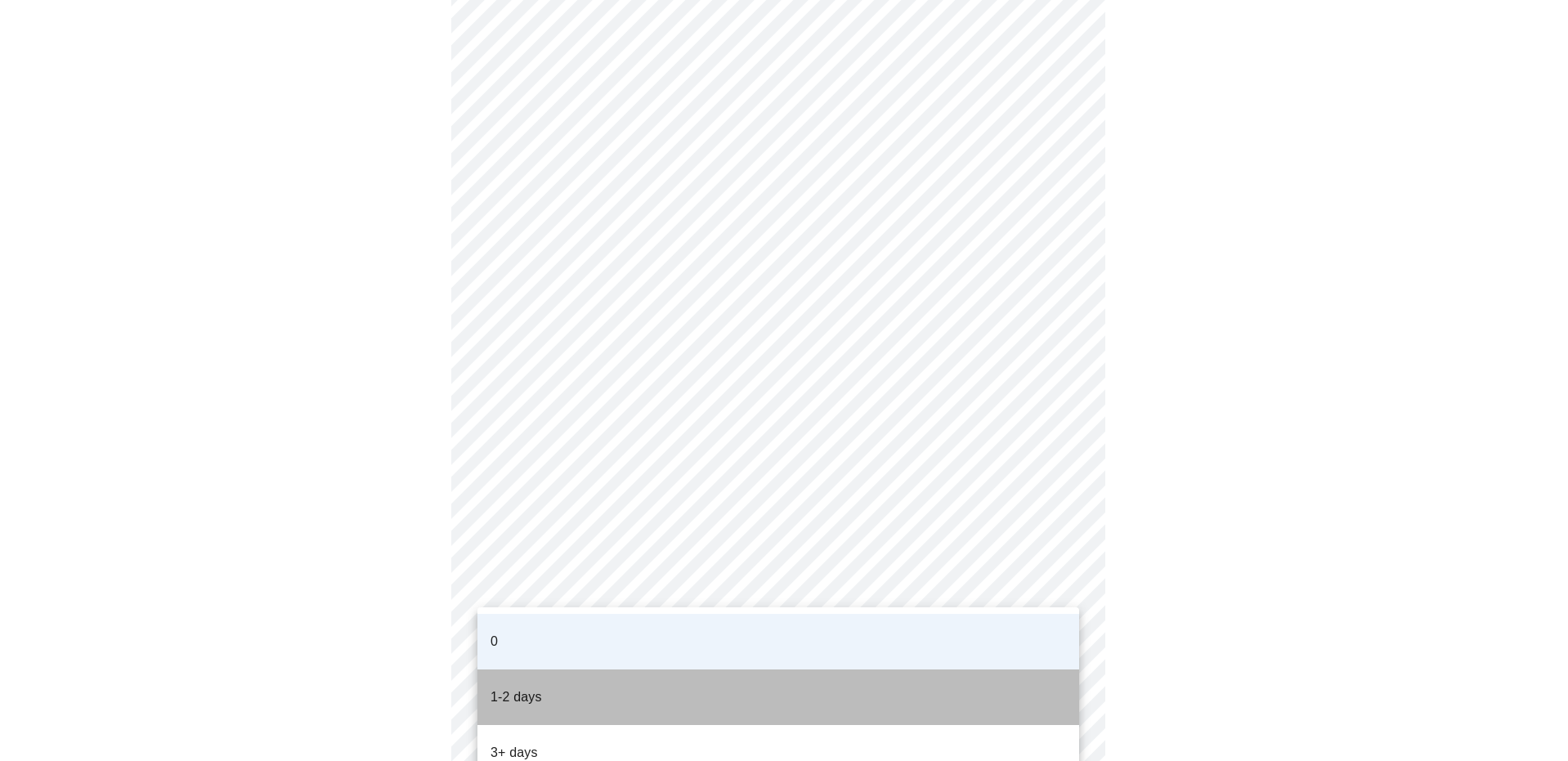
drag, startPoint x: 584, startPoint y: 672, endPoint x: 602, endPoint y: 669, distance: 18.2
click at [585, 672] on li "1-2 days" at bounding box center [778, 696] width 602 height 55
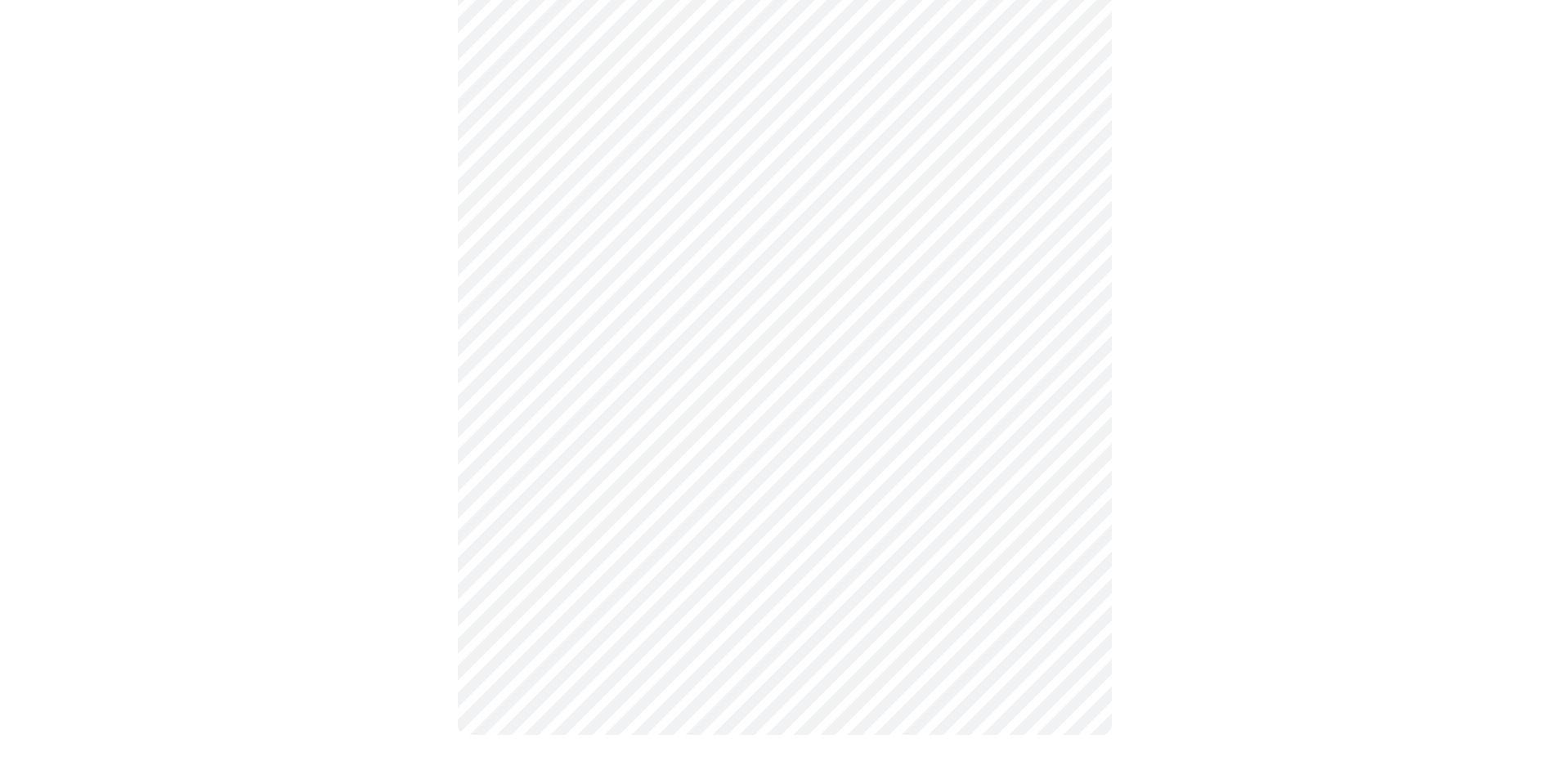
scroll to position [0, 0]
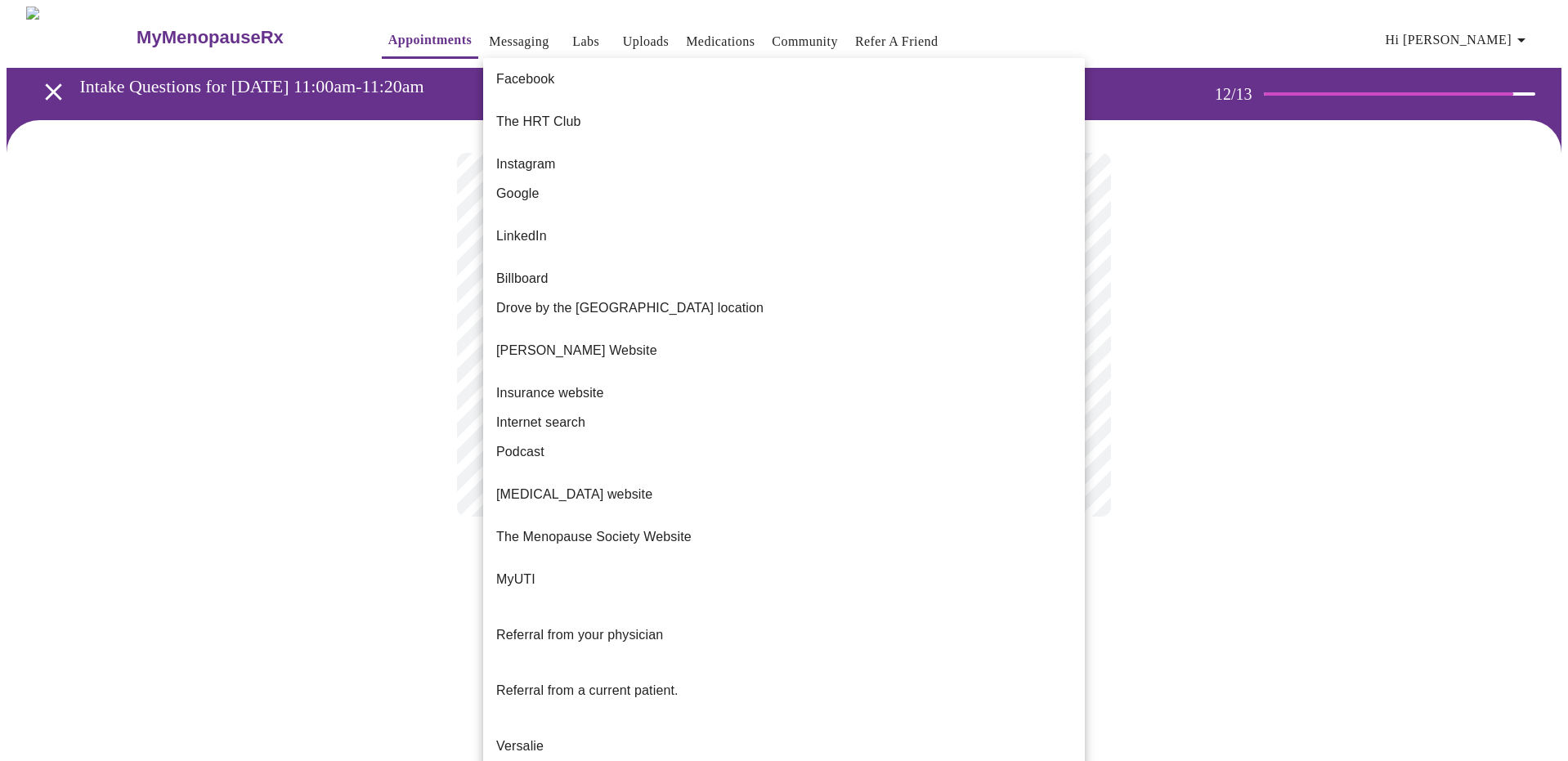
click at [887, 333] on body "MyMenopauseRx Appointments Messaging Labs Uploads Medications Community Refer a…" at bounding box center [784, 278] width 1555 height 543
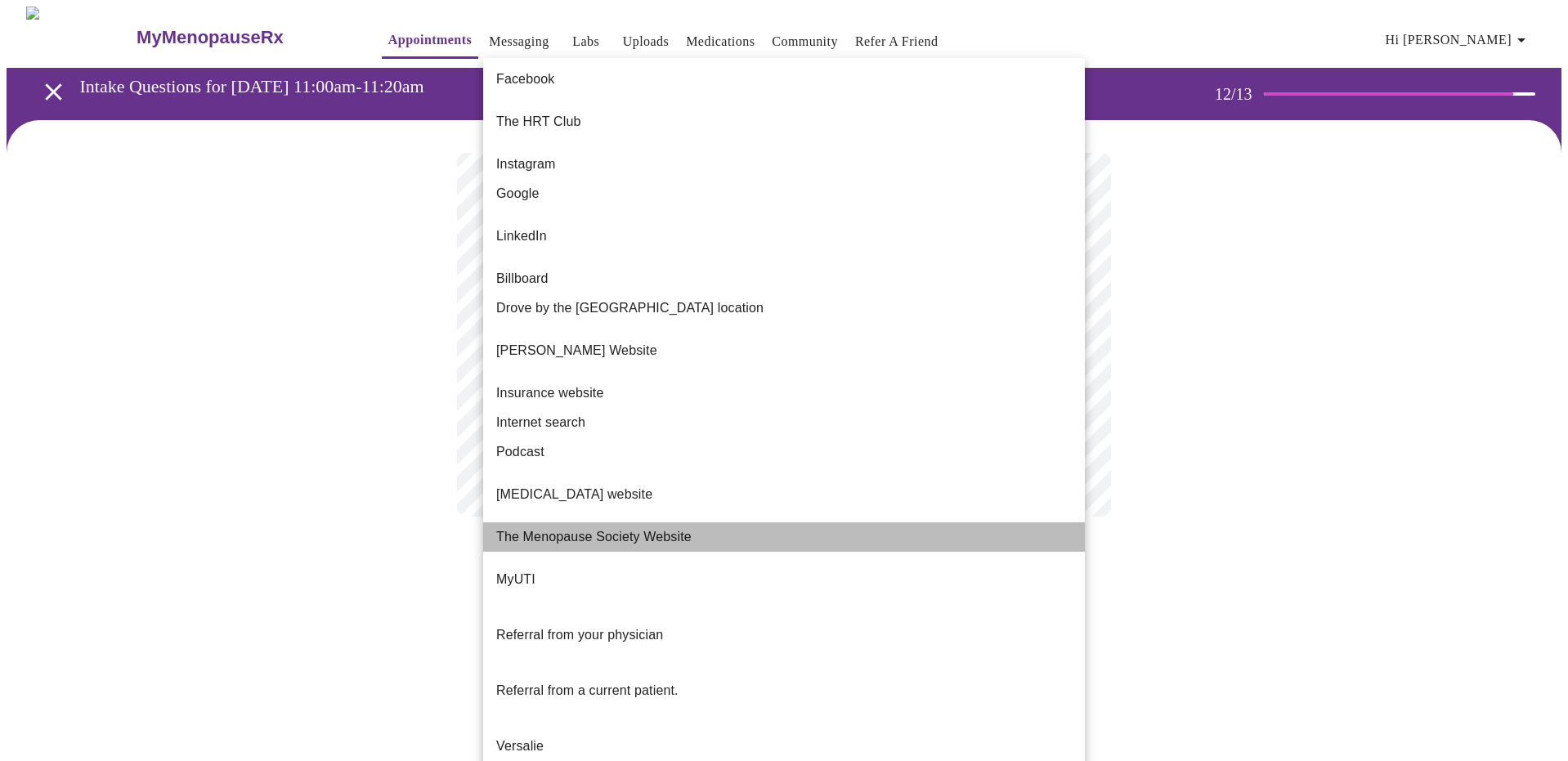
click at [695, 522] on li "The Menopause Society Website" at bounding box center [784, 536] width 602 height 29
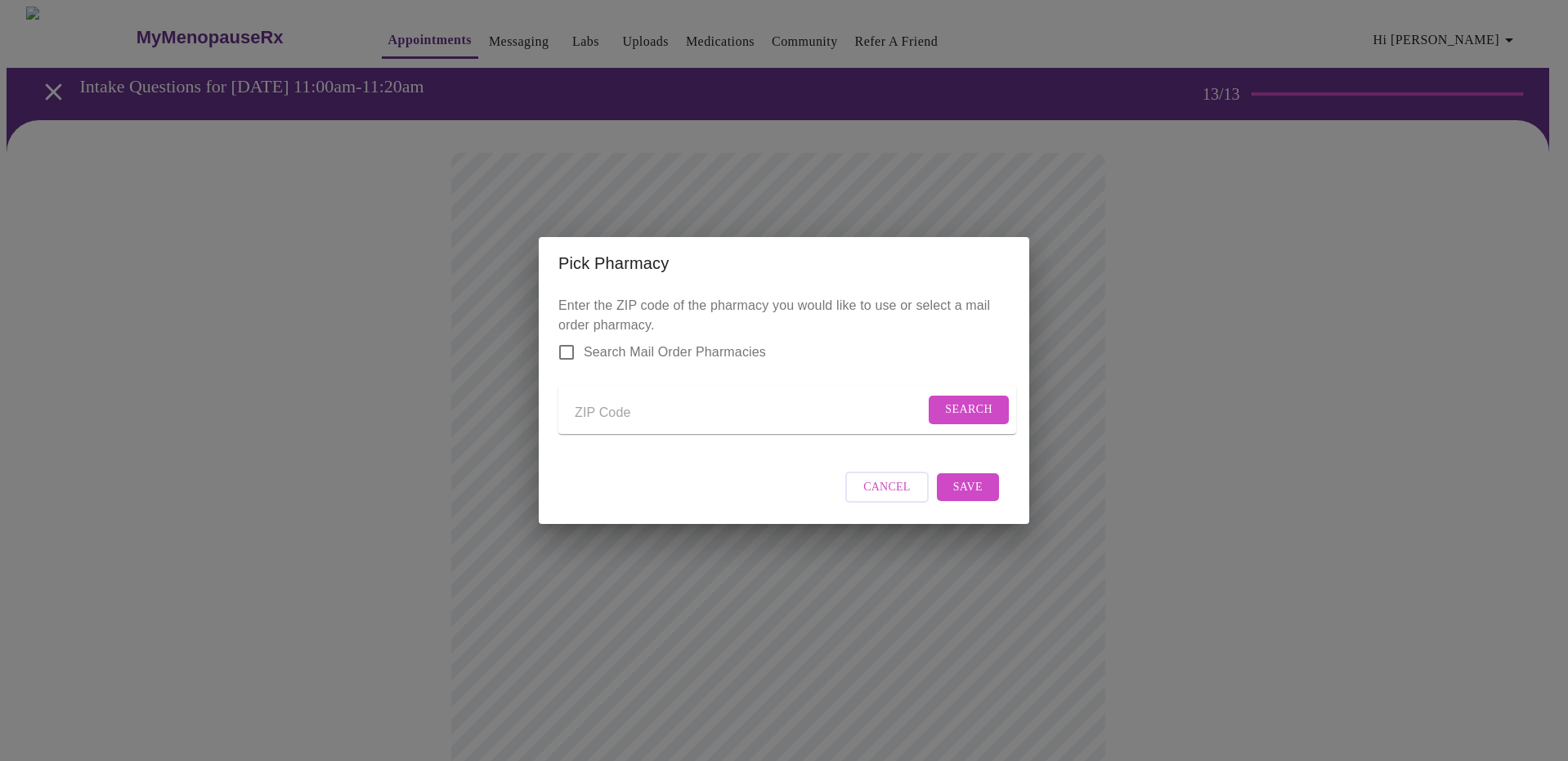
click at [606, 410] on input "Send a message to your care team" at bounding box center [750, 412] width 350 height 26
type input "604"
type input "60451"
click at [967, 399] on span "Search" at bounding box center [969, 410] width 47 height 21
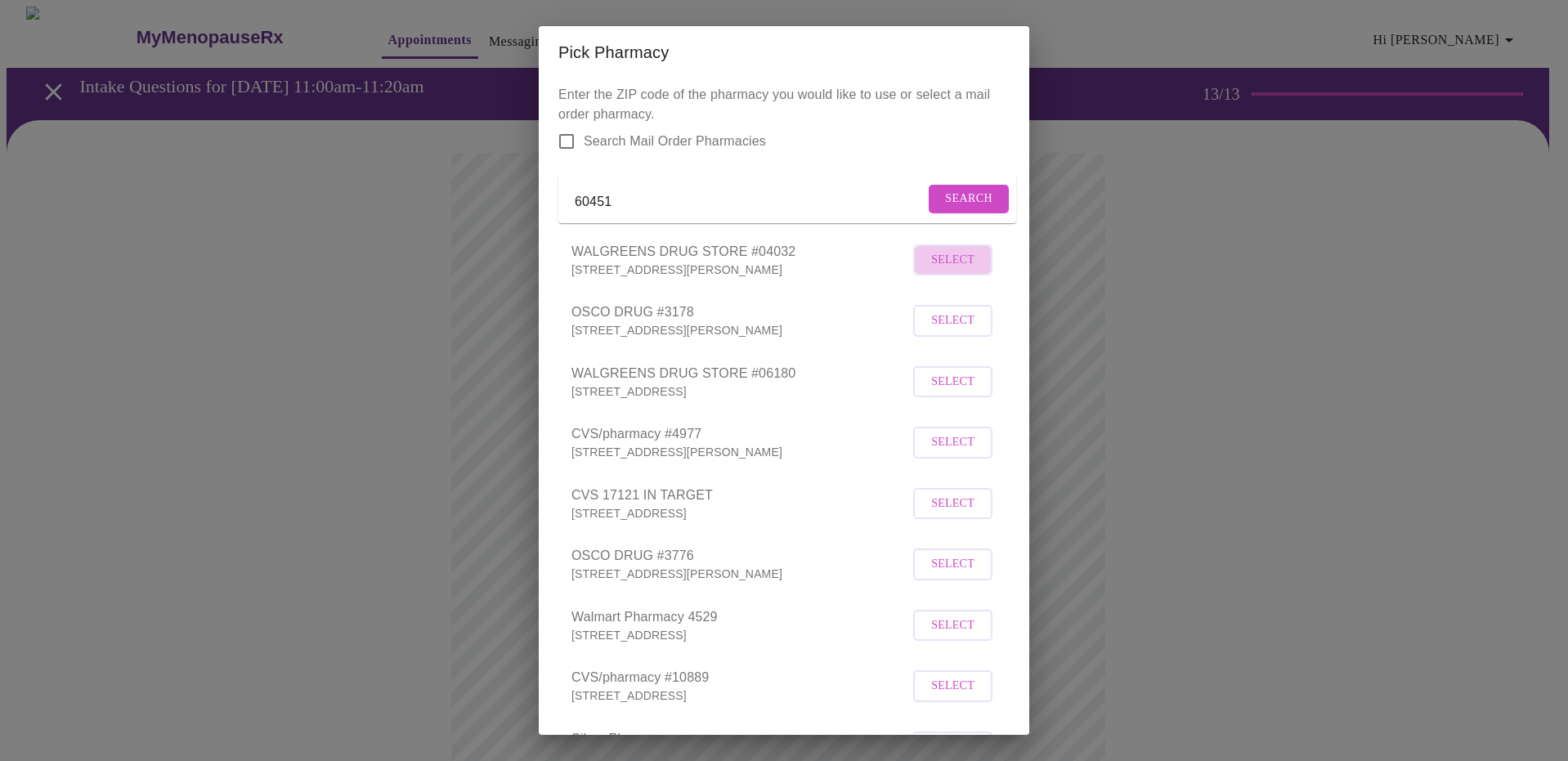
click at [951, 271] on span "Select" at bounding box center [953, 260] width 43 height 21
click at [953, 269] on span "Deselect" at bounding box center [947, 258] width 60 height 21
click at [716, 278] on p "466 NELSON RD, NEW LENOX, IL 60451-2946" at bounding box center [740, 269] width 337 height 16
click at [954, 271] on span "Select" at bounding box center [953, 260] width 43 height 21
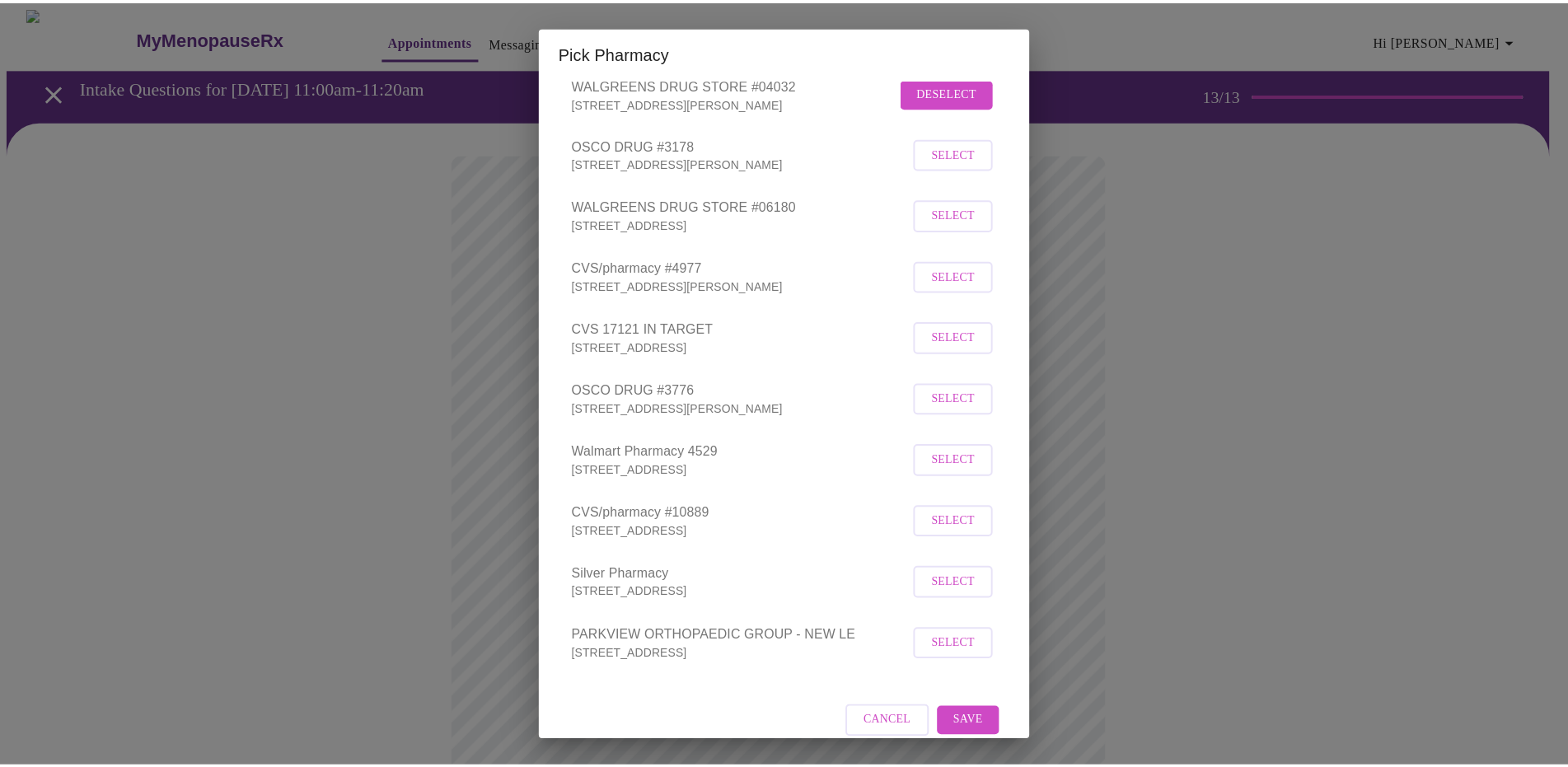
scroll to position [205, 0]
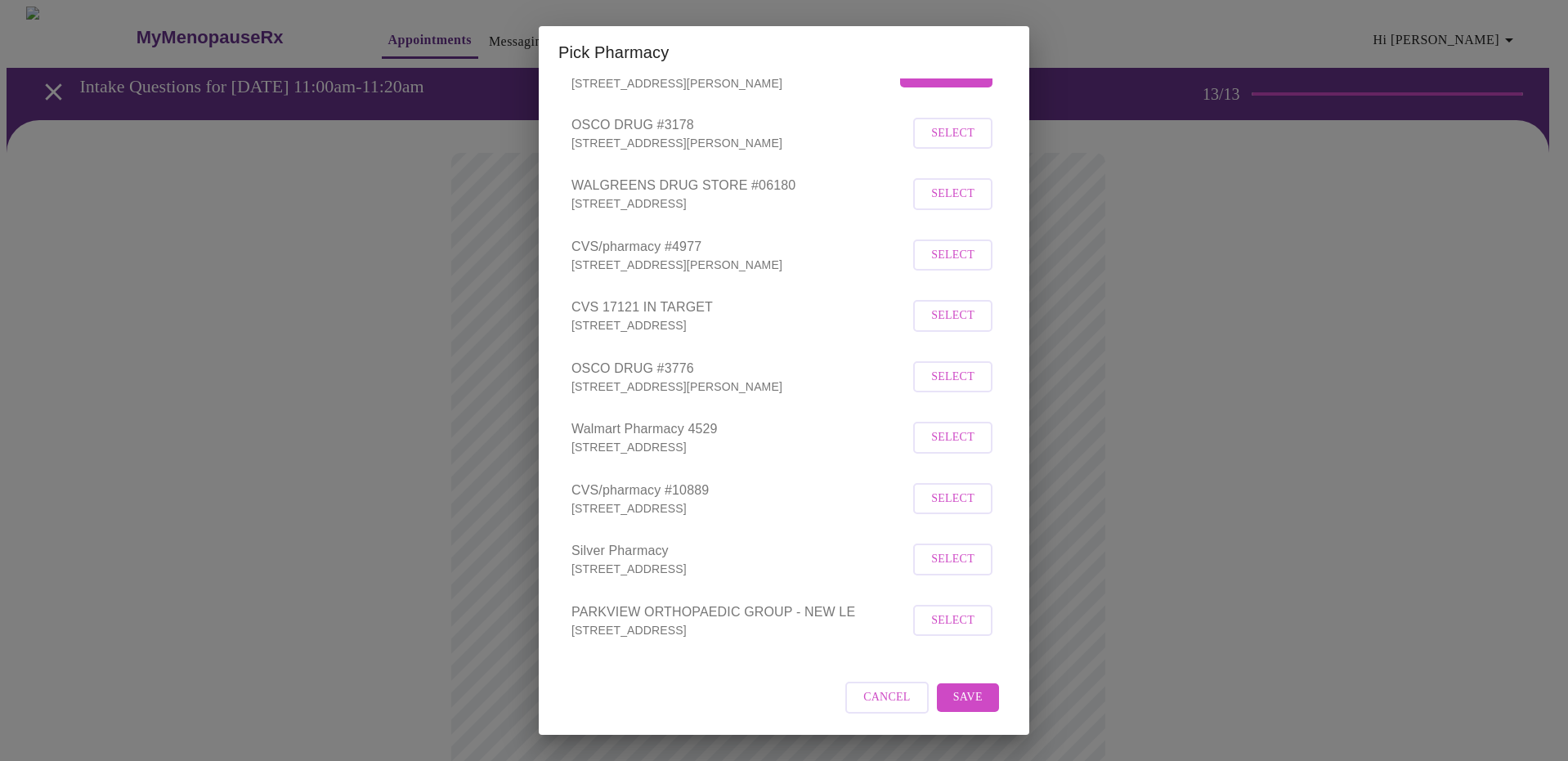
click at [962, 694] on span "Save" at bounding box center [967, 698] width 29 height 21
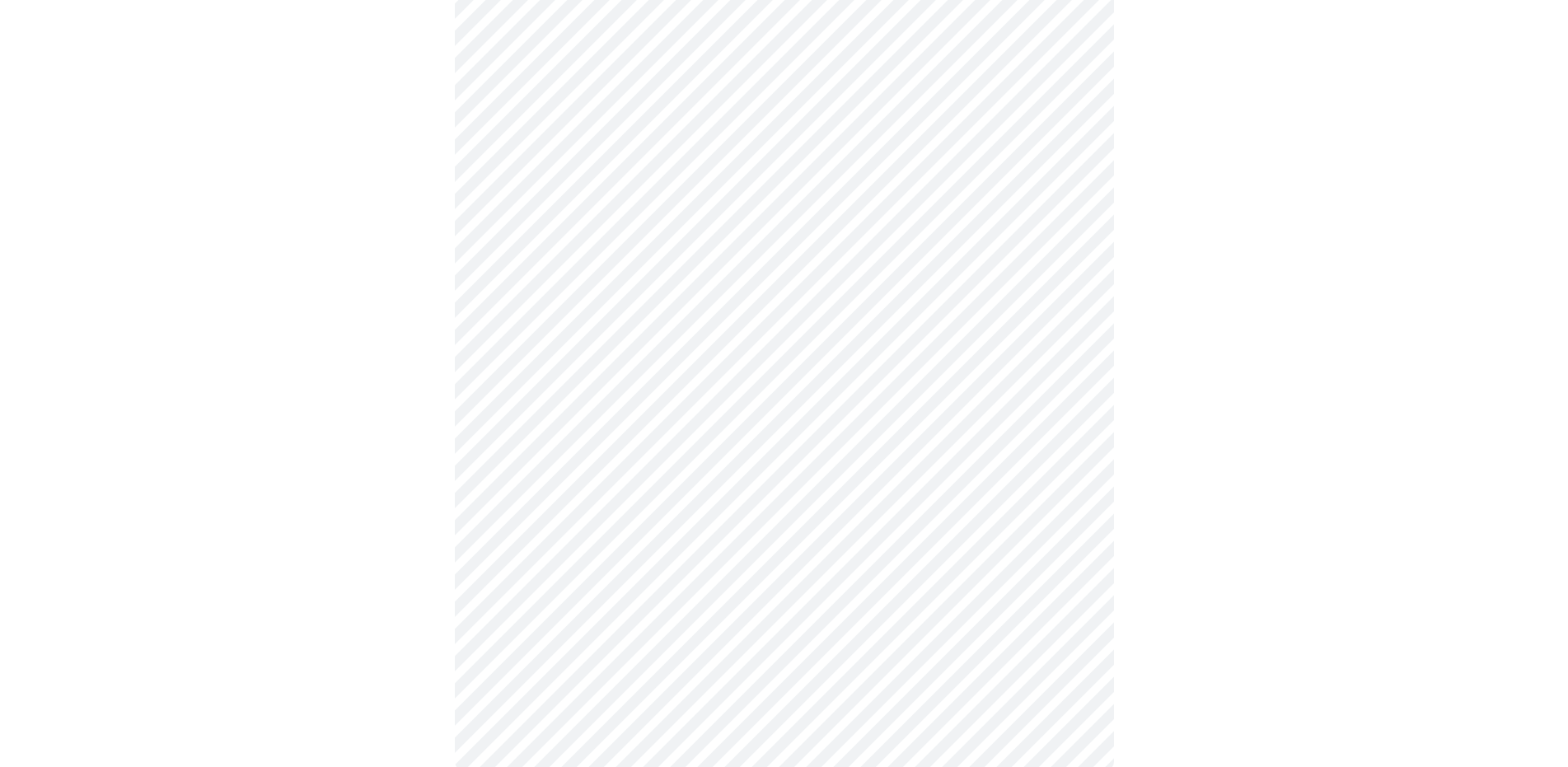
scroll to position [616, 0]
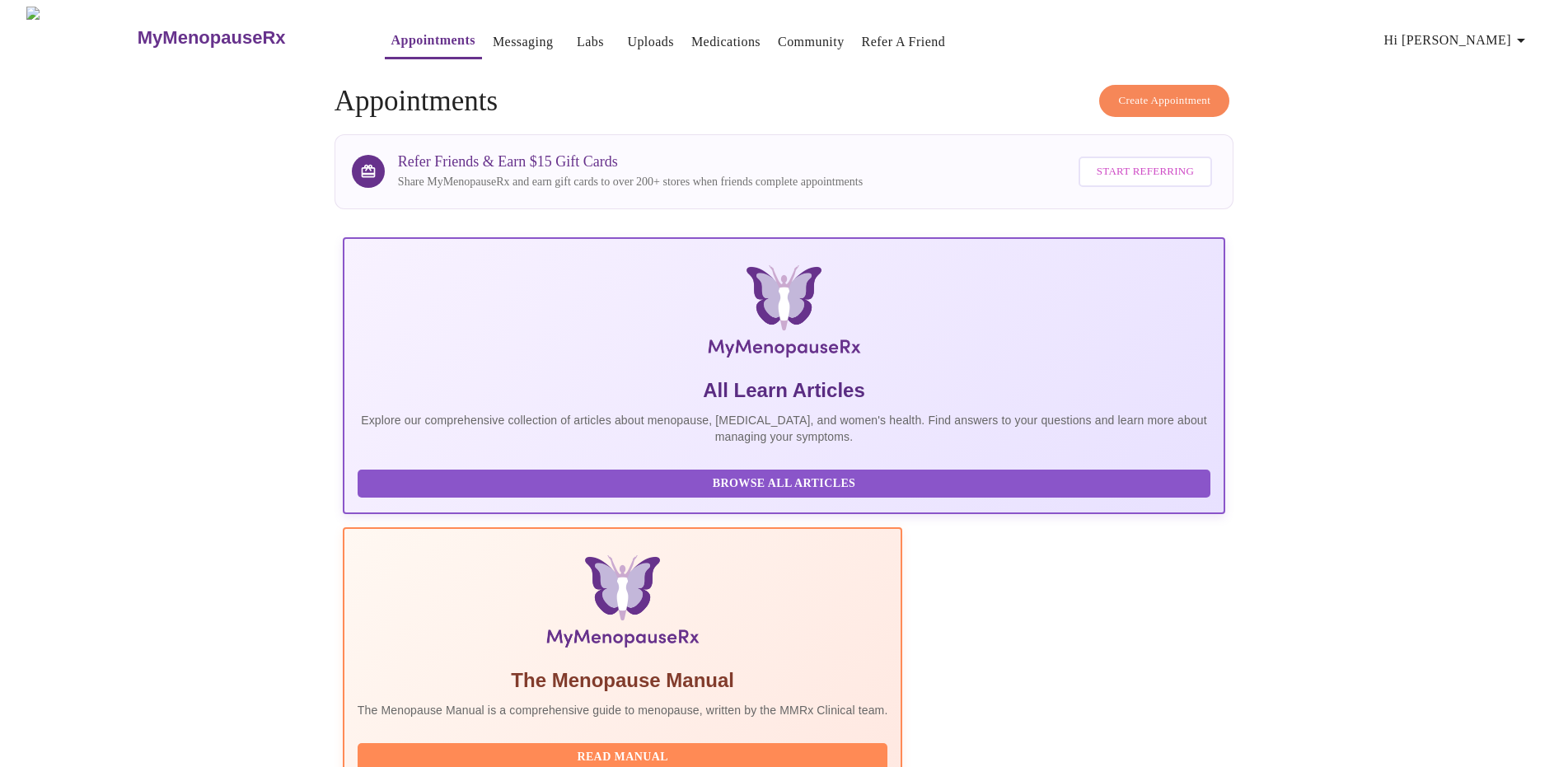
click at [1488, 32] on span "Hi becky" at bounding box center [1457, 40] width 147 height 23
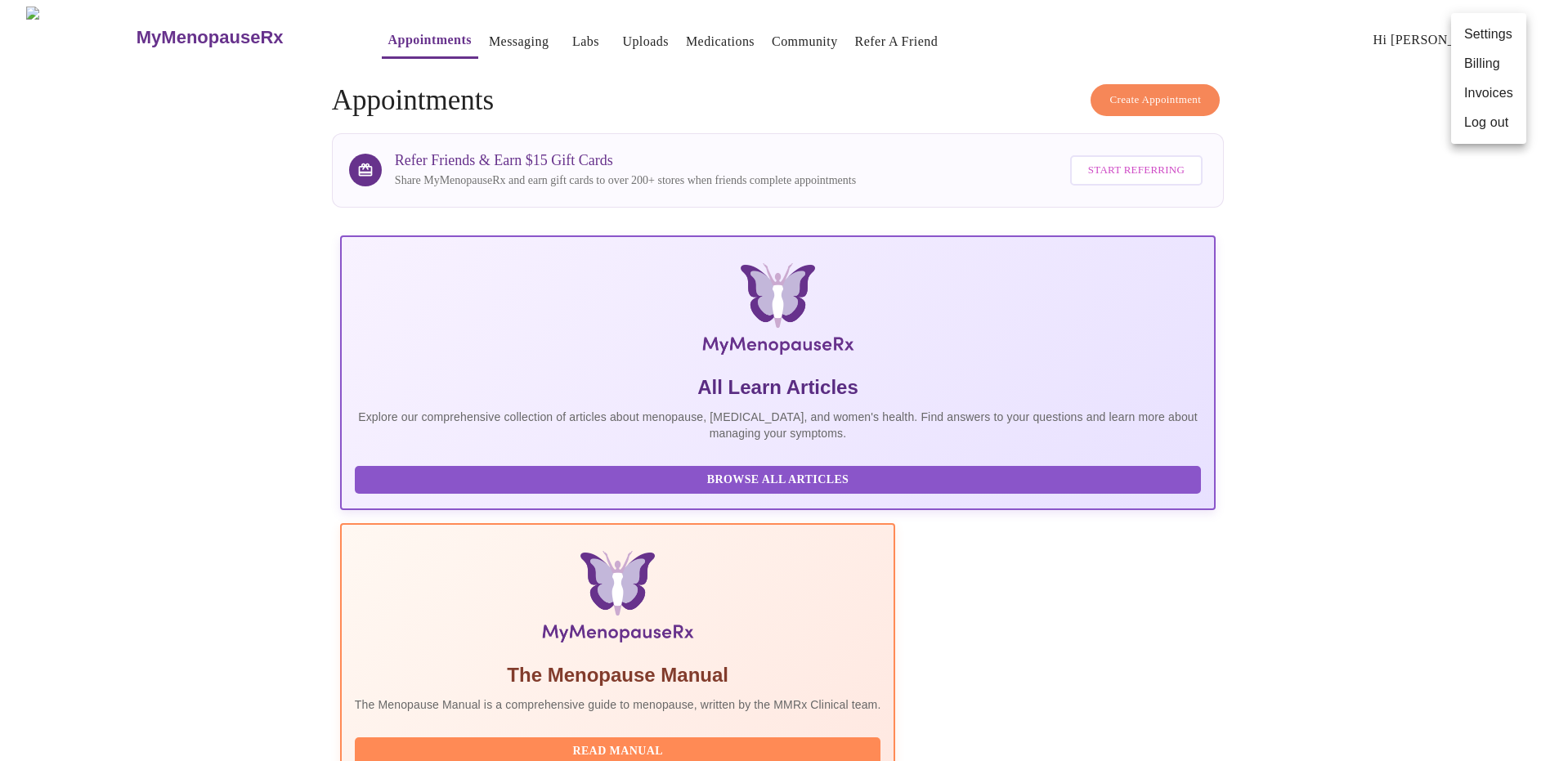
click at [1373, 66] on div at bounding box center [784, 380] width 1568 height 761
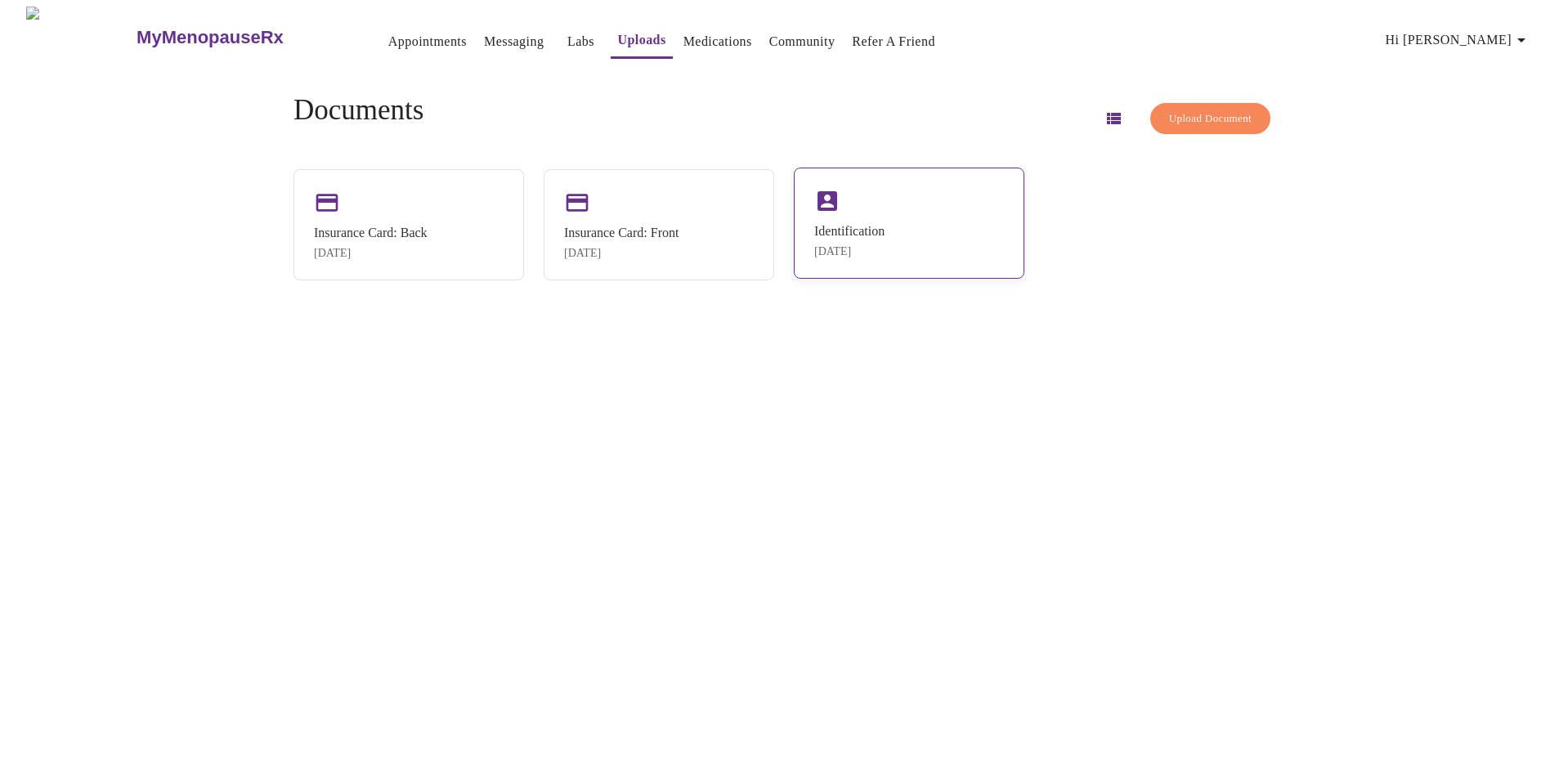
click at [865, 254] on div "Aug 18, 2025" at bounding box center [849, 252] width 71 height 13
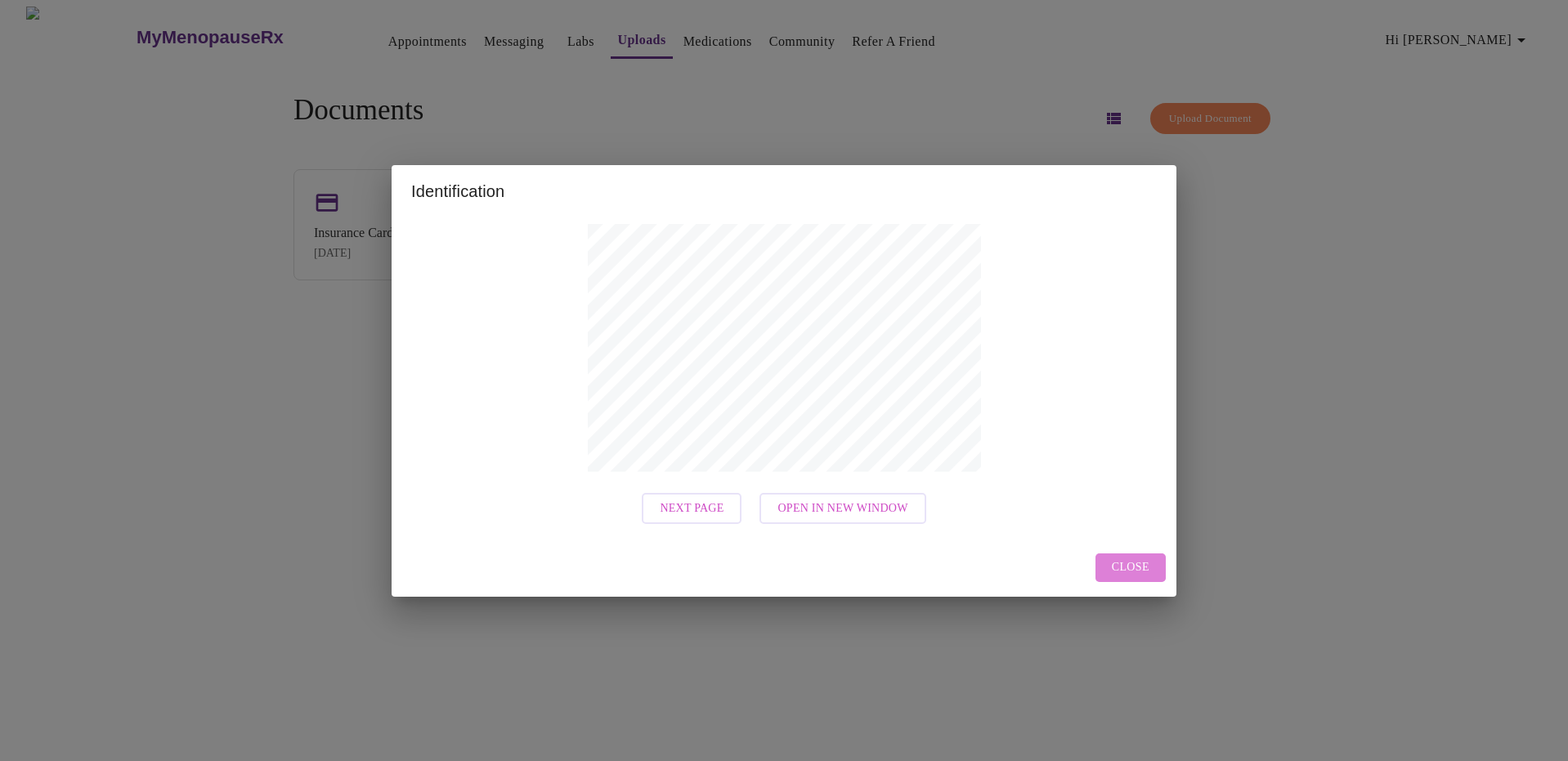
click at [1146, 569] on span "Close" at bounding box center [1131, 567] width 38 height 21
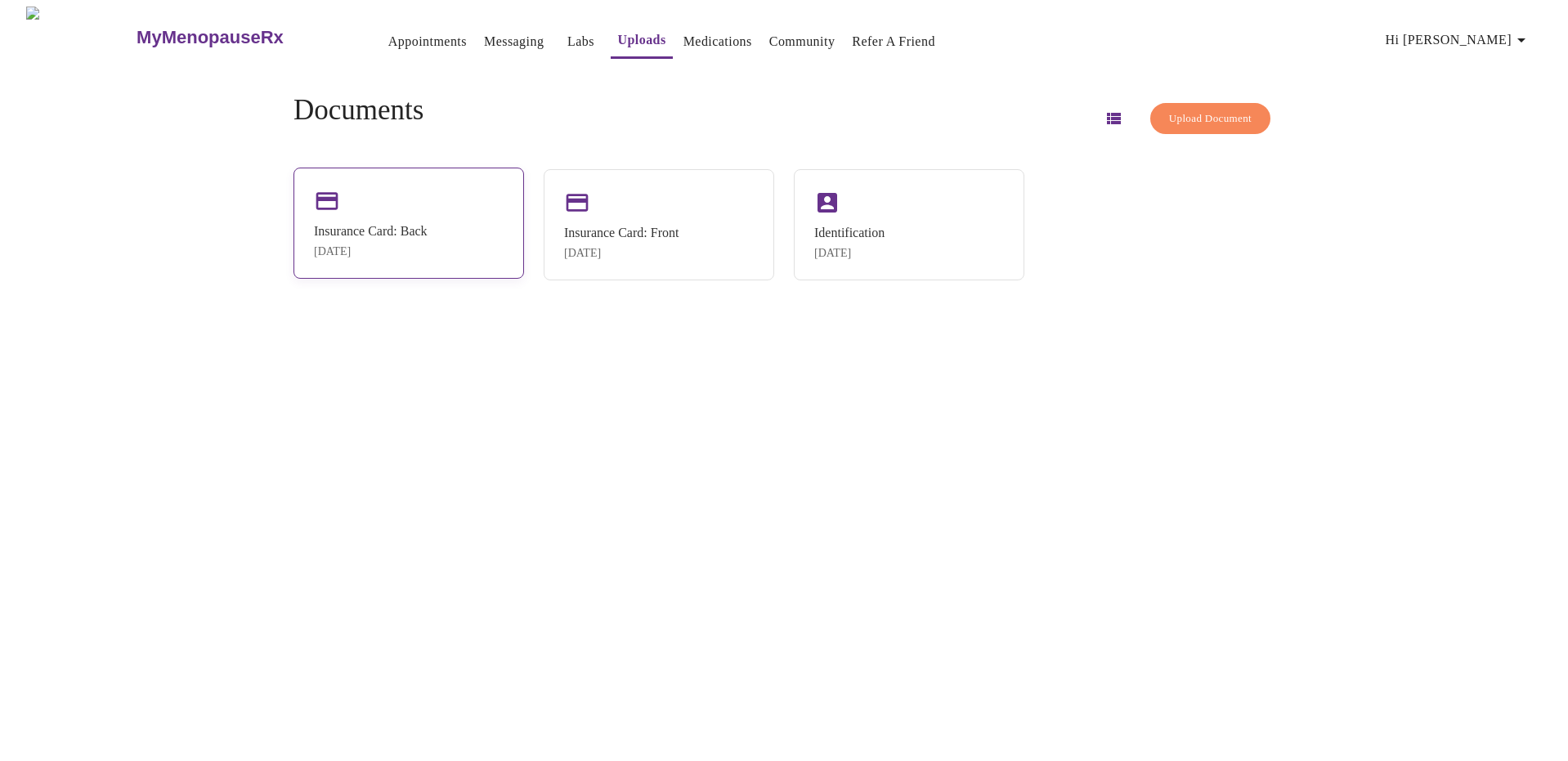
click at [428, 225] on div "Insurance Card: Back" at bounding box center [370, 231] width 114 height 15
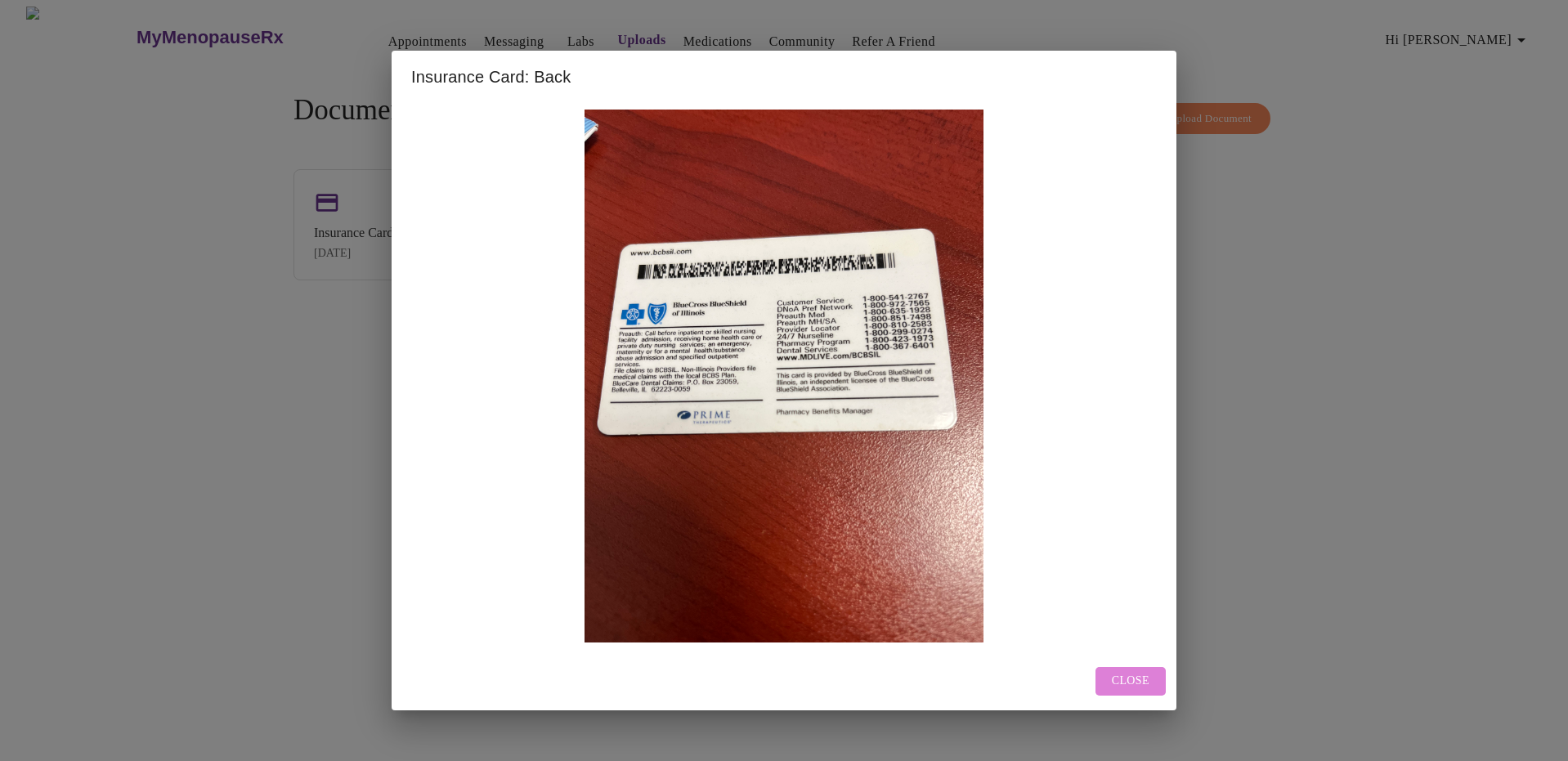
click at [1149, 684] on span "Close" at bounding box center [1131, 681] width 38 height 21
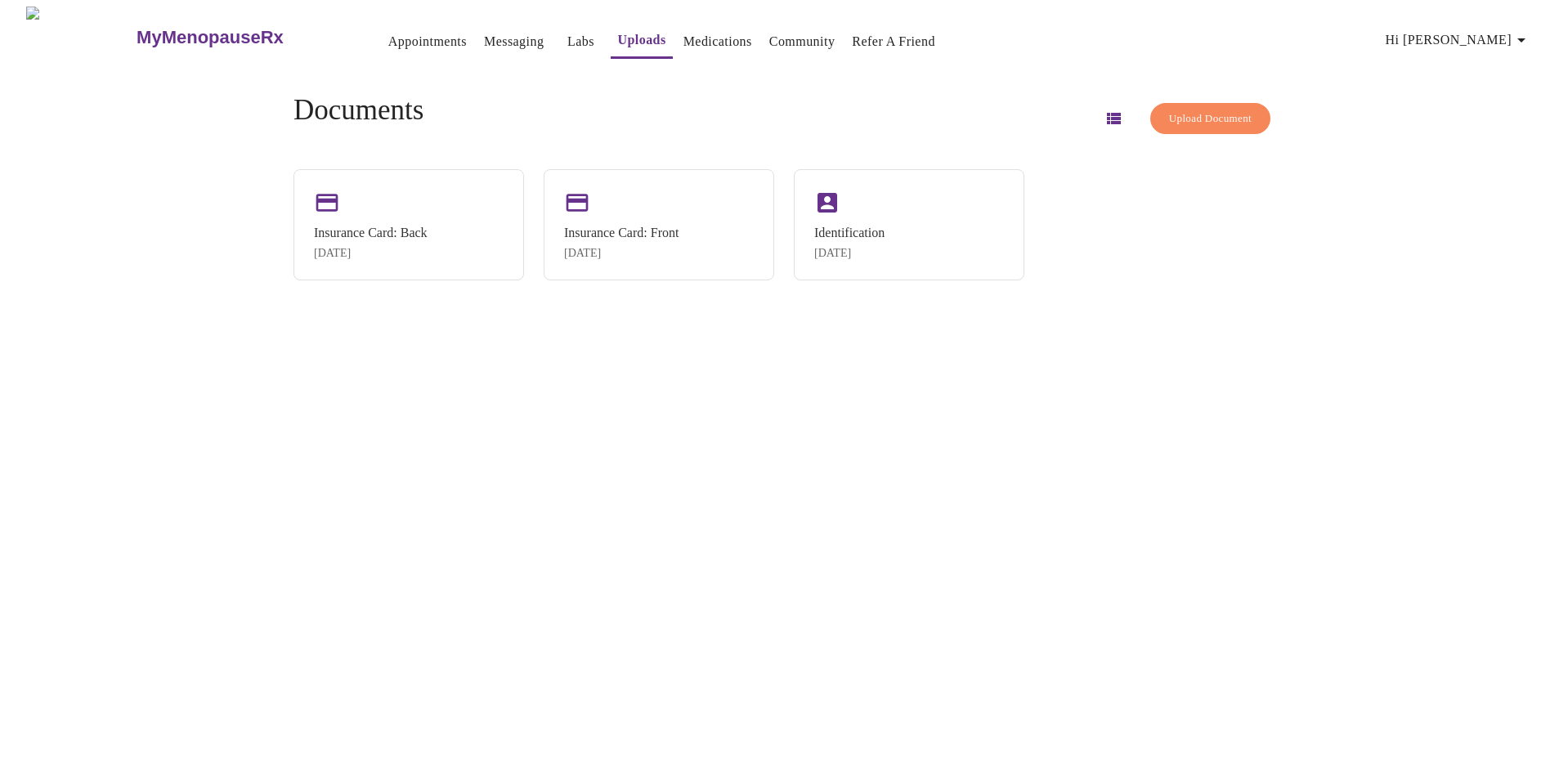
click at [1180, 110] on span "Upload Document" at bounding box center [1211, 119] width 83 height 19
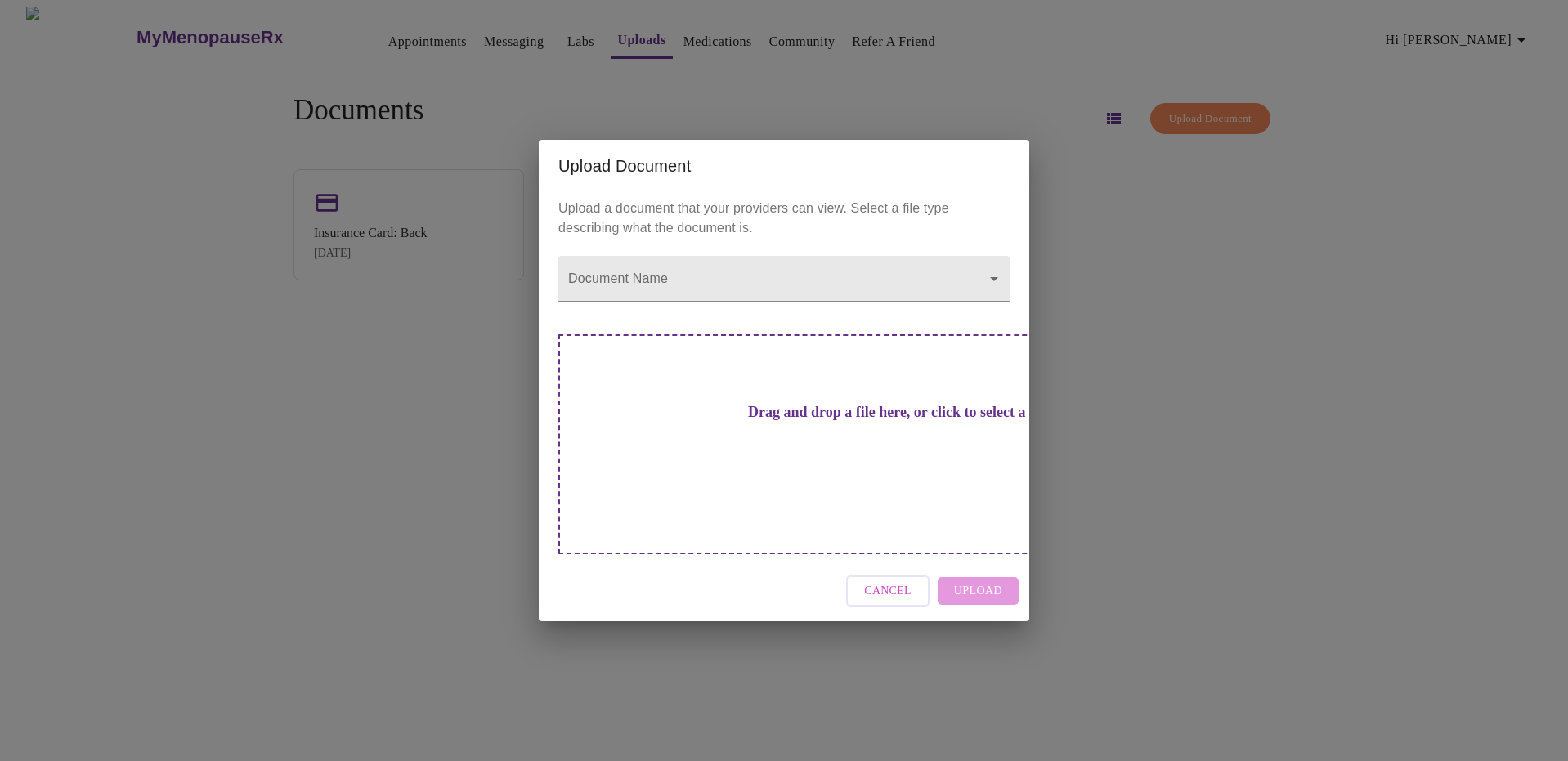
click at [382, 253] on div "Upload Document Upload a document that your providers can view. Select a file t…" at bounding box center [784, 380] width 1568 height 761
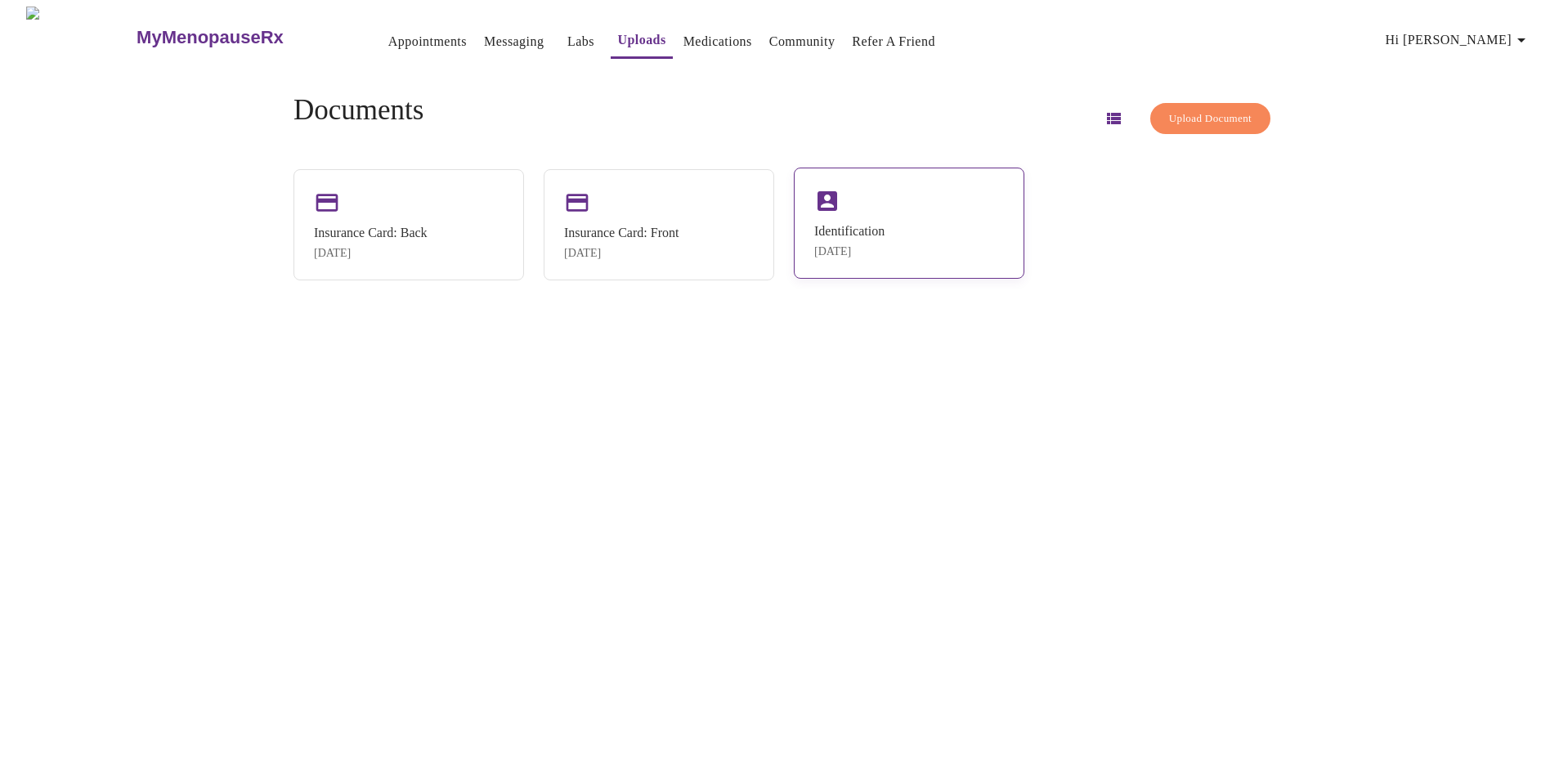
click at [874, 224] on div "Identification" at bounding box center [849, 231] width 71 height 15
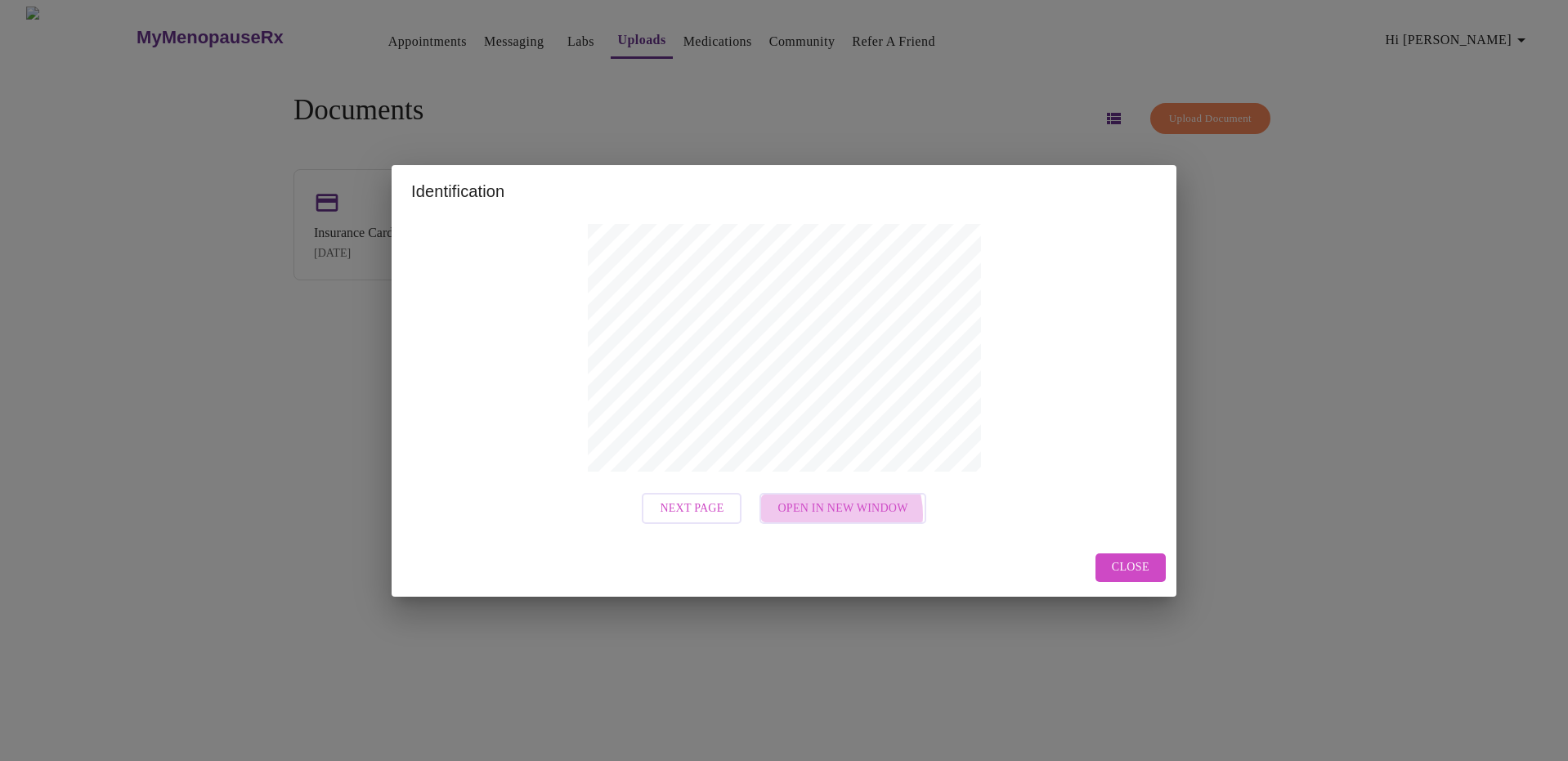
click at [839, 515] on span "Open in New Window" at bounding box center [842, 509] width 130 height 21
click at [1134, 575] on span "Close" at bounding box center [1131, 567] width 38 height 21
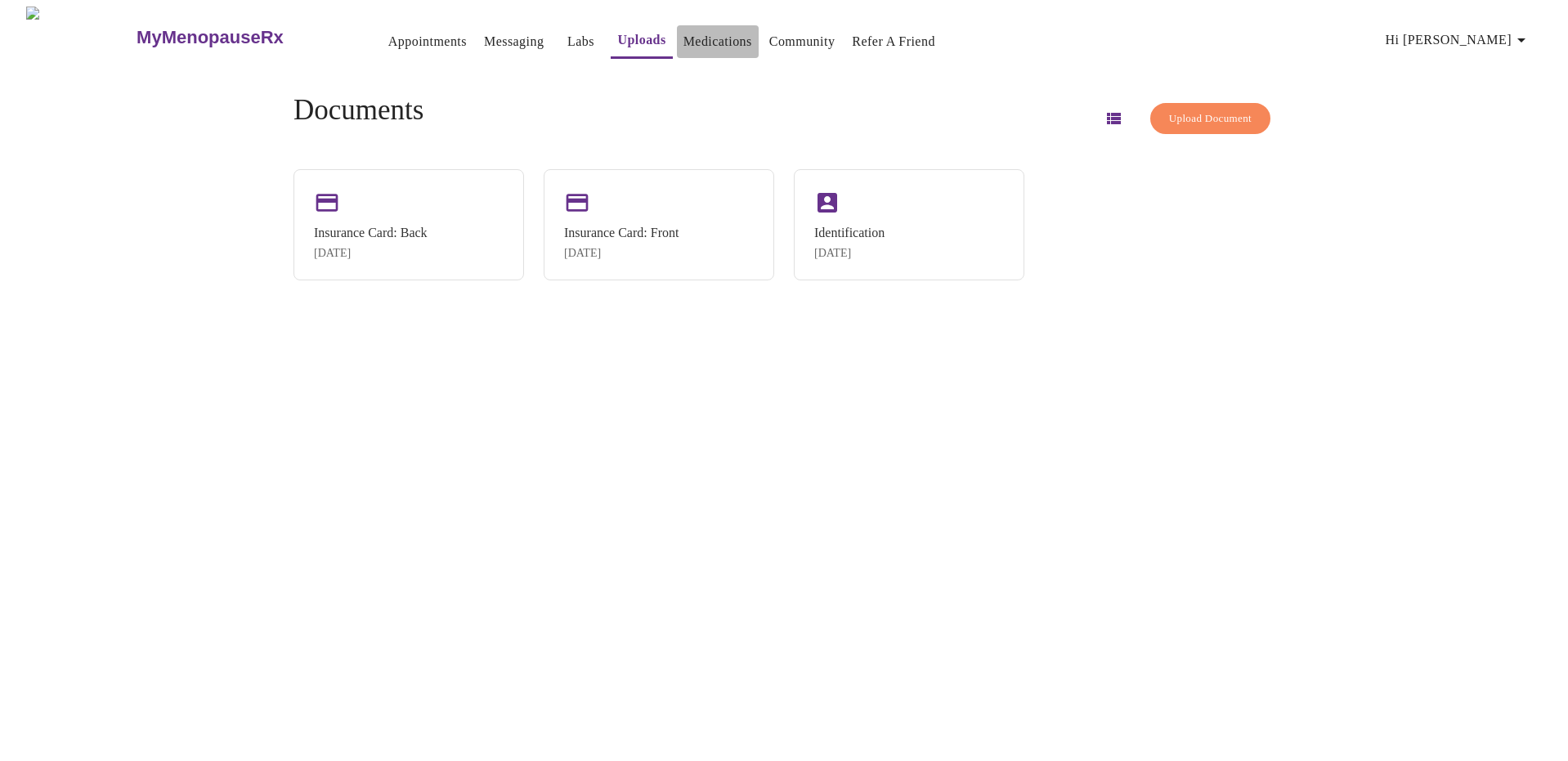
click at [683, 33] on link "Medications" at bounding box center [717, 41] width 69 height 23
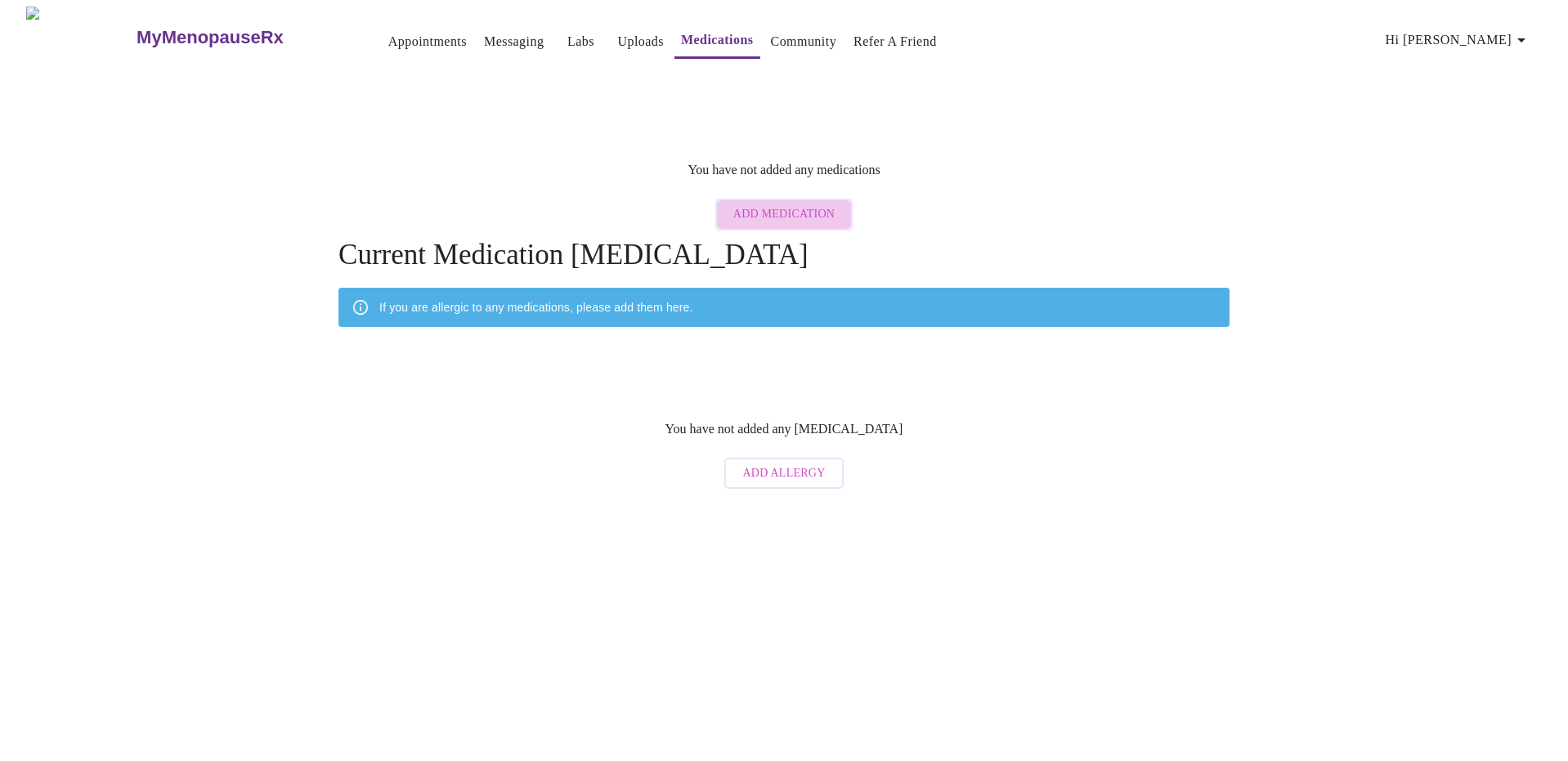
click at [817, 204] on span "Add Medication" at bounding box center [784, 214] width 102 height 21
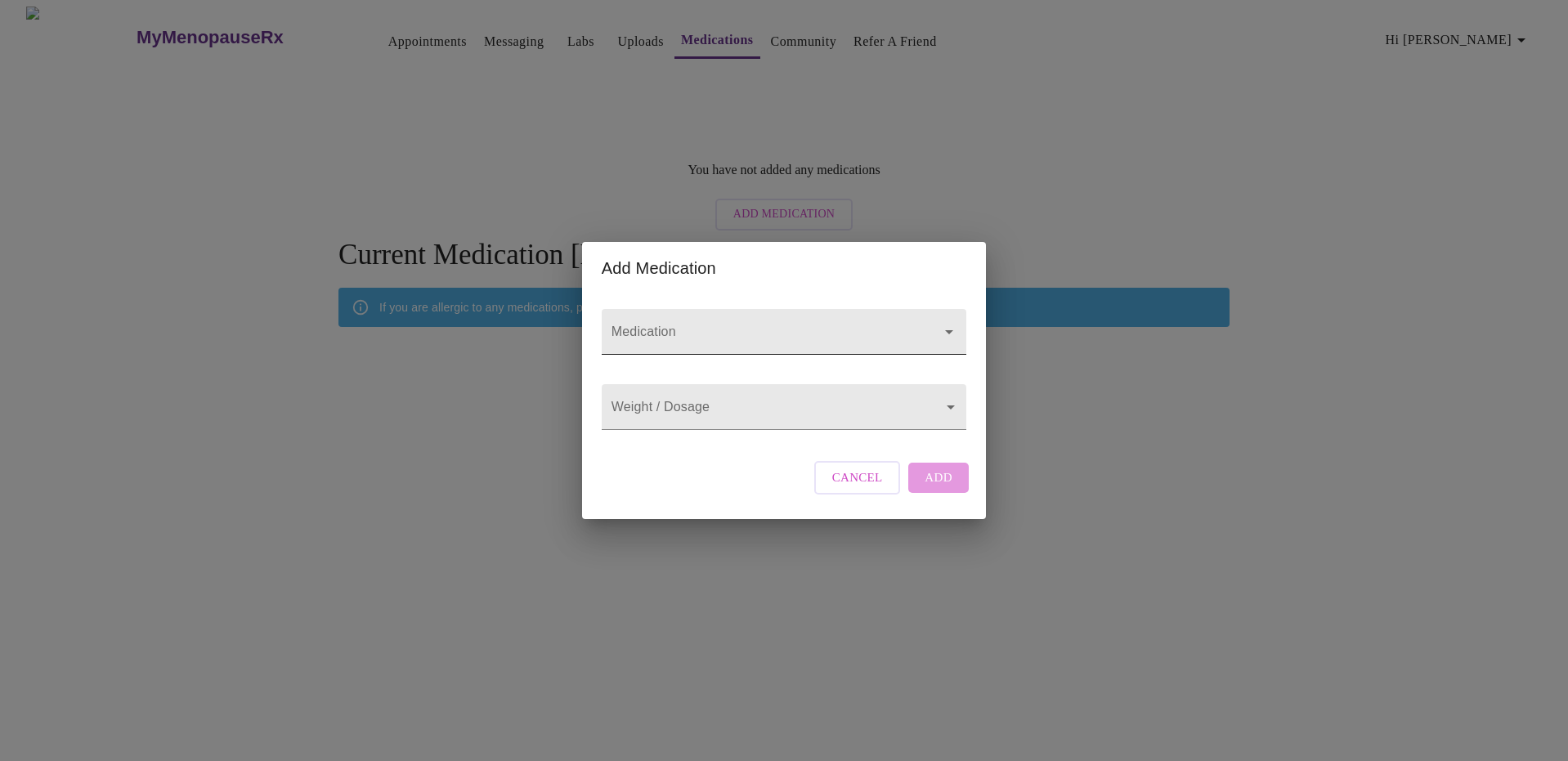
click at [760, 336] on input "Medication" at bounding box center [760, 339] width 305 height 30
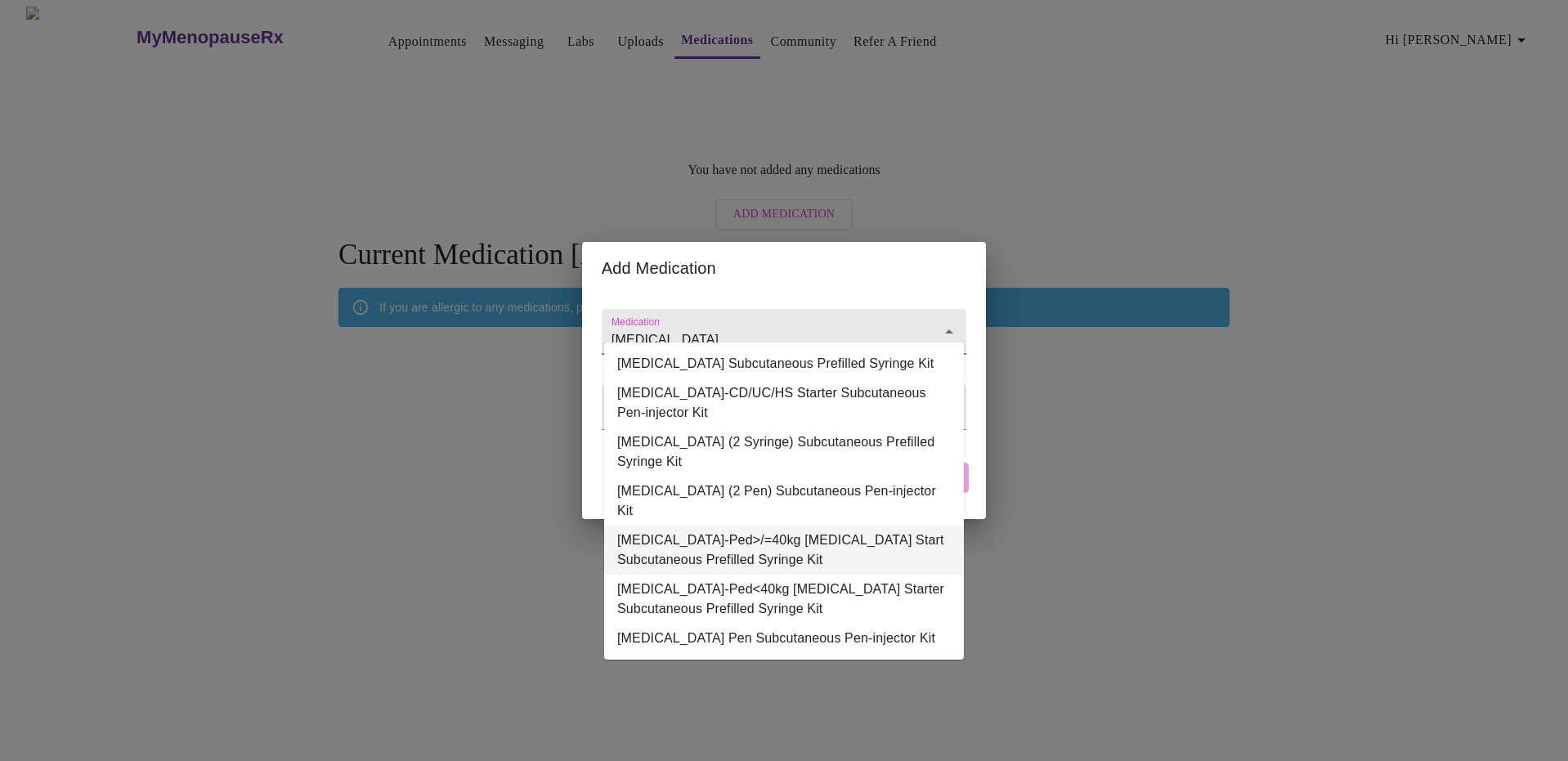
click at [878, 525] on li "Humira-Ped>/=40kg Crohns Start Subcutaneous Prefilled Syringe Kit" at bounding box center [784, 550] width 360 height 49
type input "Humira-Ped>/=40kg Crohns Start Subcutaneous Prefilled Syringe Kit"
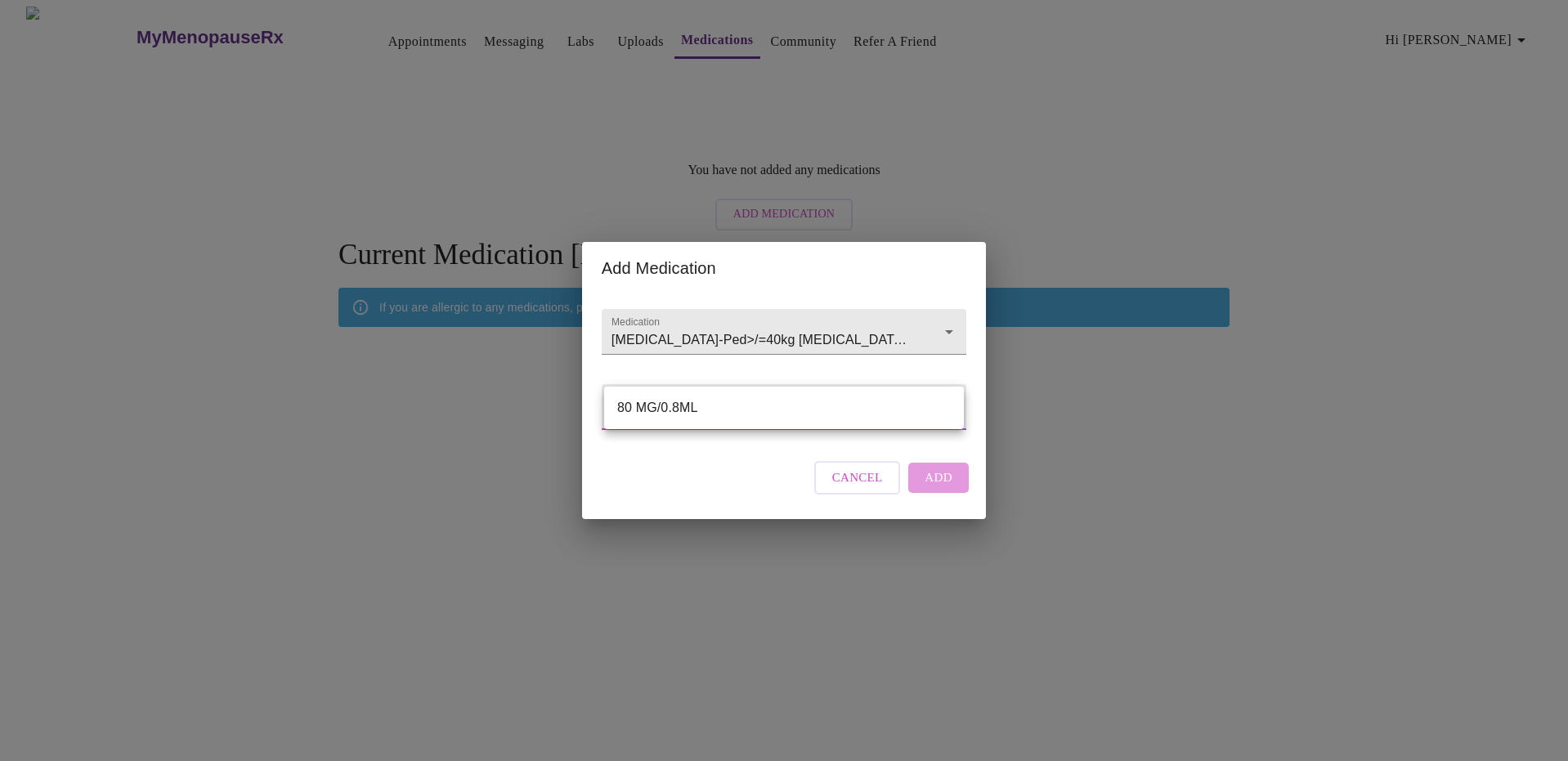
click at [820, 424] on body "MyMenopauseRx Appointments Messaging Labs Uploads Medications Community Refer a…" at bounding box center [784, 252] width 1555 height 490
click at [774, 412] on li "80 MG/0.8ML" at bounding box center [784, 407] width 360 height 29
type input "80 MG/0.8ML"
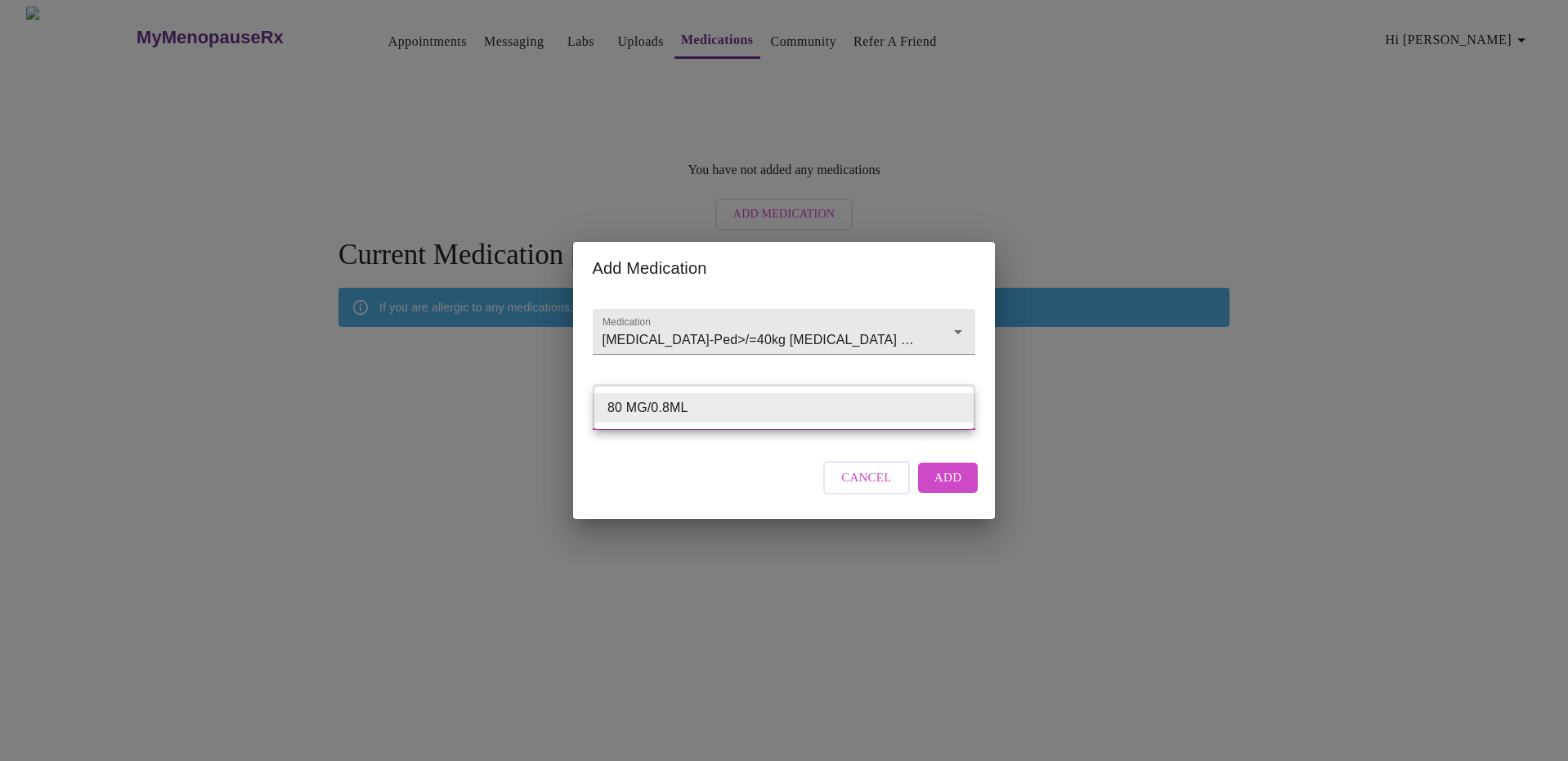
click at [789, 418] on body "MyMenopauseRx Appointments Messaging Labs Uploads Medications Community Refer a…" at bounding box center [784, 252] width 1555 height 490
click at [839, 418] on li "80 MG/0.8ML" at bounding box center [784, 407] width 380 height 29
click at [949, 488] on span "Add" at bounding box center [949, 477] width 28 height 22
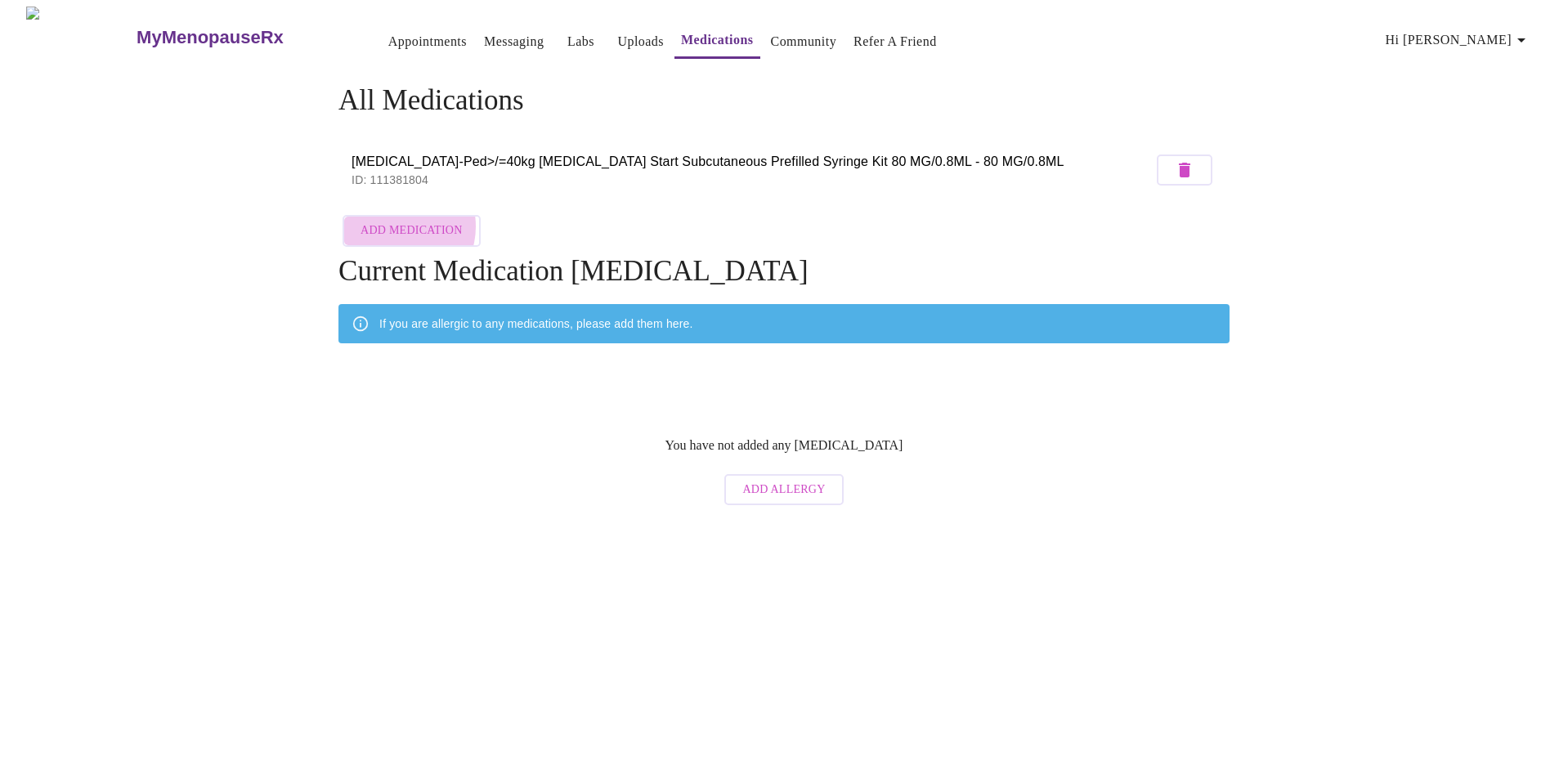
click at [397, 222] on span "Add Medication" at bounding box center [412, 231] width 102 height 21
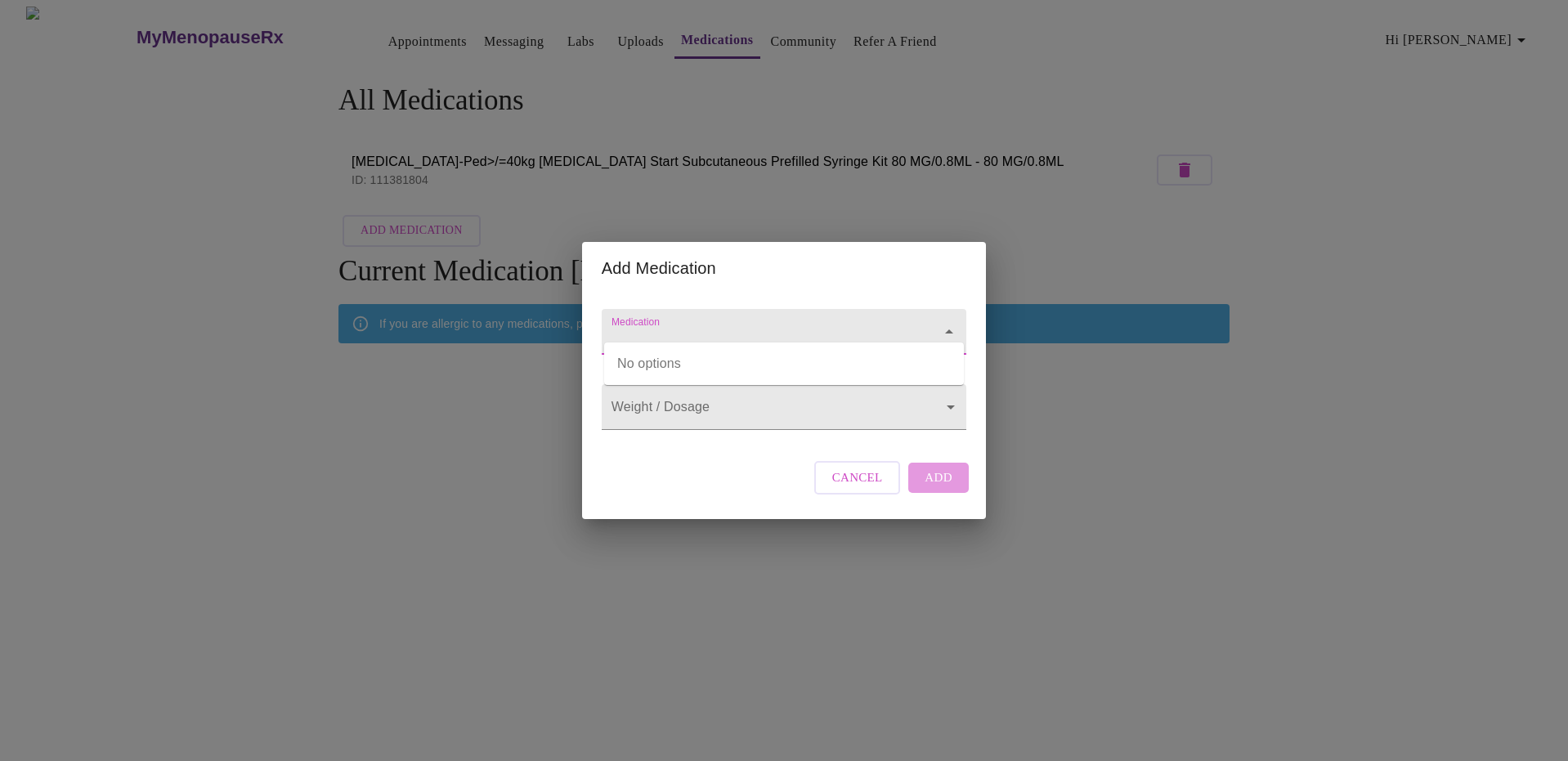
click at [714, 324] on input "Medication" at bounding box center [760, 339] width 305 height 30
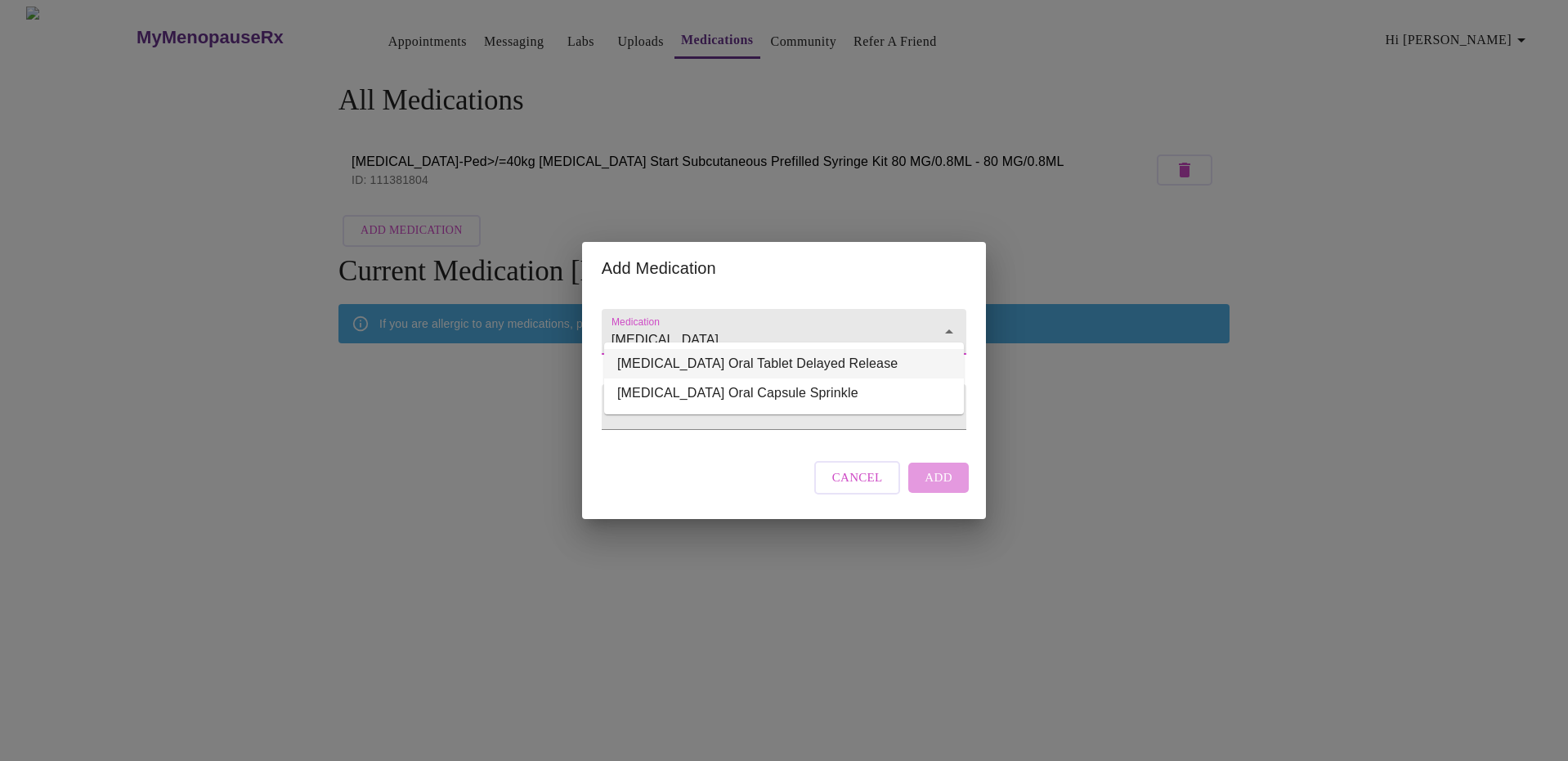
click at [770, 357] on li "RABEprazole Sodium Oral Tablet Delayed Release" at bounding box center [784, 363] width 360 height 29
type input "RABEprazole Sodium Oral Tablet Delayed Release"
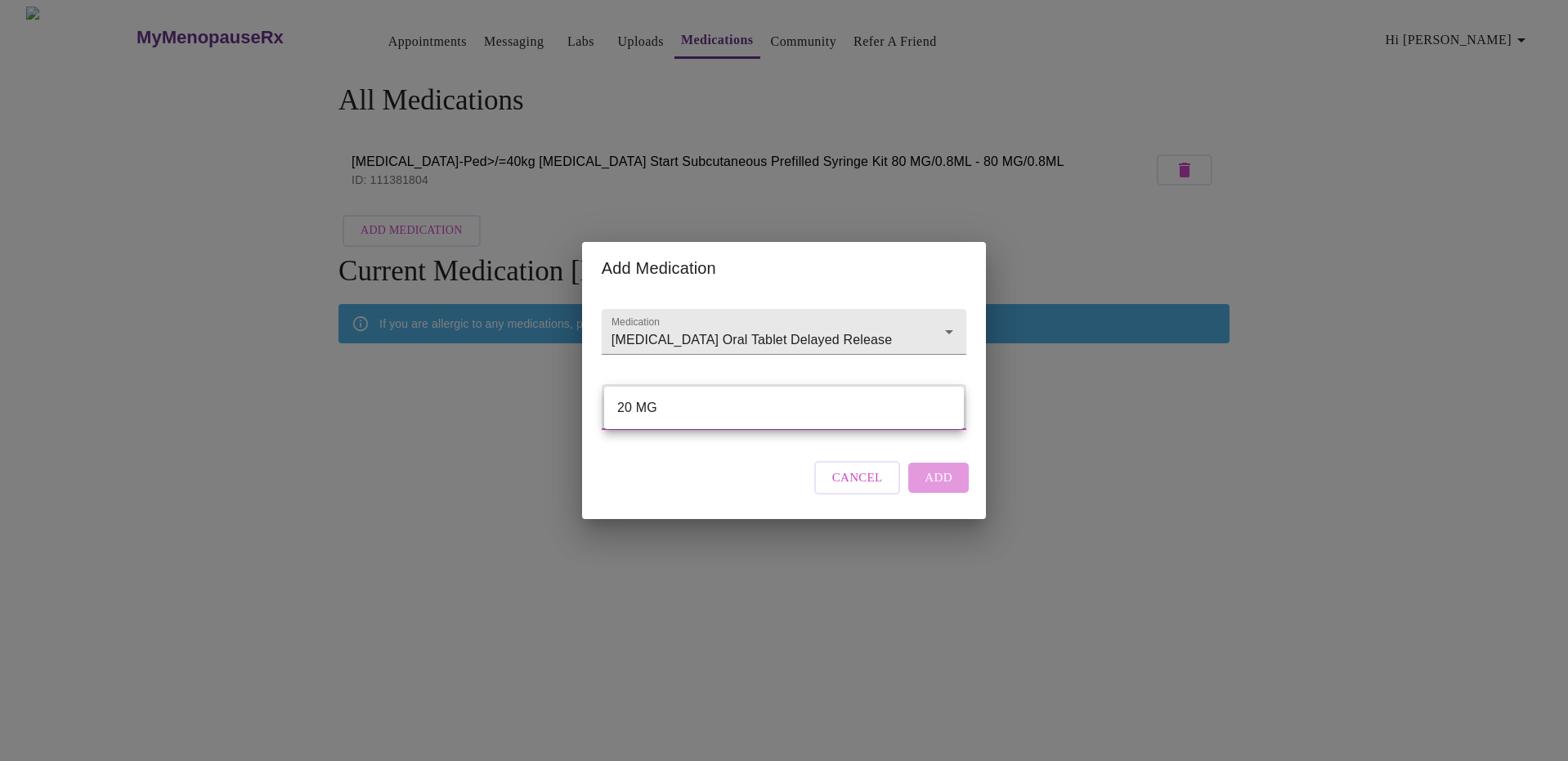
click at [738, 402] on body "MyMenopauseRx Appointments Messaging Labs Uploads Medications Community Refer a…" at bounding box center [784, 259] width 1555 height 506
click at [738, 402] on li "20 MG" at bounding box center [784, 407] width 360 height 29
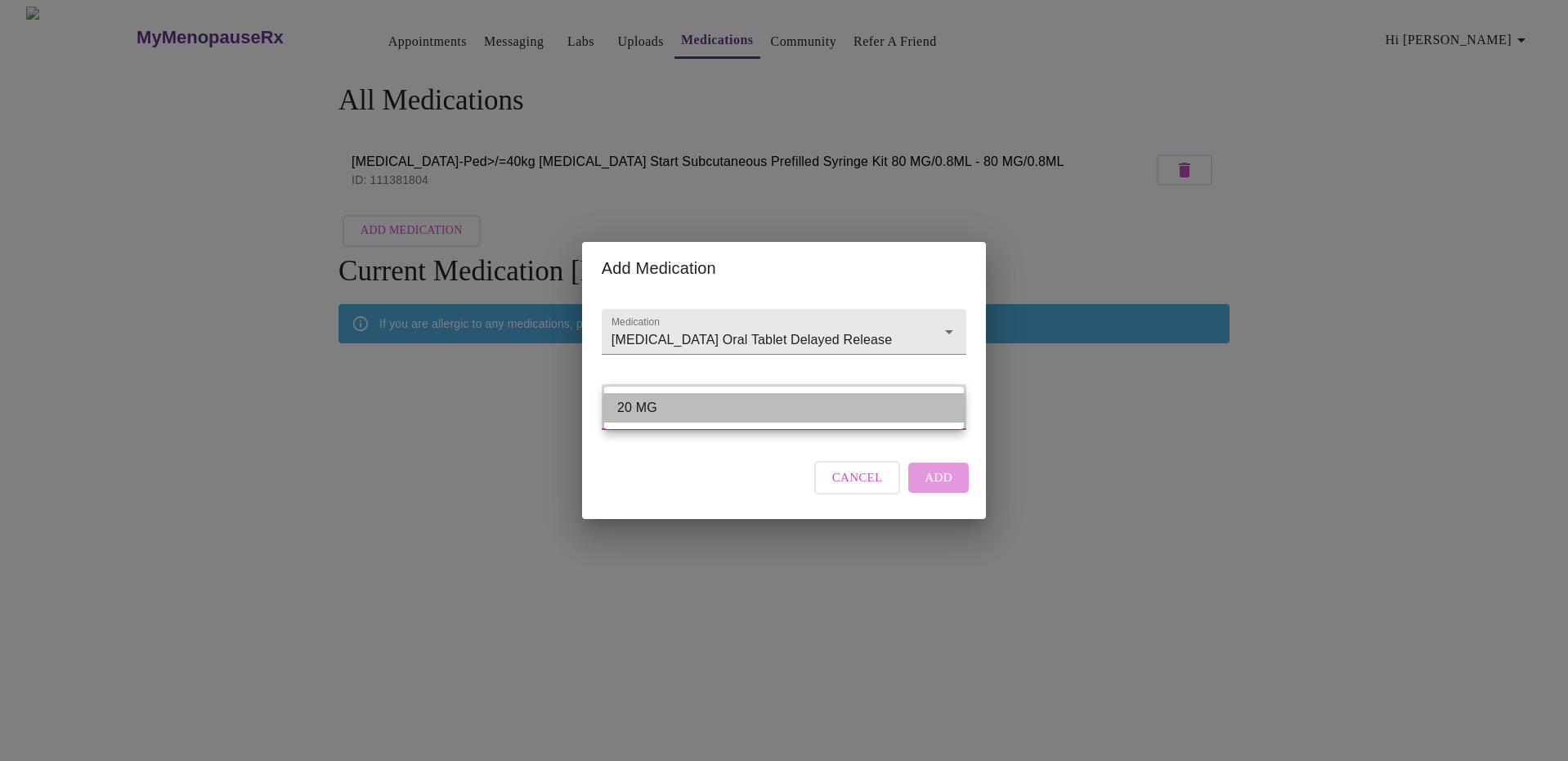
type input "20 MG"
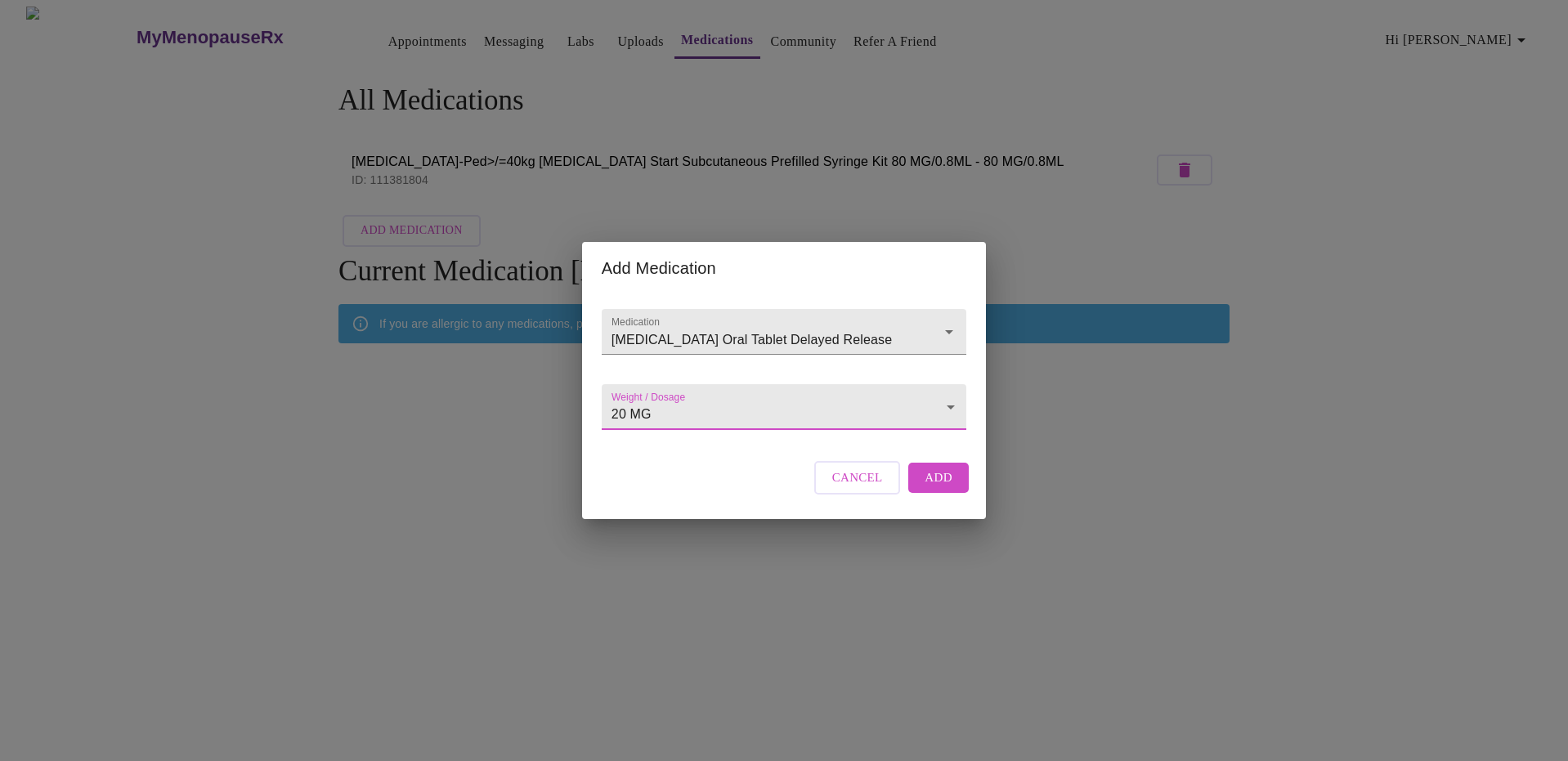
click at [940, 488] on span "Add" at bounding box center [939, 477] width 28 height 22
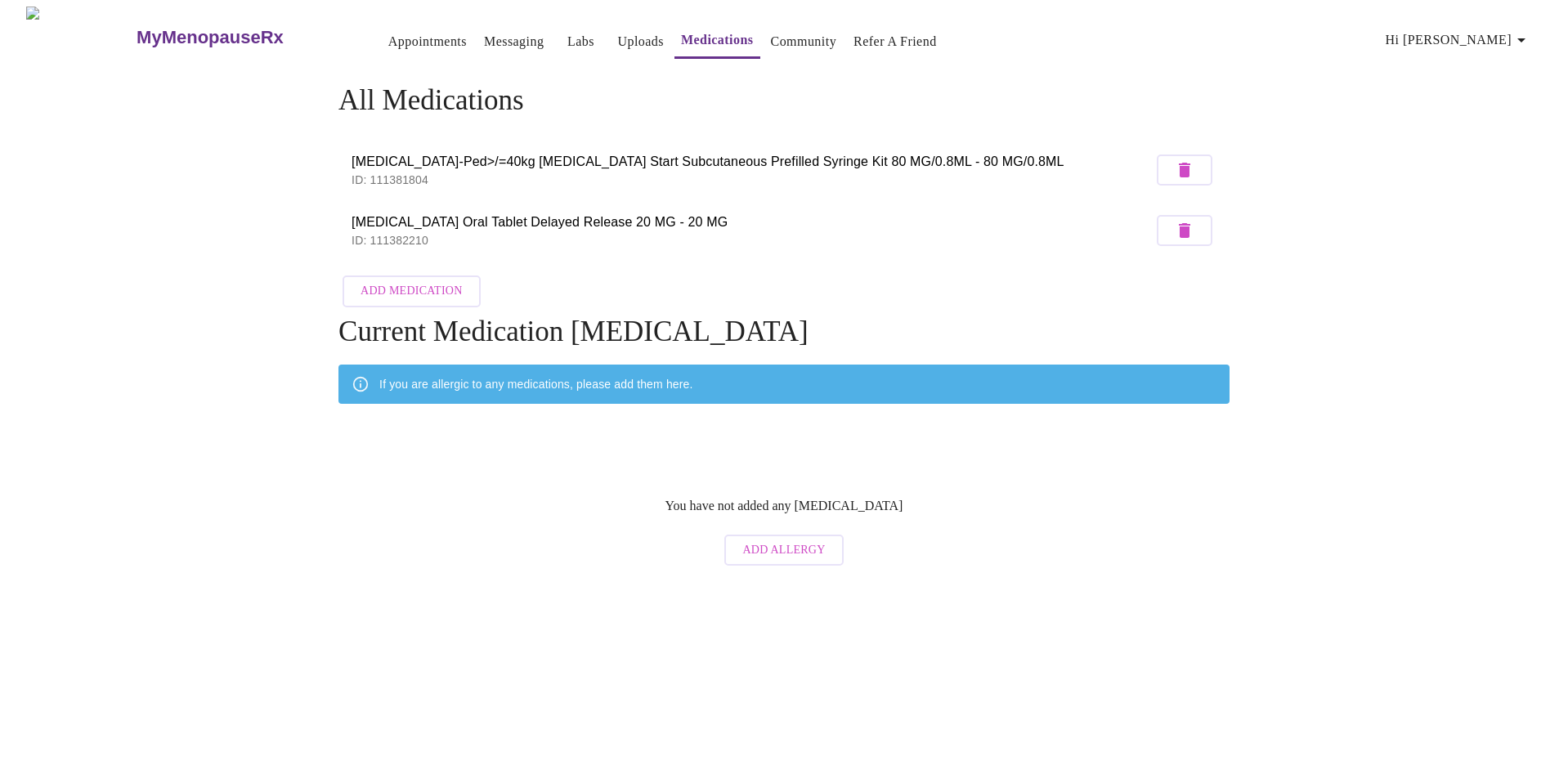
click at [431, 287] on span "Add Medication" at bounding box center [412, 291] width 102 height 21
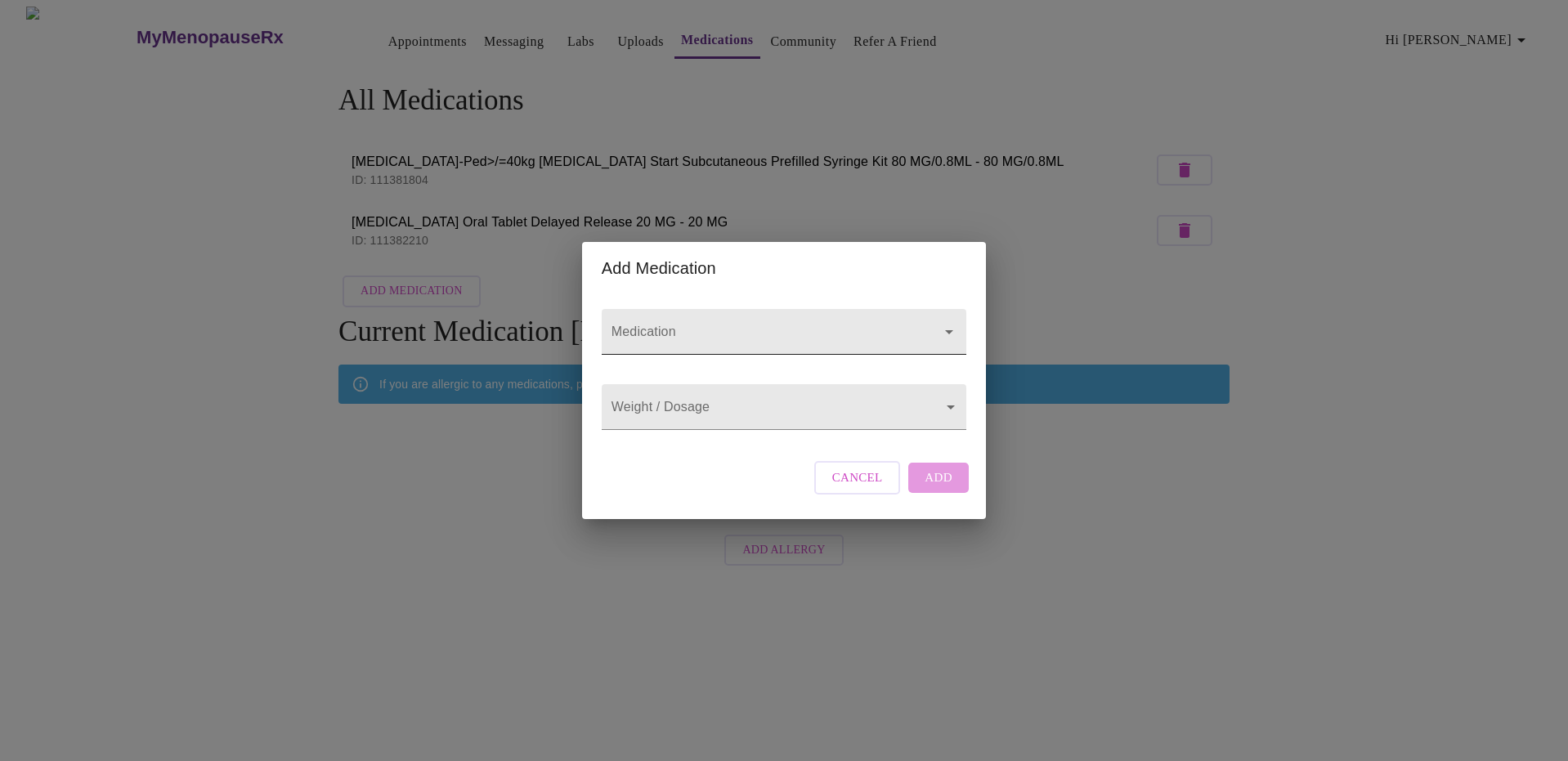
click at [689, 326] on input "Medication" at bounding box center [760, 339] width 305 height 30
type input "semeglutide"
click at [715, 405] on body "MyMenopauseRx Appointments Messaging Labs Uploads Medications Community Refer a…" at bounding box center [784, 290] width 1555 height 567
drag, startPoint x: 700, startPoint y: 418, endPoint x: 815, endPoint y: 416, distance: 115.0
click at [815, 416] on div at bounding box center [784, 380] width 1568 height 761
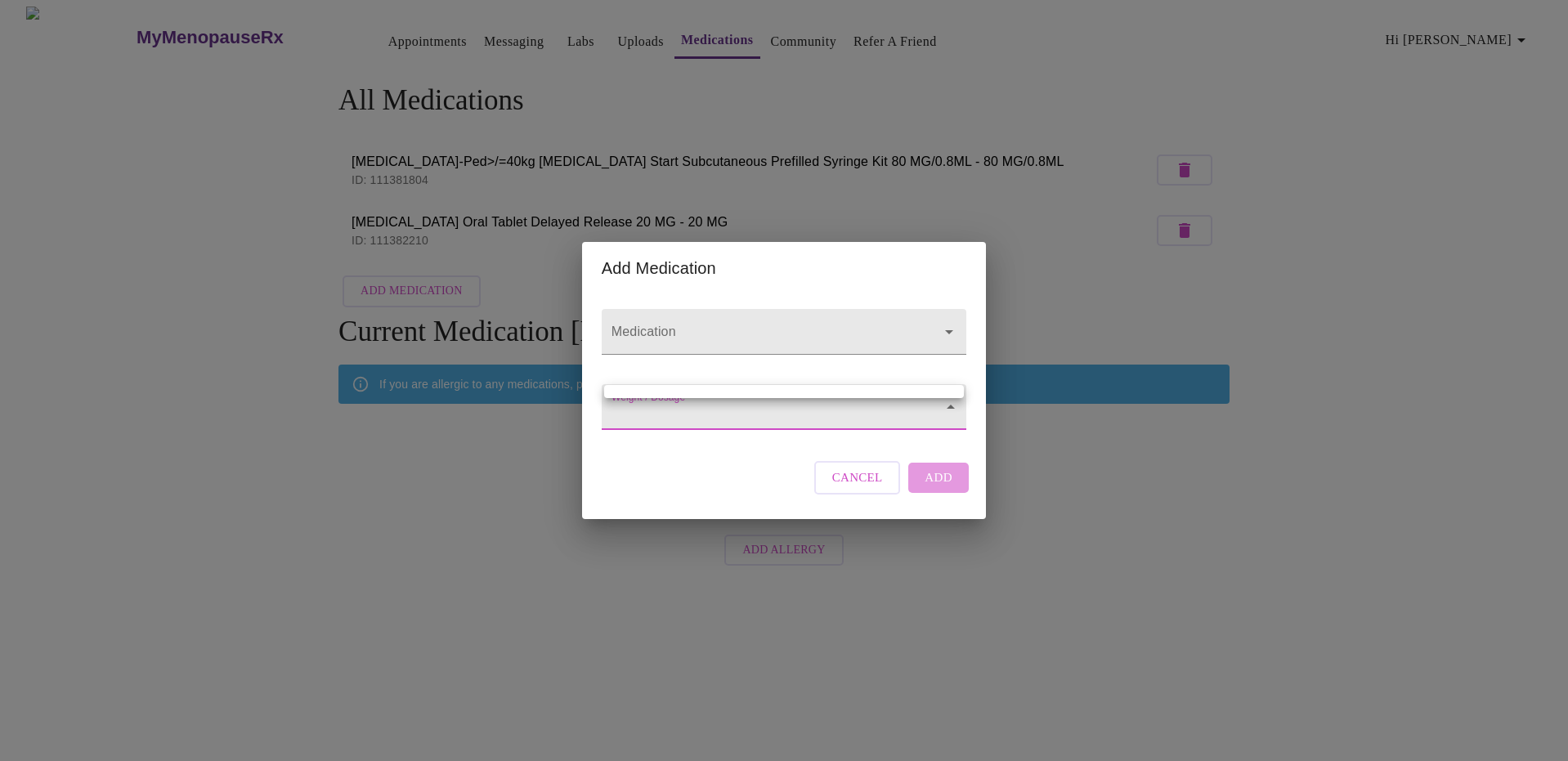
click at [952, 418] on body "MyMenopauseRx Appointments Messaging Labs Uploads Medications Community Refer a…" at bounding box center [784, 290] width 1555 height 567
drag, startPoint x: 949, startPoint y: 414, endPoint x: 856, endPoint y: 387, distance: 96.8
click at [926, 411] on div at bounding box center [784, 380] width 1568 height 761
click at [644, 324] on input "Medication" at bounding box center [760, 339] width 305 height 30
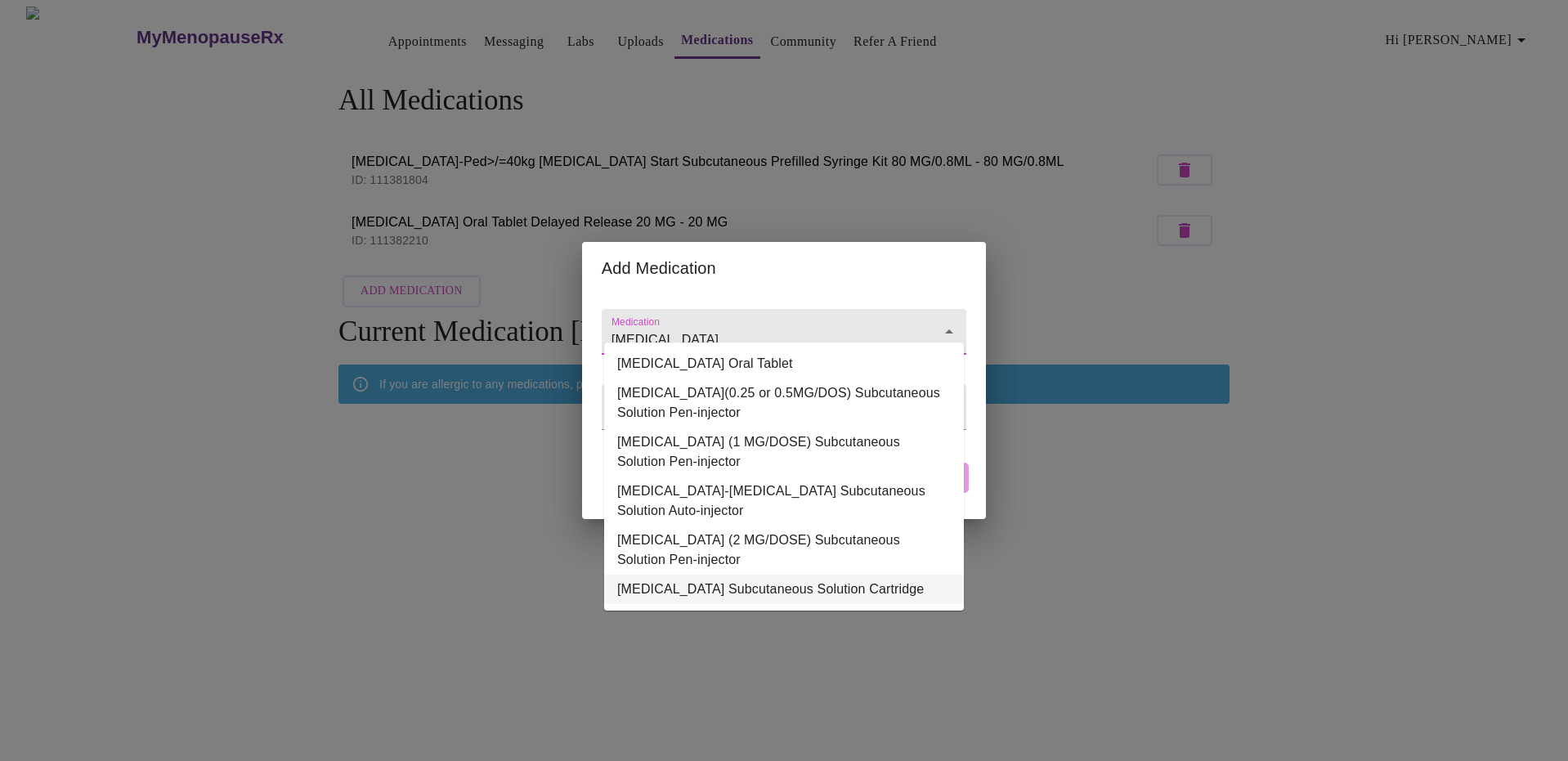
click at [826, 596] on li "Semaglutide Subcutaneous Solution Cartridge" at bounding box center [784, 589] width 360 height 29
type input "Semaglutide Subcutaneous Solution Cartridge"
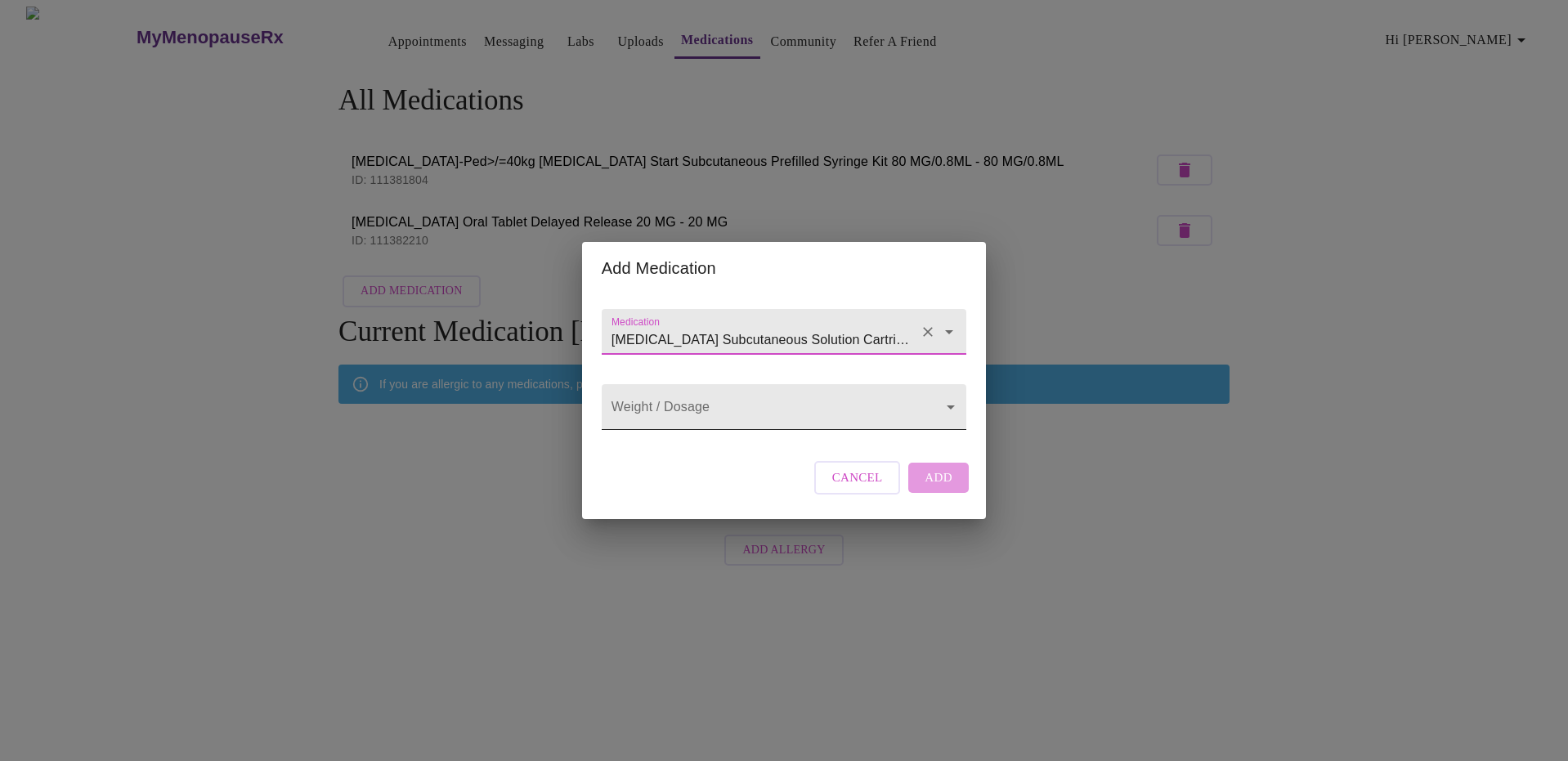
click at [678, 420] on body "MyMenopauseRx Appointments Messaging Labs Uploads Medications Community Refer a…" at bounding box center [784, 290] width 1555 height 567
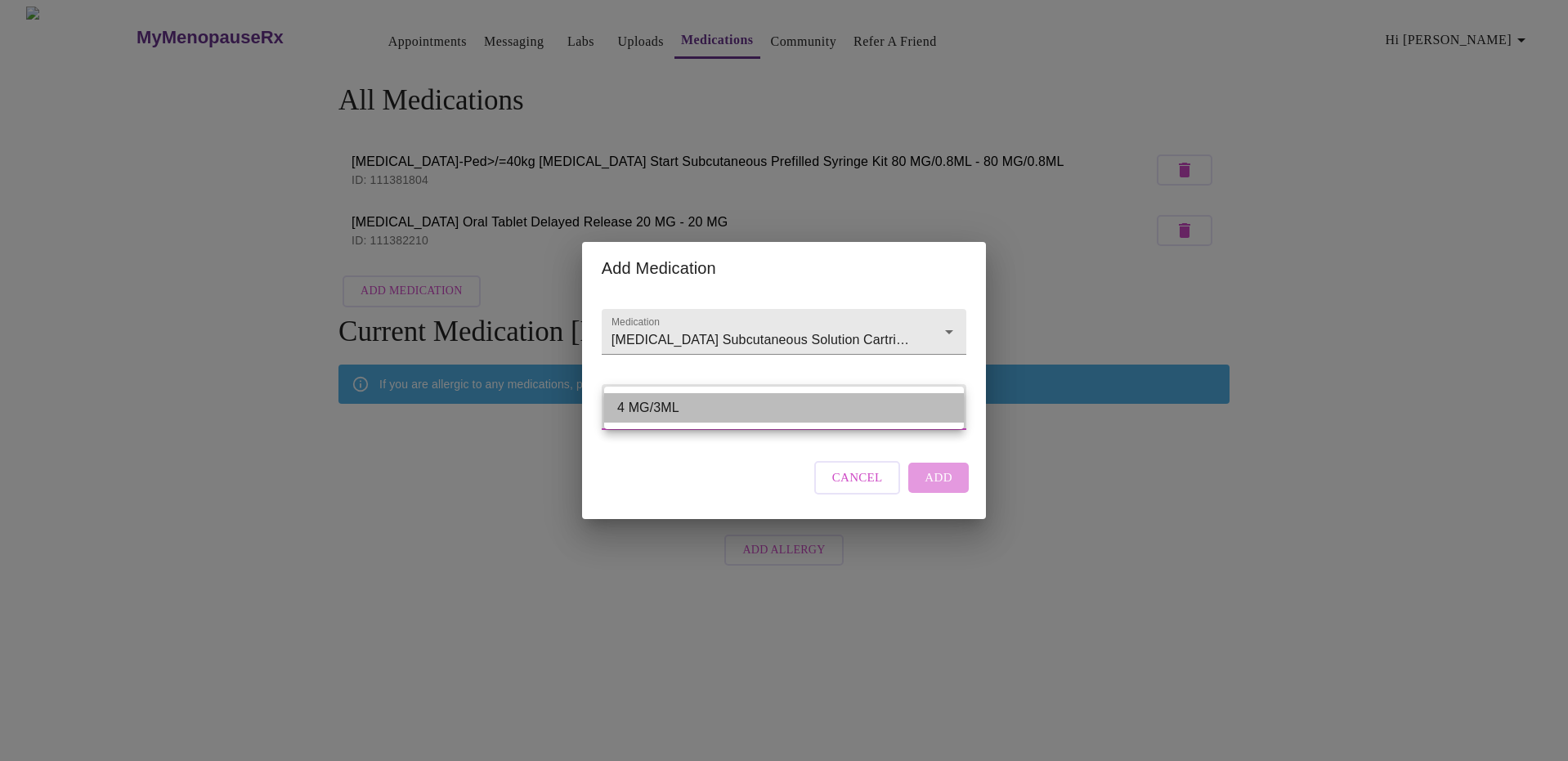
click at [804, 402] on li "4 MG/3ML" at bounding box center [784, 407] width 360 height 29
type input "4 MG/3ML"
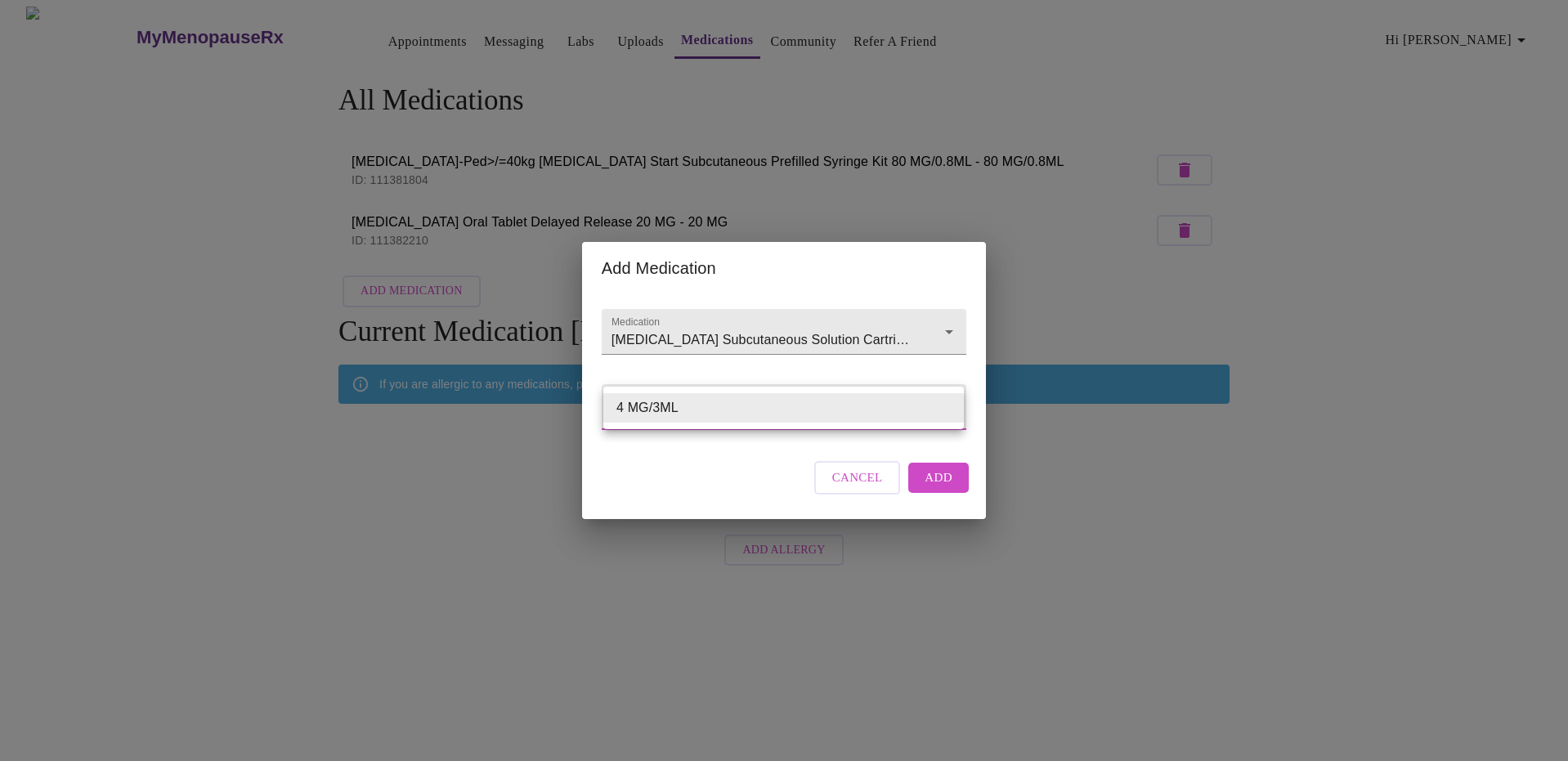
click at [703, 401] on body "MyMenopauseRx Appointments Messaging Labs Uploads Medications Community Refer a…" at bounding box center [784, 290] width 1555 height 567
click at [879, 402] on li "4 MG/3ML" at bounding box center [784, 407] width 361 height 29
click at [931, 482] on button "Add" at bounding box center [938, 476] width 60 height 29
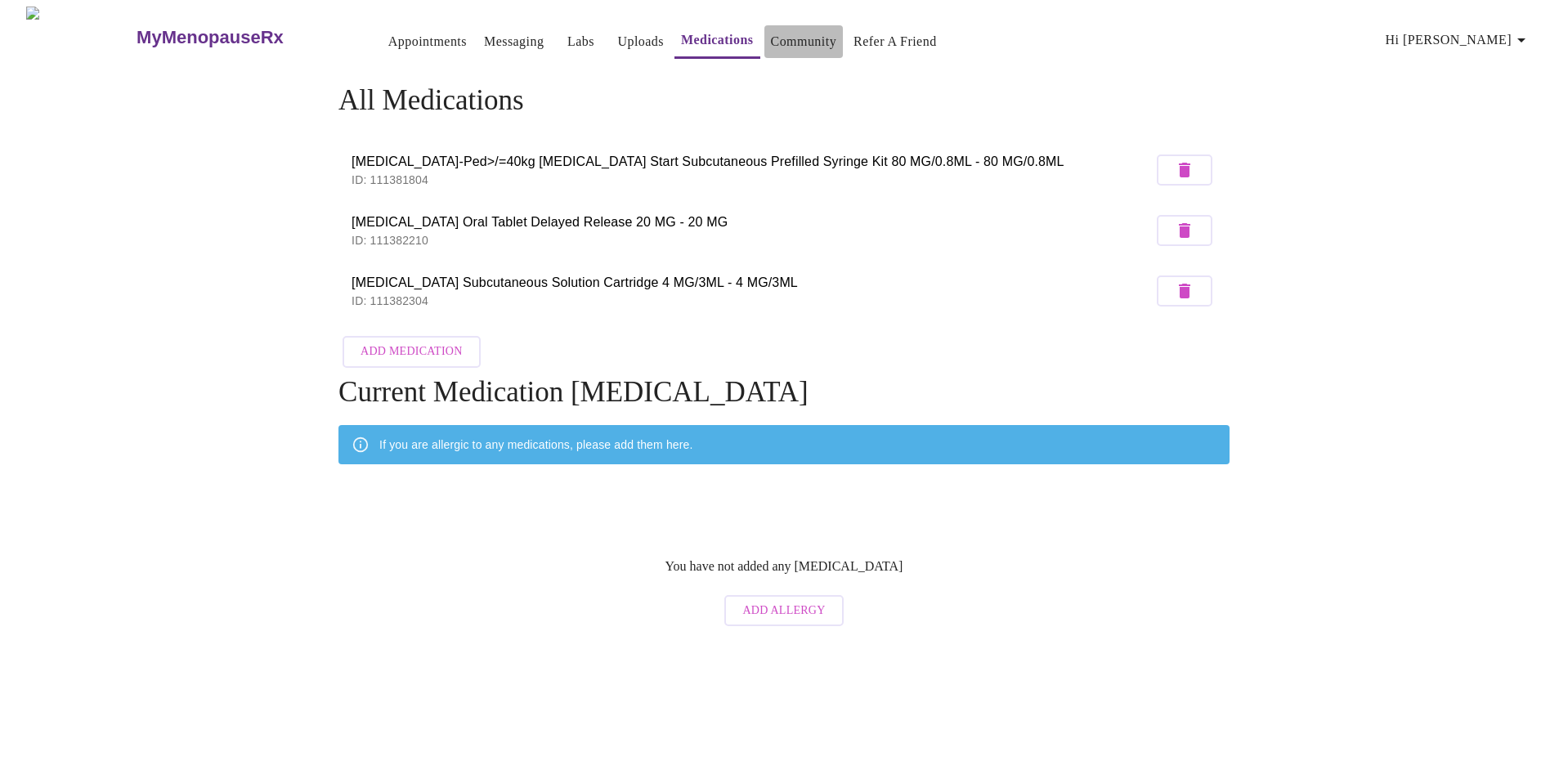
click at [794, 40] on link "Community" at bounding box center [804, 41] width 66 height 23
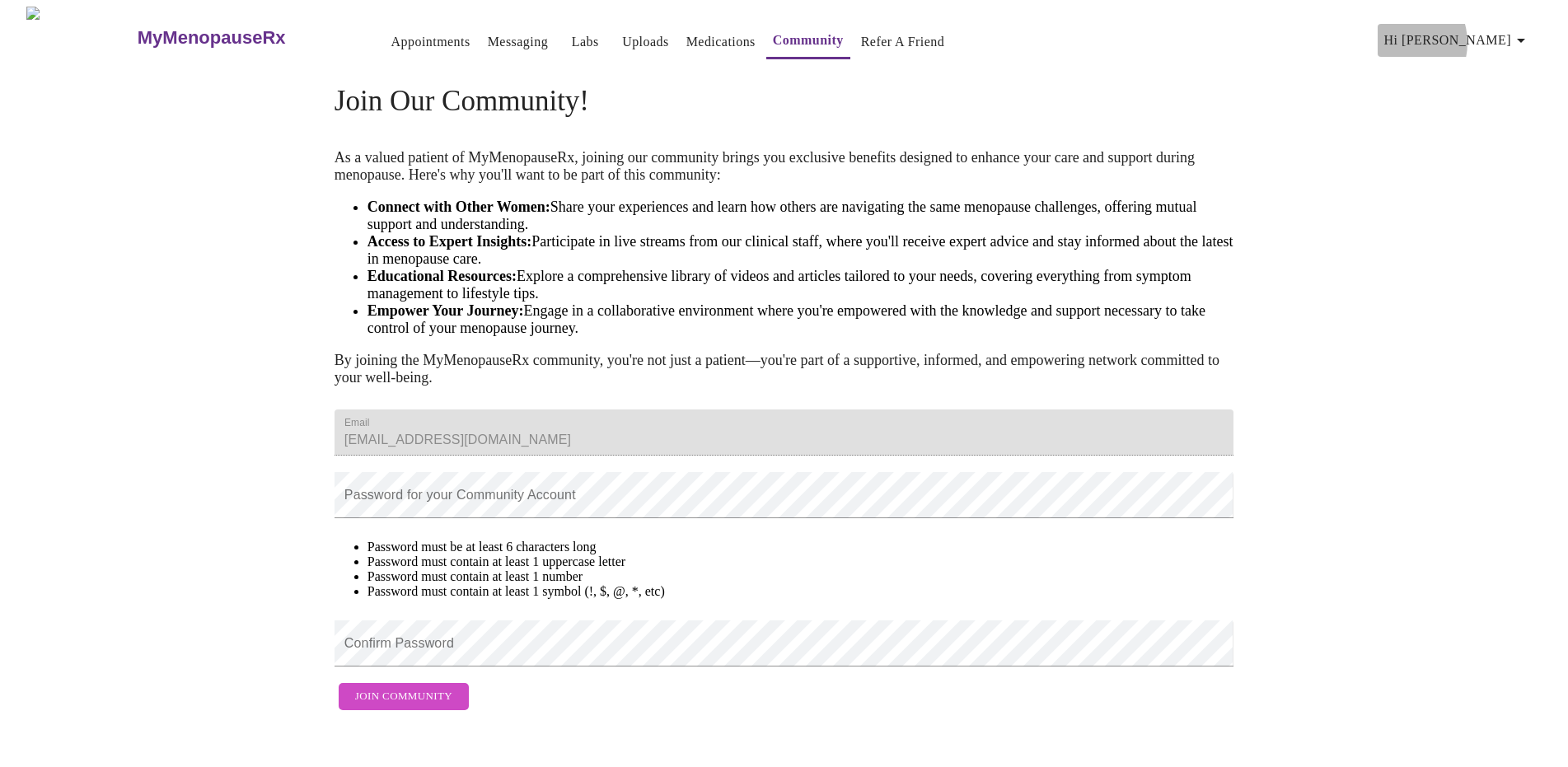
click at [1475, 36] on span "Hi becky" at bounding box center [1457, 40] width 147 height 23
